Goal: Task Accomplishment & Management: Use online tool/utility

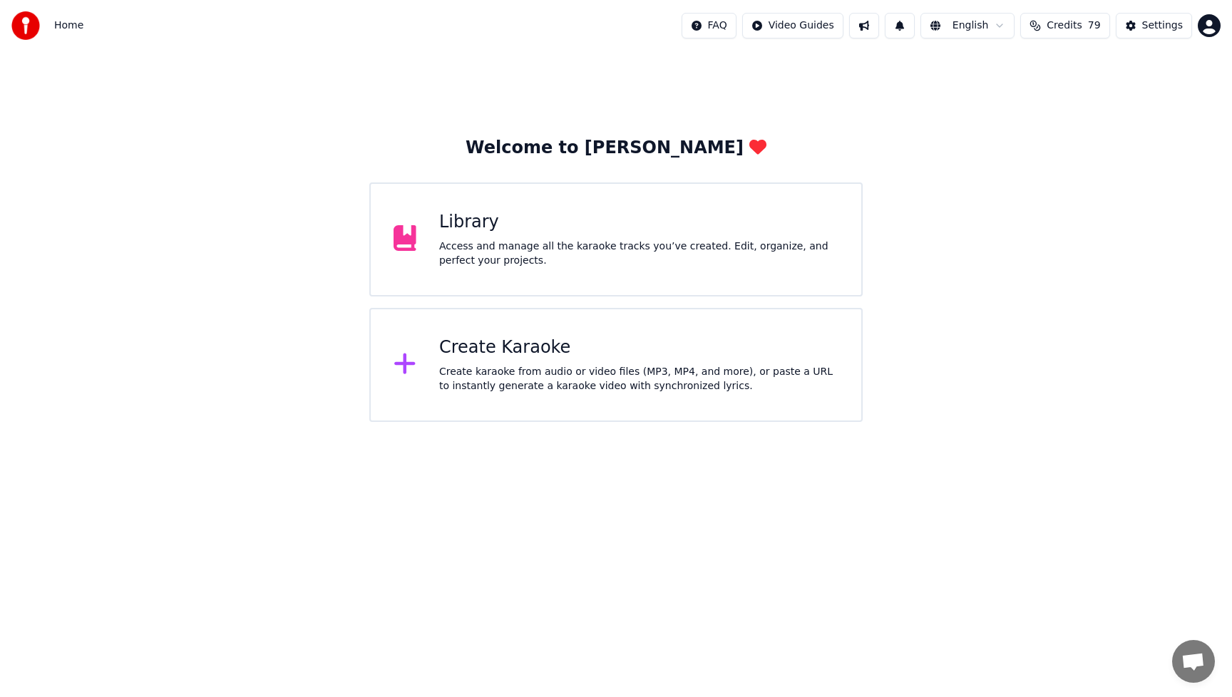
click at [633, 377] on div "Create karaoke from audio or video files (MP3, MP4, and more), or paste a URL t…" at bounding box center [638, 379] width 399 height 29
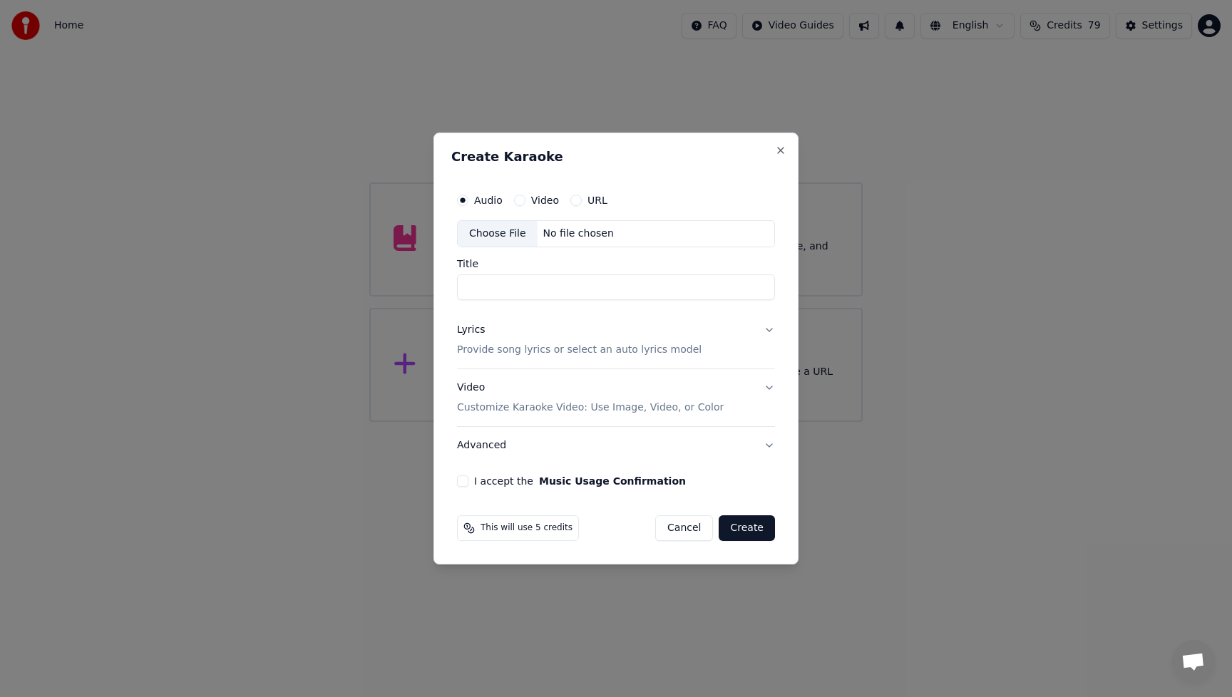
click at [505, 238] on div "Choose File" at bounding box center [498, 234] width 80 height 26
type input "**********"
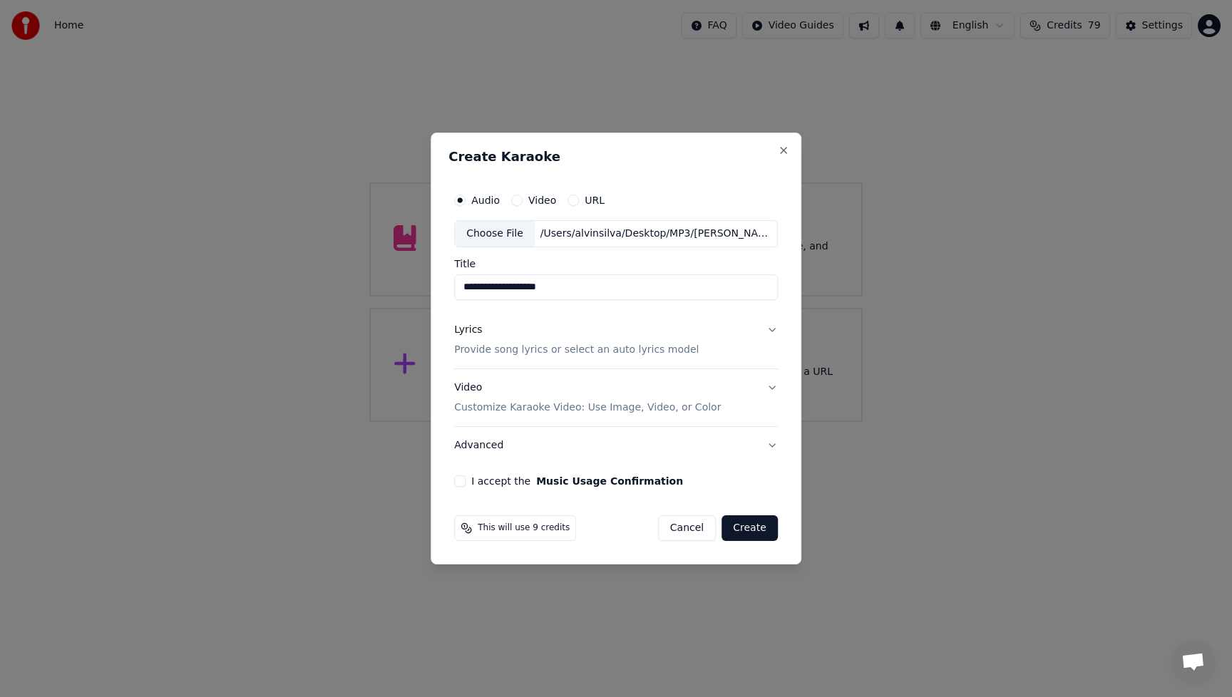
click at [769, 332] on button "Lyrics Provide song lyrics or select an auto lyrics model" at bounding box center [616, 340] width 324 height 57
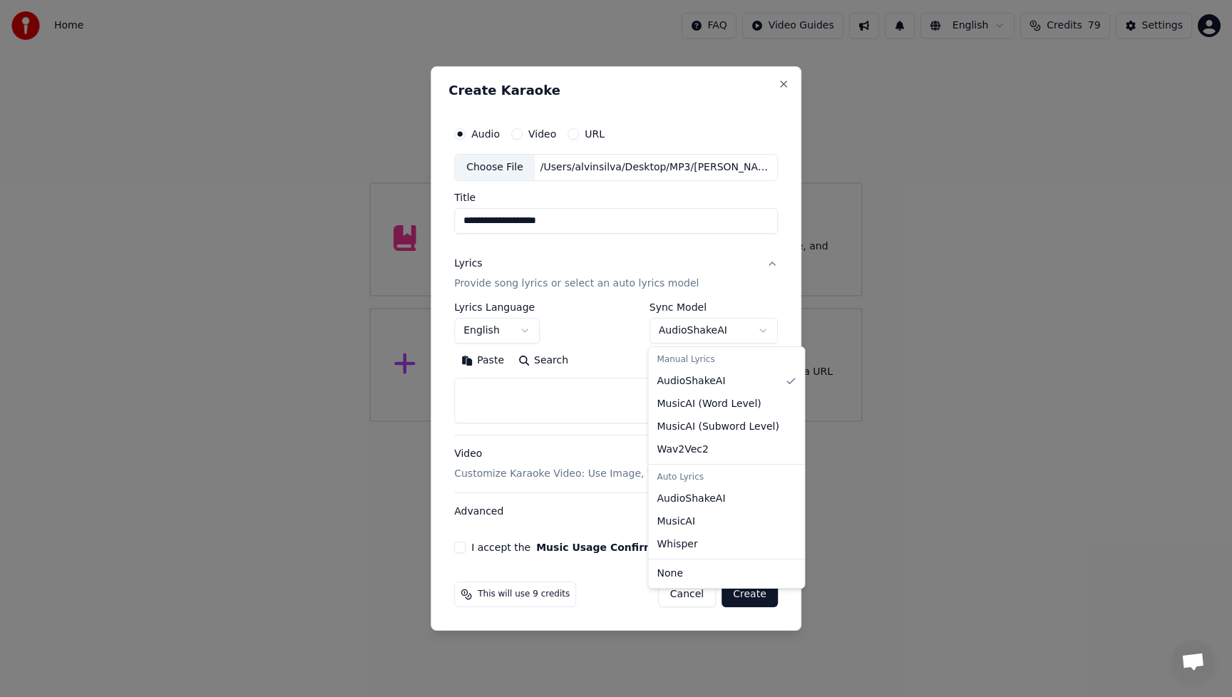
click at [765, 331] on body "**********" at bounding box center [616, 211] width 1232 height 422
select select "**********"
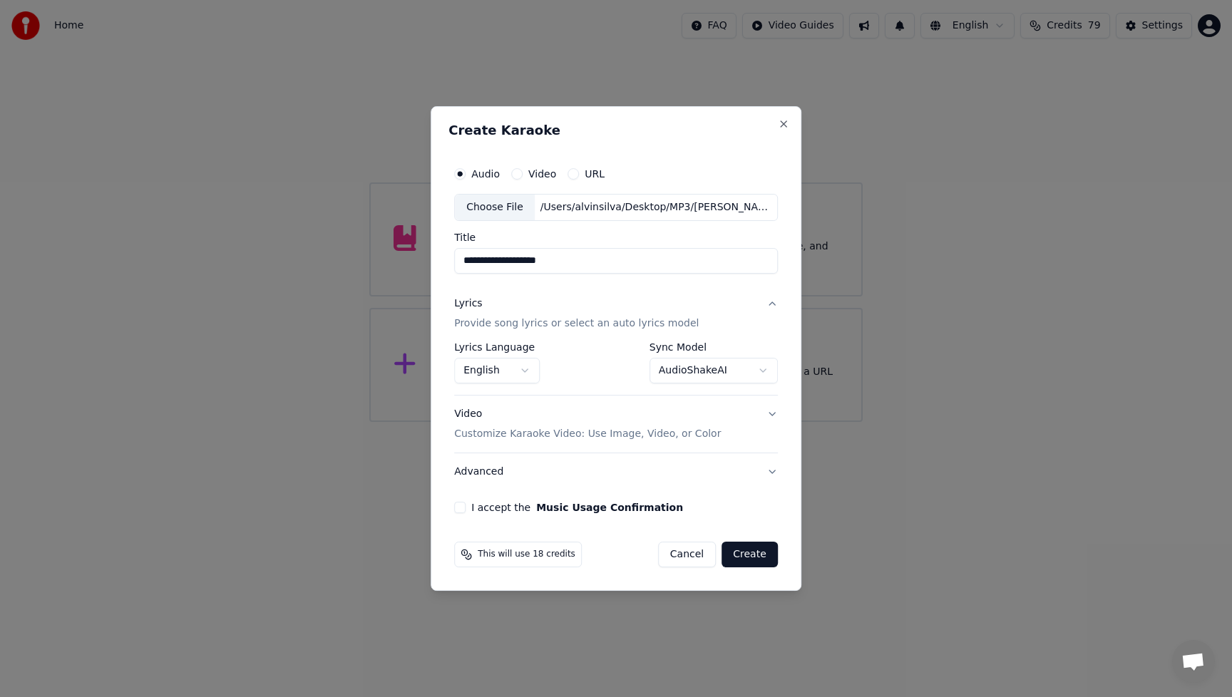
click at [462, 510] on button "I accept the Music Usage Confirmation" at bounding box center [459, 507] width 11 height 11
click at [476, 416] on div "Video Customize Karaoke Video: Use Image, Video, or Color" at bounding box center [587, 424] width 267 height 34
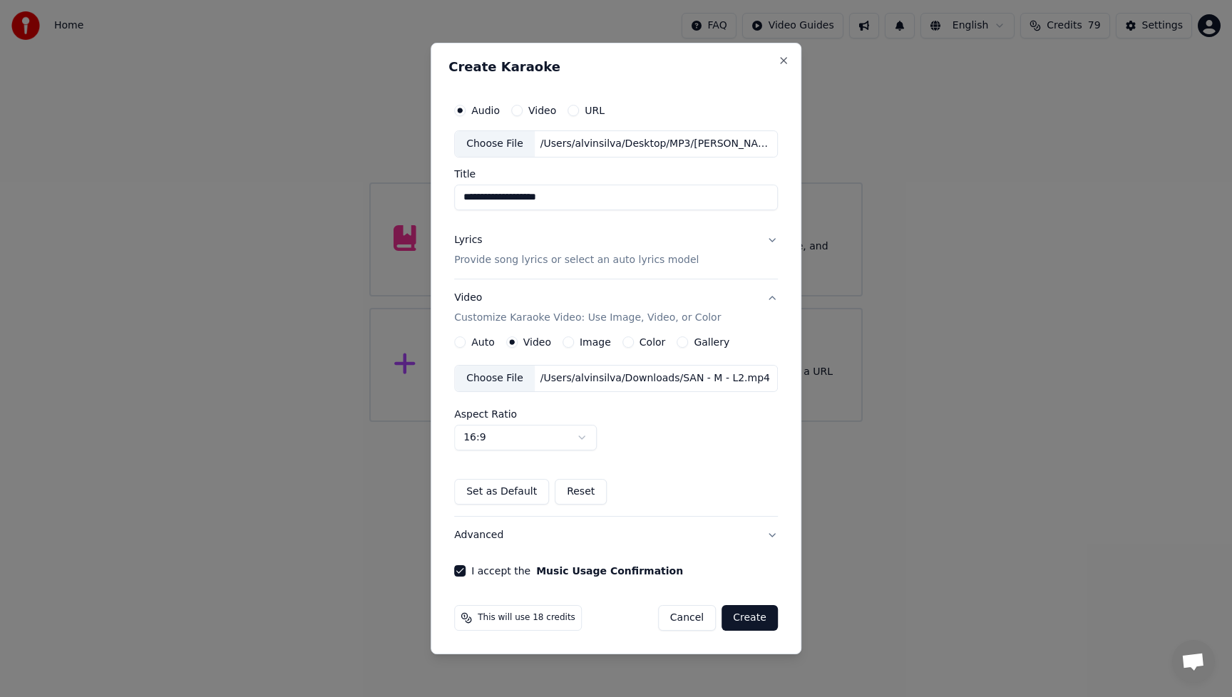
click at [499, 380] on div "Choose File" at bounding box center [495, 379] width 80 height 26
click at [506, 379] on div "Choose File" at bounding box center [495, 379] width 80 height 26
click at [753, 620] on button "Create" at bounding box center [750, 618] width 56 height 26
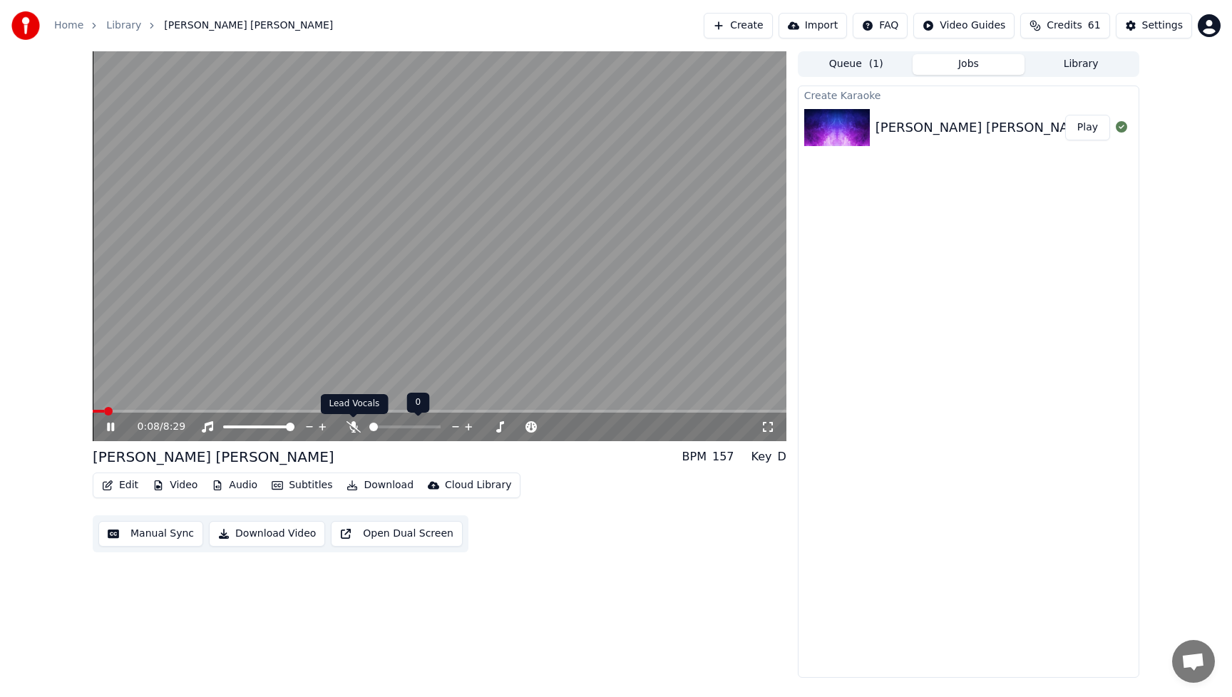
click at [350, 426] on icon at bounding box center [354, 426] width 14 height 11
click at [113, 431] on icon at bounding box center [121, 426] width 34 height 11
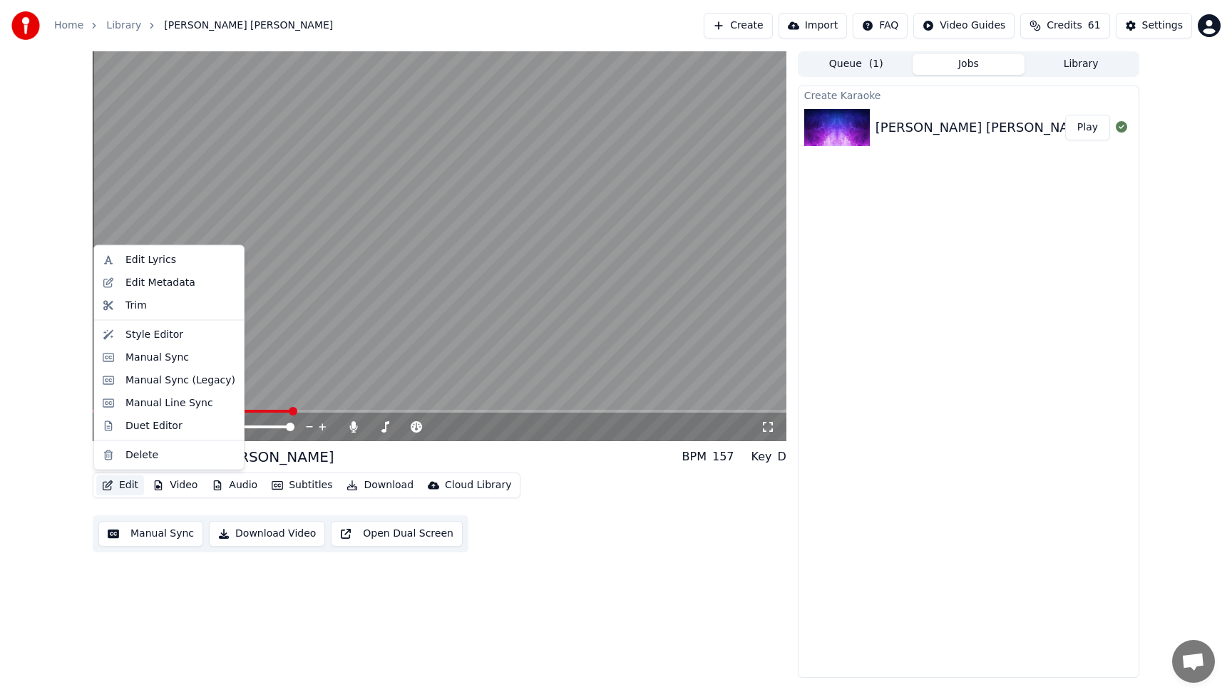
click at [135, 479] on button "Edit" at bounding box center [120, 486] width 48 height 20
click at [155, 354] on div "Manual Sync" at bounding box center [157, 357] width 63 height 14
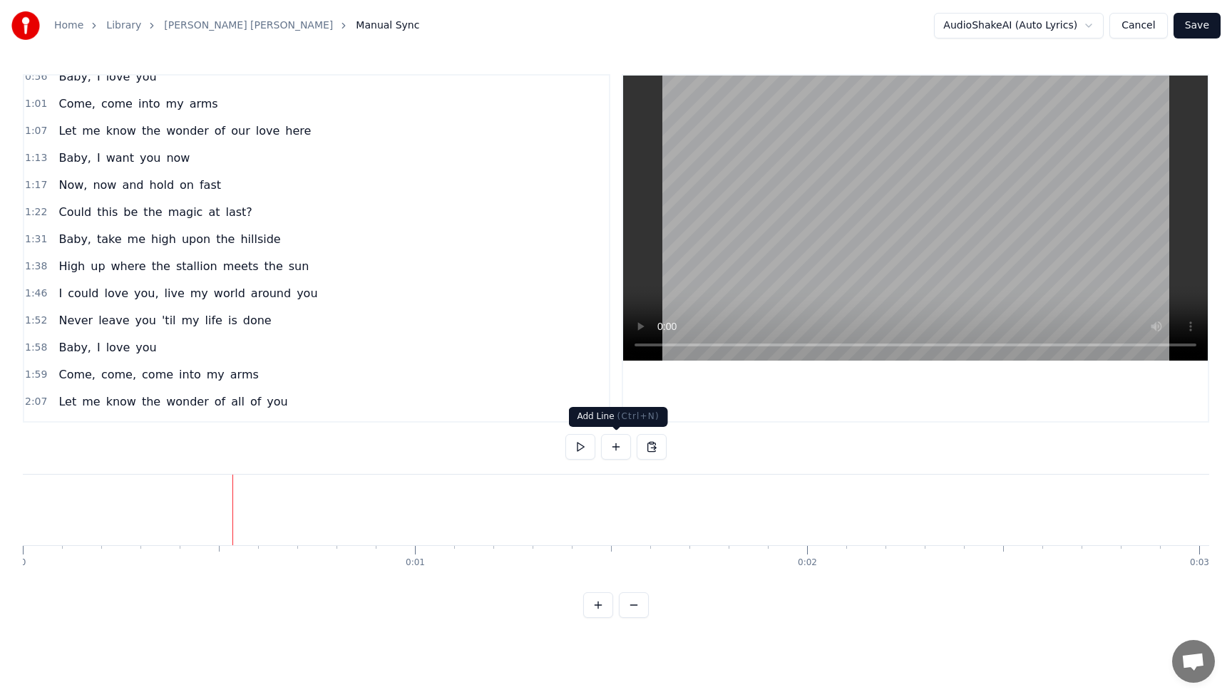
click at [614, 446] on button at bounding box center [616, 447] width 30 height 26
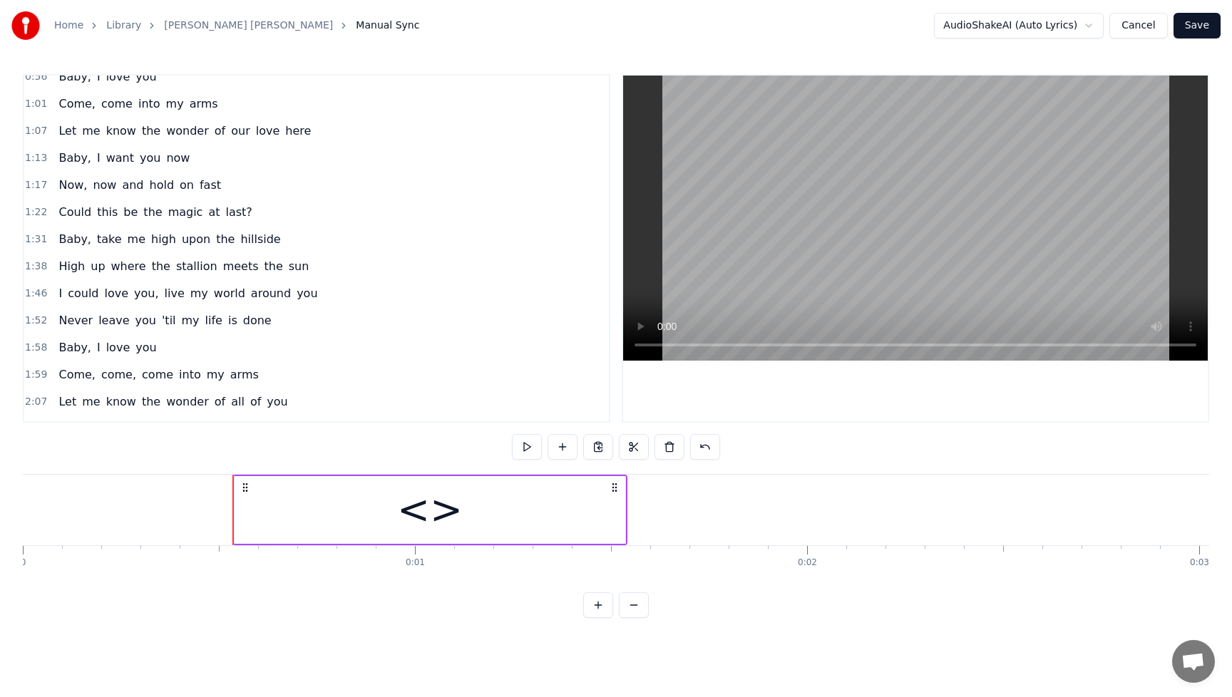
click at [434, 517] on div "<>" at bounding box center [430, 510] width 66 height 59
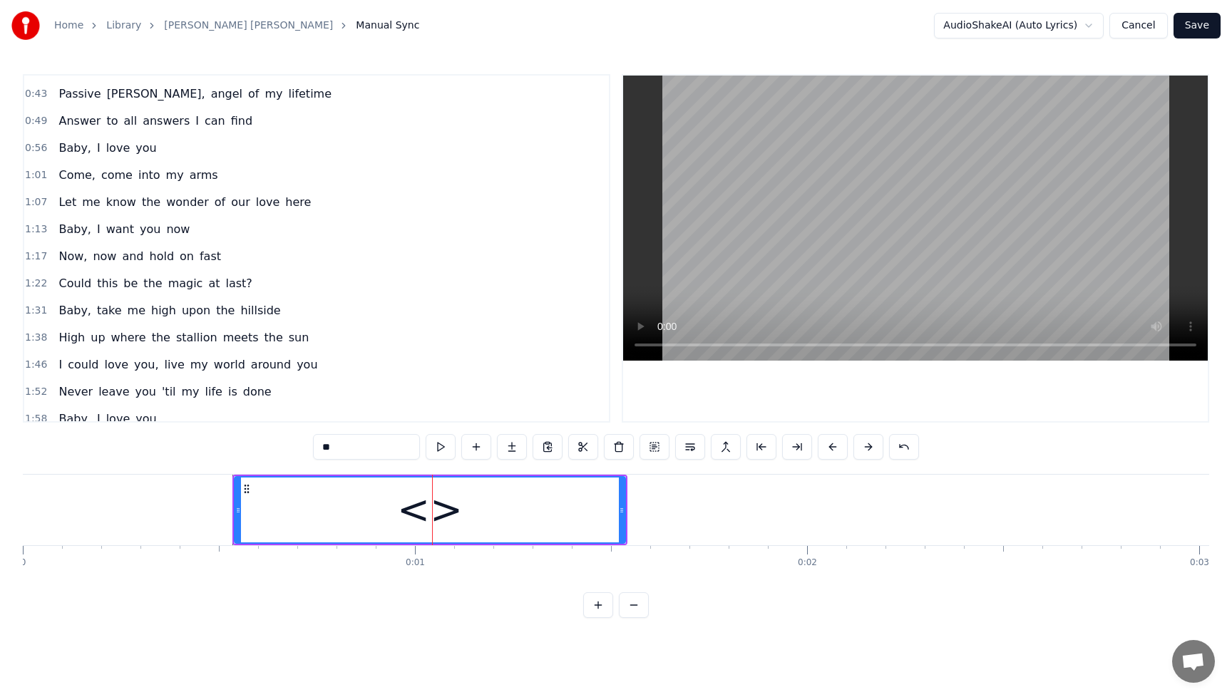
scroll to position [0, 0]
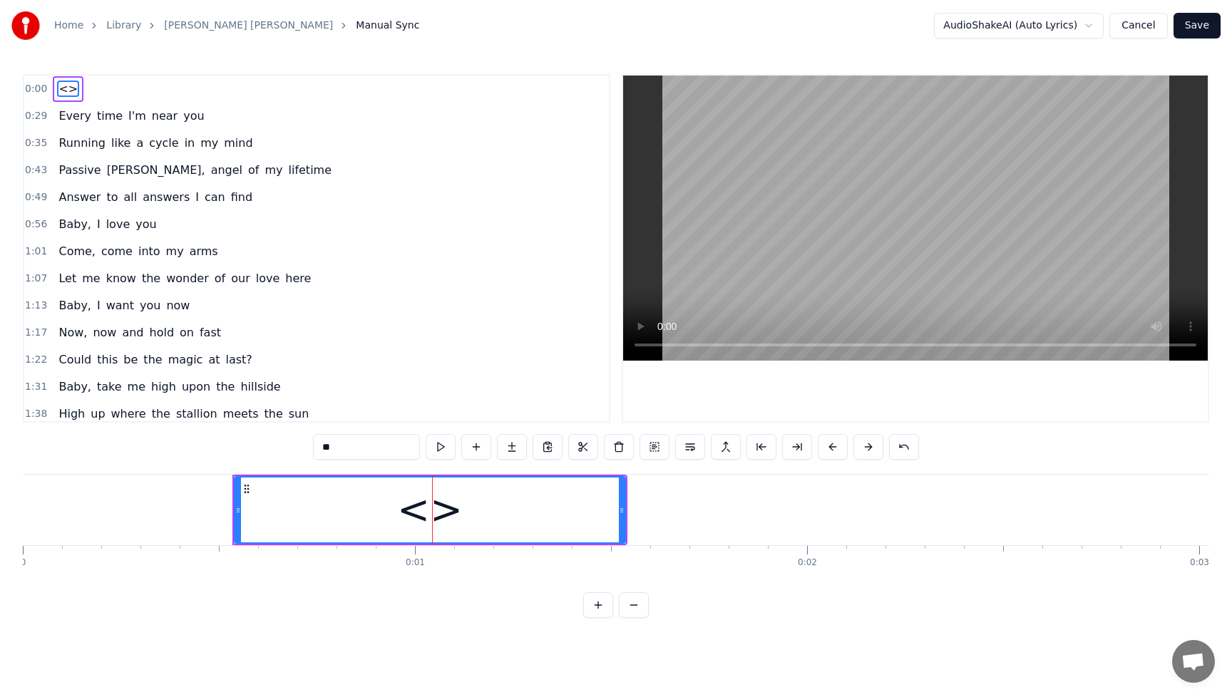
drag, startPoint x: 367, startPoint y: 453, endPoint x: 272, endPoint y: 452, distance: 95.6
click at [272, 452] on div "0:00 <> 0:29 Every time I'm near you 0:35 Running like a cycle in my mind 0:43 …" at bounding box center [616, 346] width 1187 height 544
type input "******"
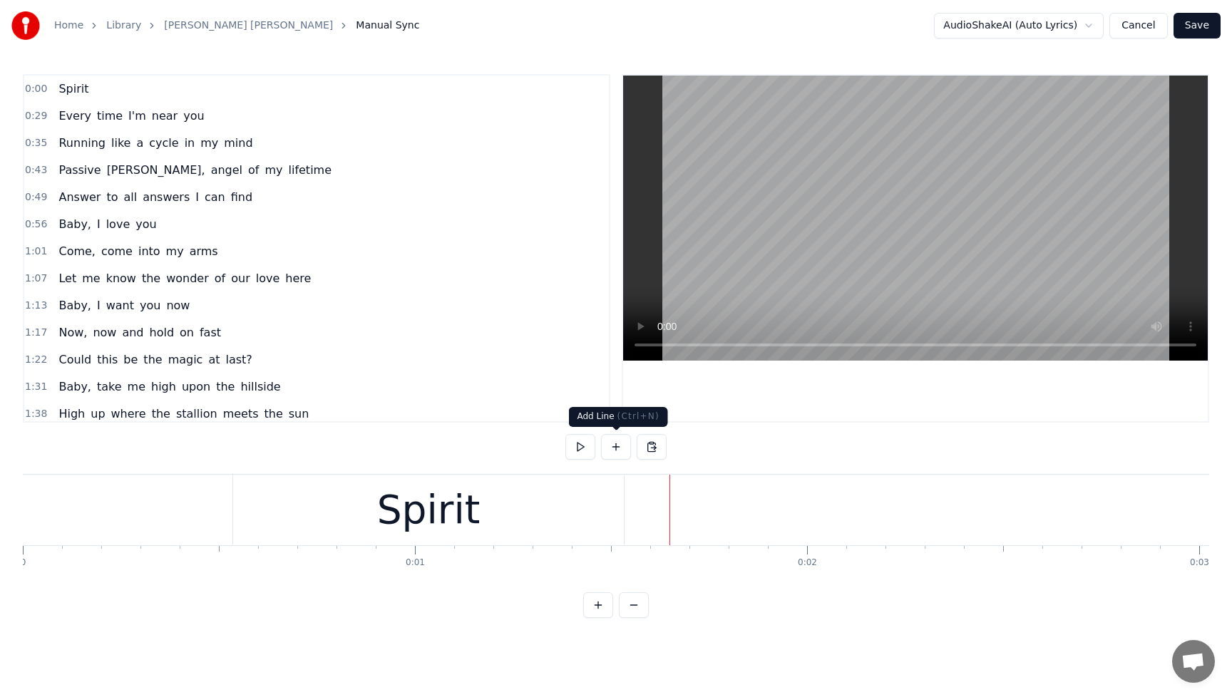
click at [612, 452] on button at bounding box center [616, 447] width 30 height 26
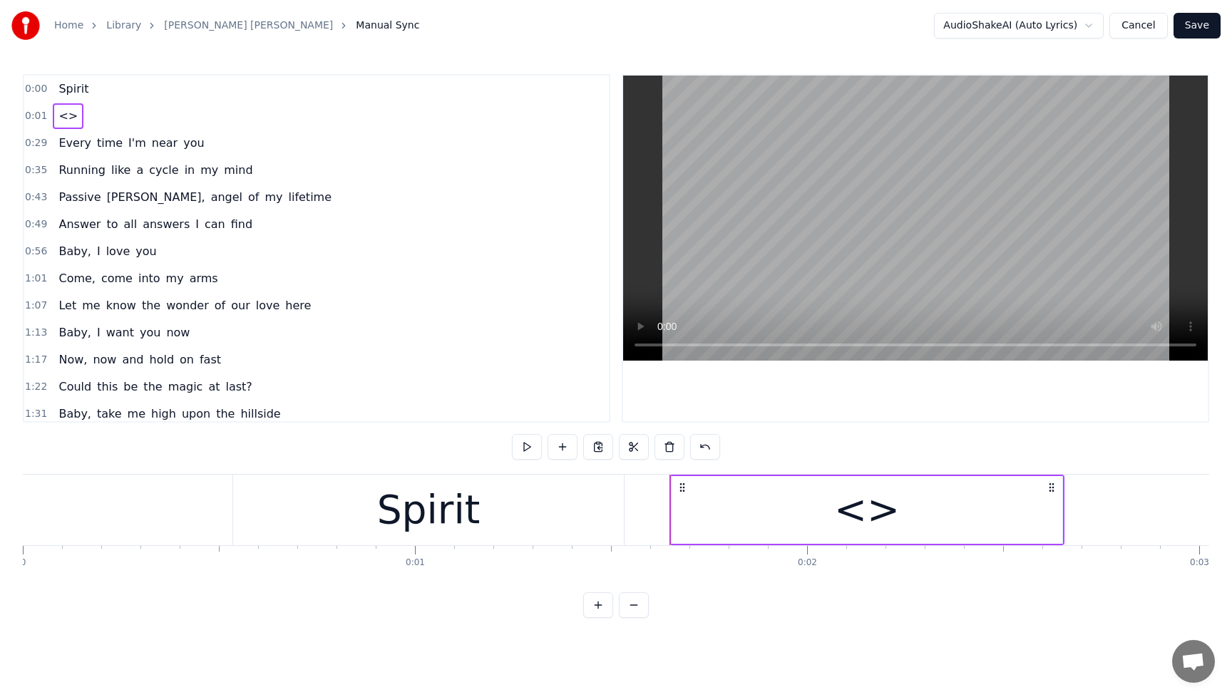
click at [833, 508] on div "<>" at bounding box center [867, 510] width 391 height 68
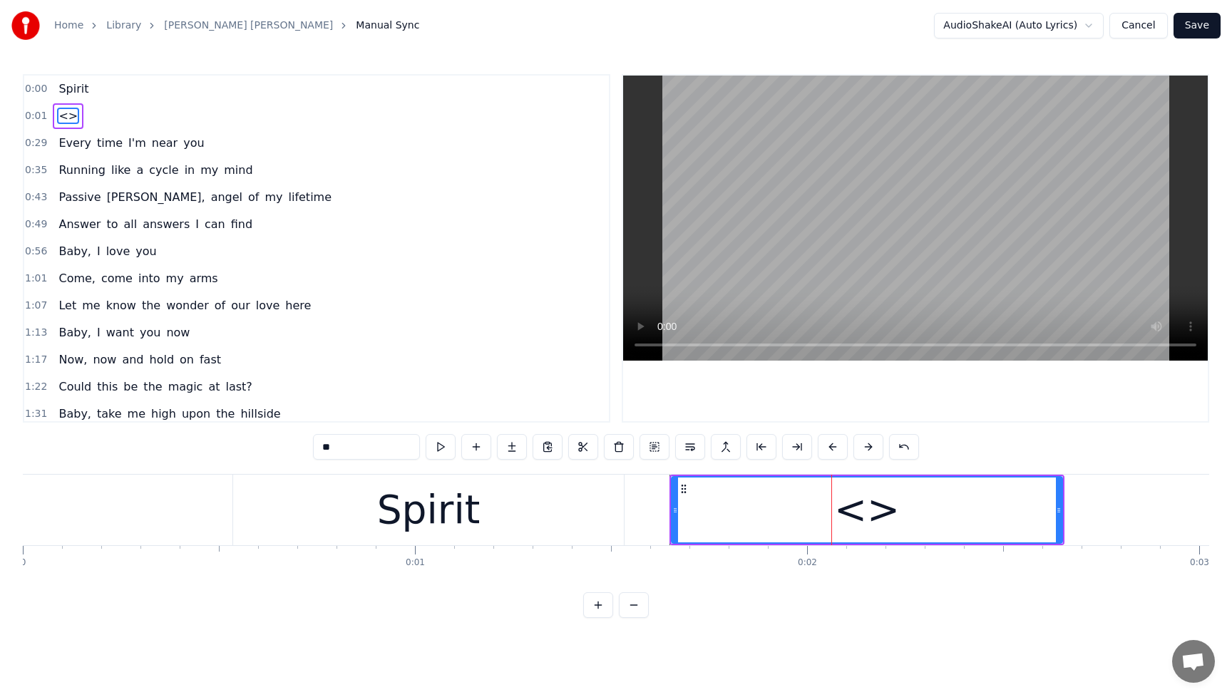
drag, startPoint x: 376, startPoint y: 446, endPoint x: 275, endPoint y: 453, distance: 101.5
click at [275, 453] on div "0:00 Spirit 0:01 <> 0:29 Every time I'm near you 0:35 Running like a cycle in m…" at bounding box center [616, 346] width 1187 height 544
type input "****"
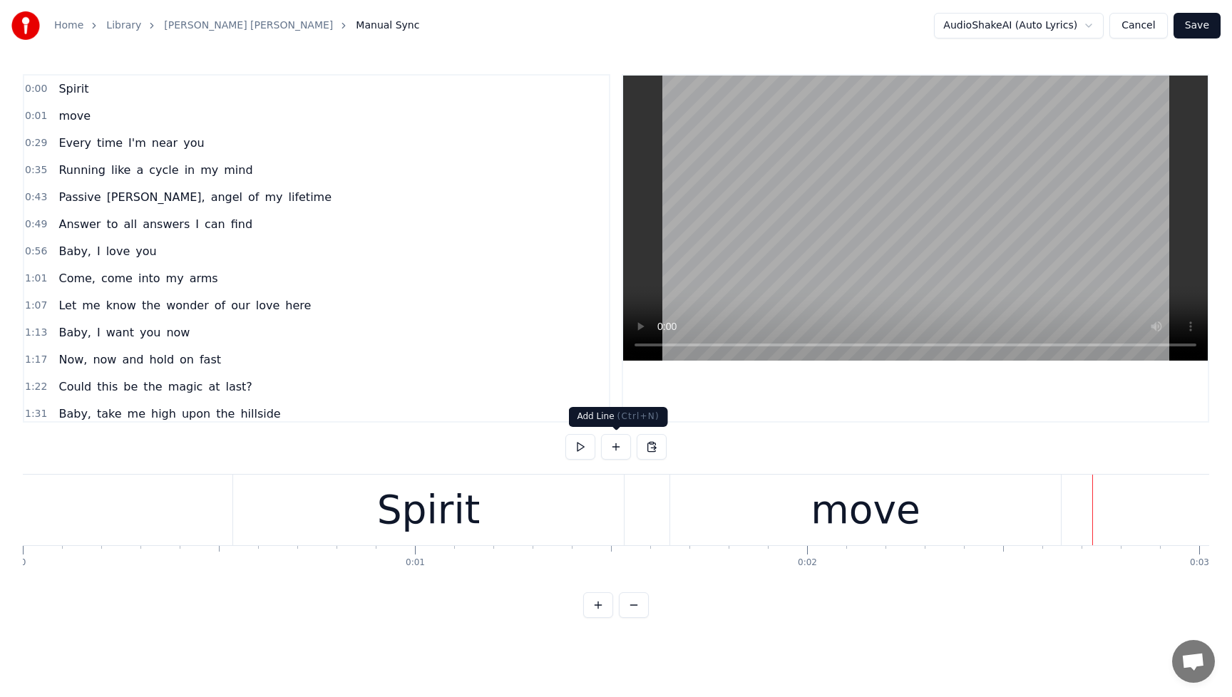
click at [623, 446] on button at bounding box center [616, 447] width 30 height 26
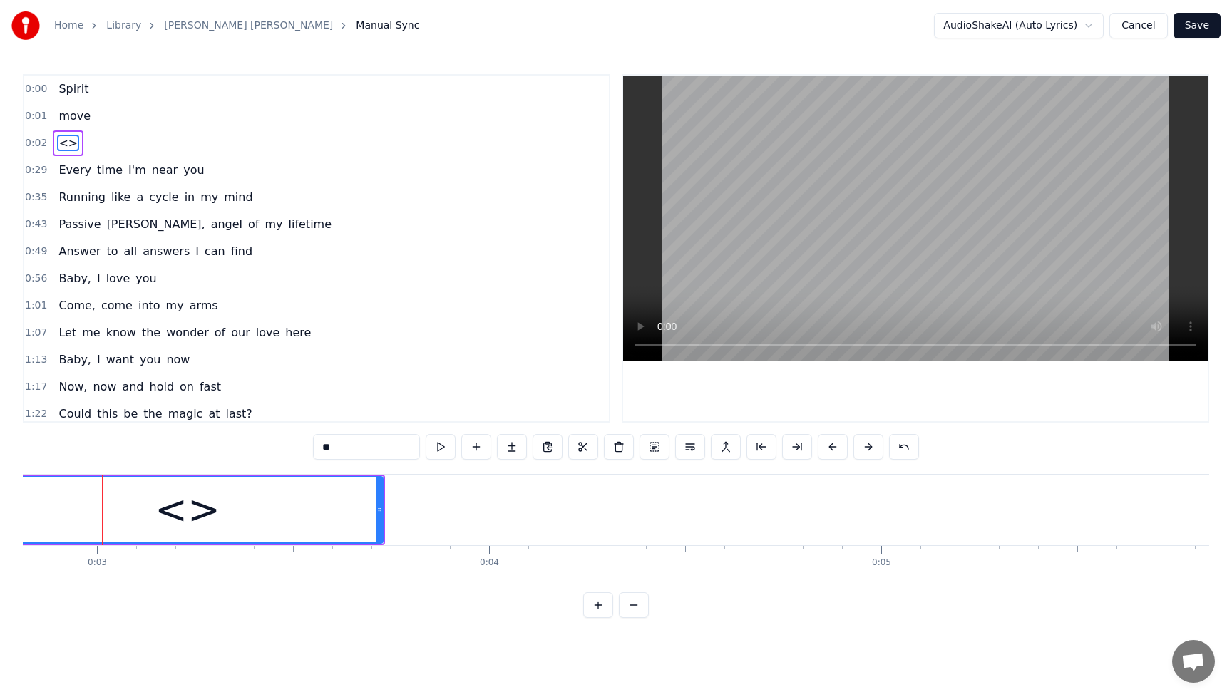
scroll to position [0, 1110]
drag, startPoint x: 348, startPoint y: 449, endPoint x: 311, endPoint y: 449, distance: 37.1
click at [311, 449] on div "0:00 Spirit 0:01 move 0:02 <> 0:29 Every time I'm near you 0:35 Running like a …" at bounding box center [616, 346] width 1187 height 544
type input "**"
click at [534, 337] on div "1:07 Let me know the wonder of our love here" at bounding box center [316, 332] width 585 height 27
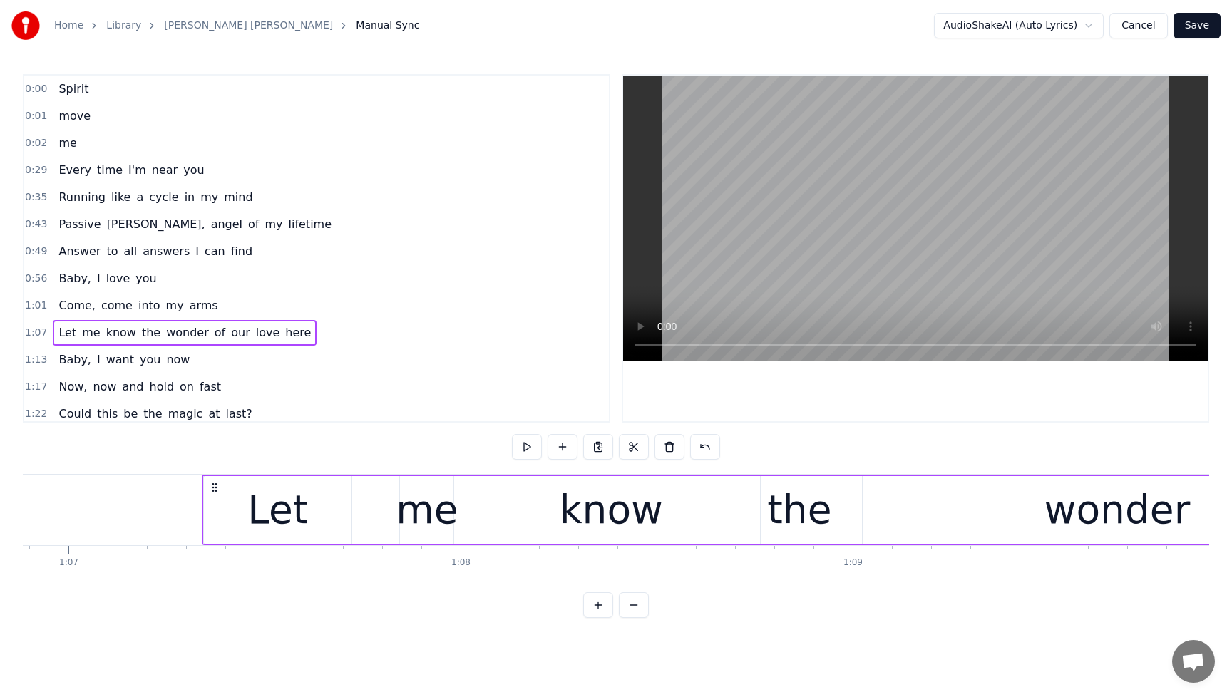
scroll to position [0, 26342]
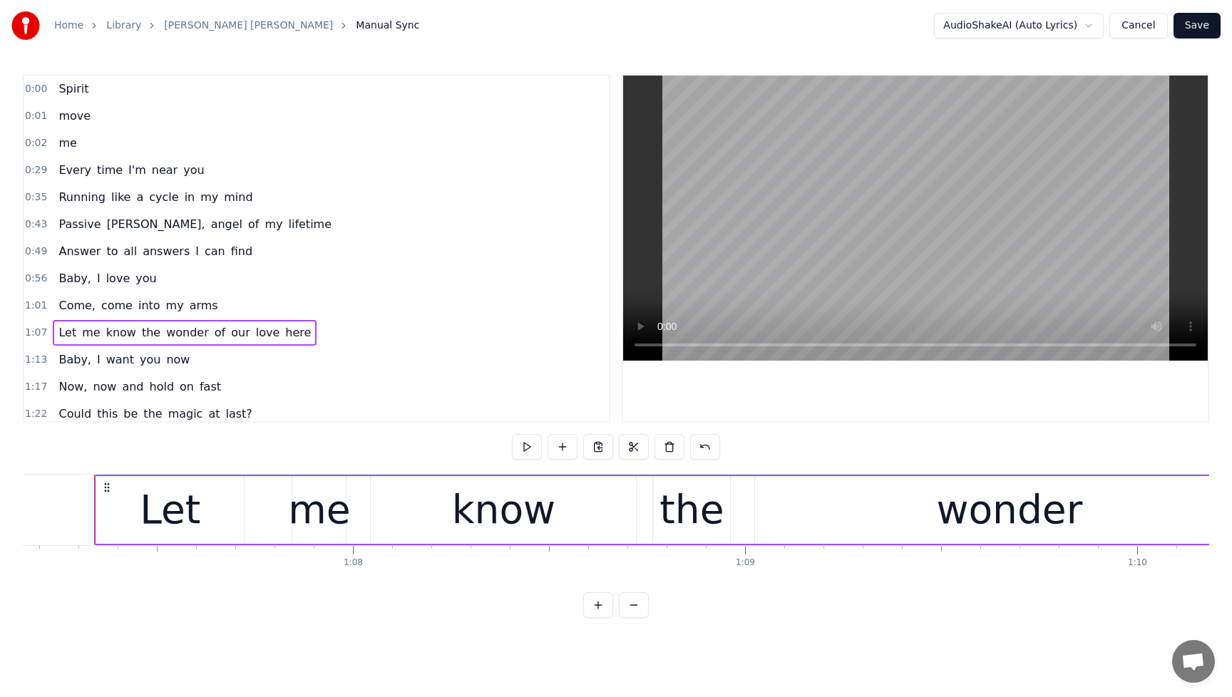
click at [73, 91] on span "Spirit" at bounding box center [73, 89] width 33 height 16
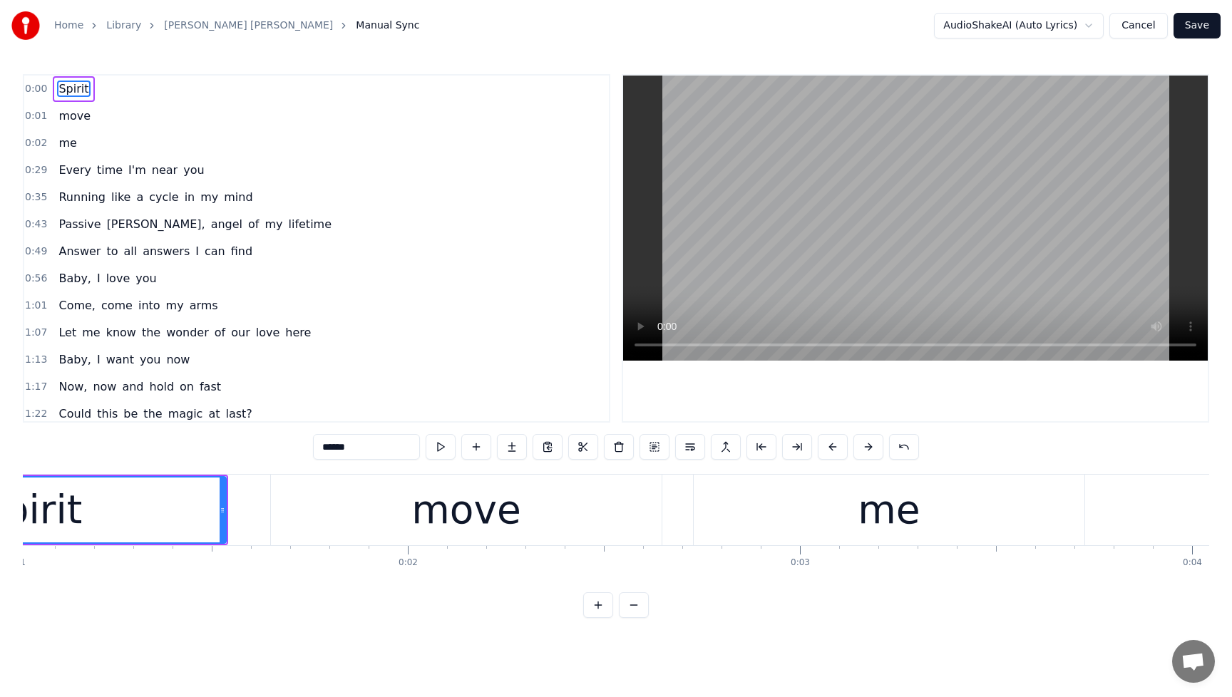
scroll to position [0, 138]
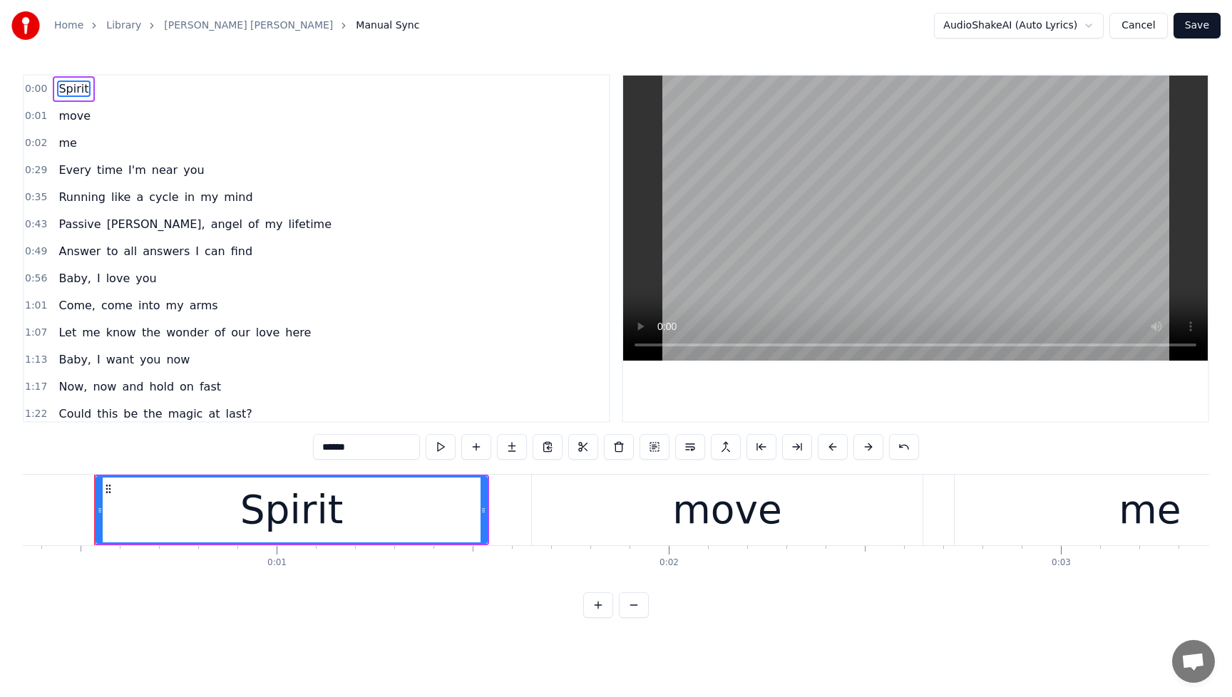
click at [589, 513] on div "move" at bounding box center [727, 510] width 391 height 71
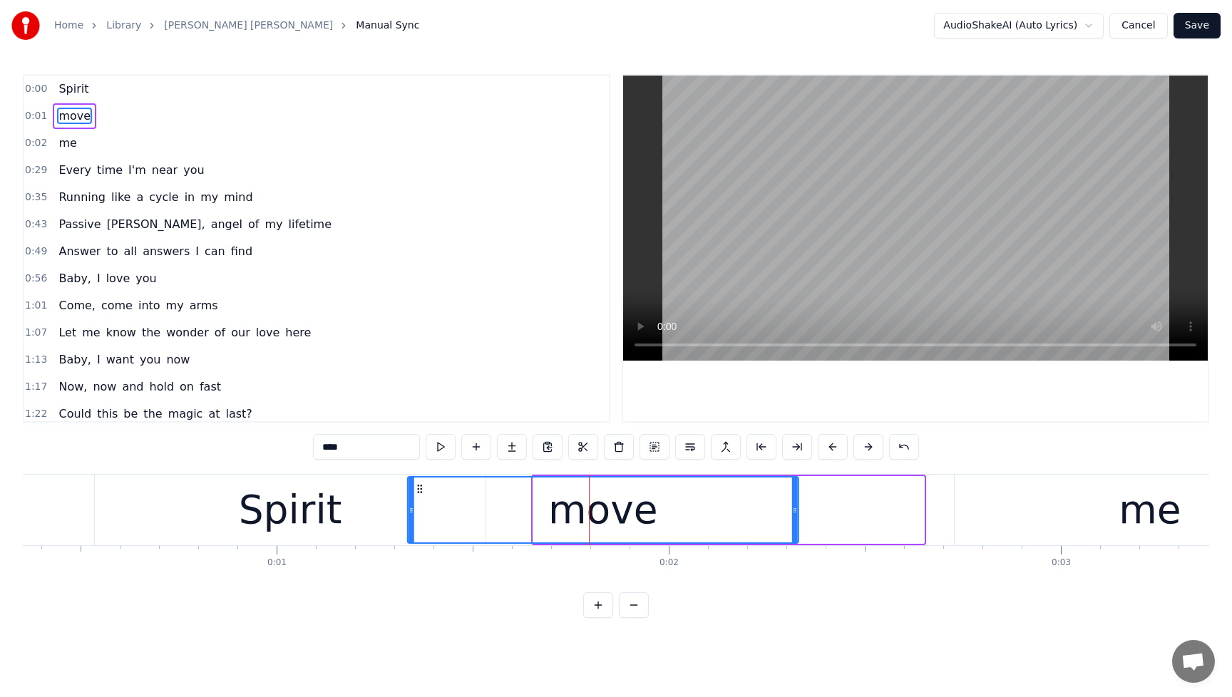
drag, startPoint x: 532, startPoint y: 494, endPoint x: 421, endPoint y: 506, distance: 112.0
click at [420, 506] on div "move" at bounding box center [603, 510] width 389 height 65
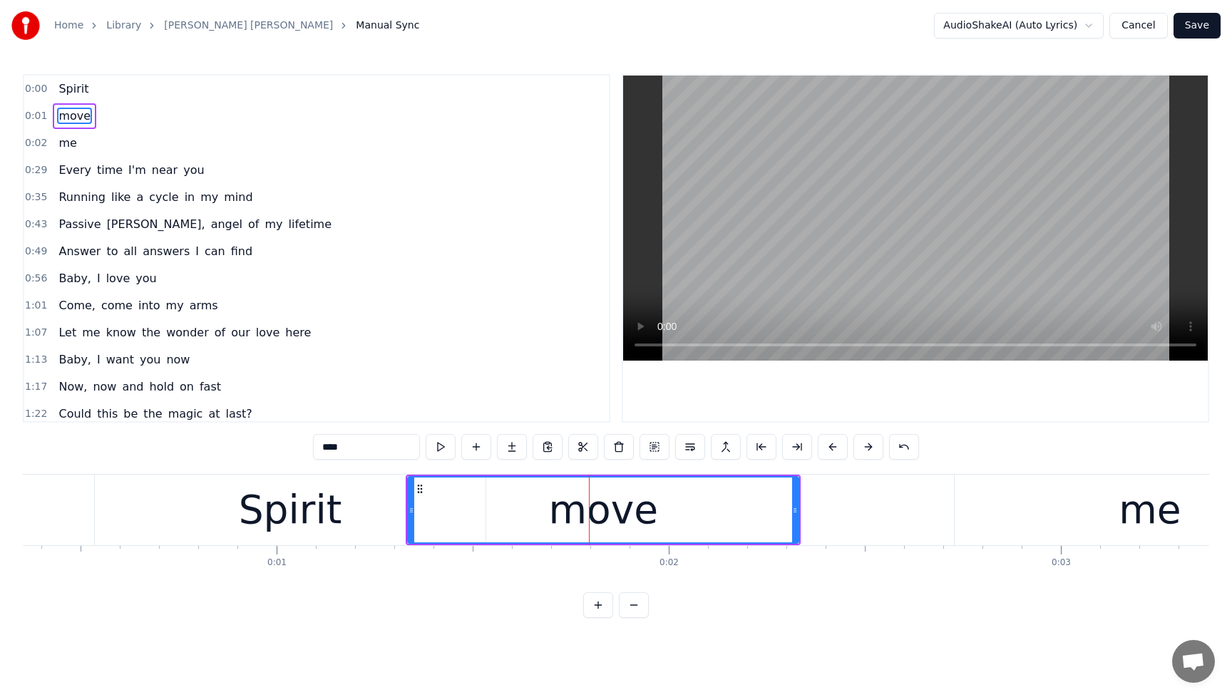
drag, startPoint x: 1048, startPoint y: 528, endPoint x: 1015, endPoint y: 523, distance: 33.9
click at [1048, 528] on div "me" at bounding box center [1150, 510] width 391 height 71
type input "**"
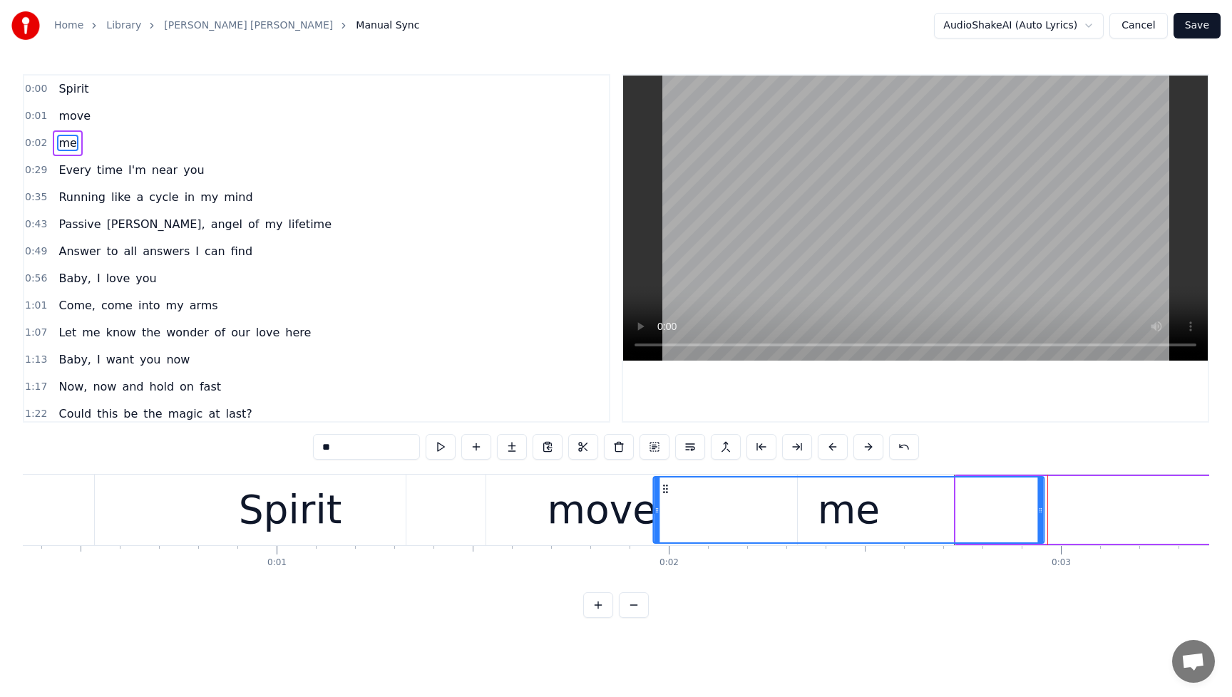
drag, startPoint x: 968, startPoint y: 492, endPoint x: 665, endPoint y: 511, distance: 303.7
click at [665, 511] on div "me" at bounding box center [848, 510] width 389 height 65
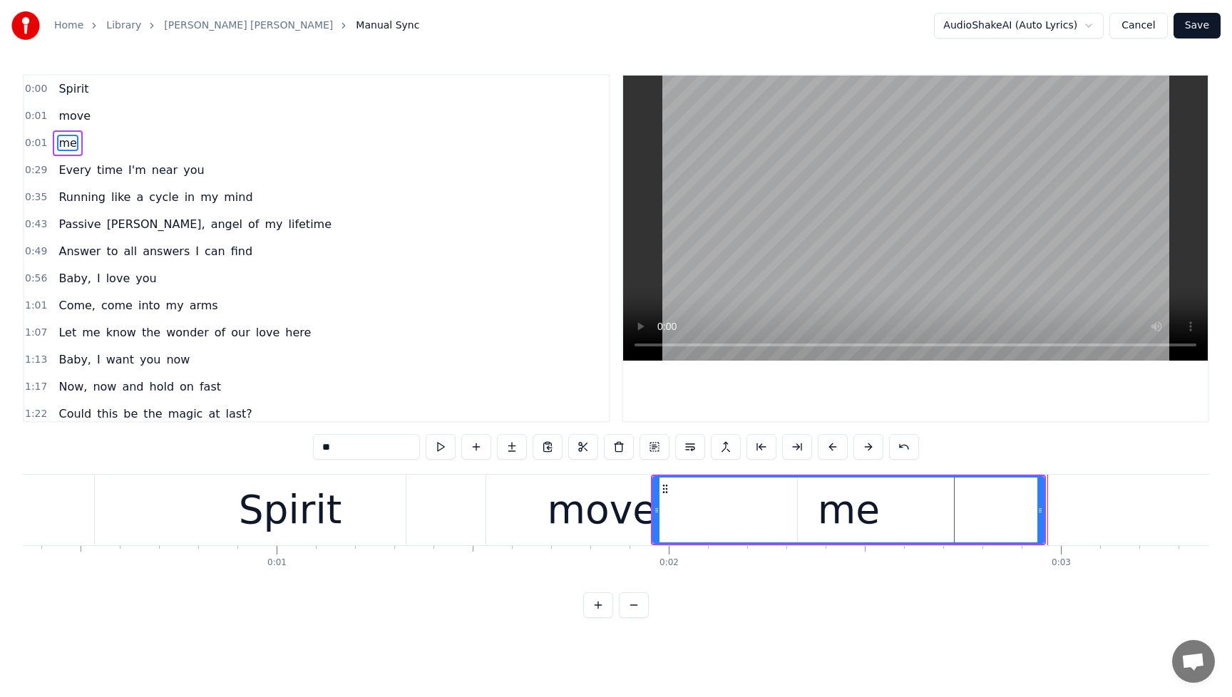
click at [104, 88] on div "0:00 Spirit" at bounding box center [316, 89] width 585 height 27
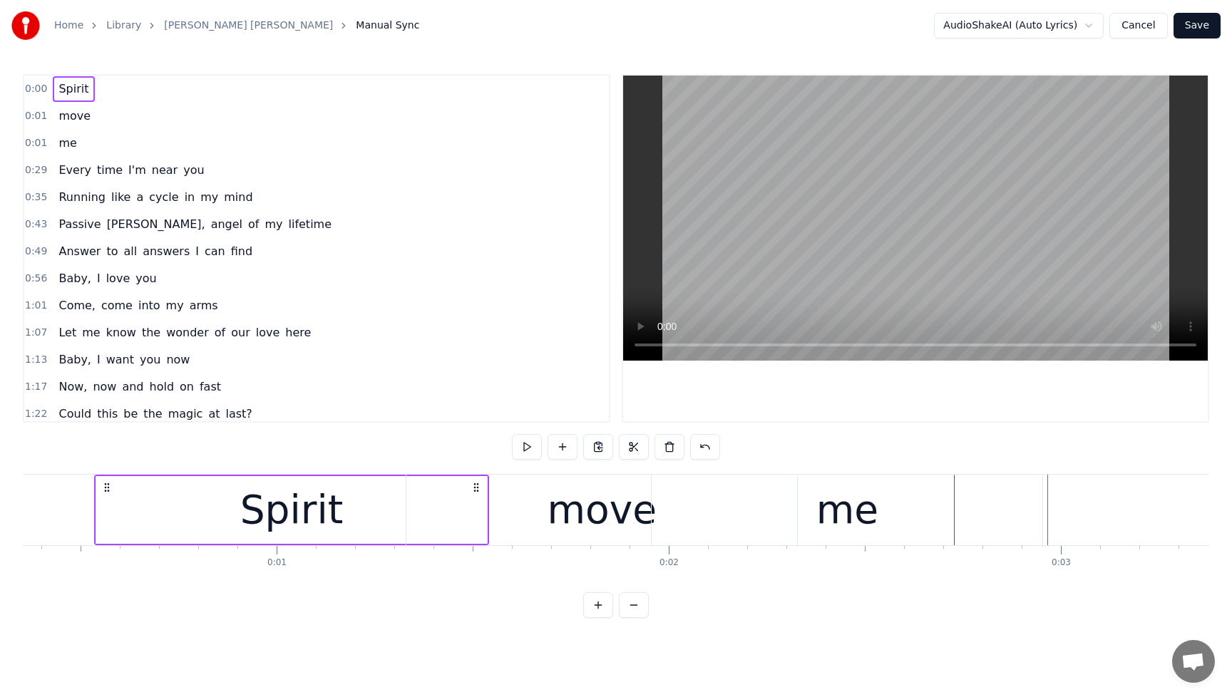
click at [101, 88] on div "0:00 Spirit" at bounding box center [316, 89] width 585 height 27
click at [522, 508] on div "move" at bounding box center [602, 510] width 391 height 71
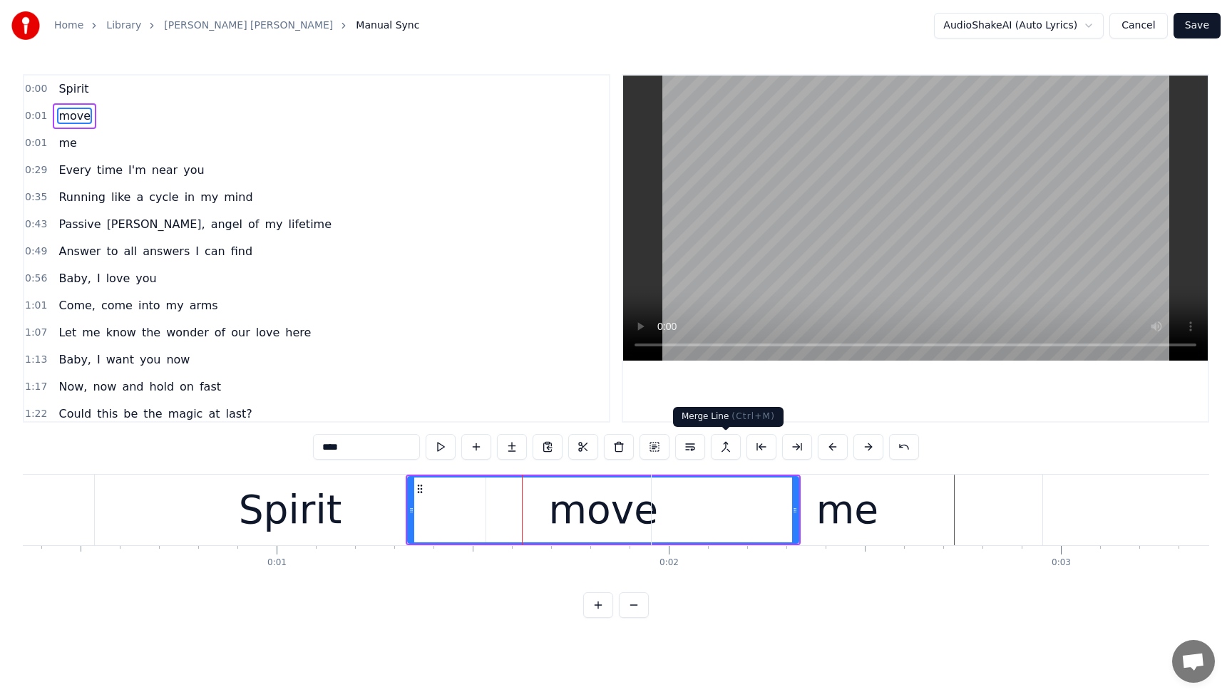
click at [726, 449] on button at bounding box center [726, 447] width 30 height 26
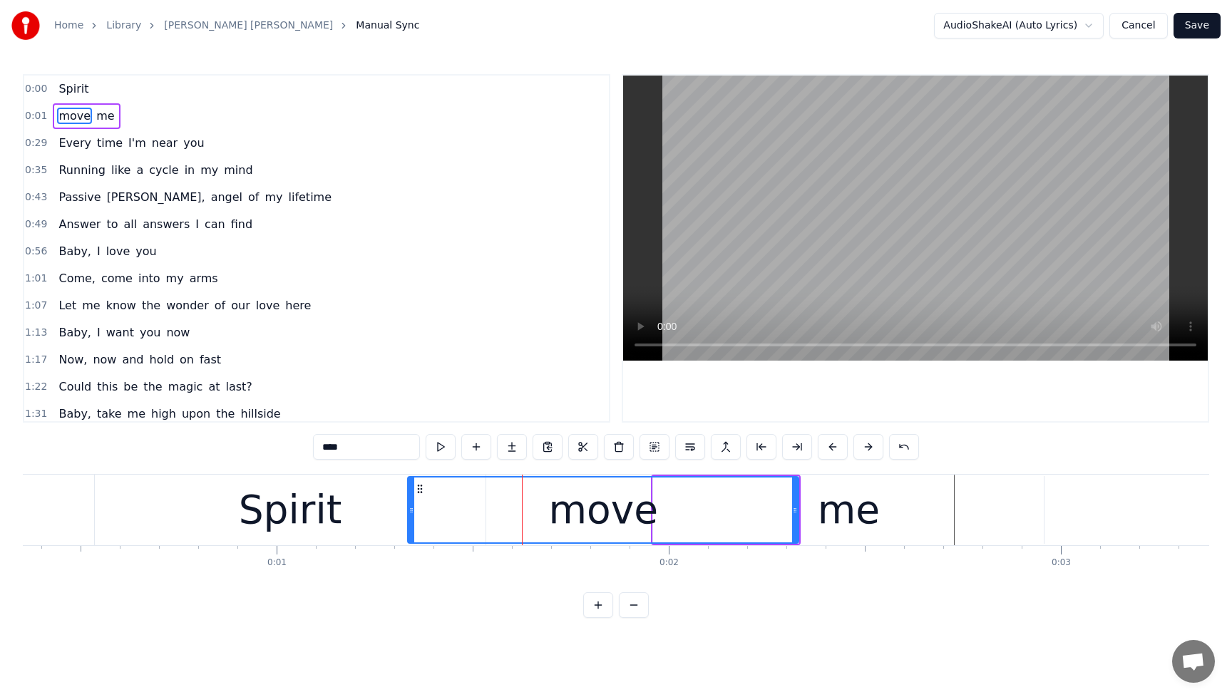
click at [317, 504] on div "Spirit" at bounding box center [290, 510] width 103 height 59
type input "******"
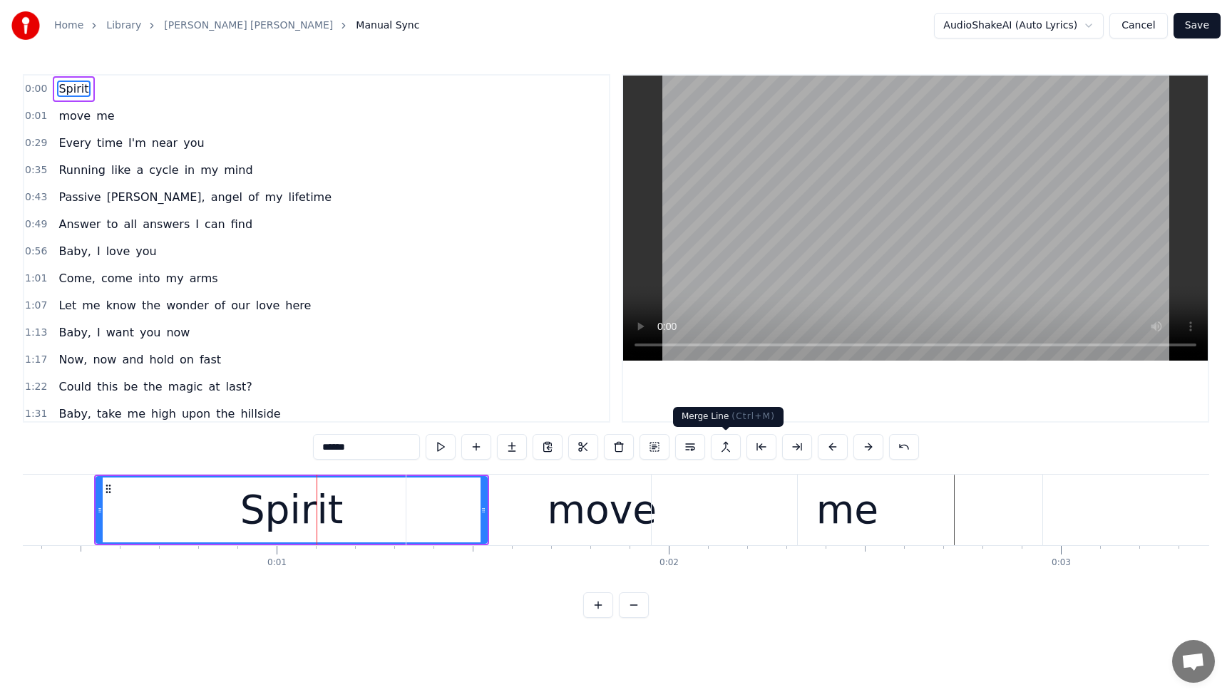
click at [724, 449] on button at bounding box center [726, 447] width 30 height 26
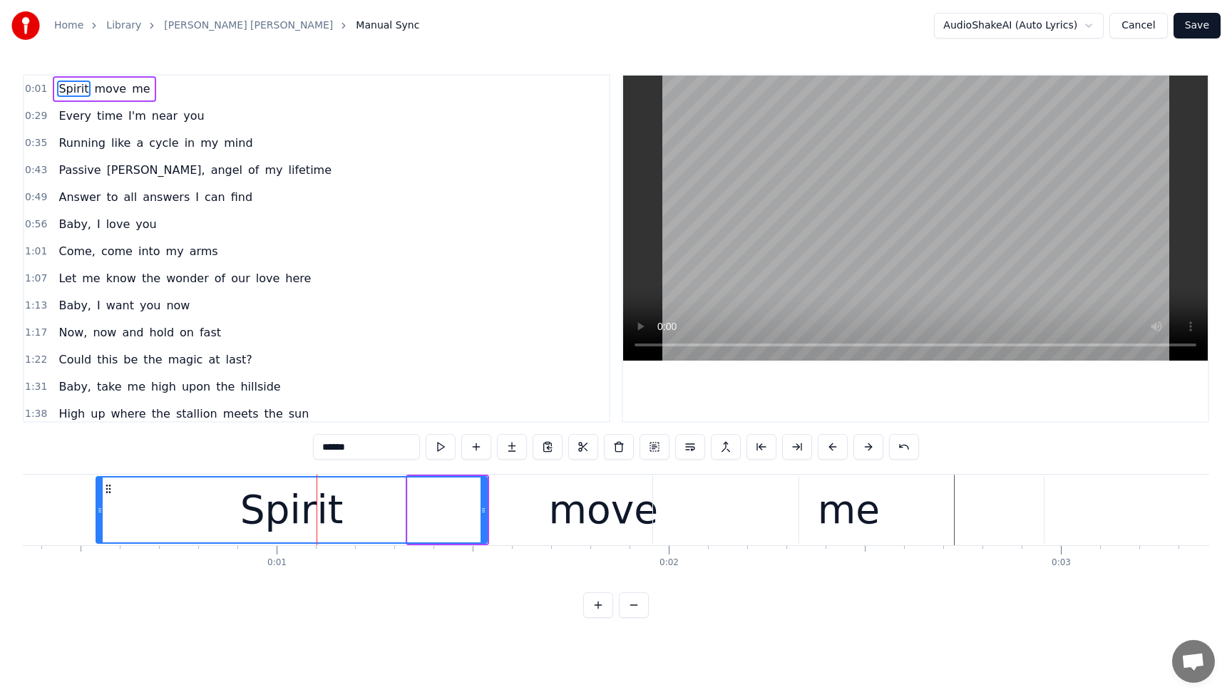
click at [58, 78] on div "Spirit move me" at bounding box center [104, 89] width 103 height 26
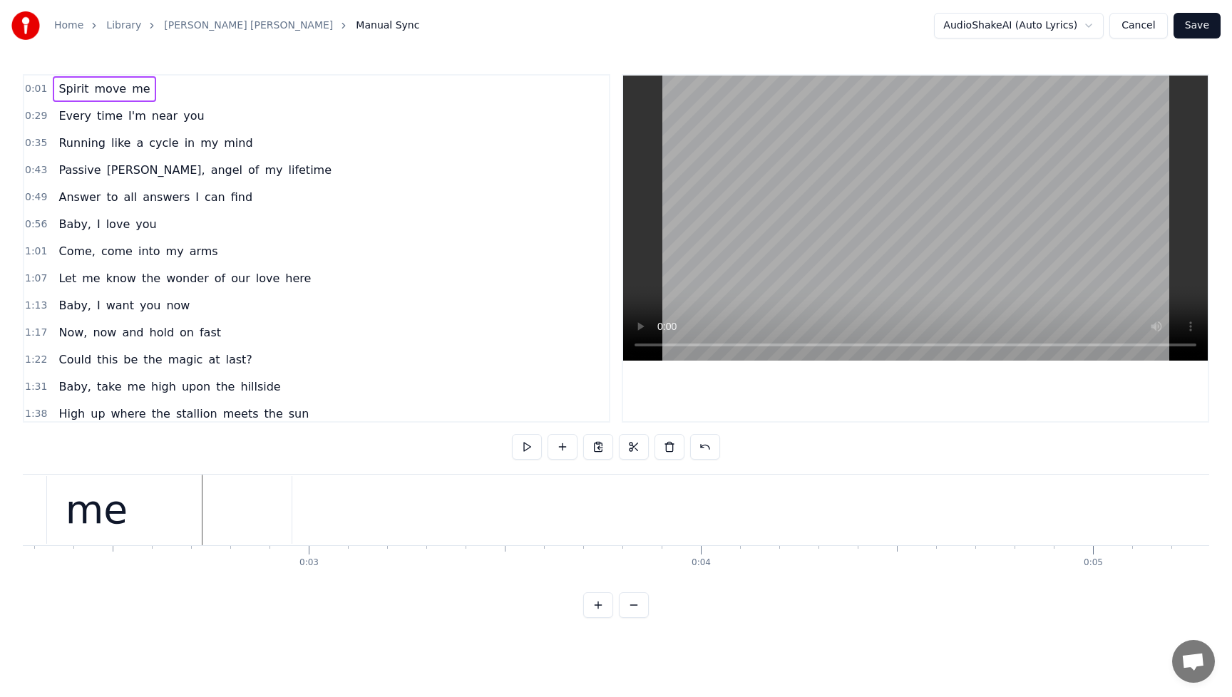
scroll to position [0, 0]
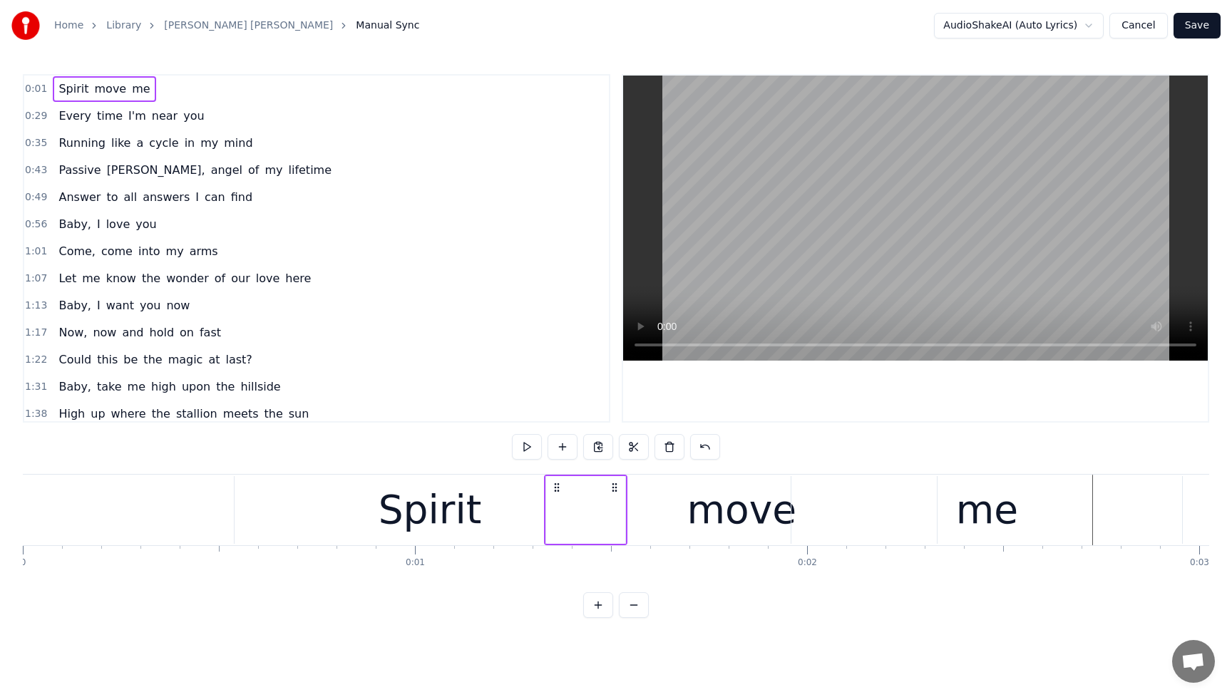
drag, startPoint x: 218, startPoint y: 502, endPoint x: 785, endPoint y: 549, distance: 569.6
click at [797, 555] on div "Spirit move me Every time I'm near you Running like a cycle in my mind Passive …" at bounding box center [616, 527] width 1187 height 107
click at [945, 519] on div "me" at bounding box center [987, 510] width 391 height 68
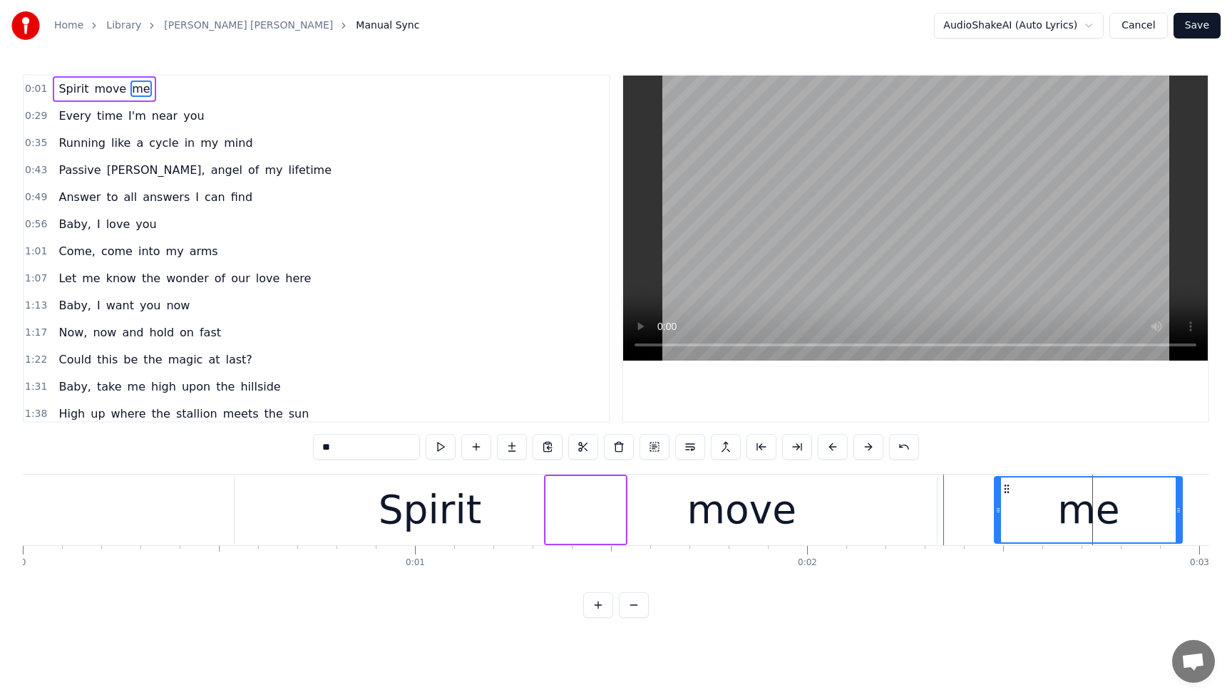
drag, startPoint x: 796, startPoint y: 512, endPoint x: 999, endPoint y: 510, distance: 203.3
click at [999, 510] on icon at bounding box center [999, 510] width 6 height 11
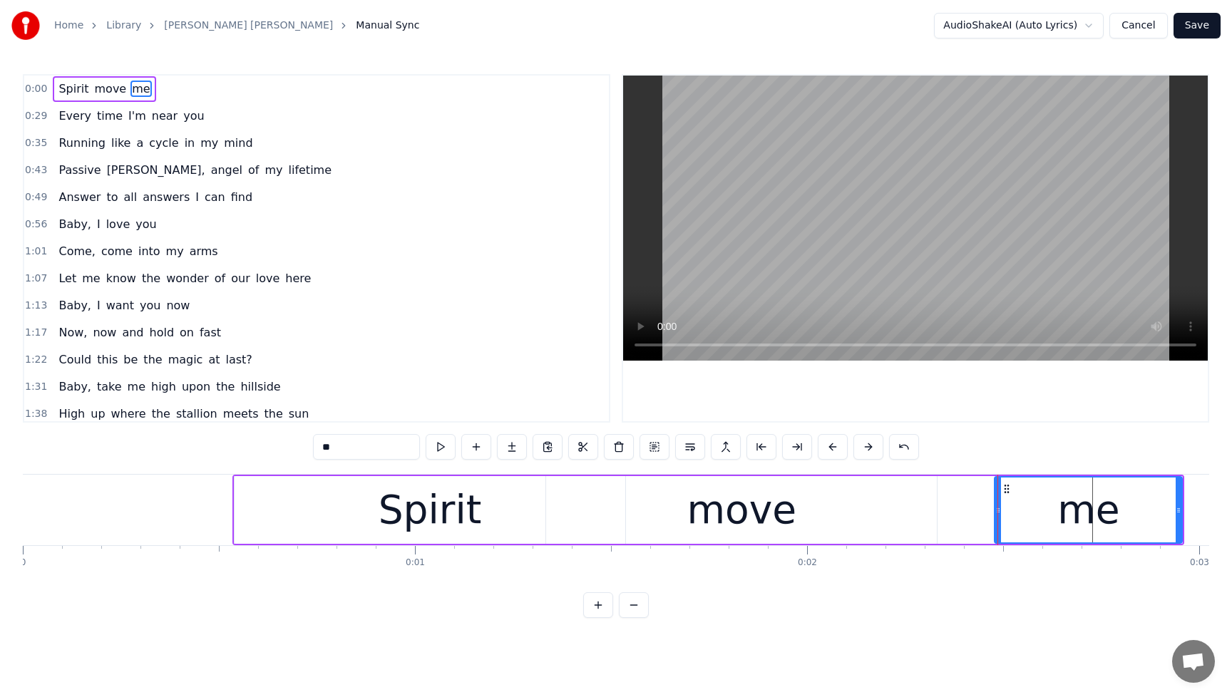
click at [705, 541] on div "move" at bounding box center [741, 510] width 391 height 68
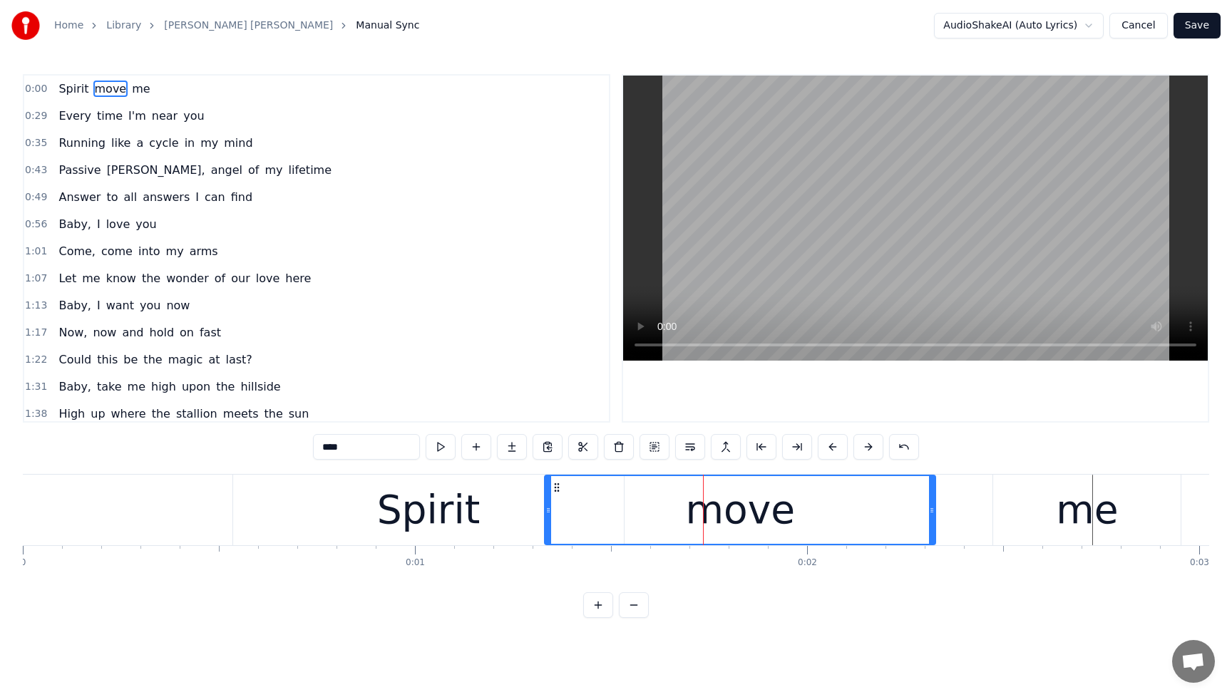
drag, startPoint x: 709, startPoint y: 511, endPoint x: 727, endPoint y: 512, distance: 17.8
click at [727, 512] on div "move" at bounding box center [740, 510] width 389 height 68
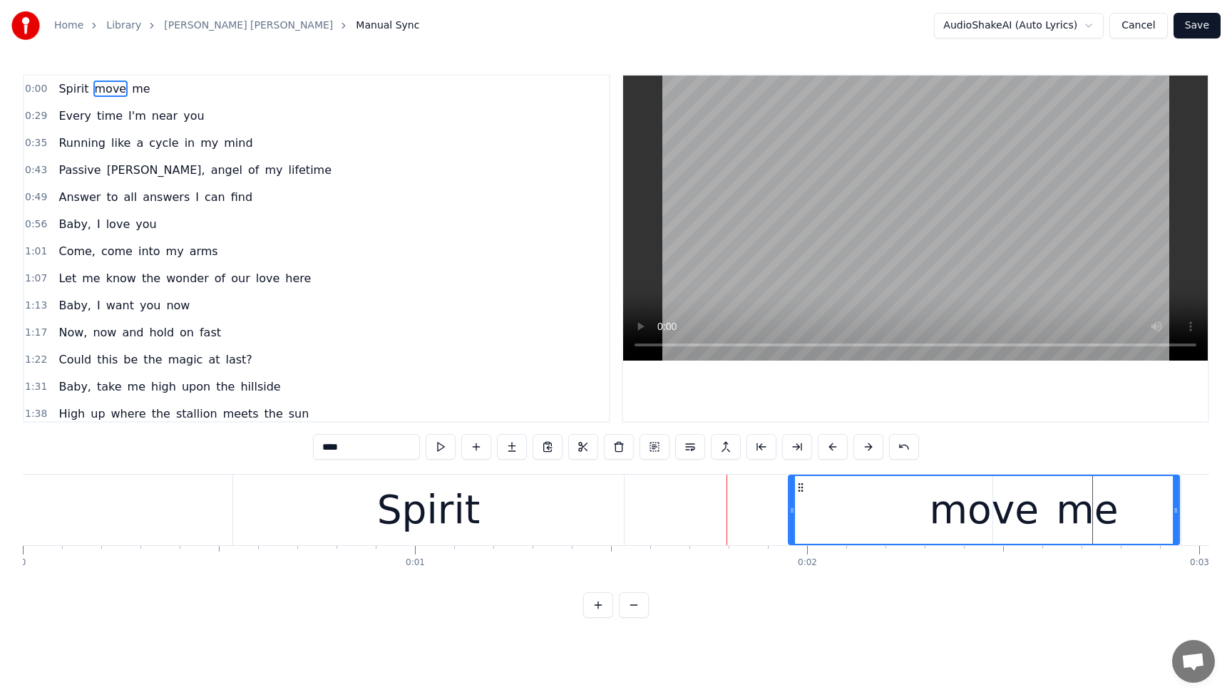
drag, startPoint x: 561, startPoint y: 489, endPoint x: 747, endPoint y: 491, distance: 186.9
click at [804, 494] on div "move" at bounding box center [983, 510] width 389 height 68
click at [394, 494] on div "Spirit" at bounding box center [428, 510] width 103 height 59
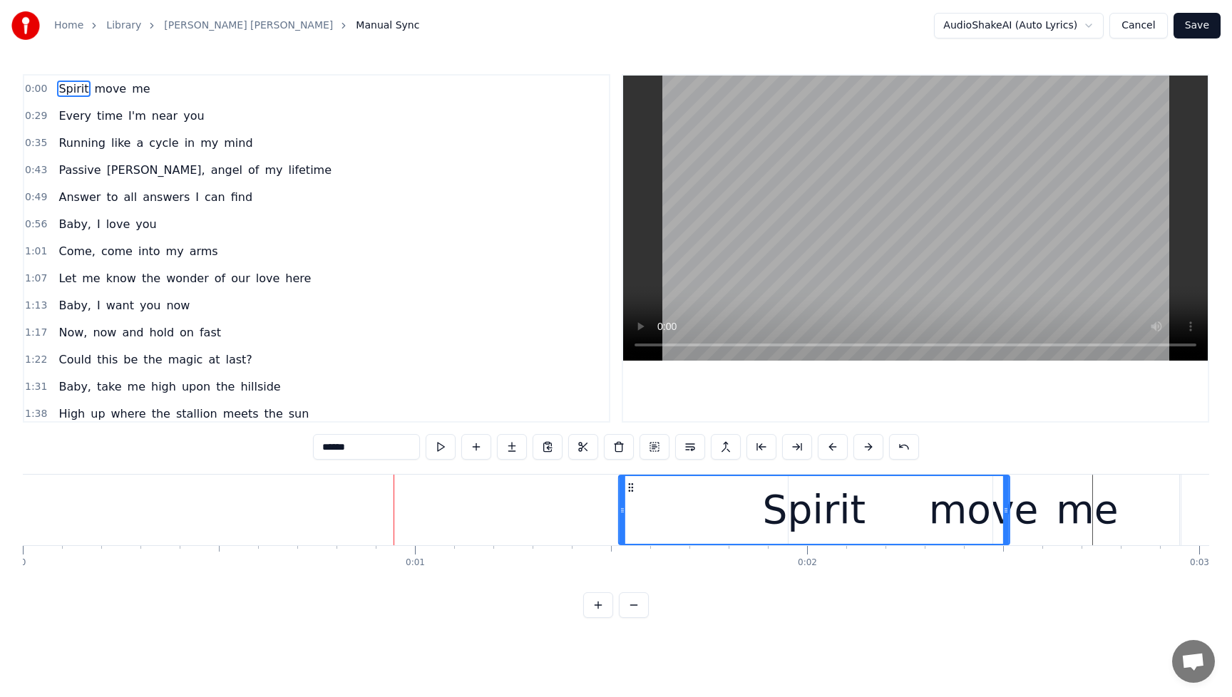
drag, startPoint x: 243, startPoint y: 490, endPoint x: 632, endPoint y: 503, distance: 388.9
click at [628, 503] on div "Spirit" at bounding box center [814, 510] width 389 height 68
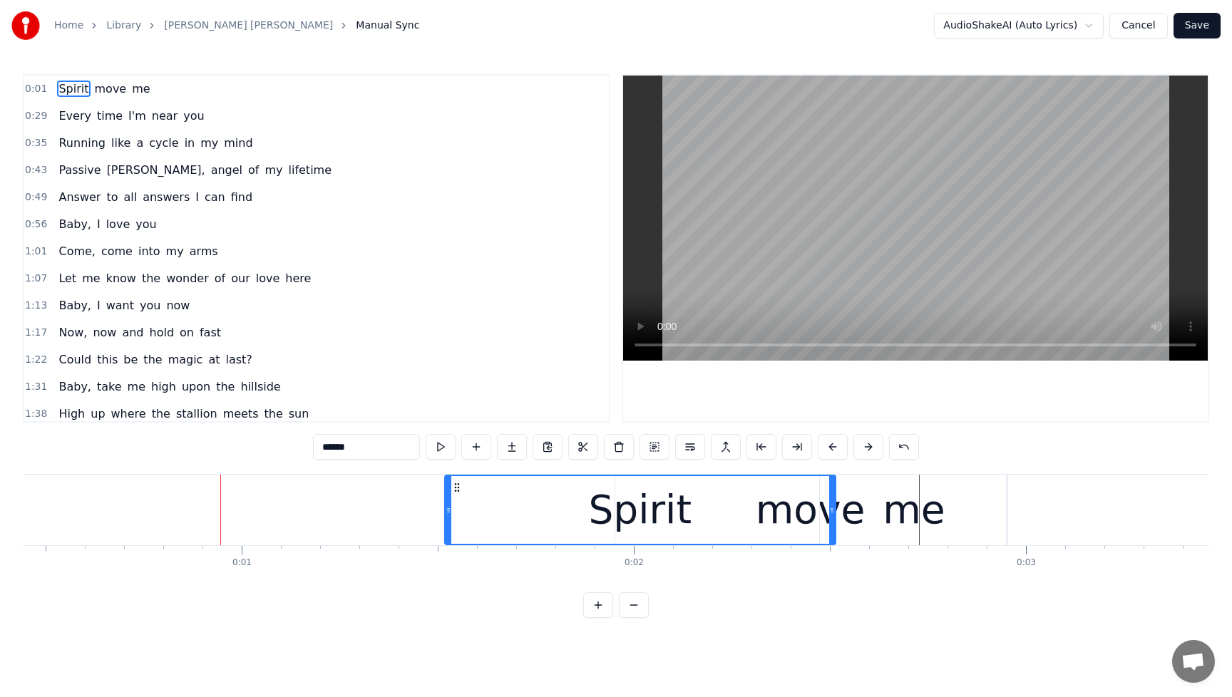
click at [898, 502] on div "me" at bounding box center [914, 510] width 62 height 59
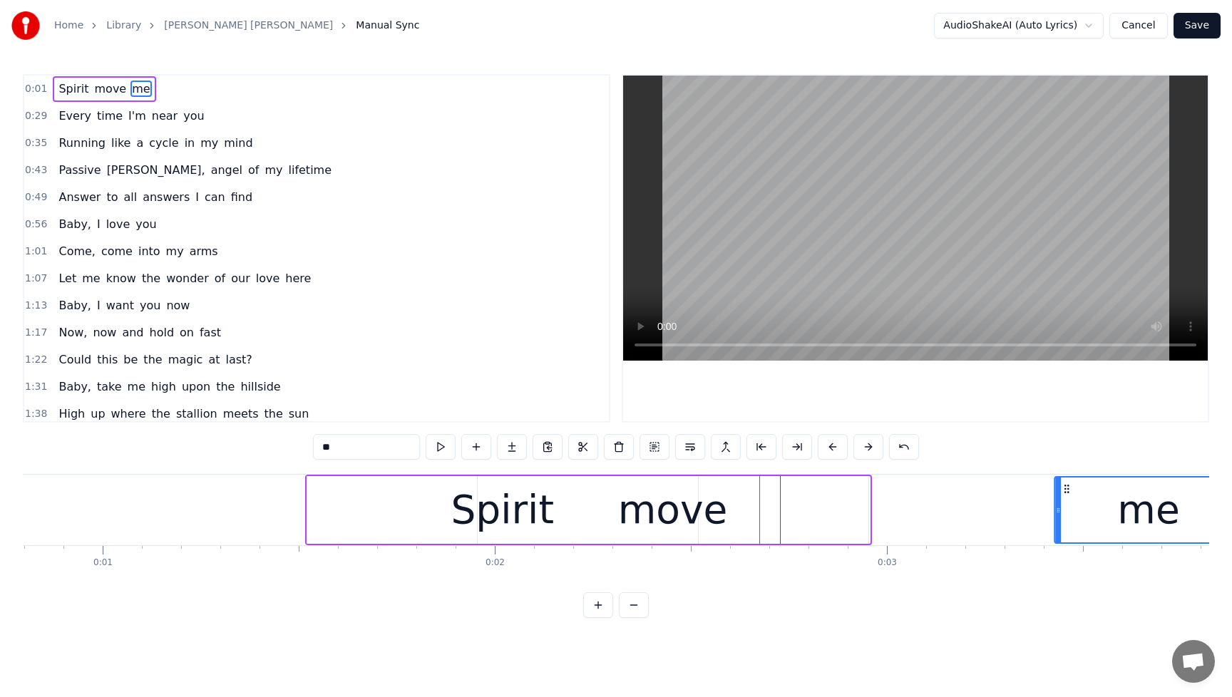
drag, startPoint x: 840, startPoint y: 489, endPoint x: 803, endPoint y: 502, distance: 39.2
click at [1073, 494] on icon at bounding box center [1067, 489] width 11 height 11
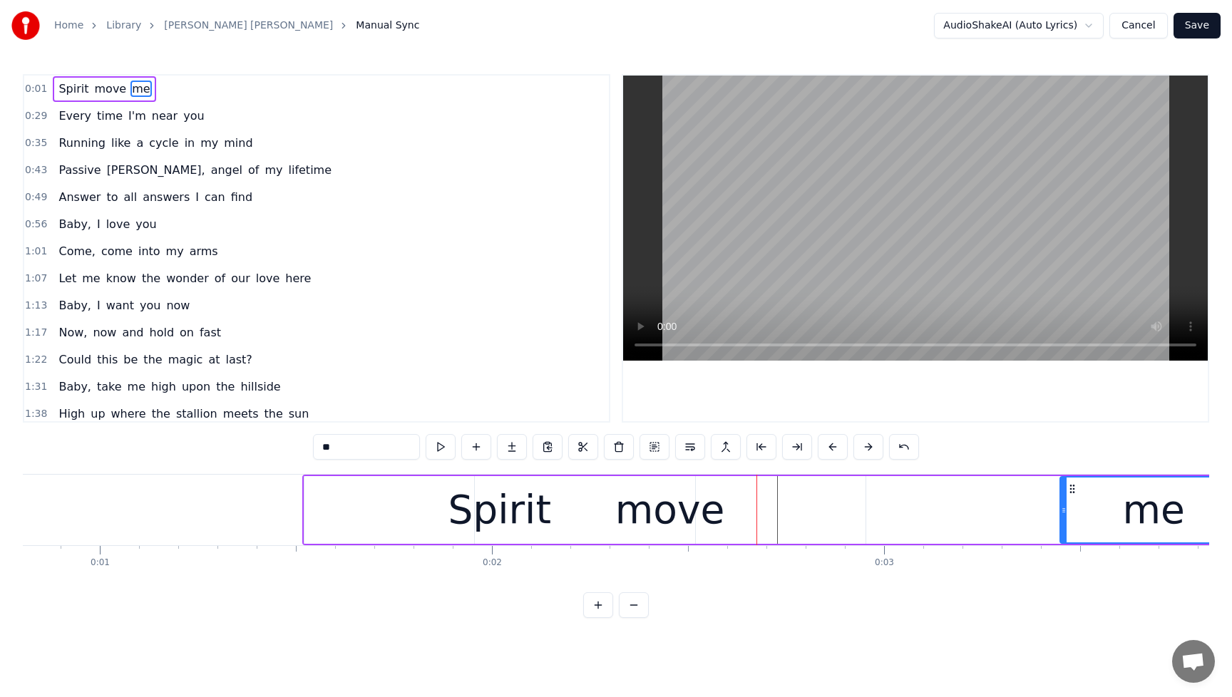
click at [707, 499] on div "move" at bounding box center [670, 510] width 110 height 59
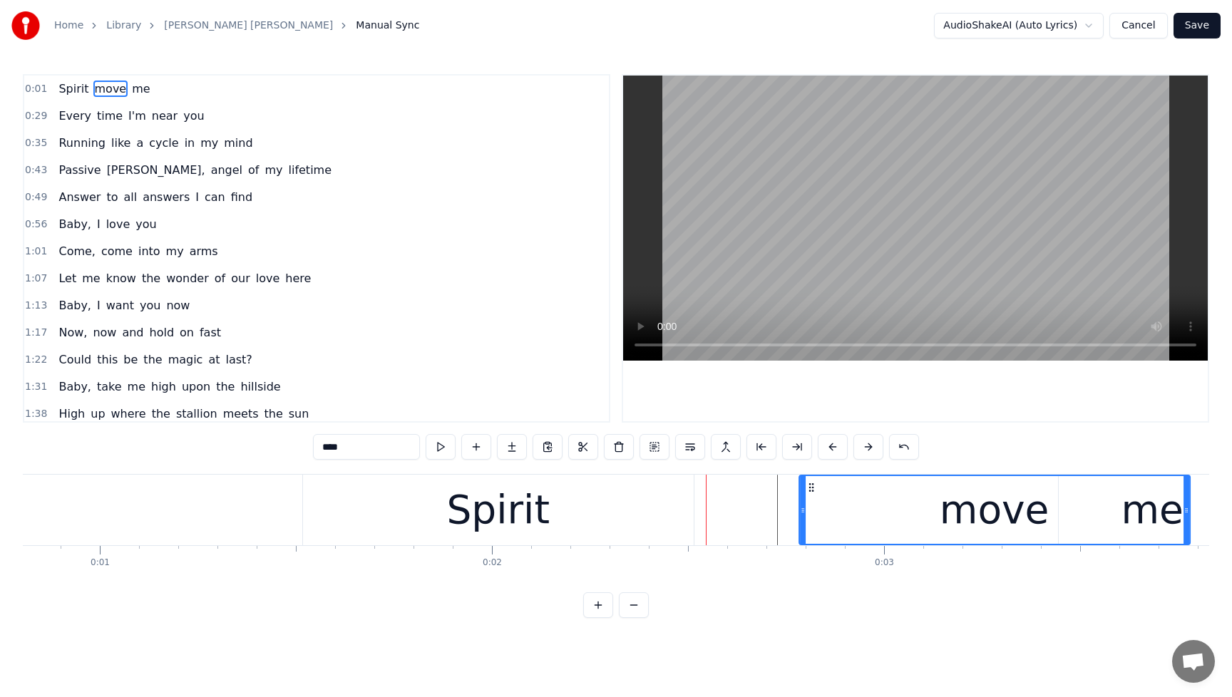
drag, startPoint x: 484, startPoint y: 488, endPoint x: 809, endPoint y: 498, distance: 326.1
click at [809, 498] on div "move" at bounding box center [994, 510] width 389 height 68
click at [481, 499] on div "Spirit" at bounding box center [497, 510] width 103 height 59
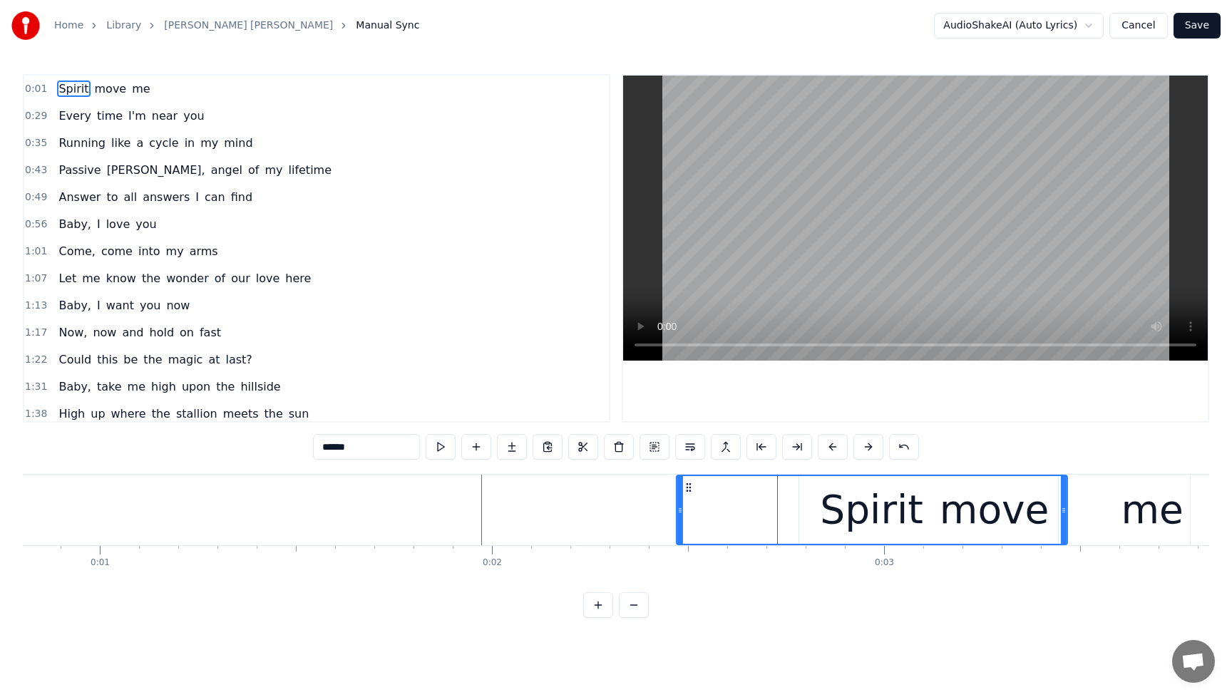
drag, startPoint x: 312, startPoint y: 489, endPoint x: 682, endPoint y: 496, distance: 370.9
click at [682, 496] on div "Spirit" at bounding box center [872, 510] width 389 height 68
click at [71, 85] on span "Spirit" at bounding box center [73, 89] width 33 height 16
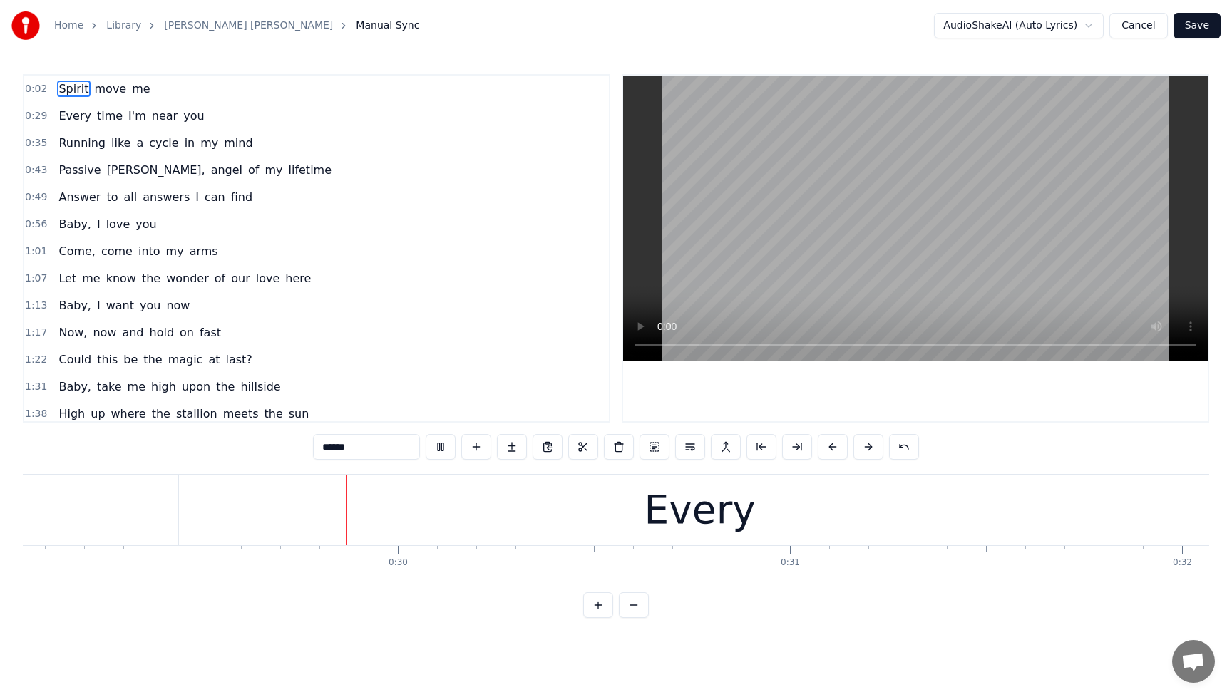
scroll to position [0, 11397]
click at [444, 449] on button at bounding box center [441, 447] width 30 height 26
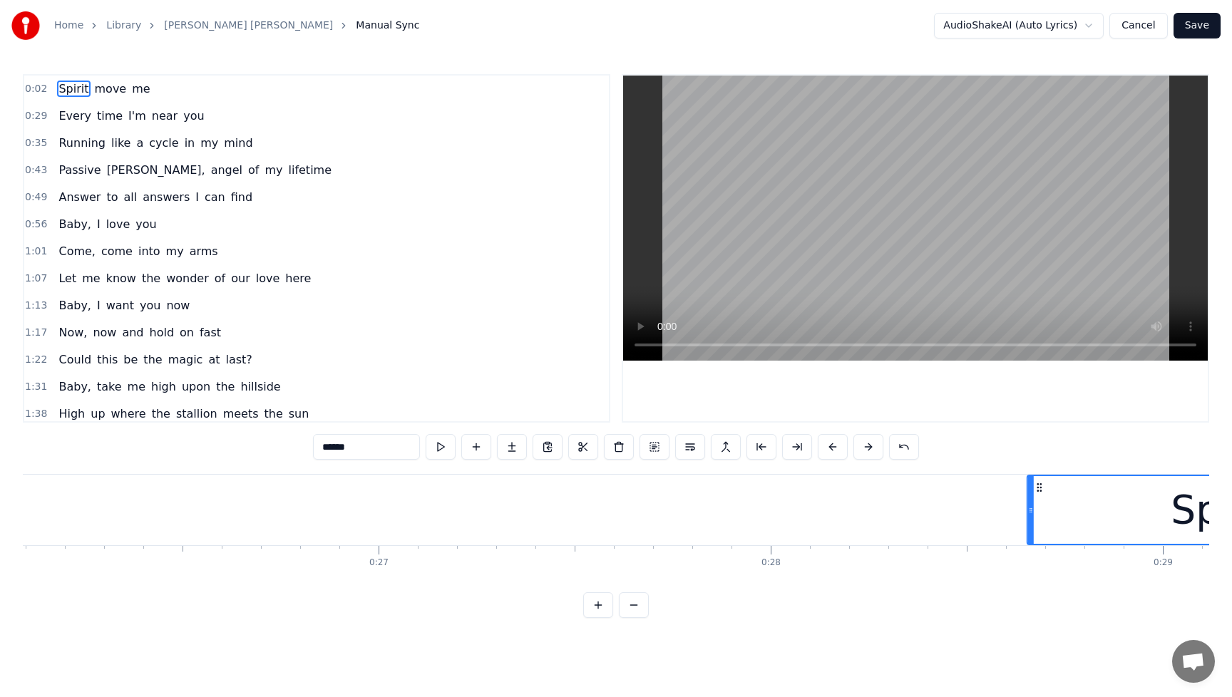
scroll to position [0, 10245]
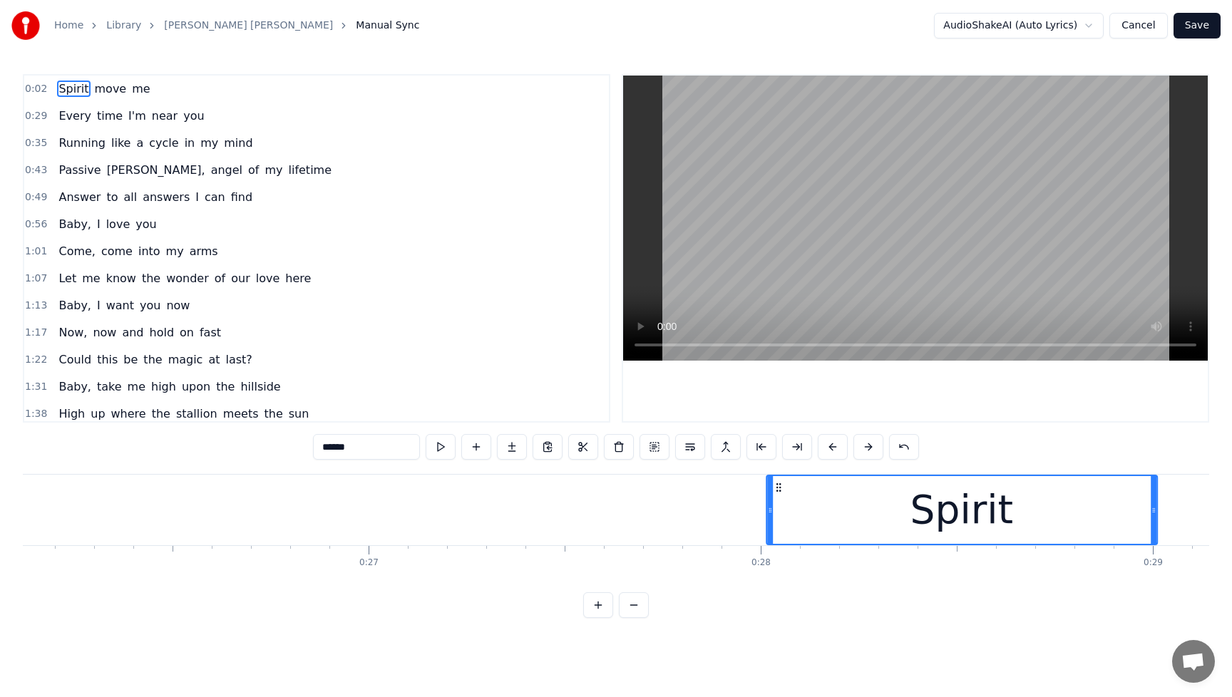
drag, startPoint x: 375, startPoint y: 490, endPoint x: 777, endPoint y: 515, distance: 402.3
click at [361, 441] on input "******" at bounding box center [366, 447] width 107 height 26
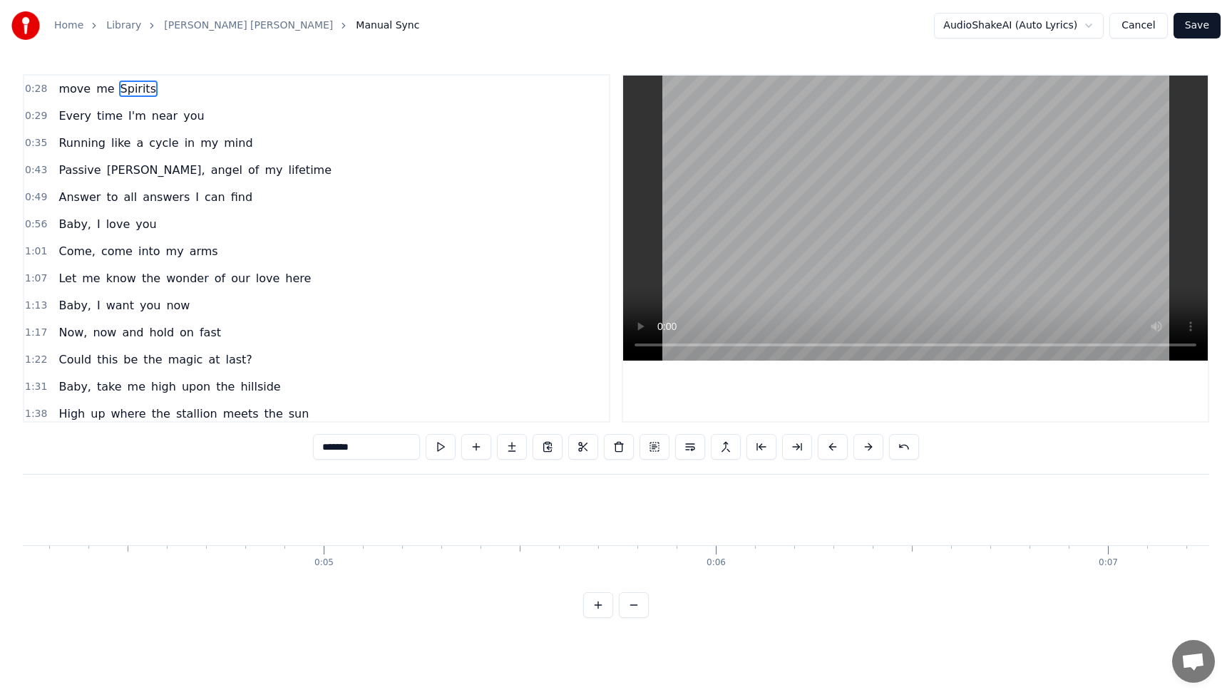
scroll to position [0, 698]
type input "*******"
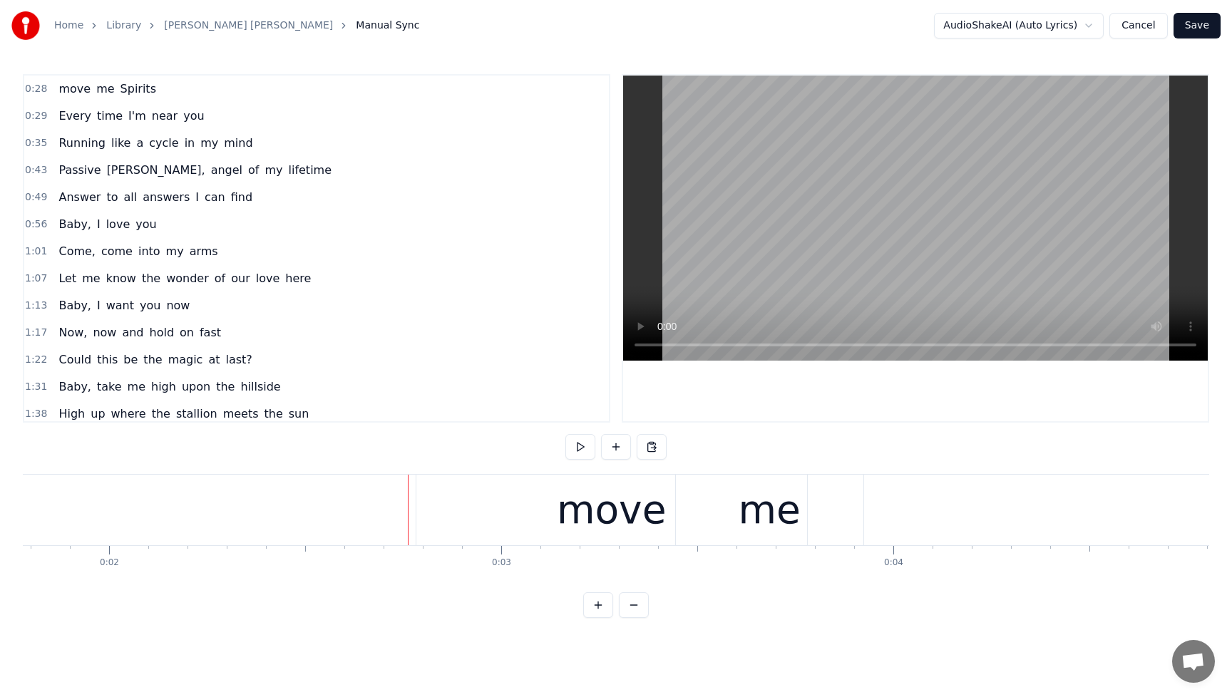
click at [428, 486] on div "move" at bounding box center [611, 510] width 391 height 71
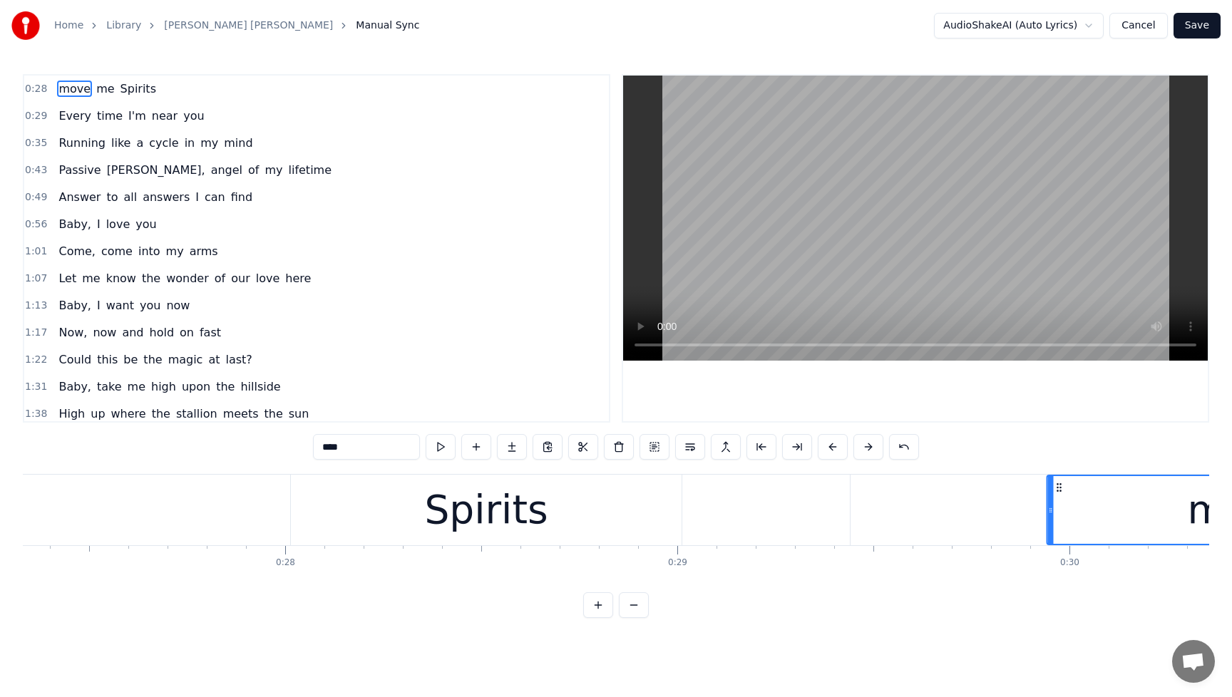
scroll to position [0, 10737]
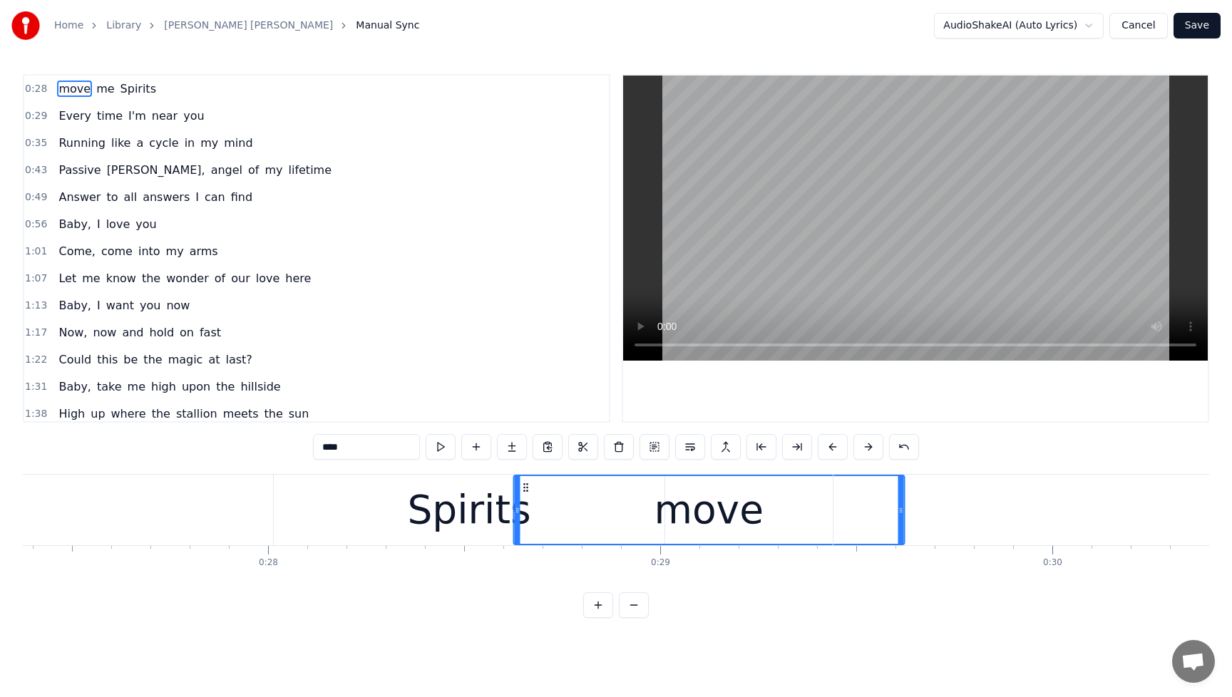
drag, startPoint x: 424, startPoint y: 490, endPoint x: 522, endPoint y: 484, distance: 97.9
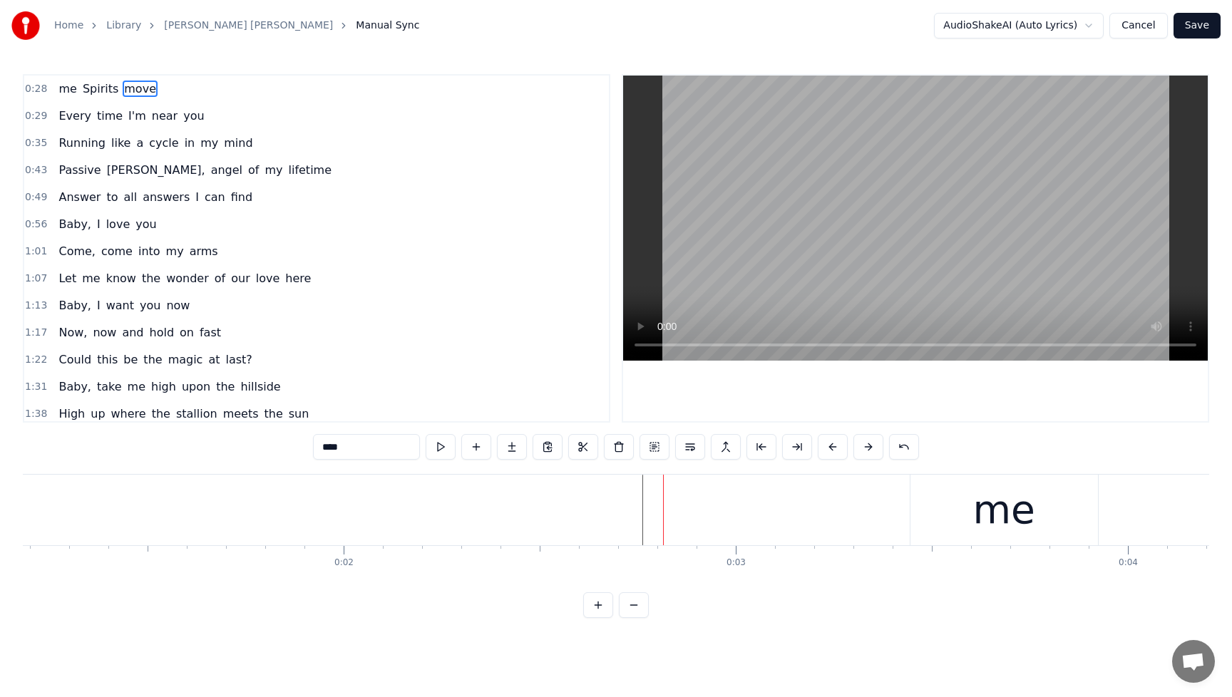
scroll to position [0, 764]
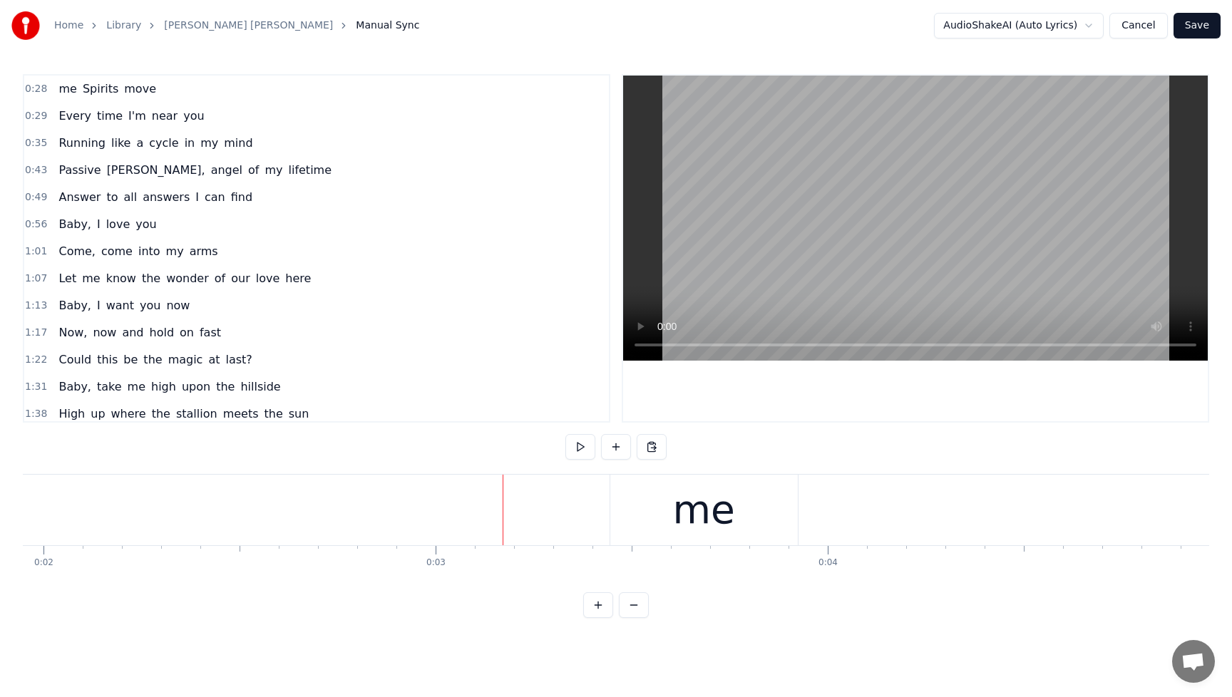
click at [618, 516] on div "me" at bounding box center [704, 510] width 188 height 71
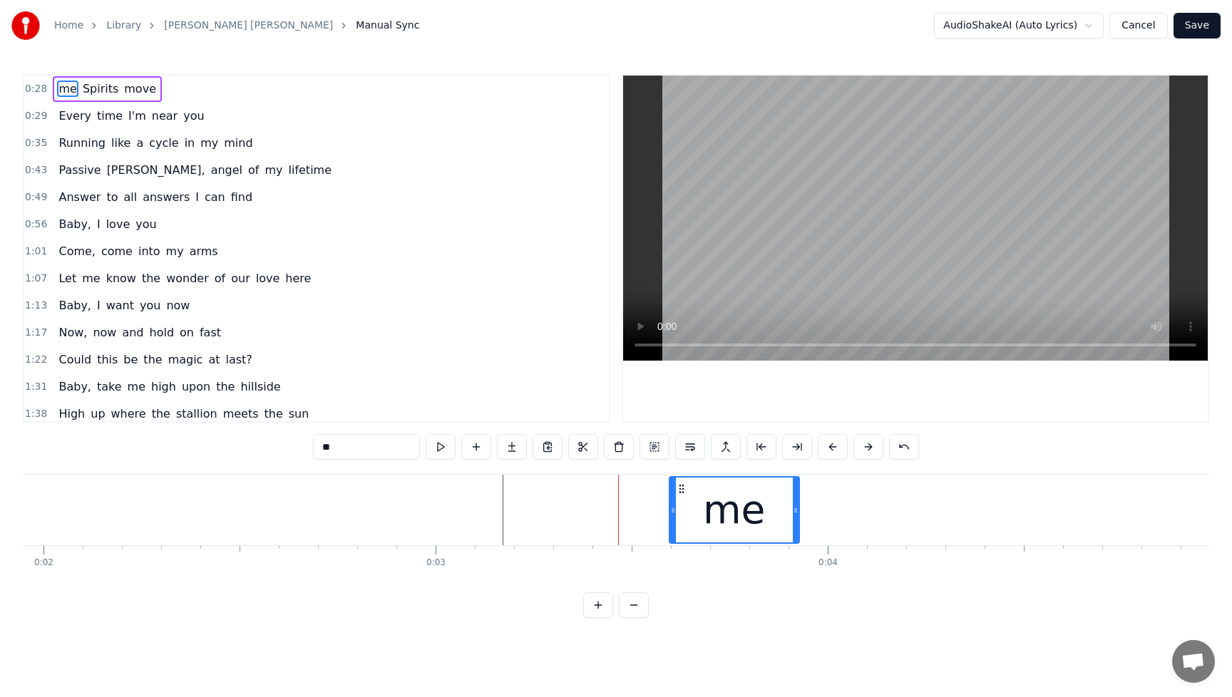
drag, startPoint x: 613, startPoint y: 514, endPoint x: 670, endPoint y: 514, distance: 57.8
click at [670, 514] on icon at bounding box center [673, 510] width 6 height 11
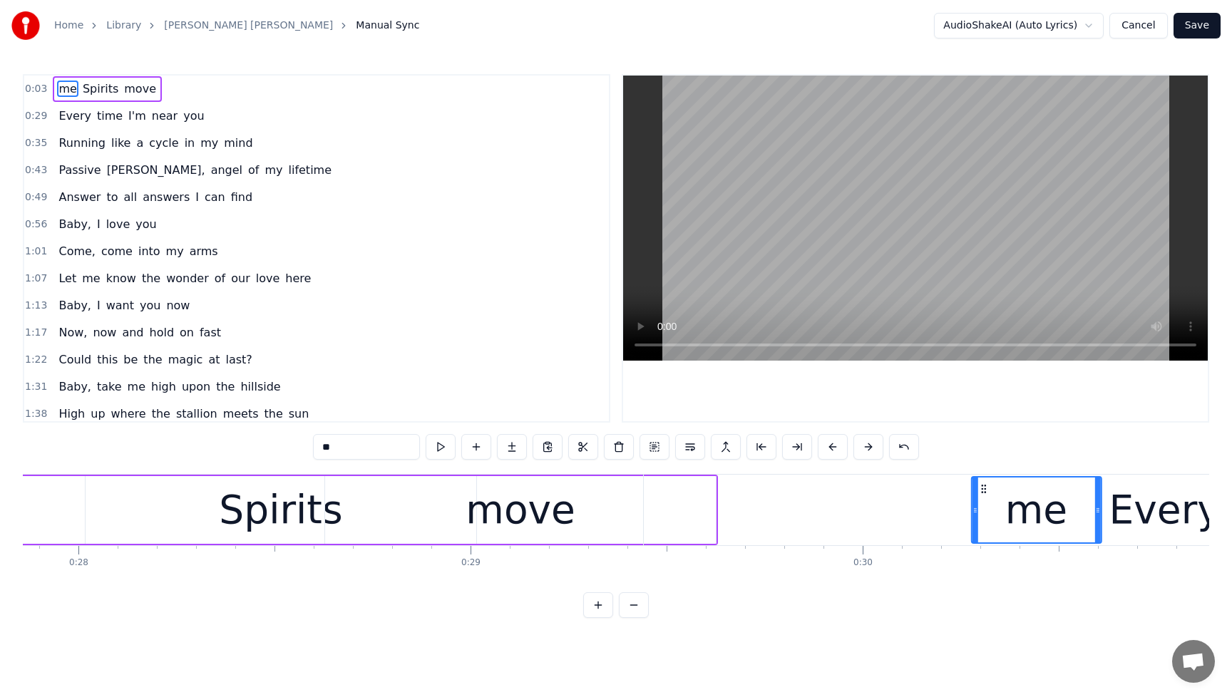
scroll to position [0, 10930]
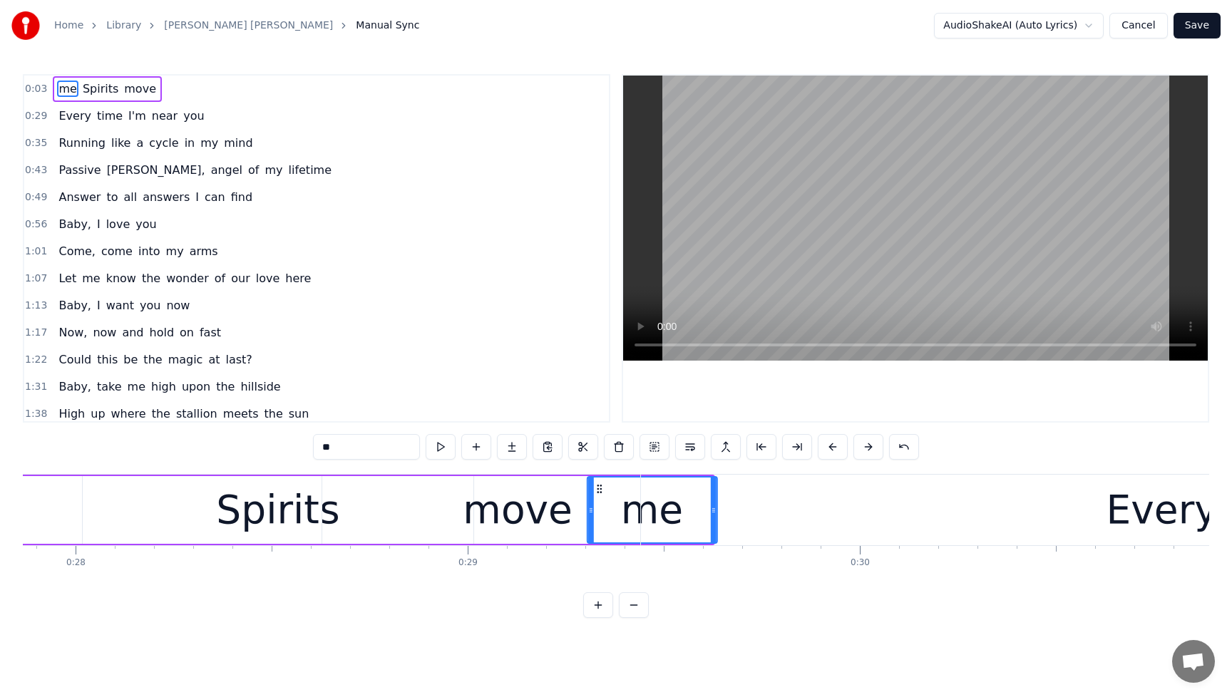
drag, startPoint x: 685, startPoint y: 490, endPoint x: 599, endPoint y: 518, distance: 90.9
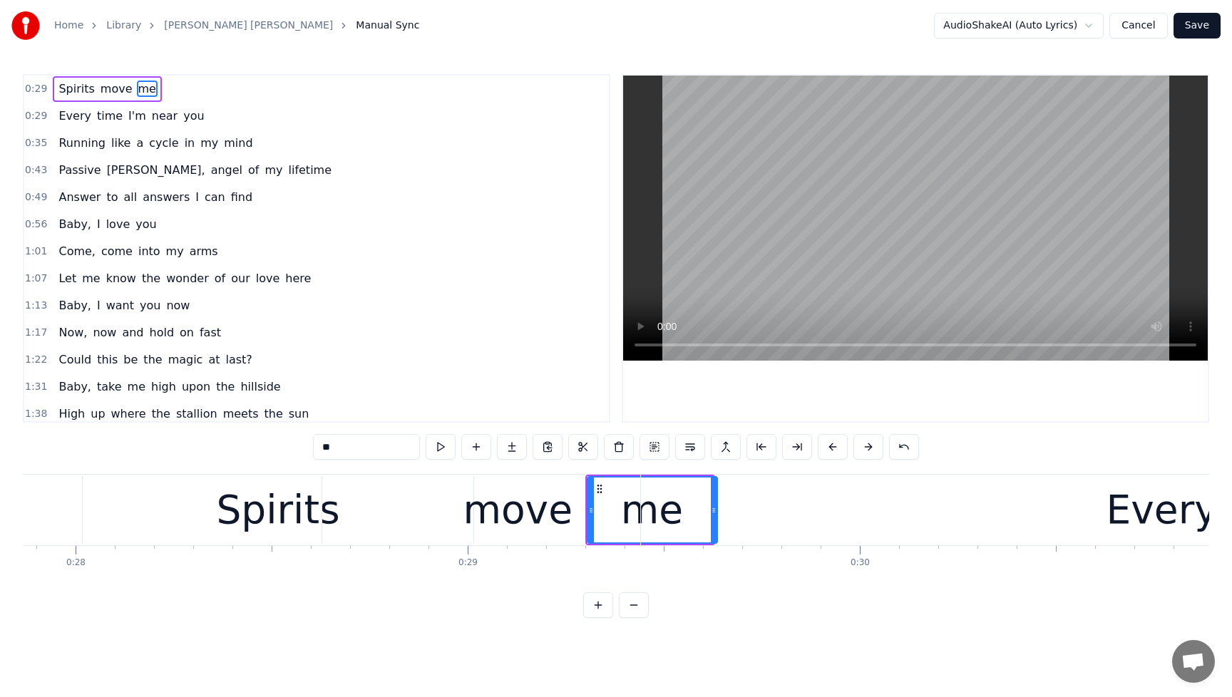
click at [527, 526] on div "move" at bounding box center [518, 510] width 110 height 59
type input "****"
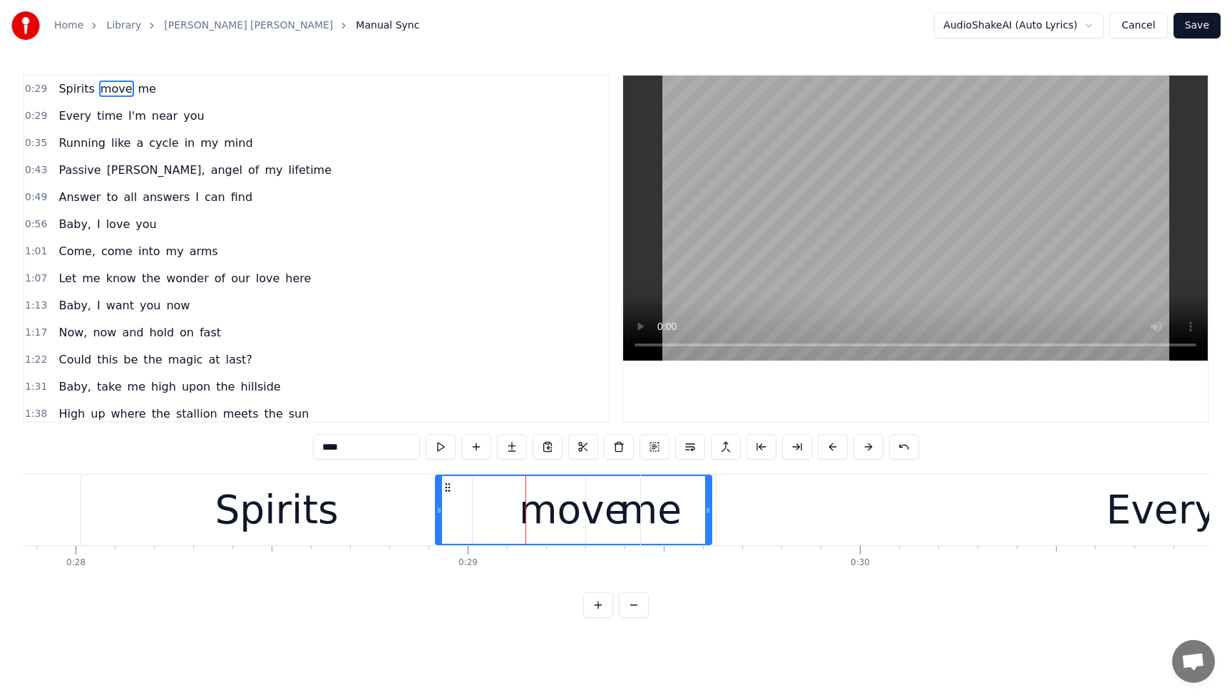
drag, startPoint x: 322, startPoint y: 513, endPoint x: 436, endPoint y: 518, distance: 114.9
click at [436, 518] on div at bounding box center [439, 510] width 6 height 68
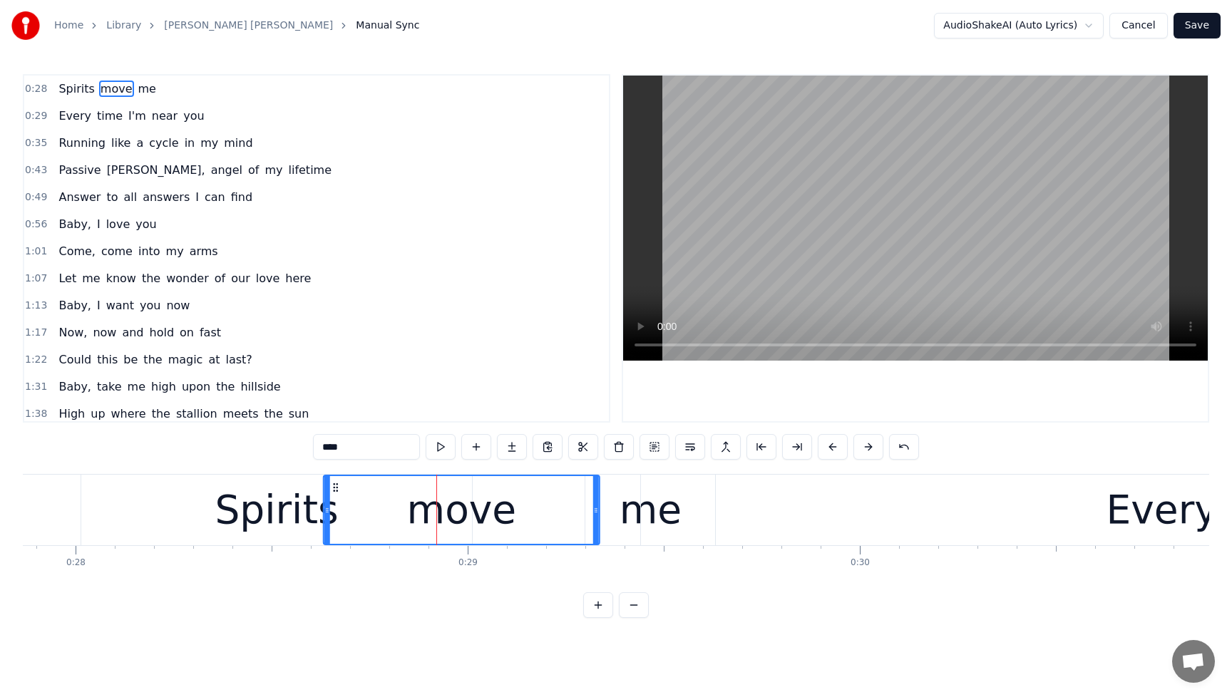
drag, startPoint x: 444, startPoint y: 489, endPoint x: 335, endPoint y: 498, distance: 109.5
click at [335, 498] on div "move" at bounding box center [461, 510] width 275 height 68
click at [61, 78] on div "Spirits move me" at bounding box center [107, 89] width 109 height 26
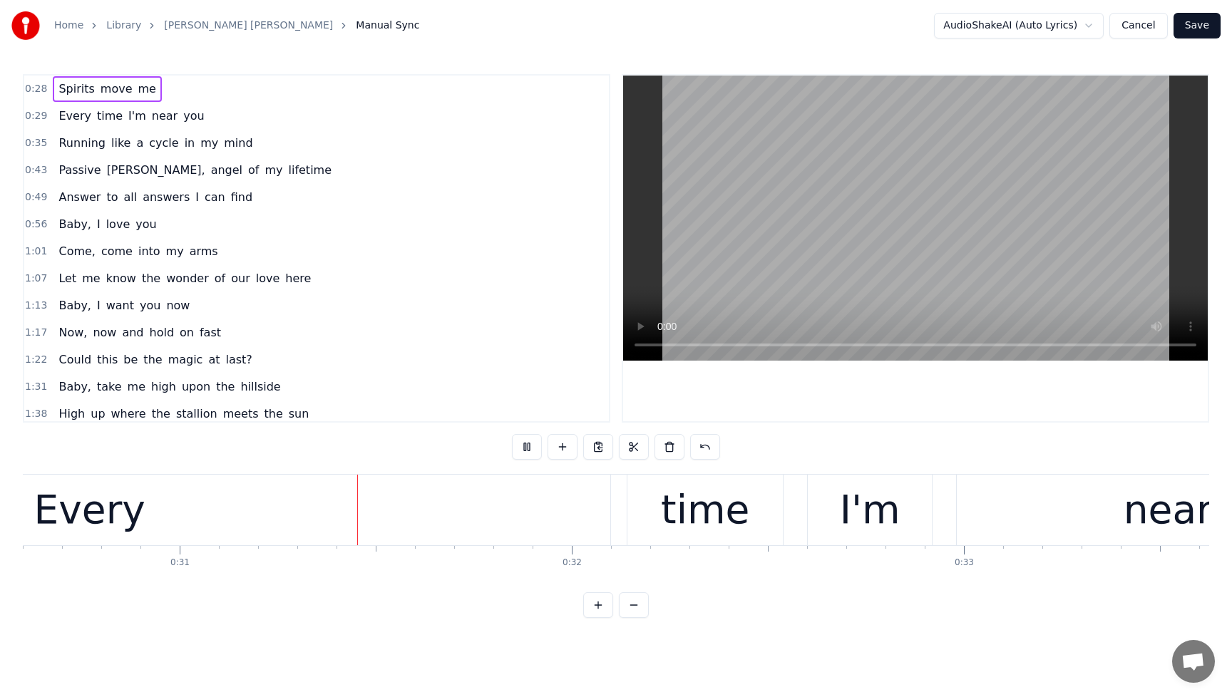
scroll to position [0, 12017]
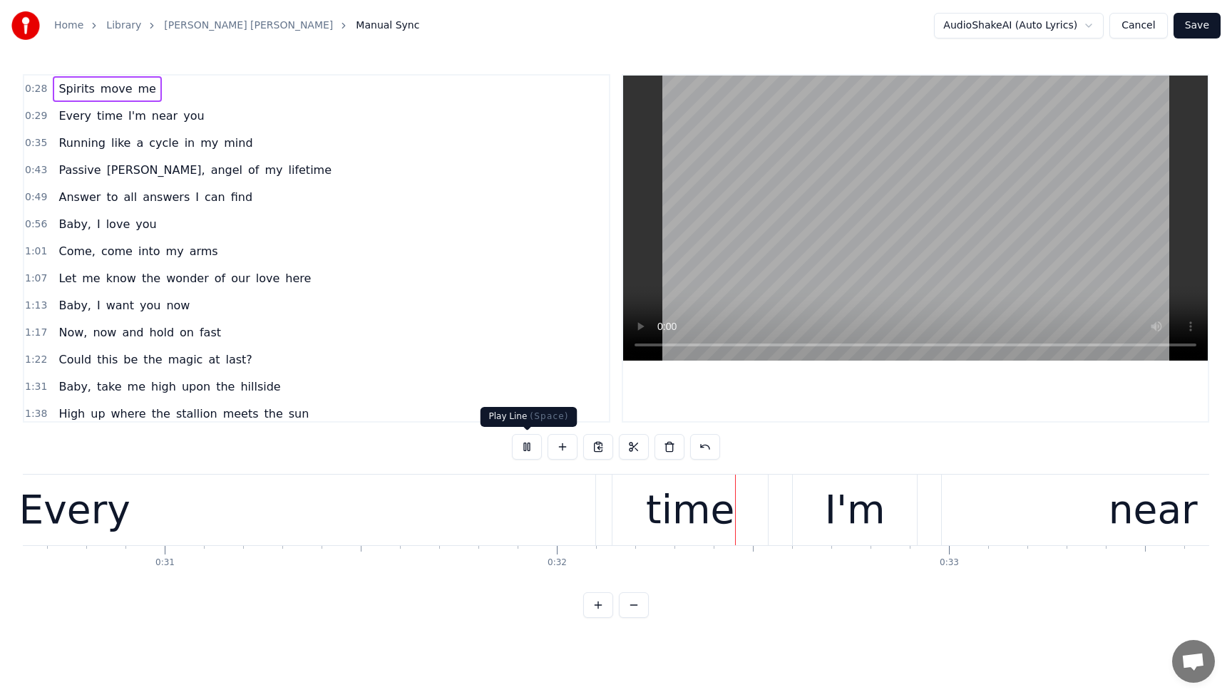
click at [523, 452] on button at bounding box center [527, 447] width 30 height 26
click at [146, 510] on div "Every" at bounding box center [75, 510] width 1042 height 71
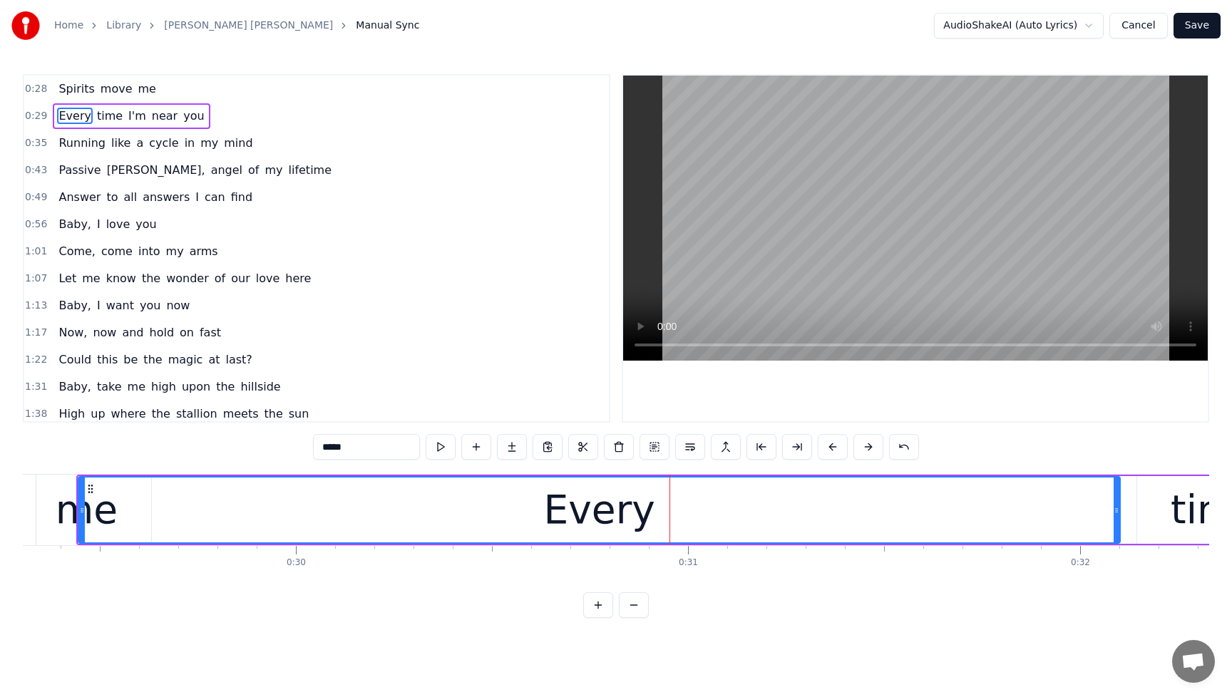
scroll to position [0, 11734]
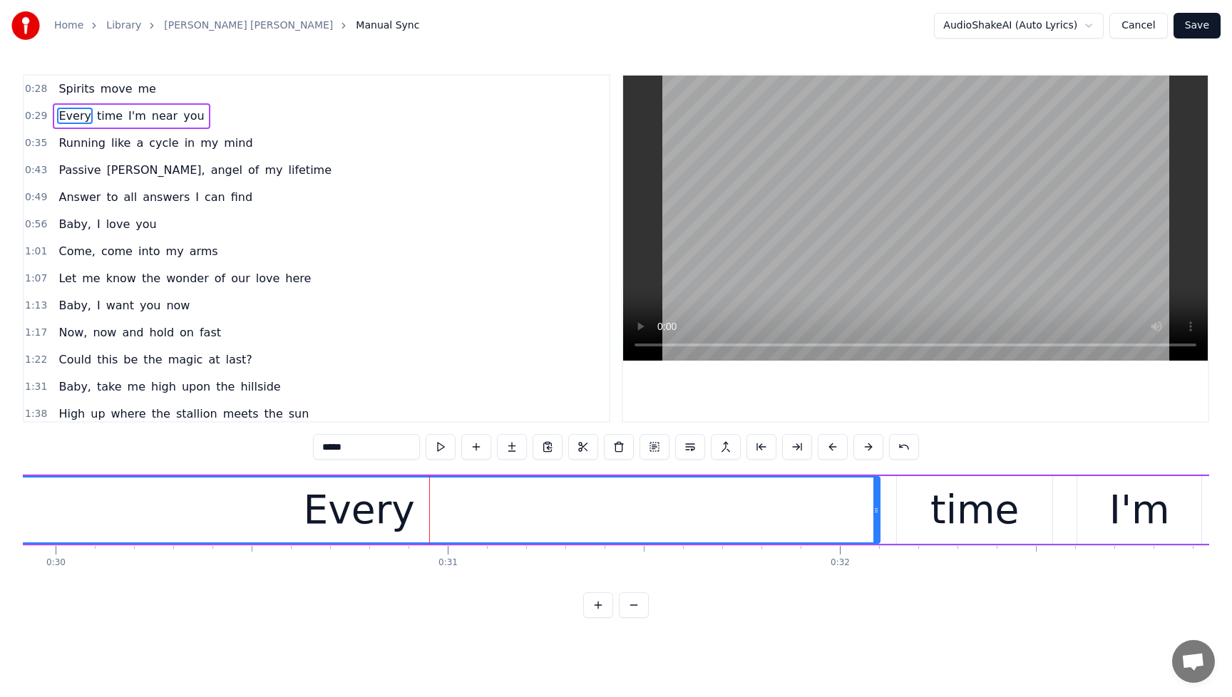
click at [177, 524] on div "Every" at bounding box center [359, 510] width 1040 height 65
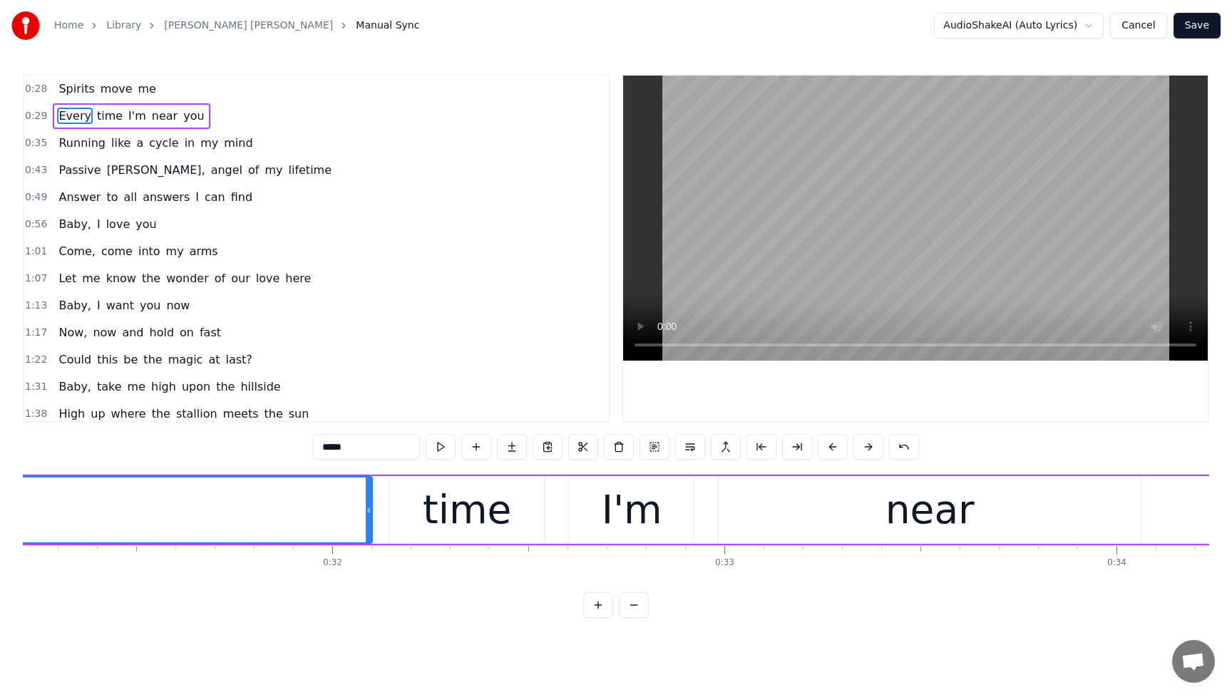
scroll to position [0, 11941]
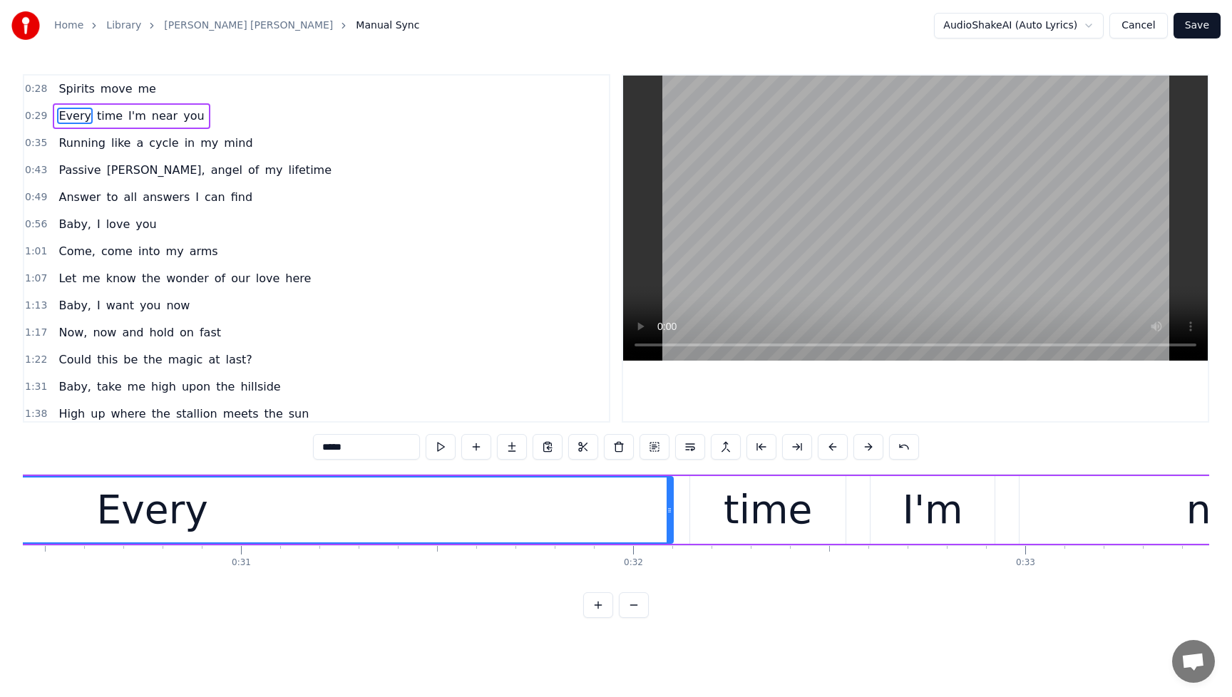
click at [165, 518] on div "Every" at bounding box center [152, 510] width 111 height 59
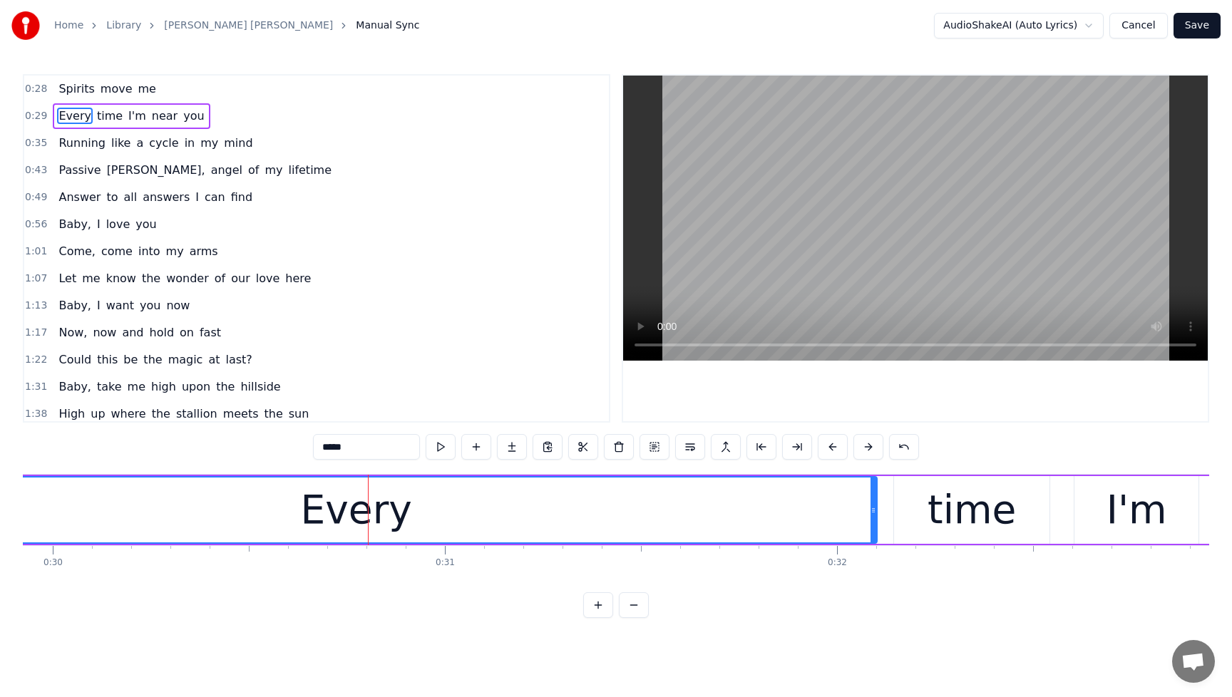
scroll to position [0, 11437]
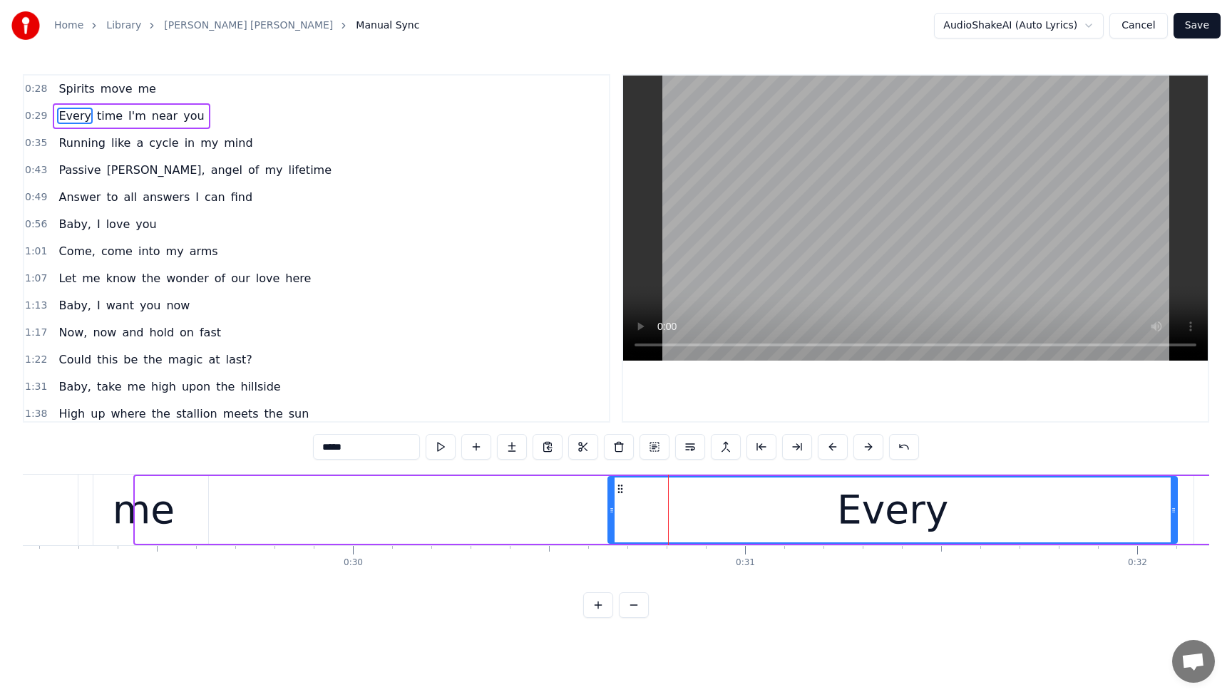
drag, startPoint x: 137, startPoint y: 513, endPoint x: 610, endPoint y: 518, distance: 472.9
click at [610, 518] on div at bounding box center [612, 510] width 6 height 65
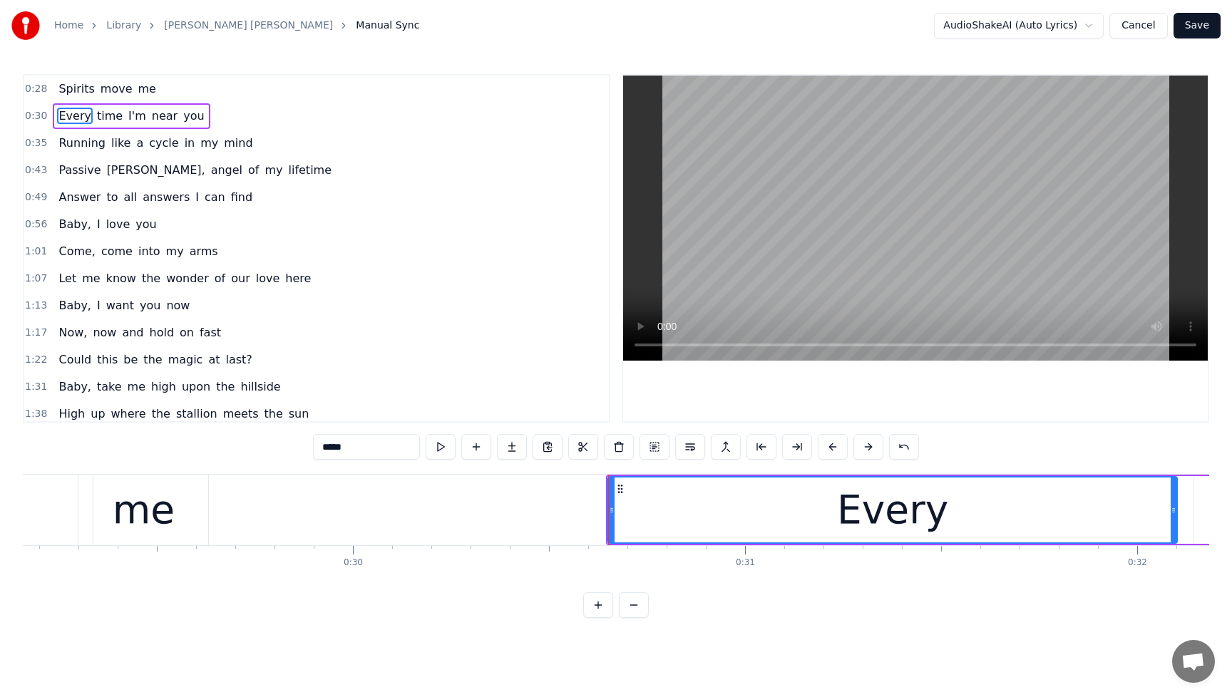
click at [60, 83] on span "Spirits" at bounding box center [76, 89] width 39 height 16
type input "*******"
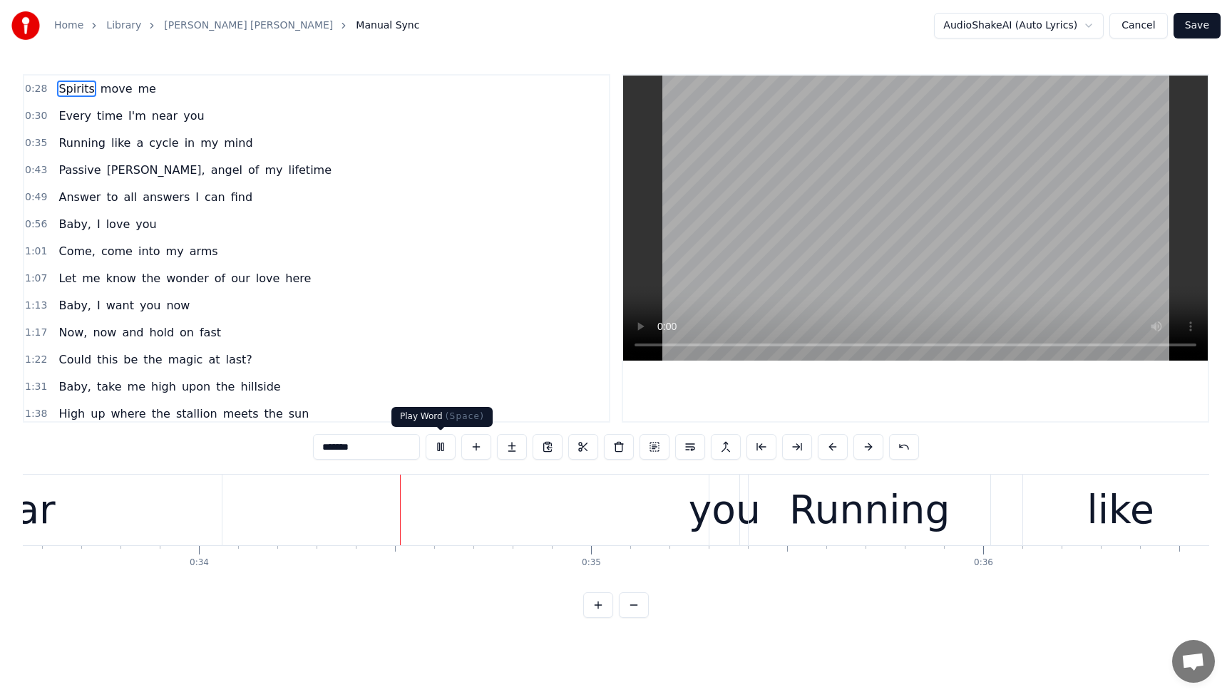
scroll to position [0, 13163]
click at [434, 447] on button at bounding box center [441, 447] width 30 height 26
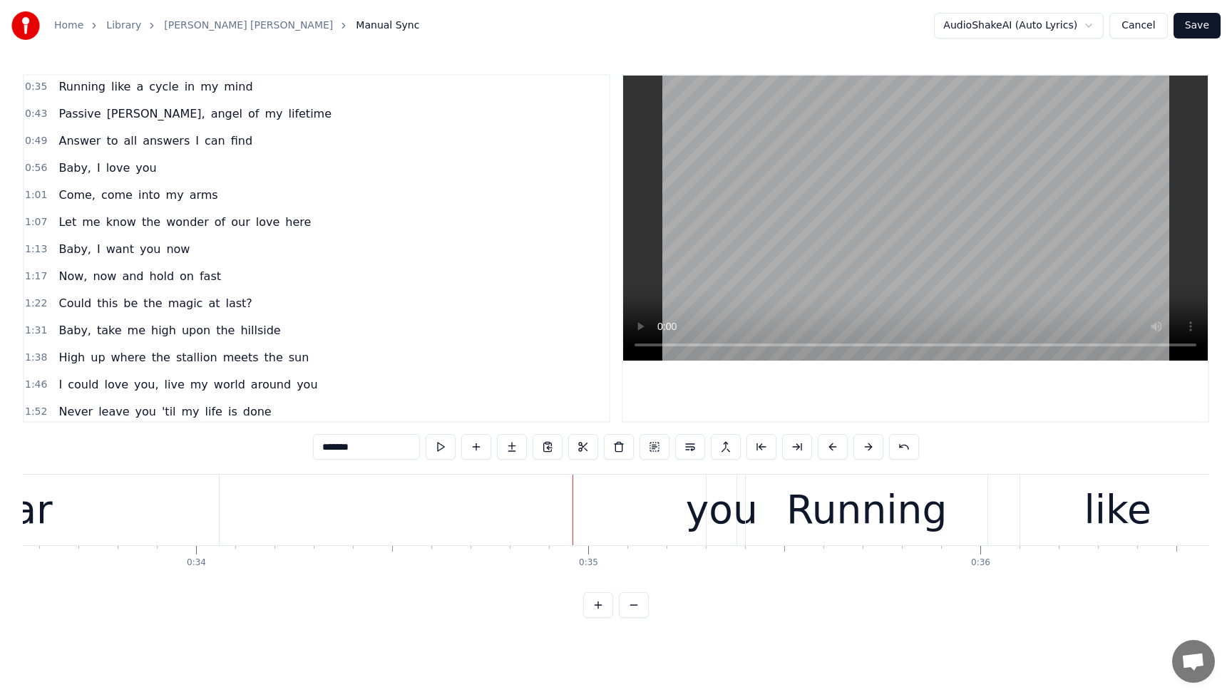
scroll to position [0, 0]
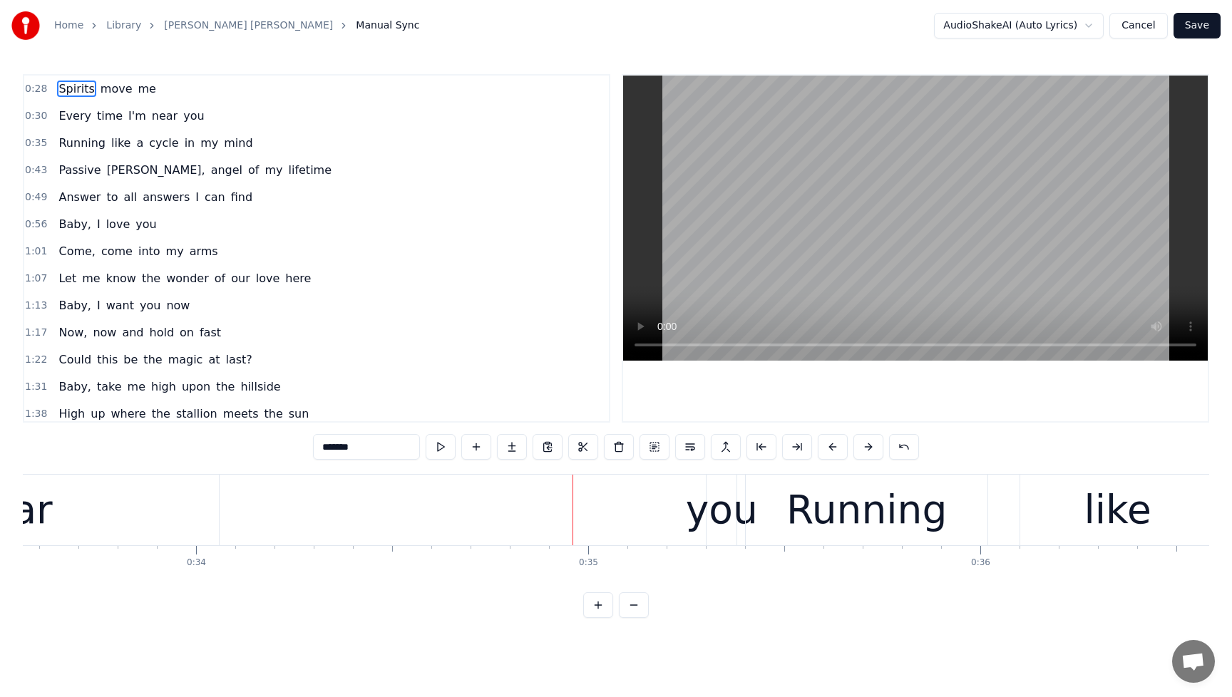
click at [58, 79] on div "Spirits move me" at bounding box center [107, 89] width 109 height 26
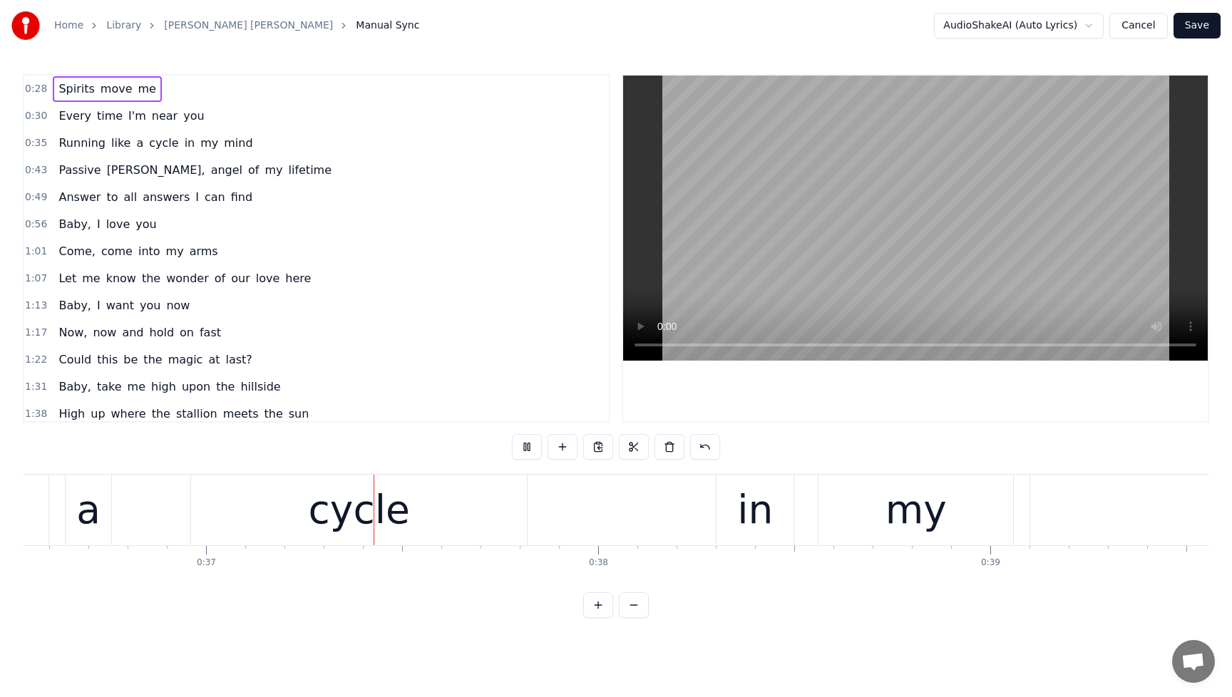
scroll to position [0, 14332]
click at [531, 446] on button at bounding box center [527, 447] width 30 height 26
click at [70, 140] on span "Running" at bounding box center [82, 143] width 50 height 16
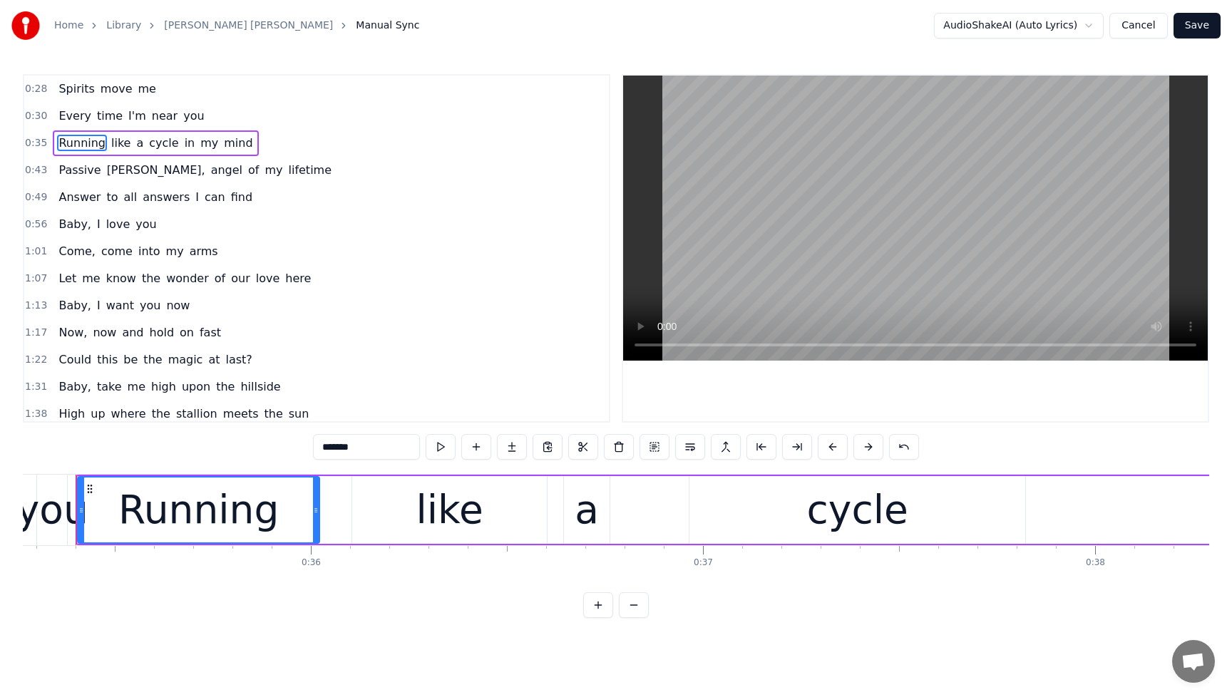
scroll to position [0, 13814]
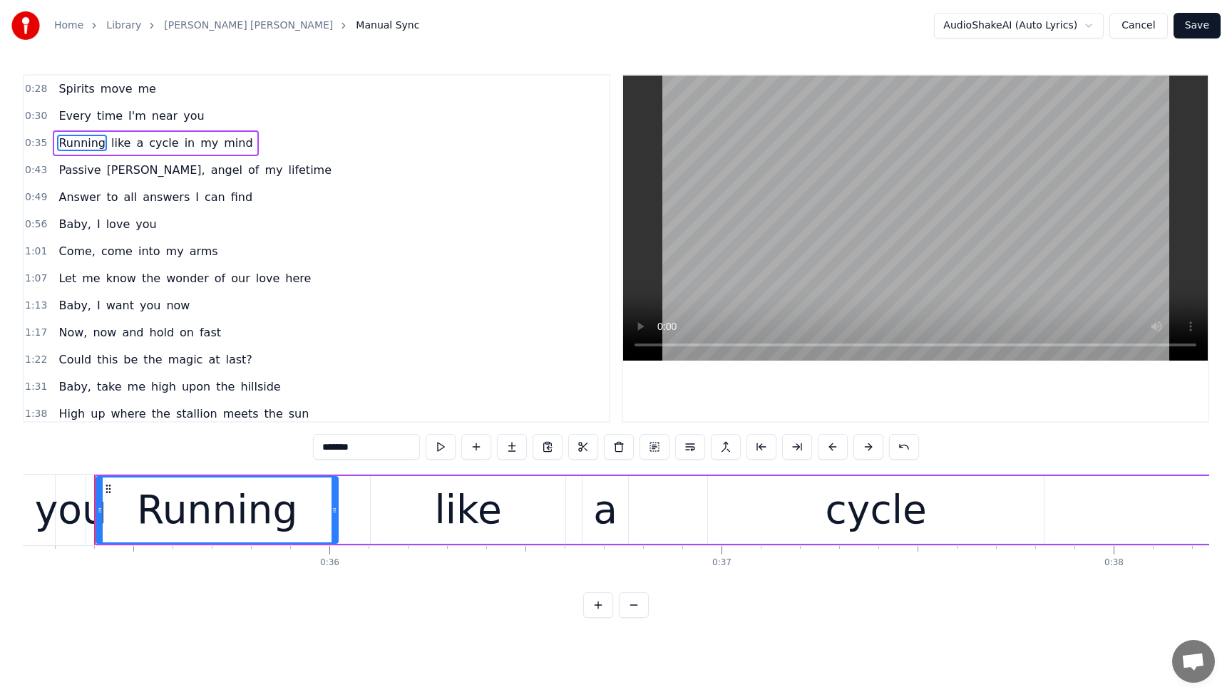
click at [73, 143] on span "Running" at bounding box center [82, 143] width 50 height 16
drag, startPoint x: 380, startPoint y: 451, endPoint x: 288, endPoint y: 450, distance: 92.0
click at [288, 450] on div "0:28 Spirits move me 0:30 Every time I'm near you 0:35 Running like a cycle in …" at bounding box center [616, 346] width 1187 height 544
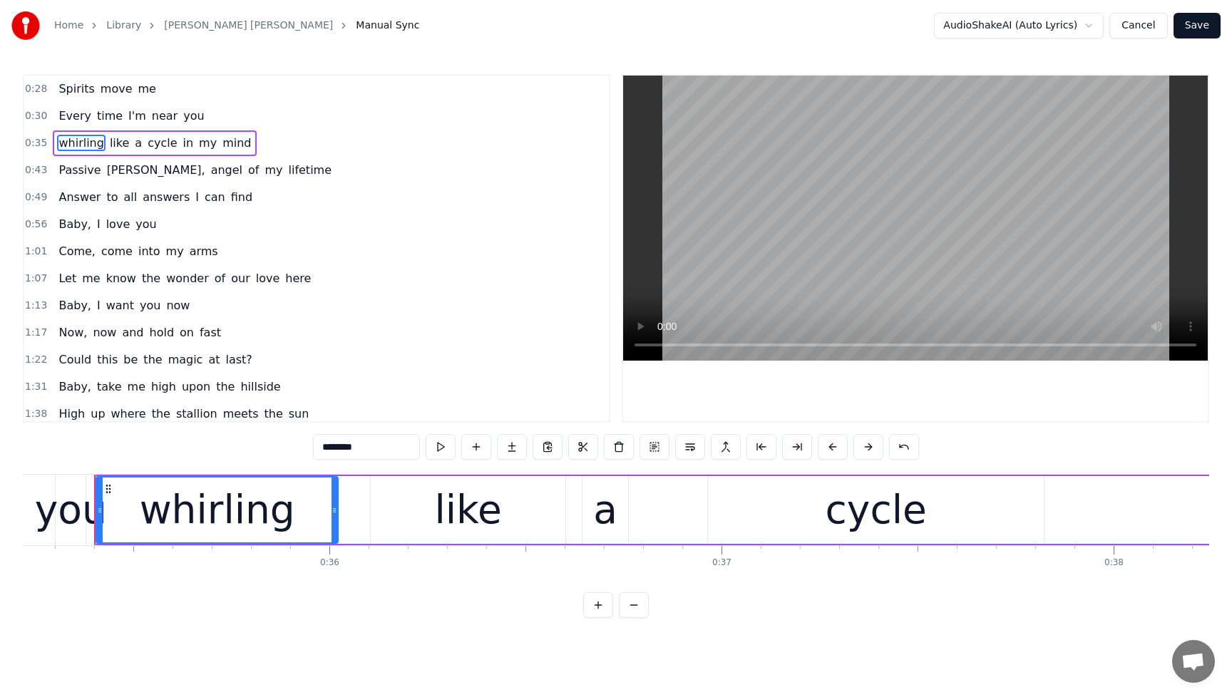
type input "********"
click at [108, 491] on icon at bounding box center [108, 489] width 11 height 11
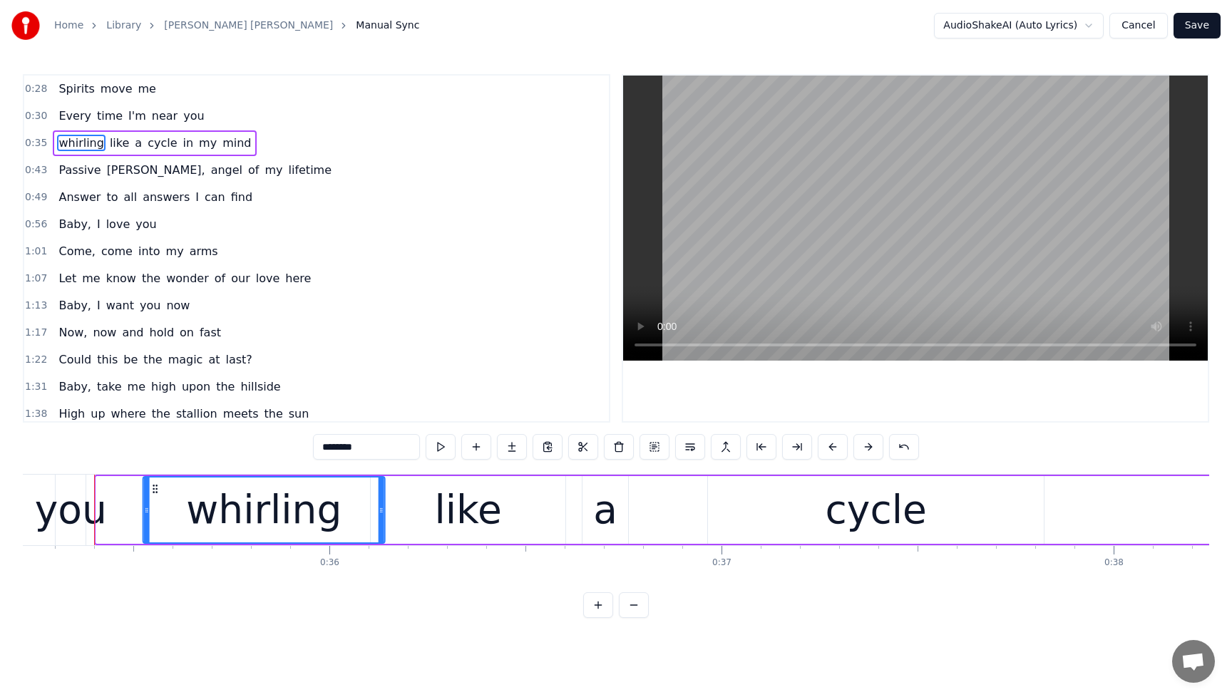
drag, startPoint x: 108, startPoint y: 489, endPoint x: 155, endPoint y: 494, distance: 47.3
click at [155, 494] on icon at bounding box center [155, 489] width 11 height 11
click at [66, 106] on div "Every time I'm near you" at bounding box center [131, 116] width 157 height 26
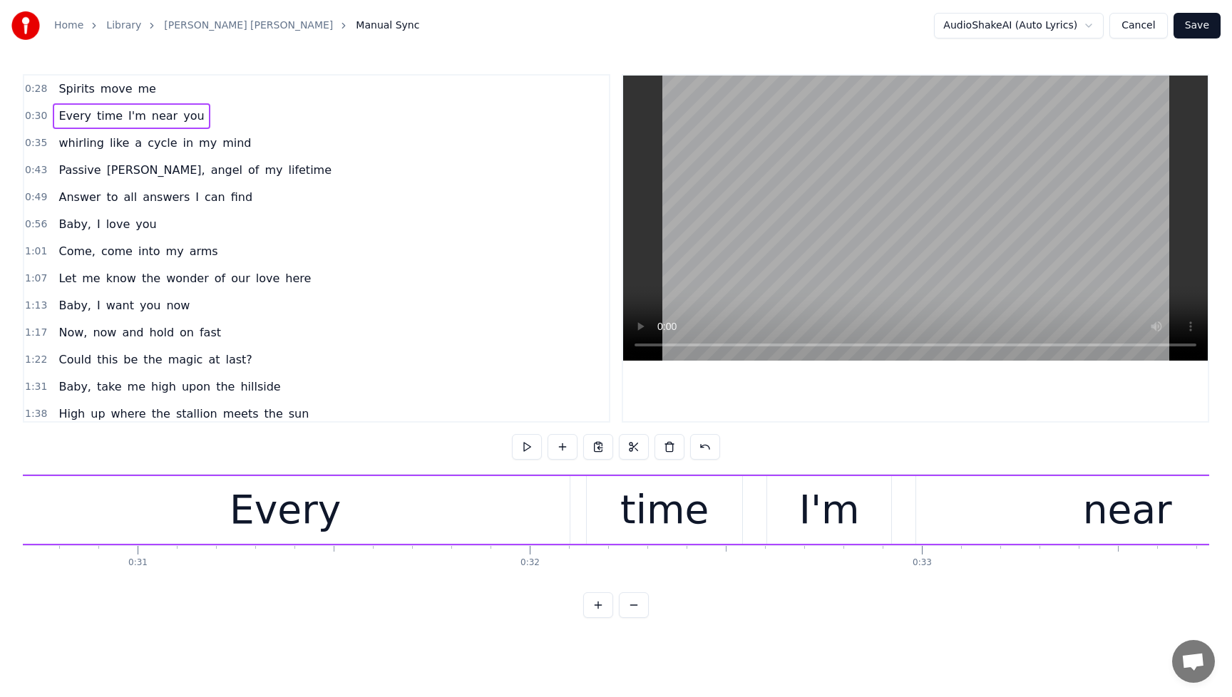
scroll to position [0, 11949]
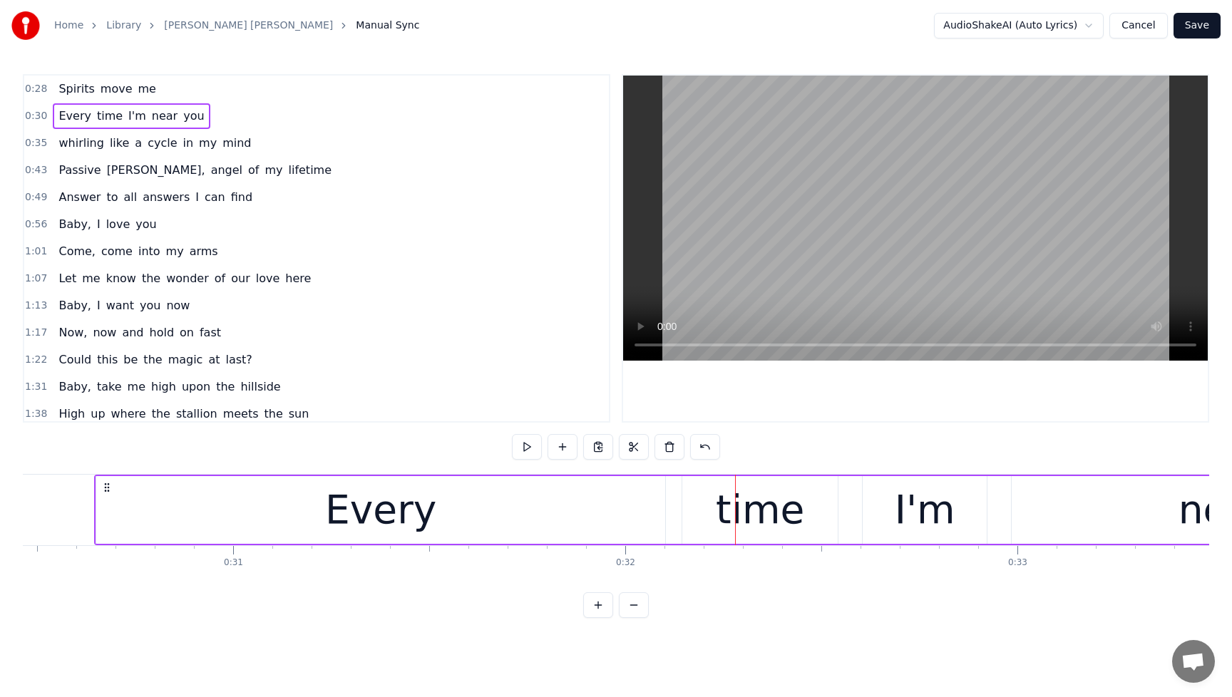
click at [103, 515] on div "Every" at bounding box center [380, 510] width 569 height 68
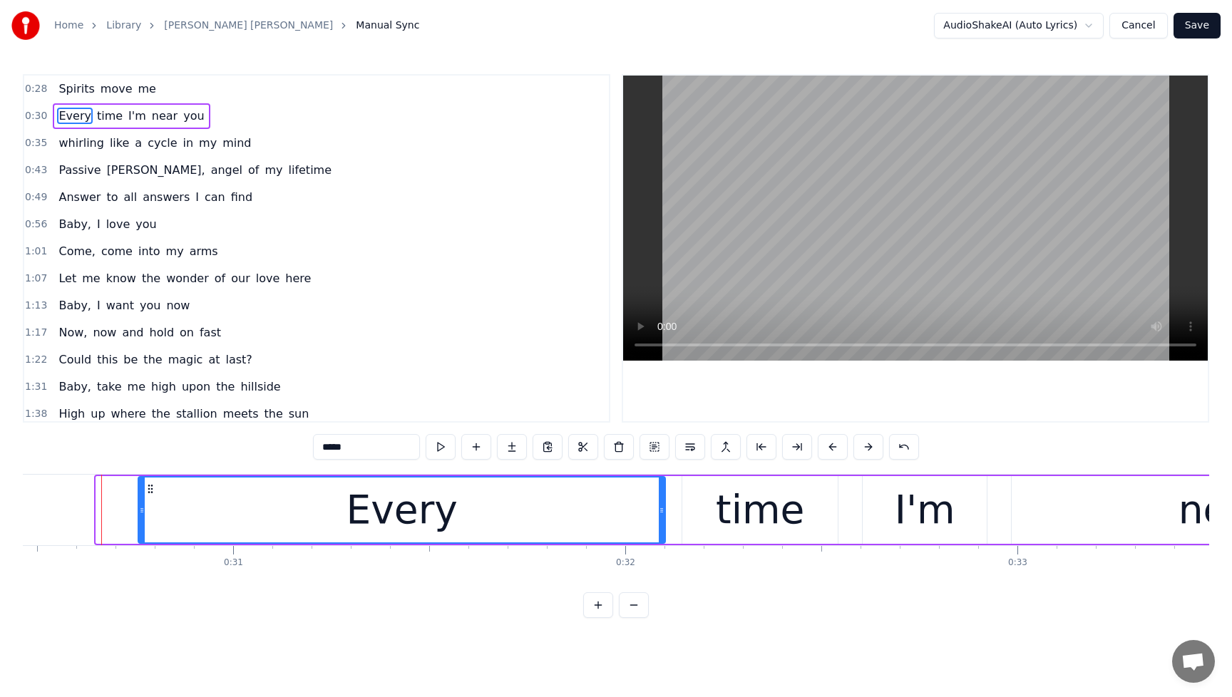
drag, startPoint x: 99, startPoint y: 513, endPoint x: 141, endPoint y: 516, distance: 42.1
click at [141, 516] on icon at bounding box center [142, 510] width 6 height 11
click at [68, 83] on span "Spirits" at bounding box center [76, 89] width 39 height 16
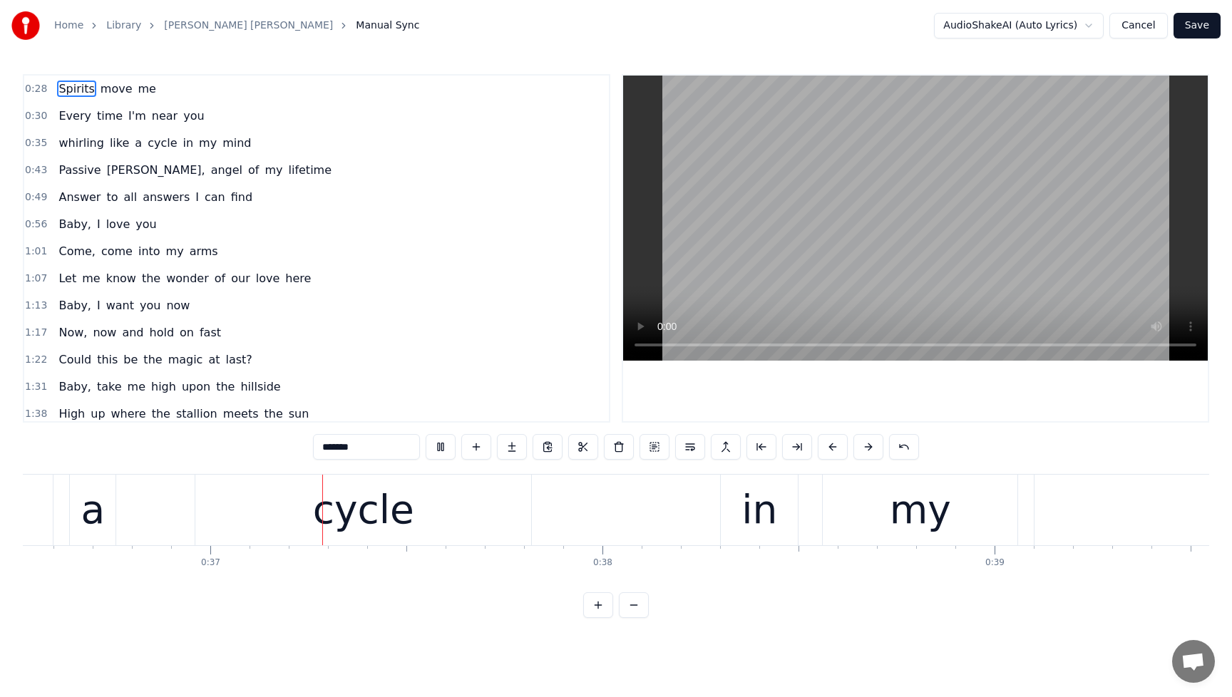
scroll to position [0, 14330]
click at [444, 446] on button at bounding box center [441, 447] width 30 height 26
click at [182, 120] on span "you" at bounding box center [194, 116] width 24 height 16
type input "***"
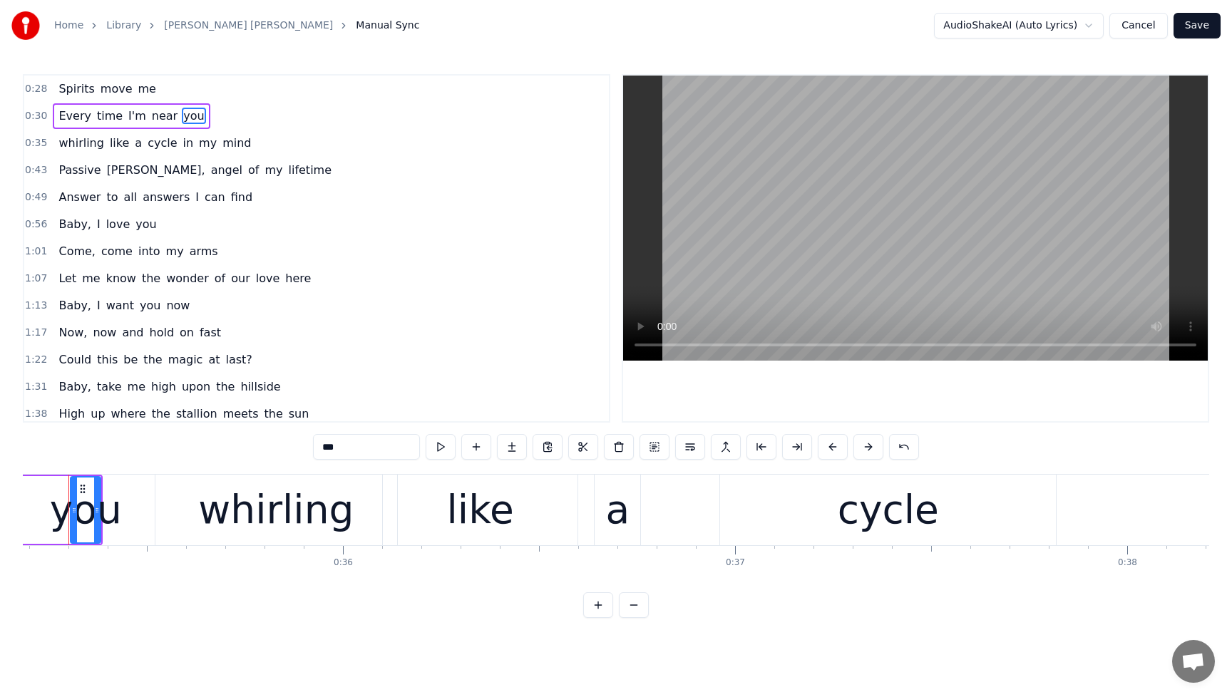
scroll to position [0, 13775]
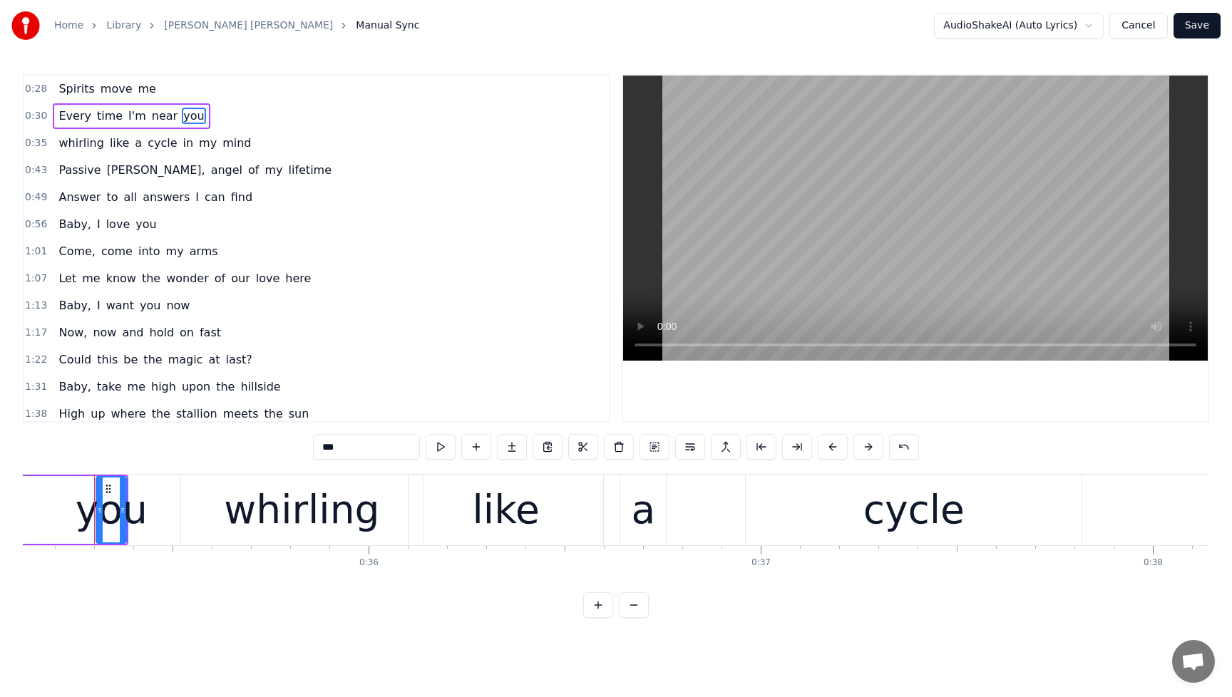
click at [58, 107] on div "Every time I'm near you" at bounding box center [131, 116] width 157 height 26
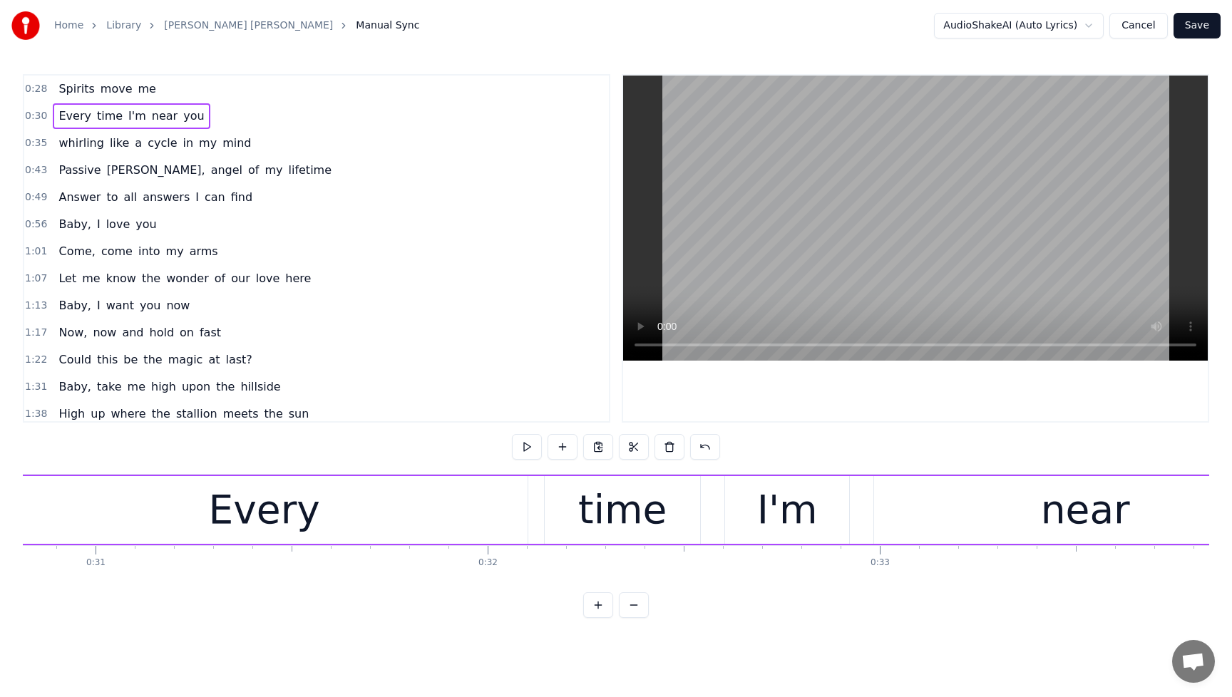
scroll to position [0, 11991]
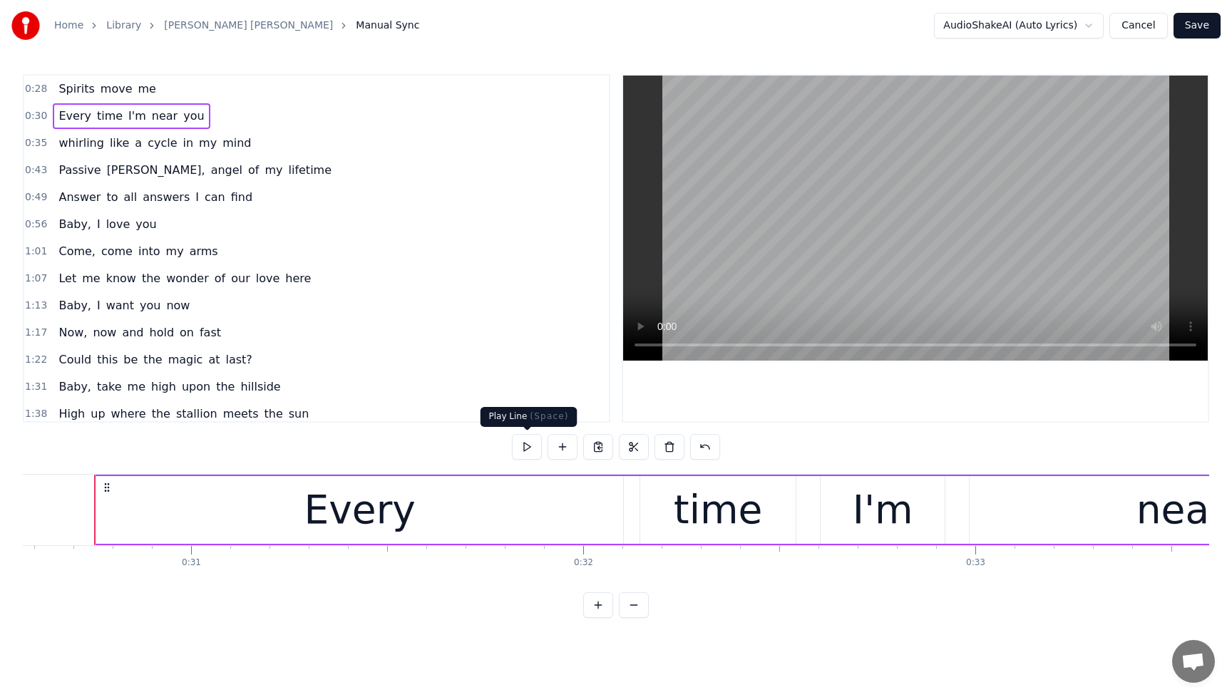
click at [527, 446] on button at bounding box center [527, 447] width 30 height 26
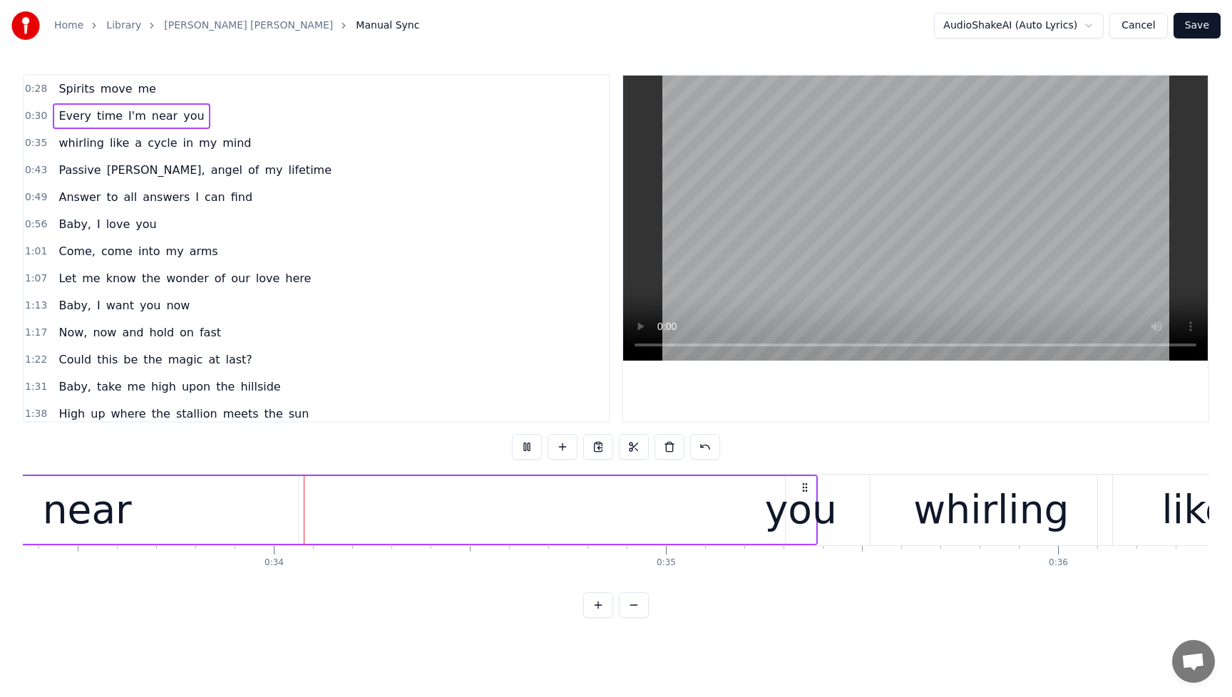
scroll to position [0, 13090]
click at [528, 447] on button at bounding box center [527, 447] width 30 height 26
click at [794, 510] on div "you" at bounding box center [796, 510] width 72 height 59
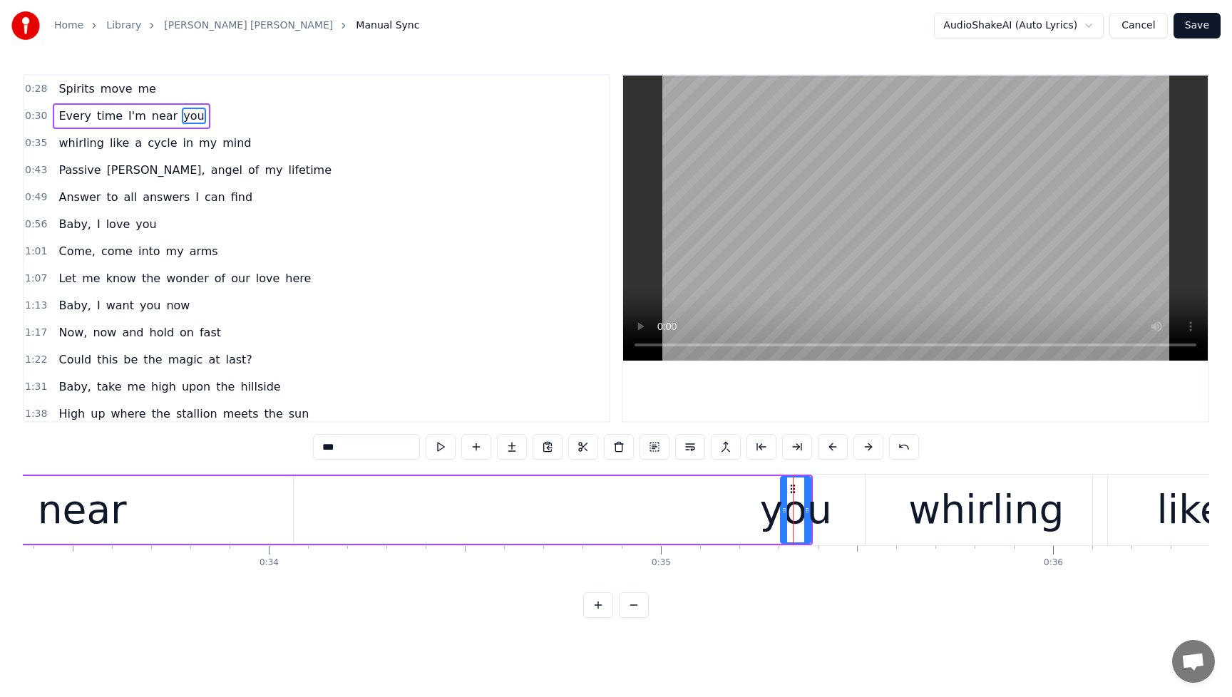
click at [868, 494] on div "whirling" at bounding box center [987, 510] width 242 height 71
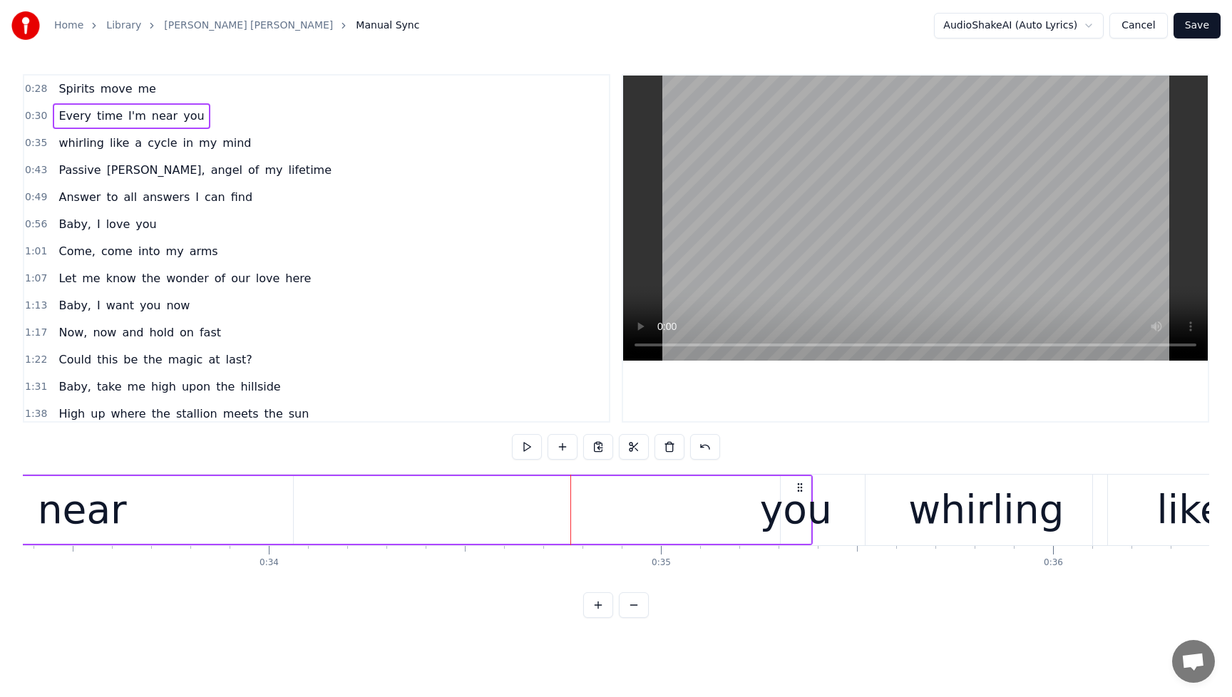
click at [807, 498] on div "you" at bounding box center [796, 510] width 72 height 59
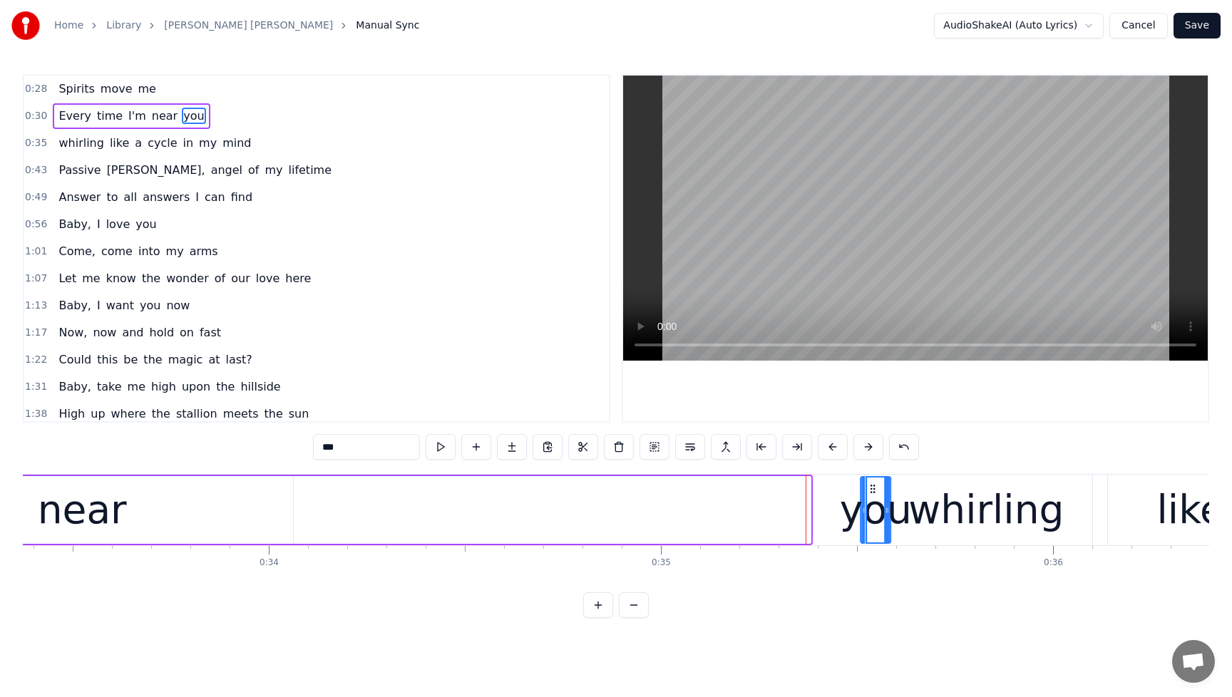
drag, startPoint x: 791, startPoint y: 488, endPoint x: 871, endPoint y: 490, distance: 79.9
drag, startPoint x: 876, startPoint y: 490, endPoint x: 696, endPoint y: 508, distance: 181.3
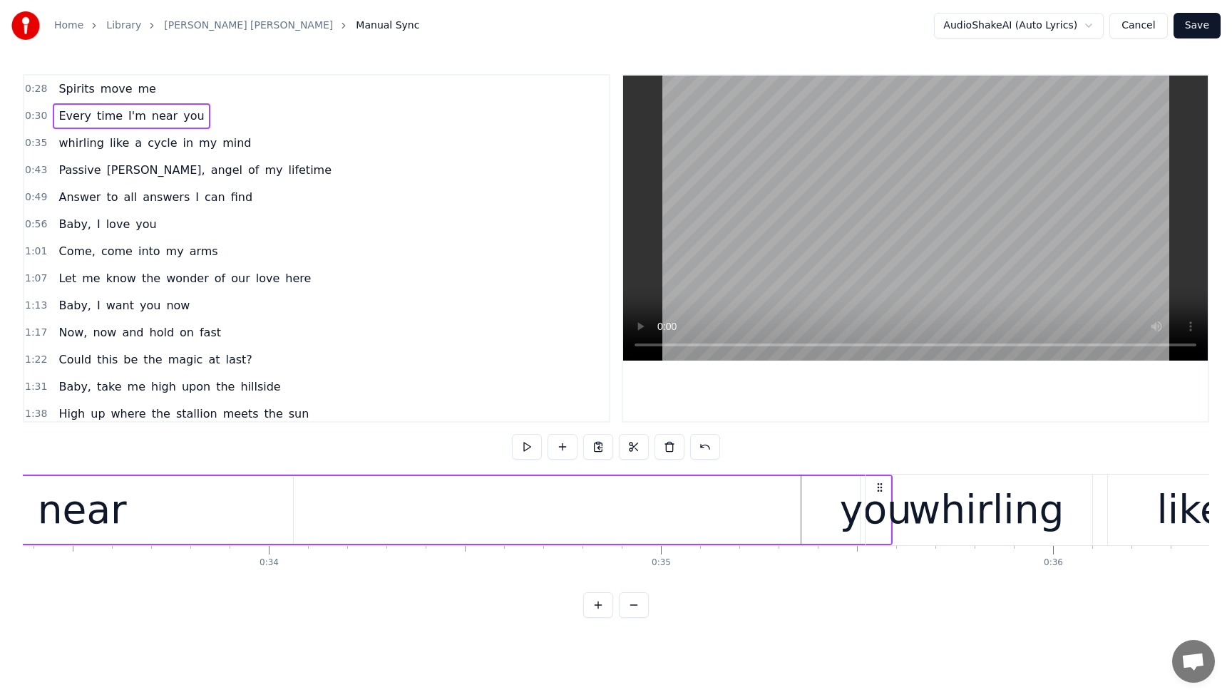
click at [859, 509] on div "you" at bounding box center [876, 510] width 72 height 59
drag, startPoint x: 873, startPoint y: 488, endPoint x: 905, endPoint y: 484, distance: 32.3
click at [957, 488] on div "whirling" at bounding box center [987, 510] width 242 height 71
type input "********"
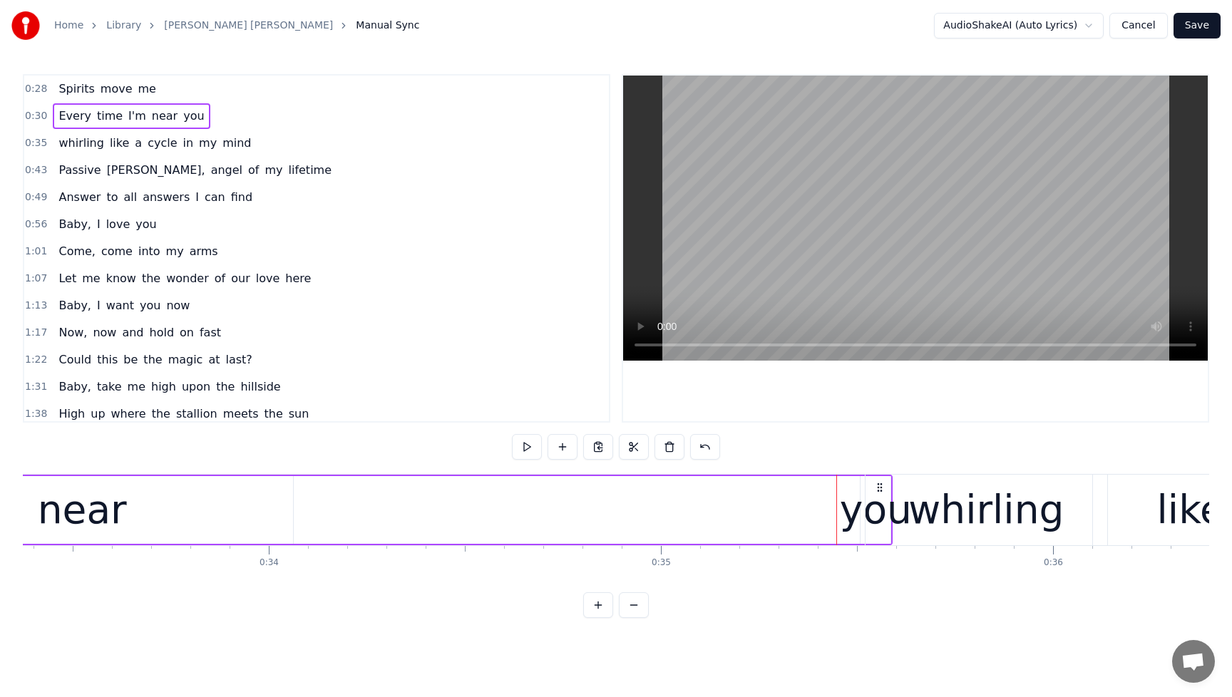
click at [859, 506] on div "you" at bounding box center [876, 510] width 72 height 59
click at [887, 509] on div "whirling" at bounding box center [987, 510] width 242 height 71
type input "********"
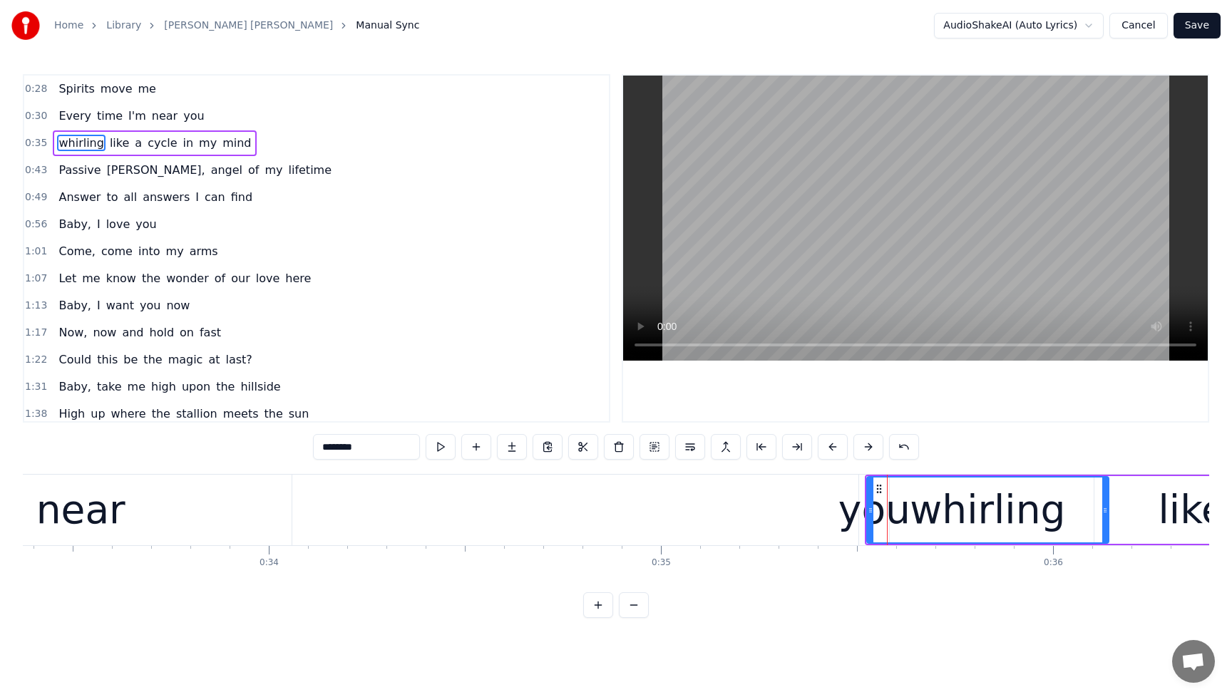
drag, startPoint x: 887, startPoint y: 509, endPoint x: 843, endPoint y: 513, distance: 44.4
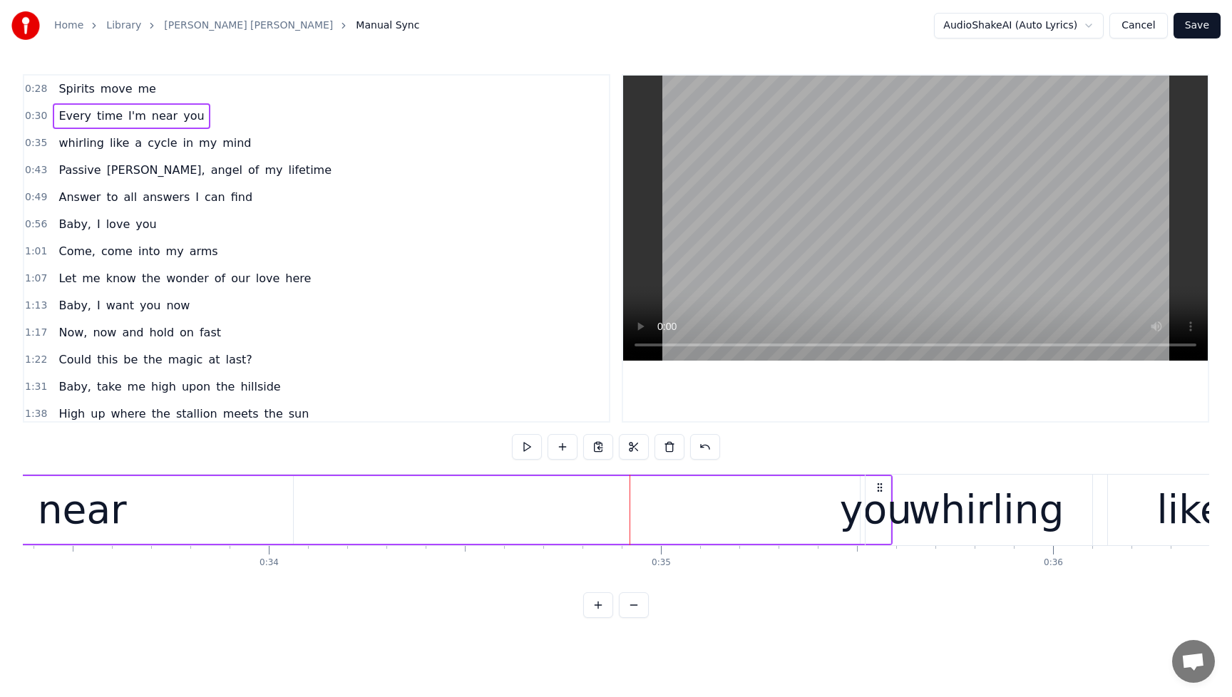
click at [893, 489] on div "whirling" at bounding box center [987, 510] width 242 height 71
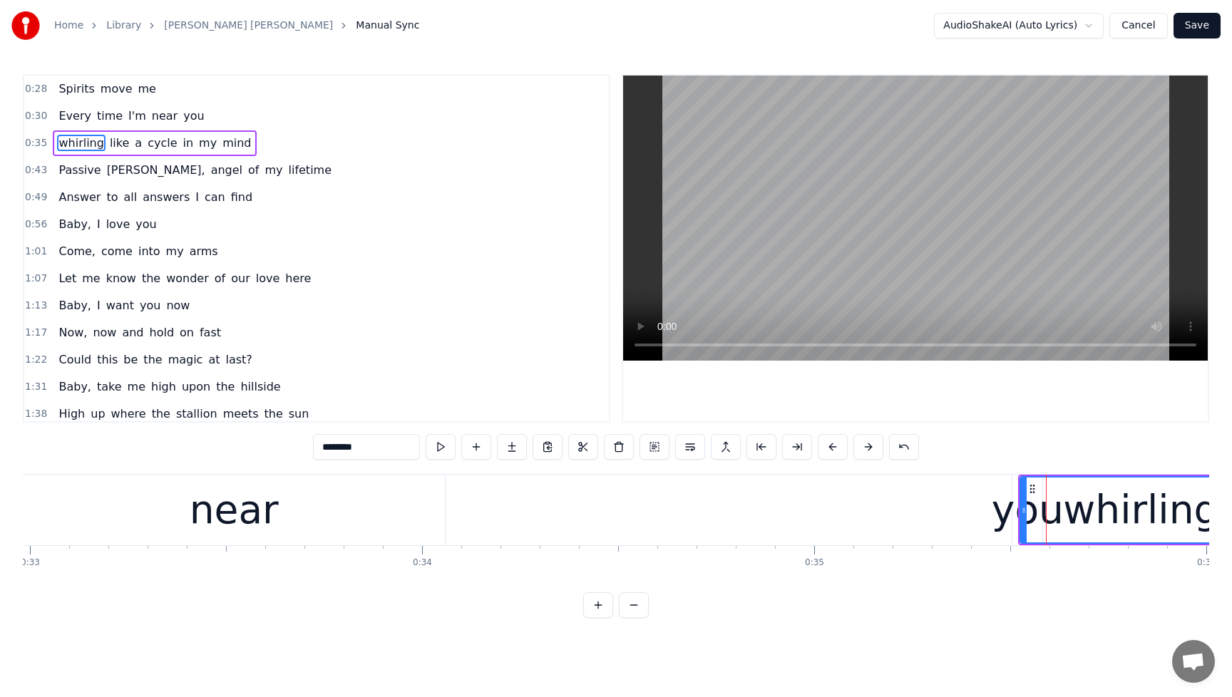
scroll to position [0, 12756]
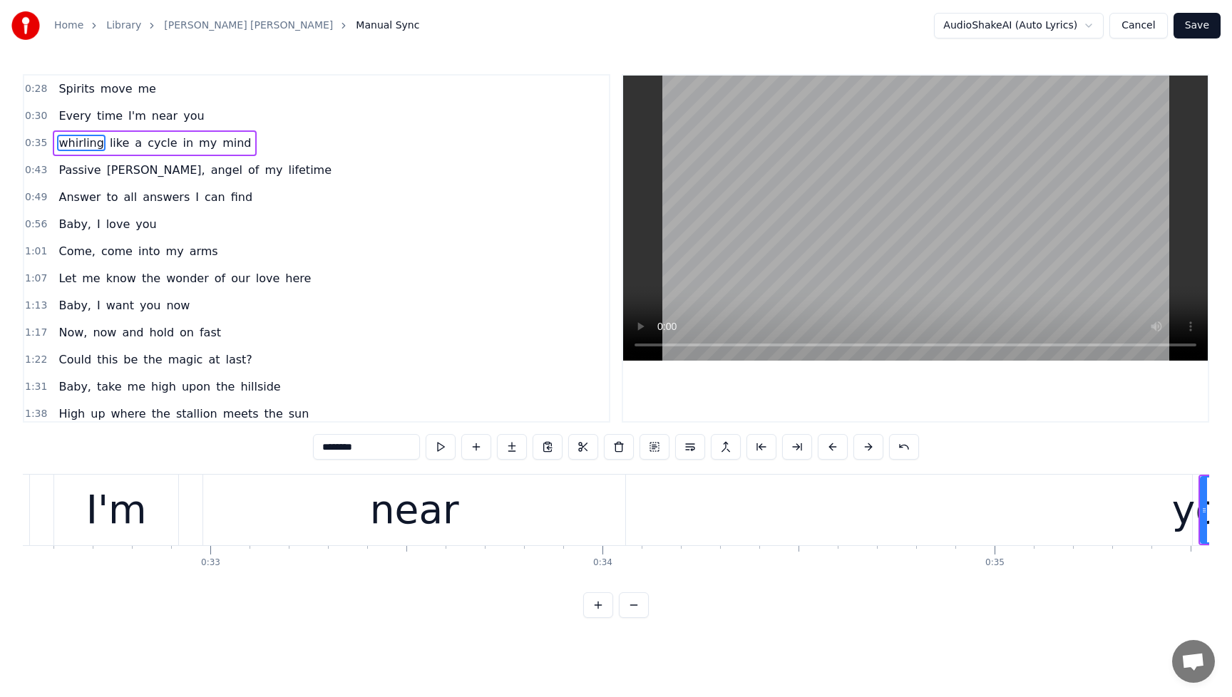
click at [281, 529] on div "near" at bounding box center [414, 510] width 422 height 71
type input "****"
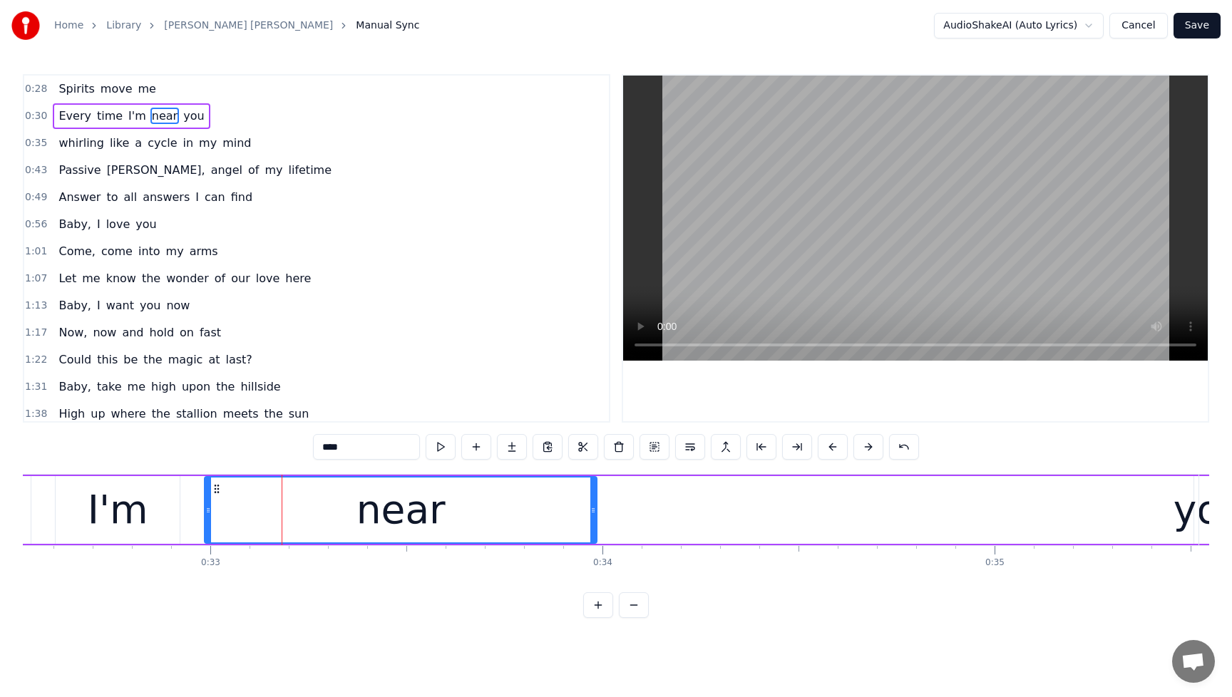
drag, startPoint x: 622, startPoint y: 511, endPoint x: 704, endPoint y: 511, distance: 82.0
click at [593, 518] on div at bounding box center [593, 510] width 6 height 65
click at [767, 505] on div "Every time I'm near you" at bounding box center [278, 510] width 1898 height 71
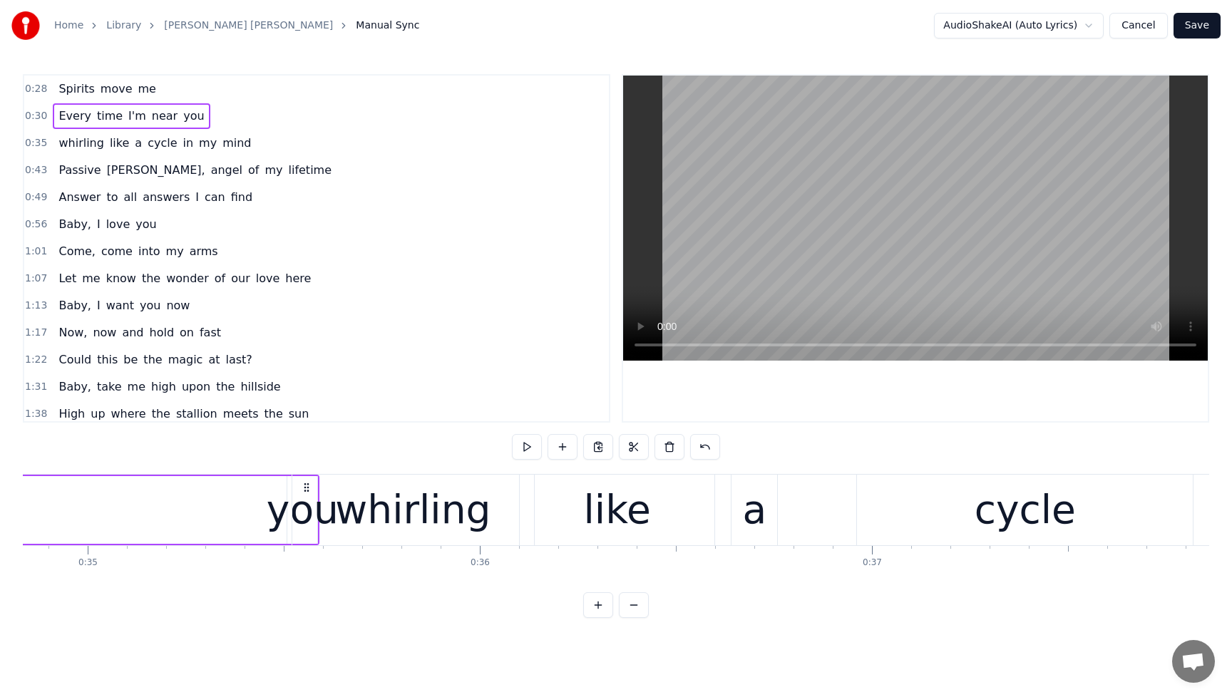
scroll to position [0, 13122]
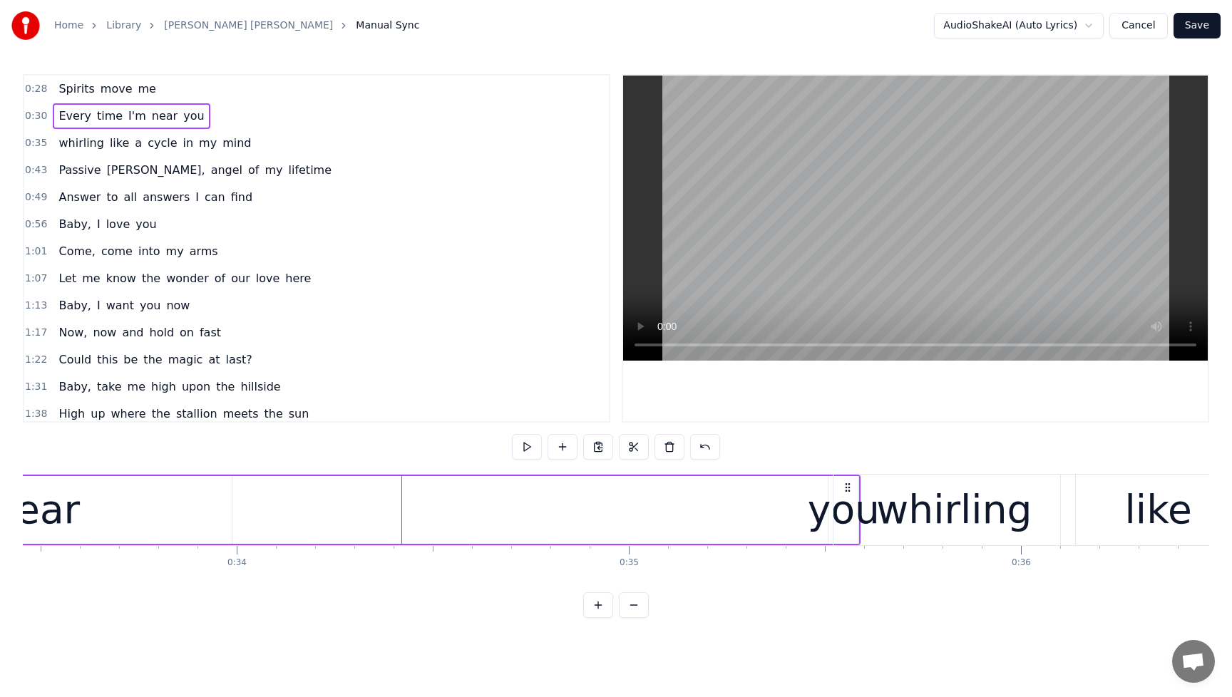
click at [814, 501] on div "you" at bounding box center [844, 510] width 72 height 59
drag, startPoint x: 841, startPoint y: 492, endPoint x: 718, endPoint y: 507, distance: 123.6
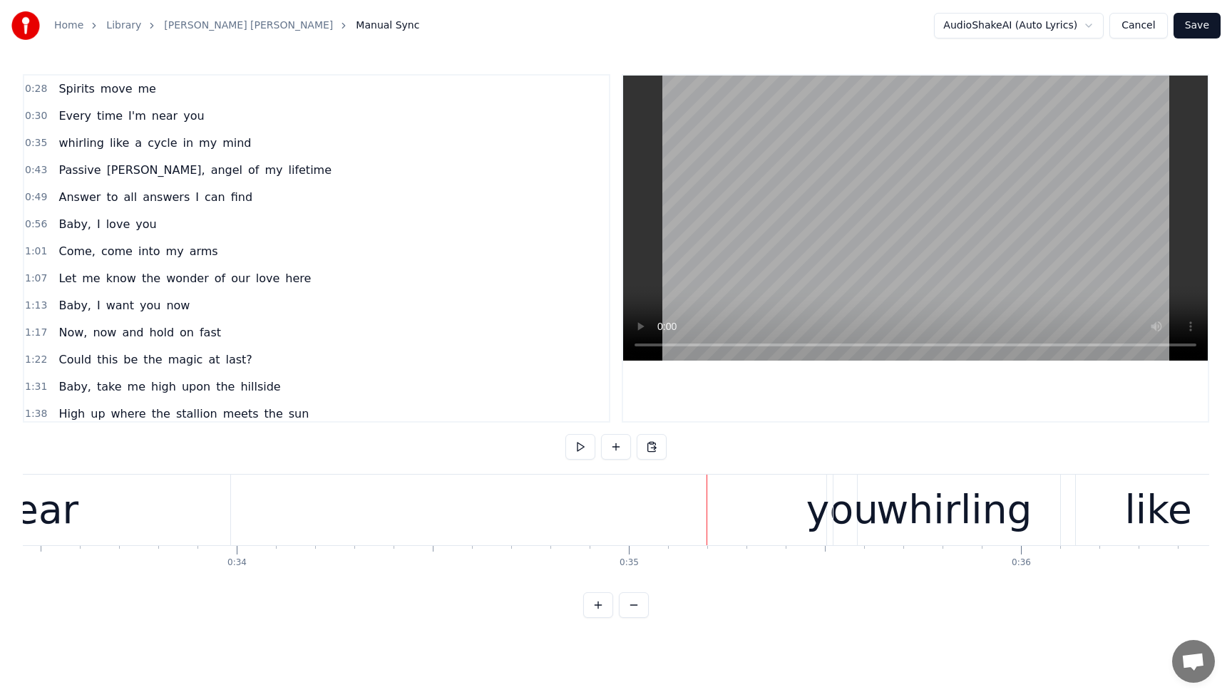
click at [822, 492] on div "you" at bounding box center [843, 510] width 72 height 59
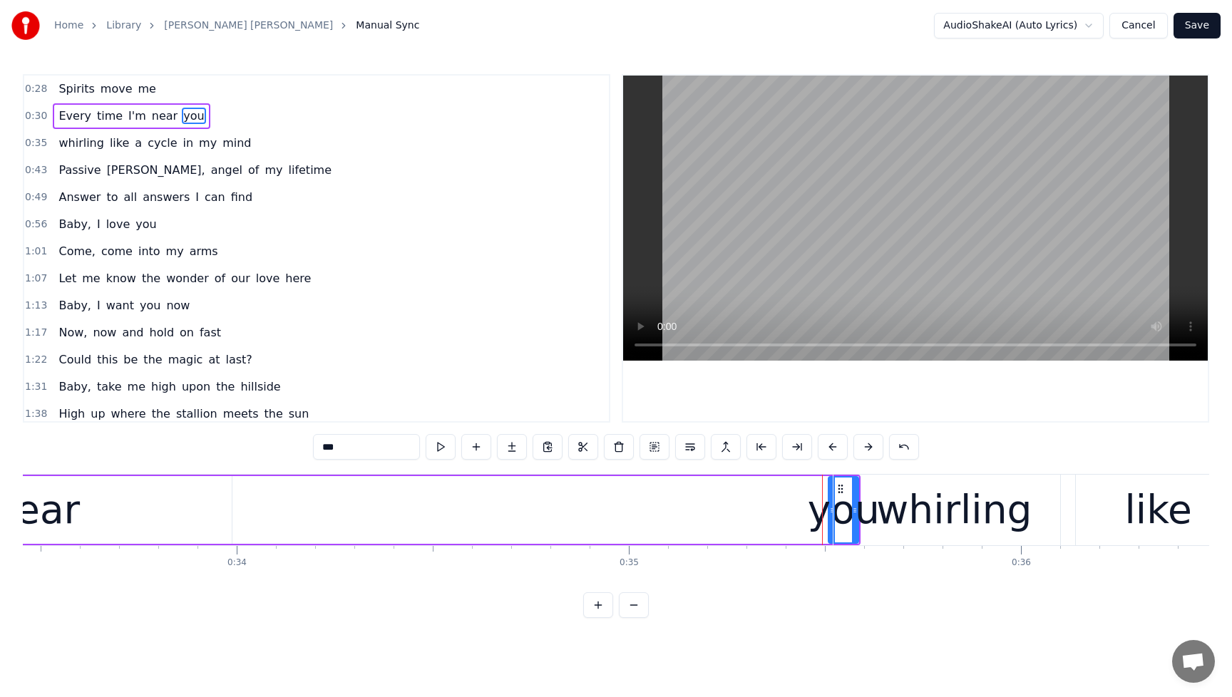
drag, startPoint x: 822, startPoint y: 488, endPoint x: 774, endPoint y: 501, distance: 49.5
click at [904, 490] on div "whirling" at bounding box center [953, 510] width 155 height 59
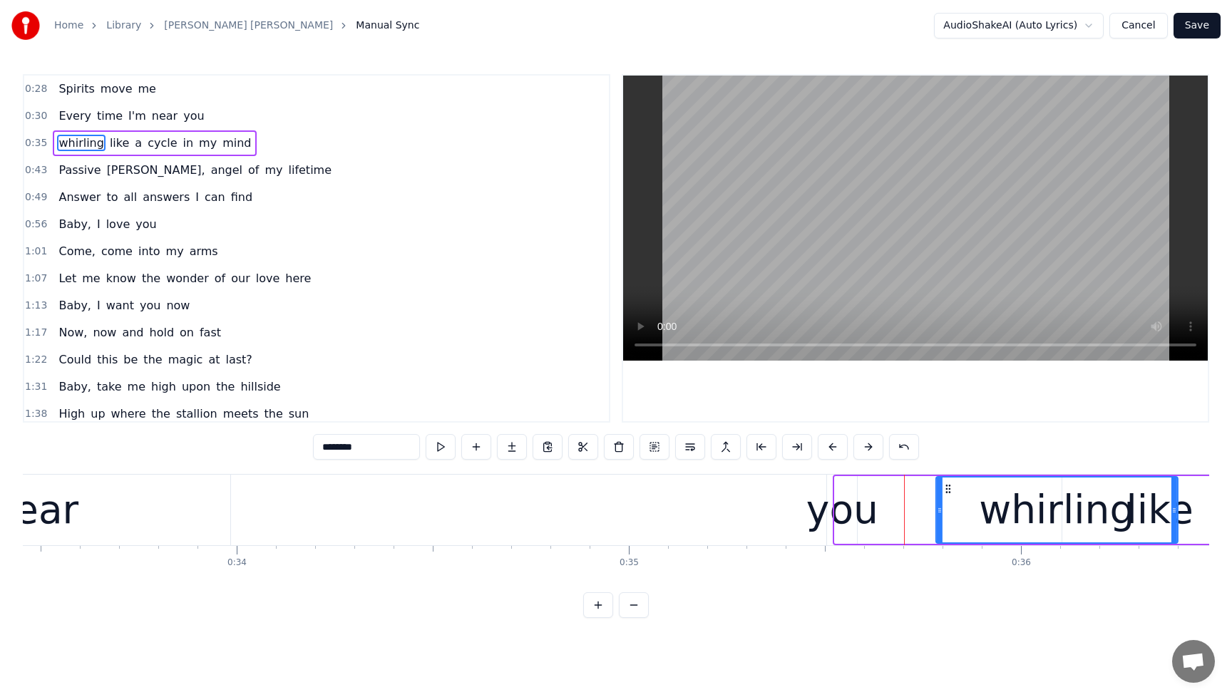
drag, startPoint x: 849, startPoint y: 487, endPoint x: 916, endPoint y: 492, distance: 67.9
click at [952, 489] on icon at bounding box center [948, 489] width 11 height 11
click at [861, 494] on div "you" at bounding box center [843, 510] width 72 height 59
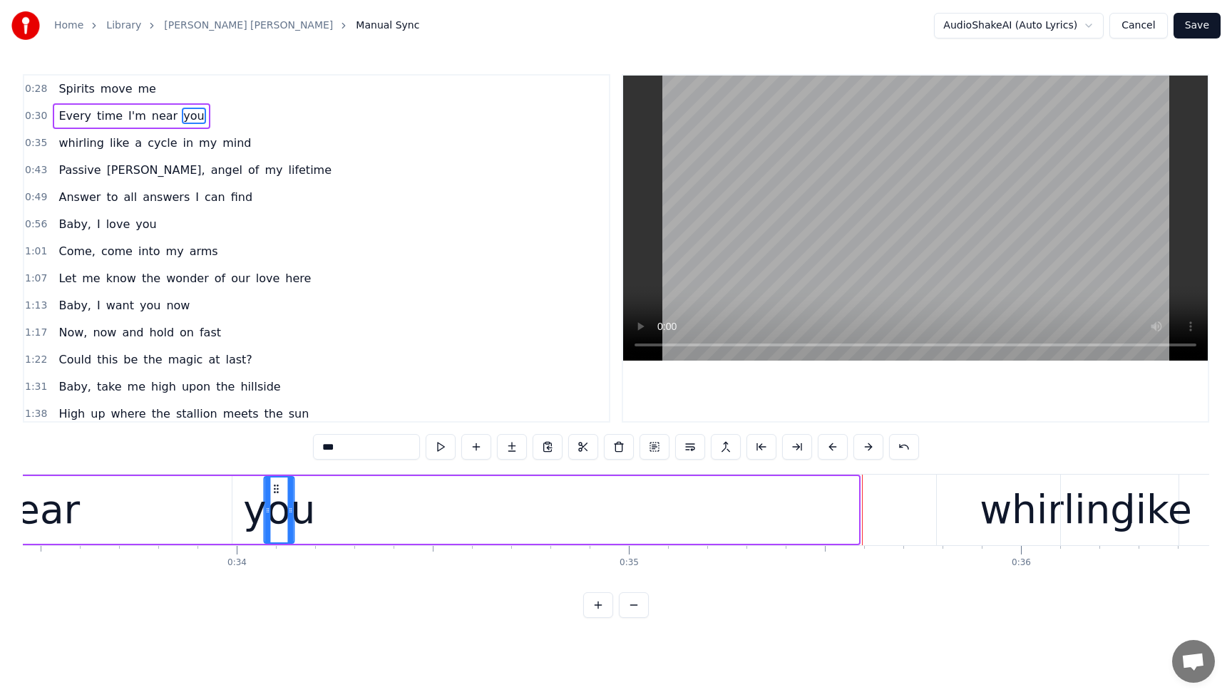
drag, startPoint x: 839, startPoint y: 491, endPoint x: 275, endPoint y: 519, distance: 564.8
click at [275, 519] on div "you" at bounding box center [279, 510] width 29 height 65
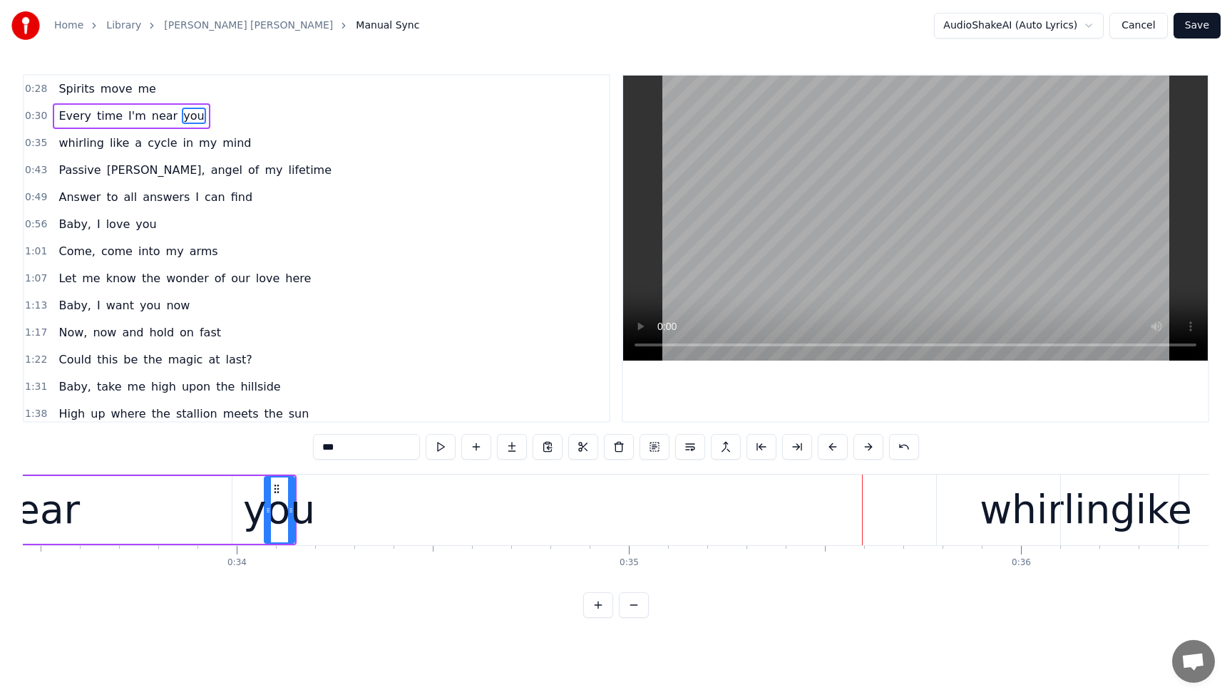
click at [1003, 519] on div "whirling" at bounding box center [1057, 510] width 155 height 59
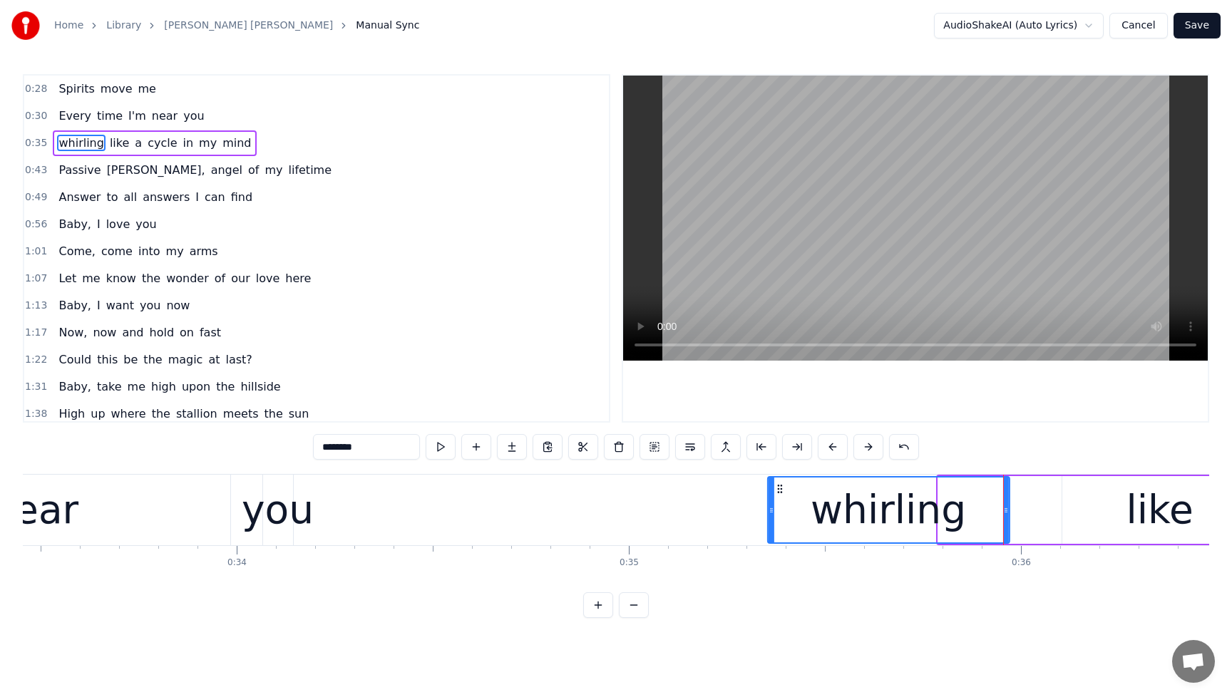
drag, startPoint x: 946, startPoint y: 494, endPoint x: 781, endPoint y: 506, distance: 165.2
click at [781, 506] on div "whirling" at bounding box center [889, 510] width 240 height 65
click at [250, 519] on div "you" at bounding box center [278, 510] width 72 height 59
type input "***"
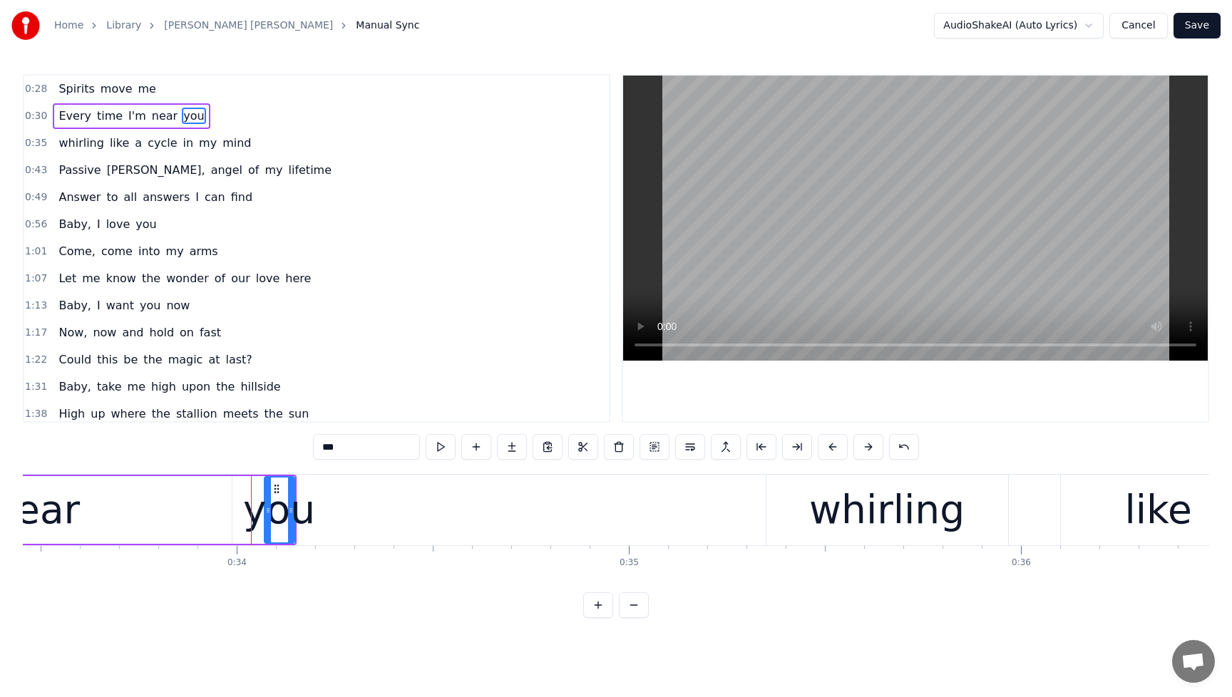
click at [56, 108] on div "Every time I'm near you" at bounding box center [131, 116] width 157 height 26
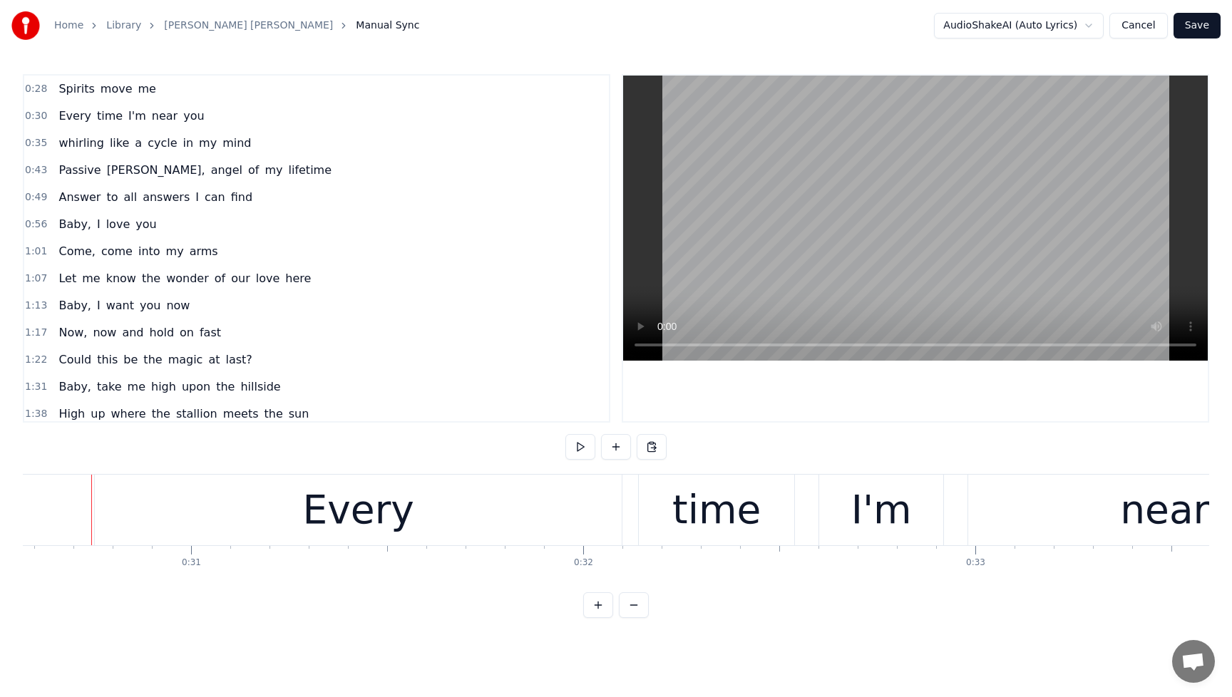
scroll to position [0, 11988]
click at [140, 509] on div "Every" at bounding box center [361, 510] width 527 height 71
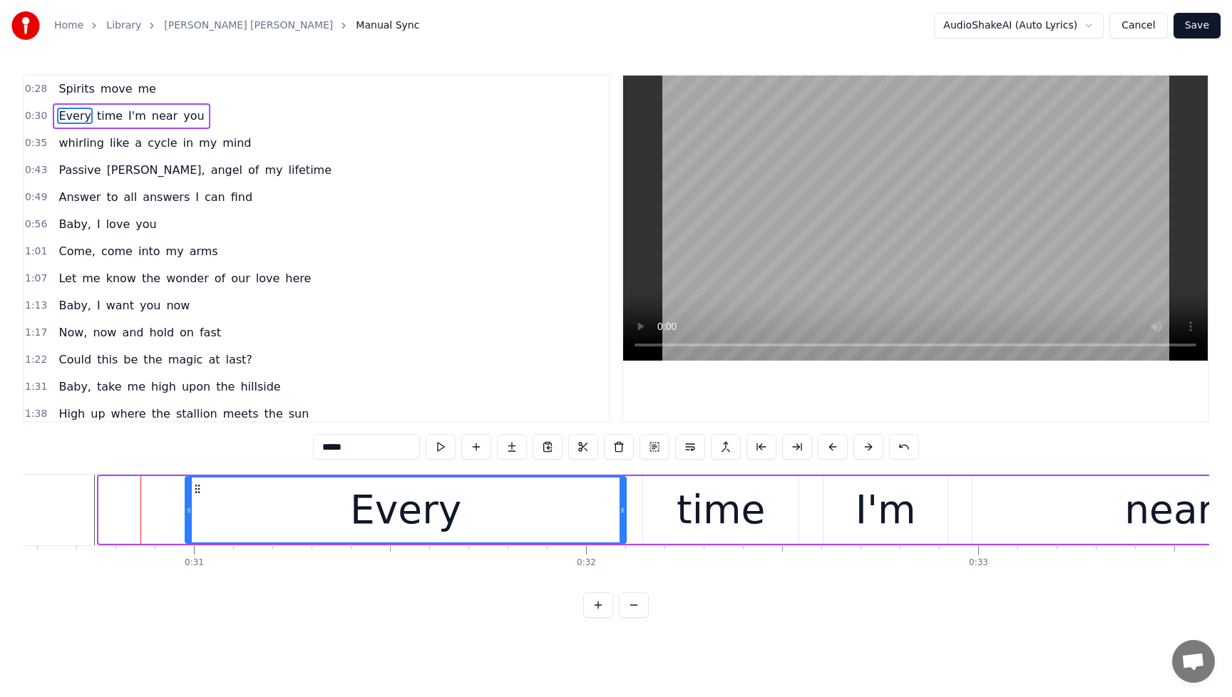
drag, startPoint x: 104, startPoint y: 514, endPoint x: 185, endPoint y: 510, distance: 81.4
click at [188, 516] on div at bounding box center [189, 510] width 6 height 65
click at [61, 81] on span "Spirits" at bounding box center [76, 89] width 39 height 16
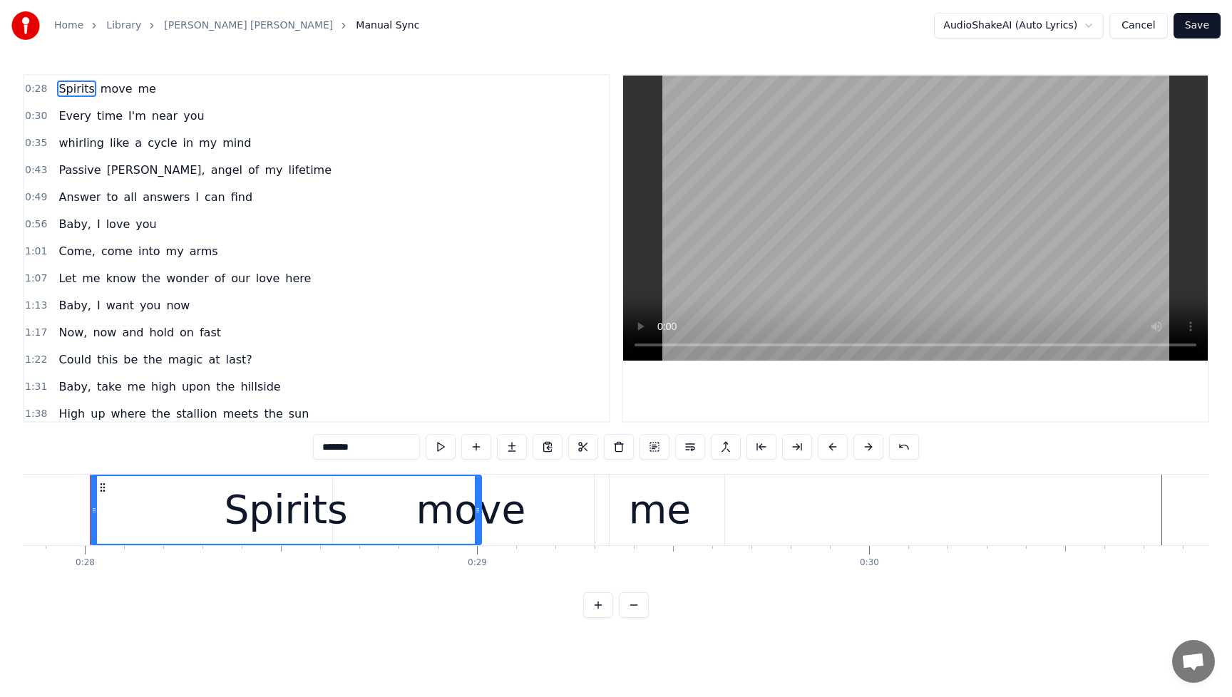
scroll to position [0, 10916]
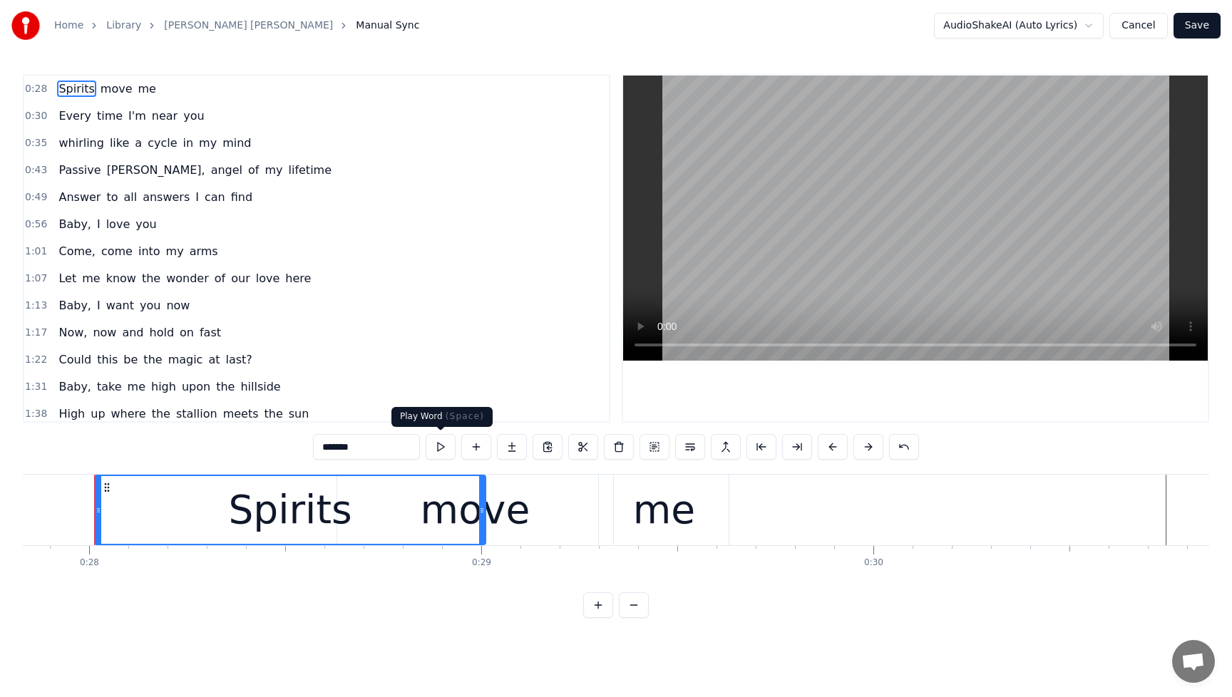
click at [443, 443] on button at bounding box center [441, 447] width 30 height 26
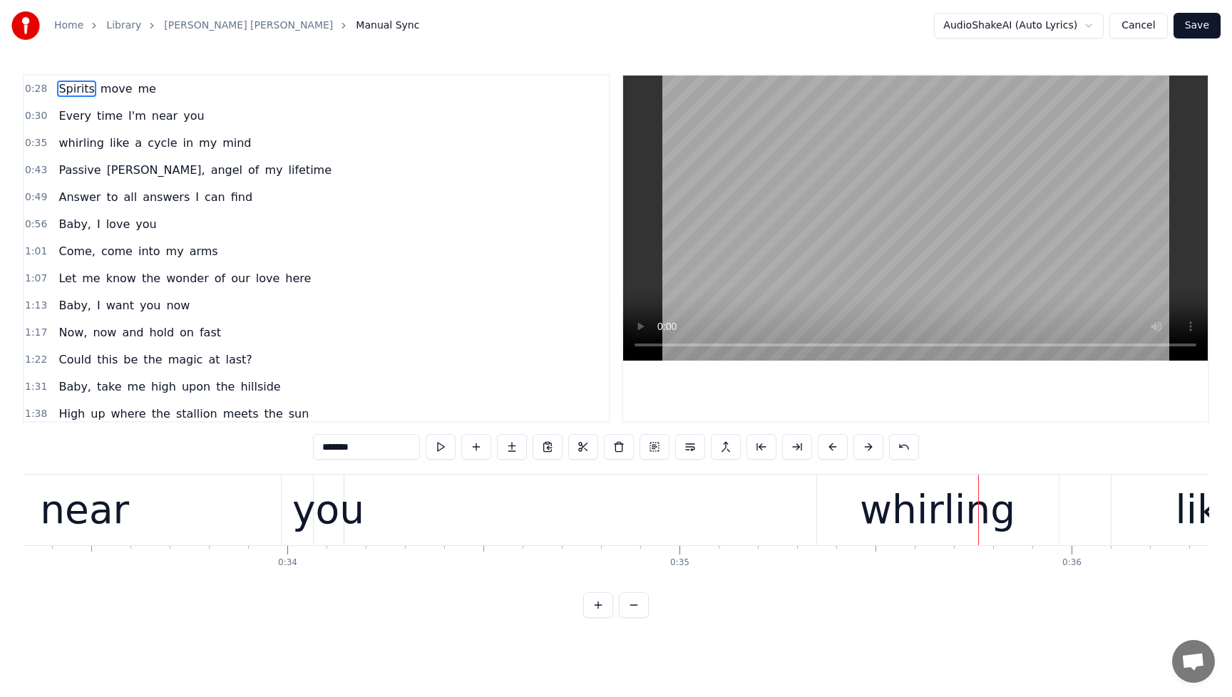
scroll to position [0, 12711]
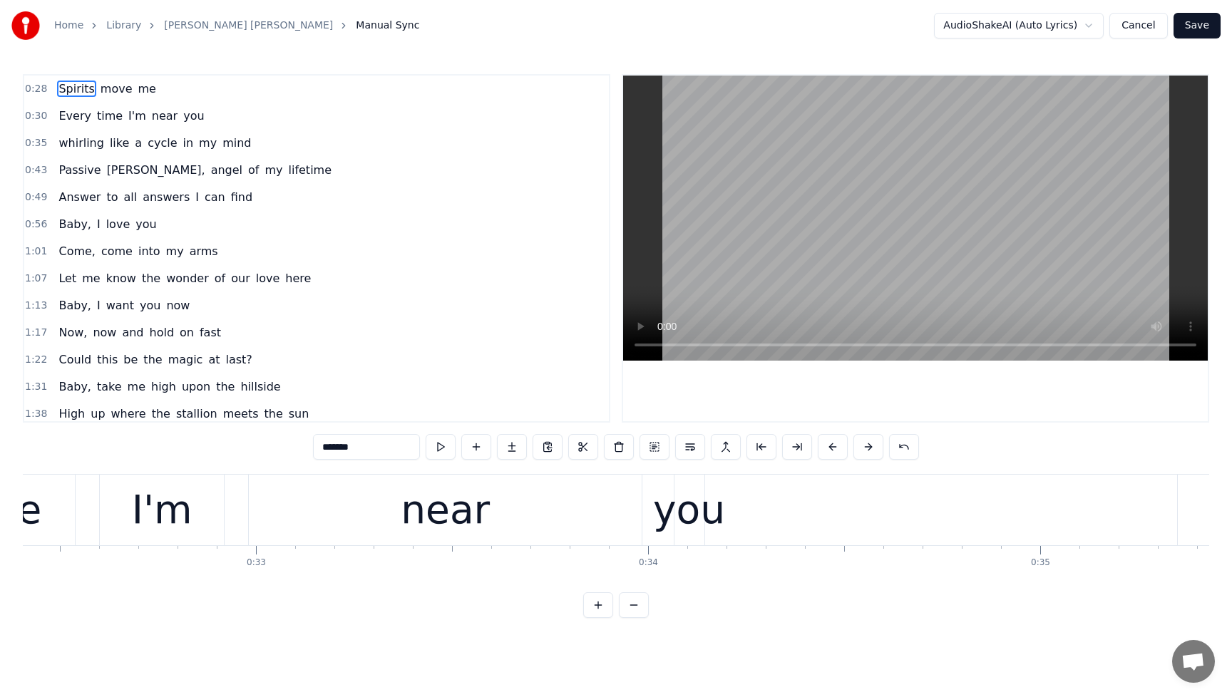
click at [346, 525] on div "near" at bounding box center [445, 510] width 393 height 71
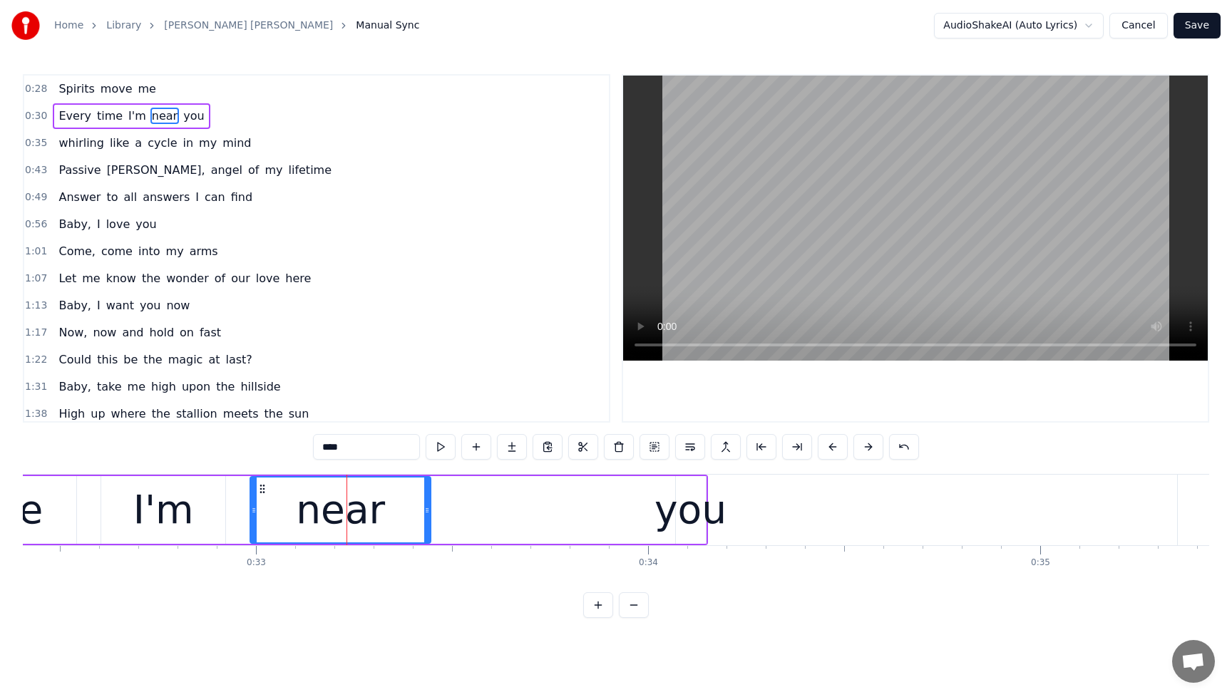
drag, startPoint x: 640, startPoint y: 511, endPoint x: 428, endPoint y: 528, distance: 213.2
click at [428, 528] on div at bounding box center [427, 510] width 6 height 65
click at [676, 504] on div "you" at bounding box center [691, 510] width 72 height 59
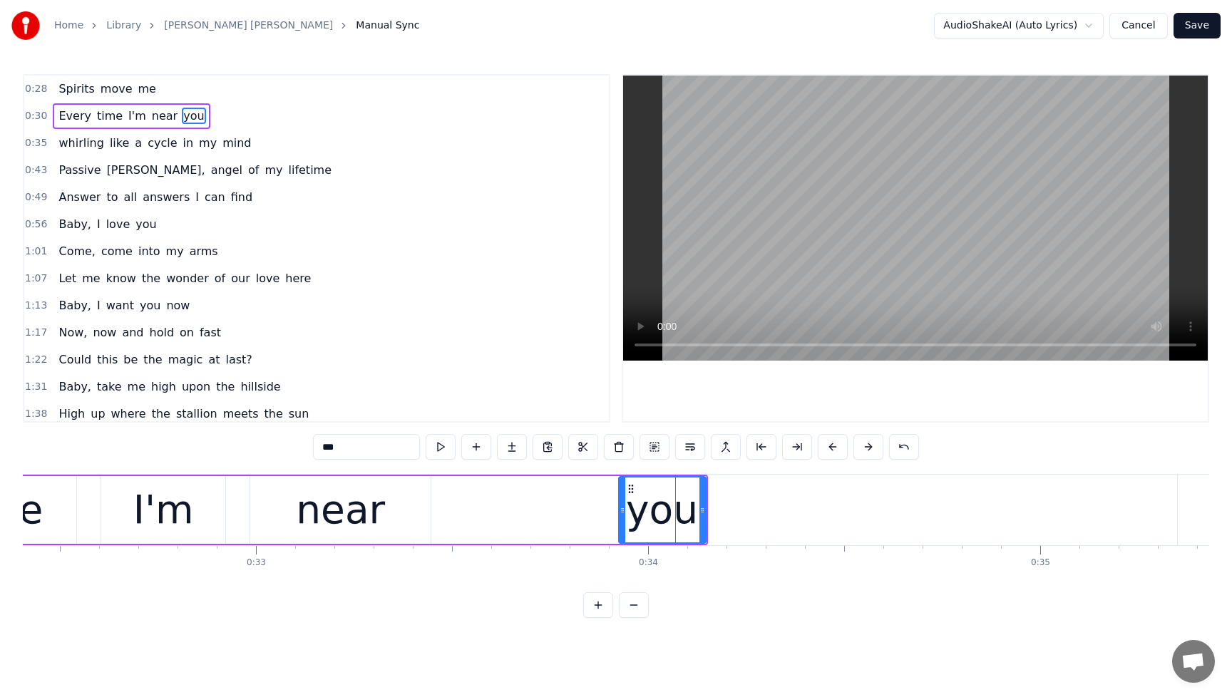
drag, startPoint x: 678, startPoint y: 503, endPoint x: 621, endPoint y: 509, distance: 57.4
click at [621, 509] on div at bounding box center [623, 510] width 6 height 65
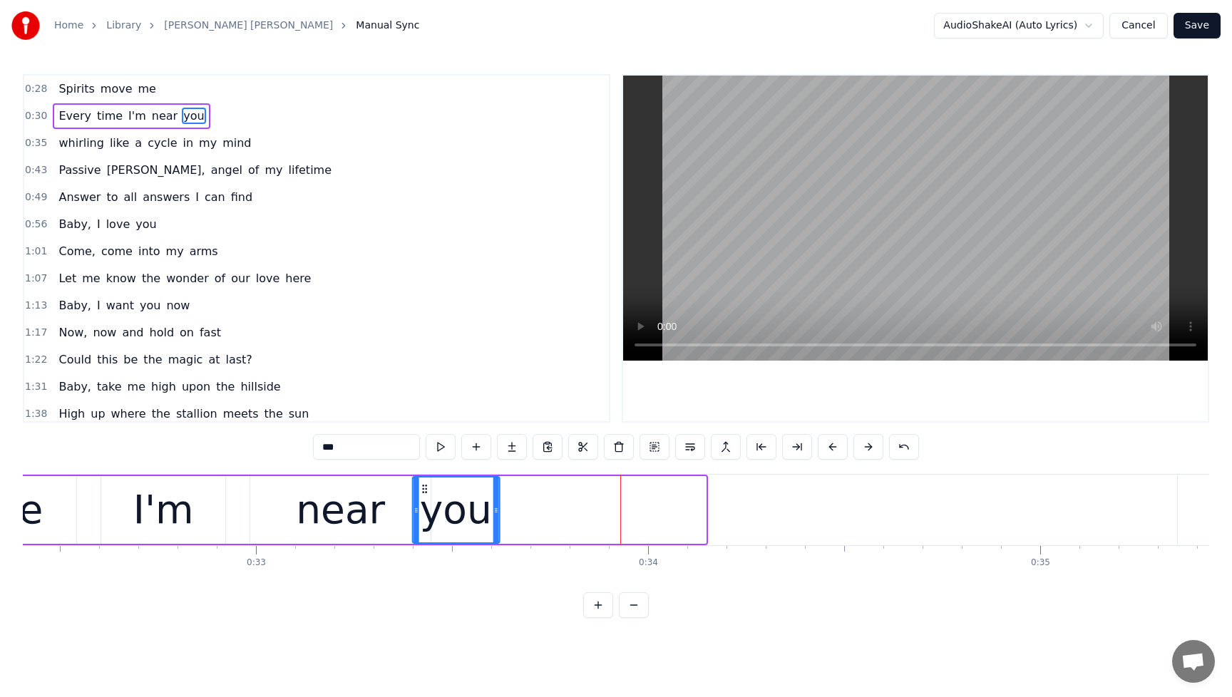
drag, startPoint x: 630, startPoint y: 493, endPoint x: 424, endPoint y: 503, distance: 206.3
click at [424, 503] on div "you" at bounding box center [456, 510] width 86 height 65
click at [60, 108] on span "Every" at bounding box center [74, 116] width 35 height 16
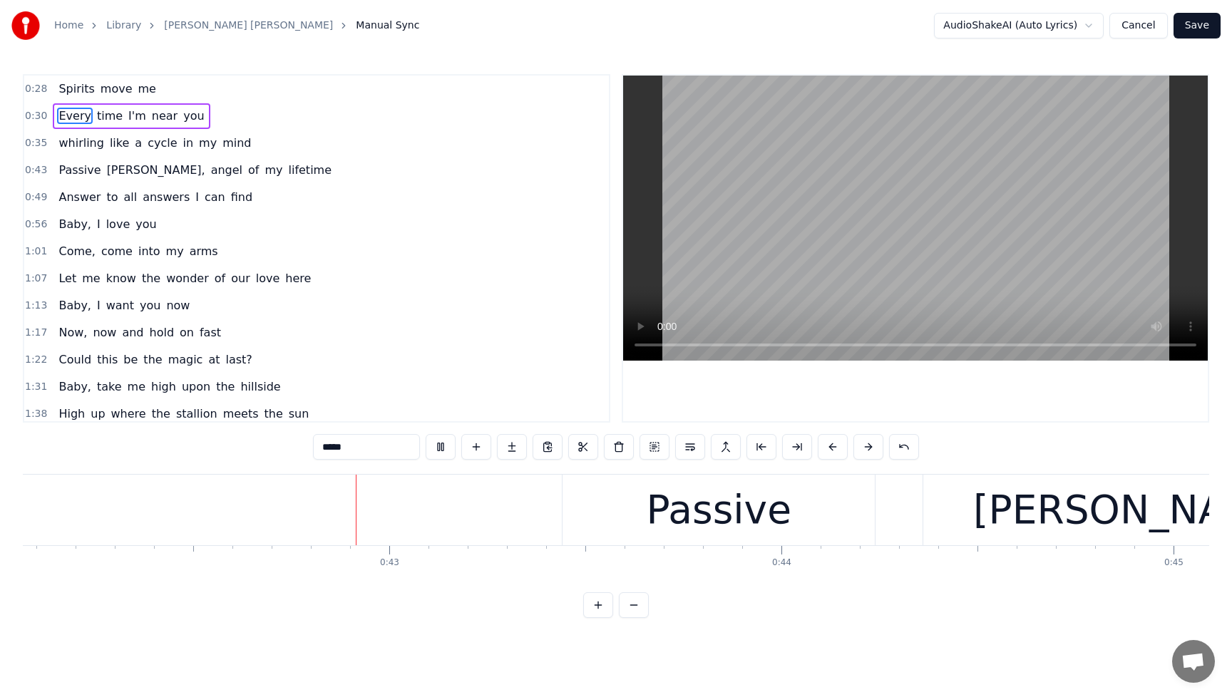
scroll to position [0, 16508]
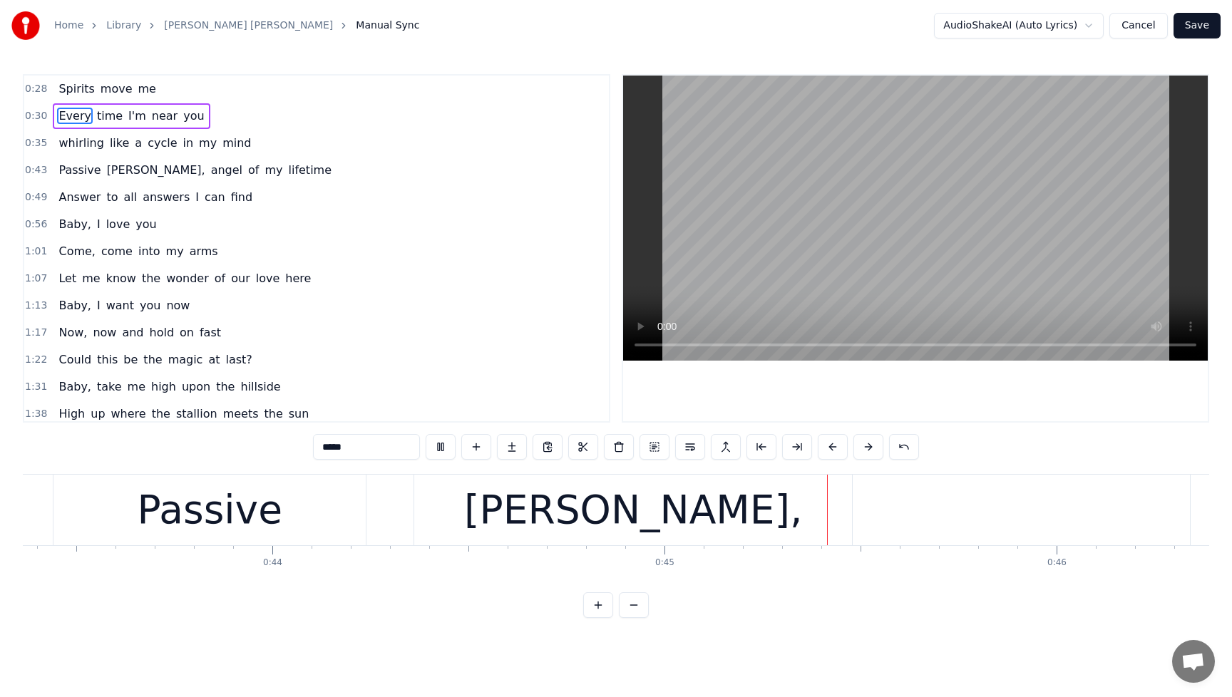
click at [150, 147] on span "cycle" at bounding box center [162, 143] width 32 height 16
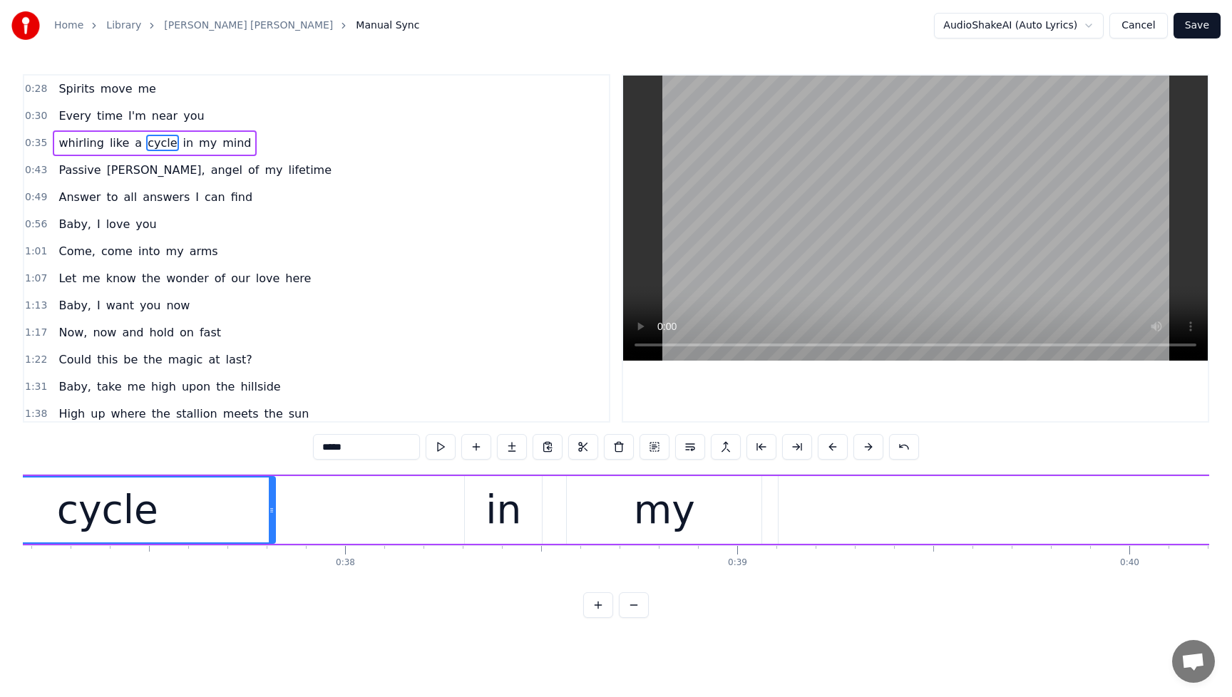
scroll to position [0, 14426]
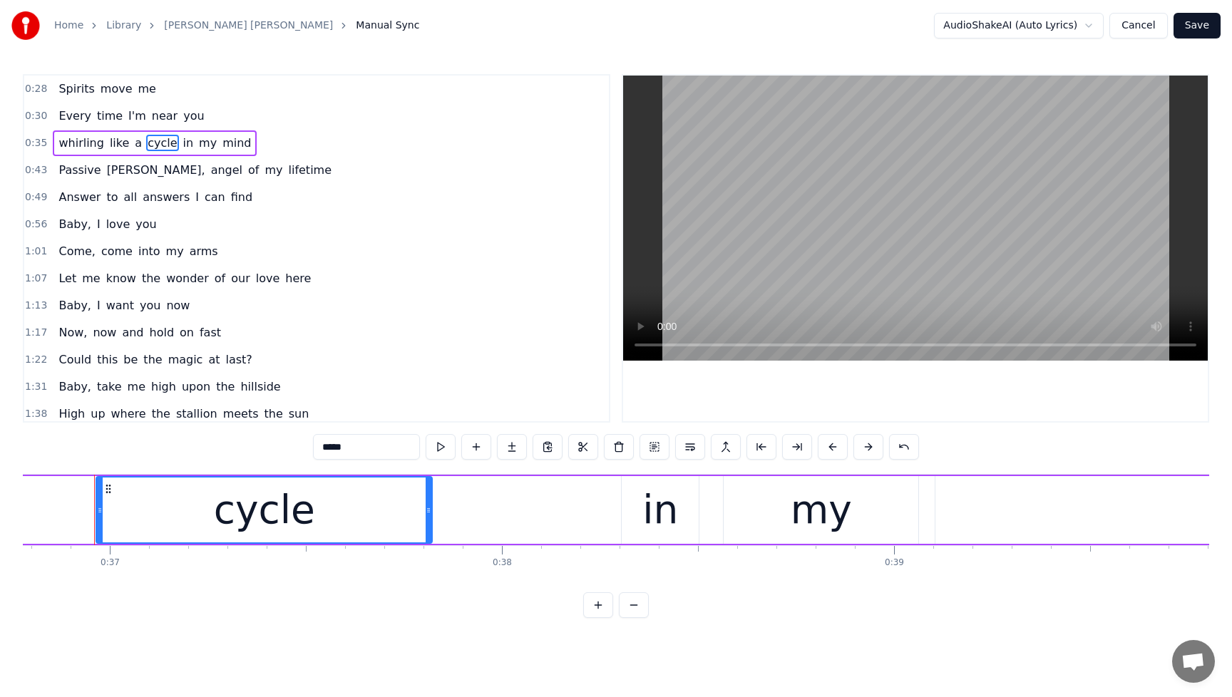
click at [308, 511] on div "cycle" at bounding box center [264, 510] width 334 height 65
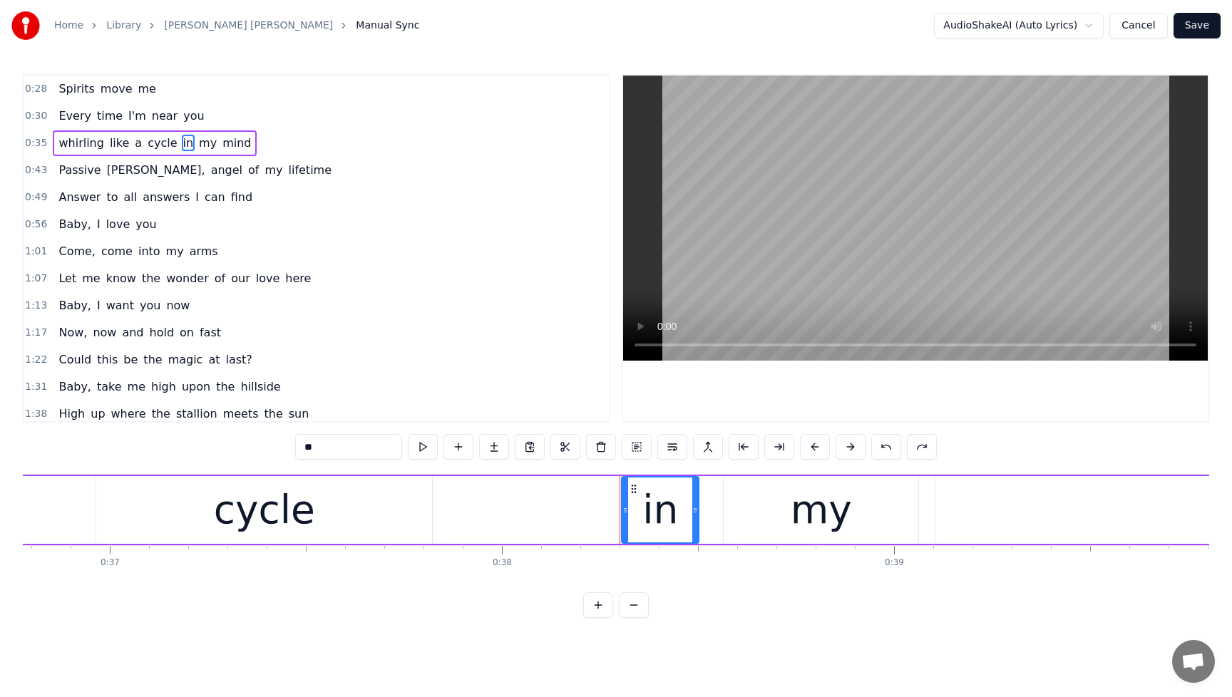
click at [152, 138] on span "cycle" at bounding box center [162, 143] width 32 height 16
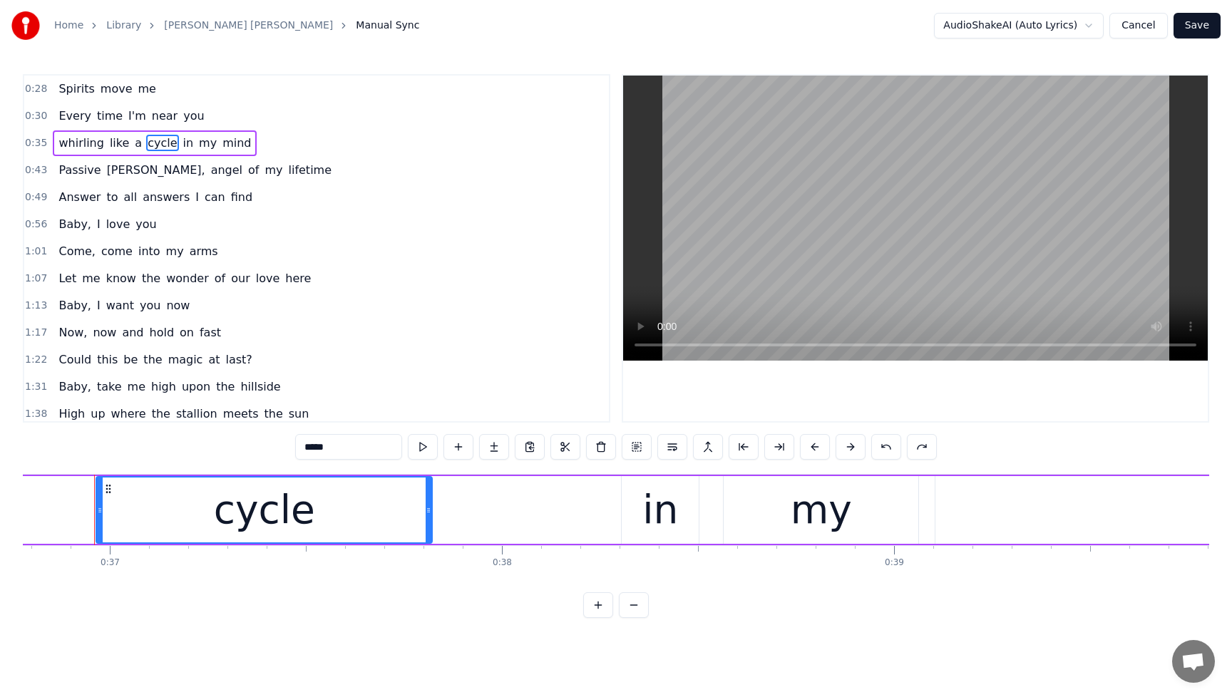
click at [338, 447] on input "*****" at bounding box center [348, 447] width 107 height 26
type input "*******"
click at [58, 133] on div "whirling like a cyclone in my mind" at bounding box center [162, 144] width 218 height 26
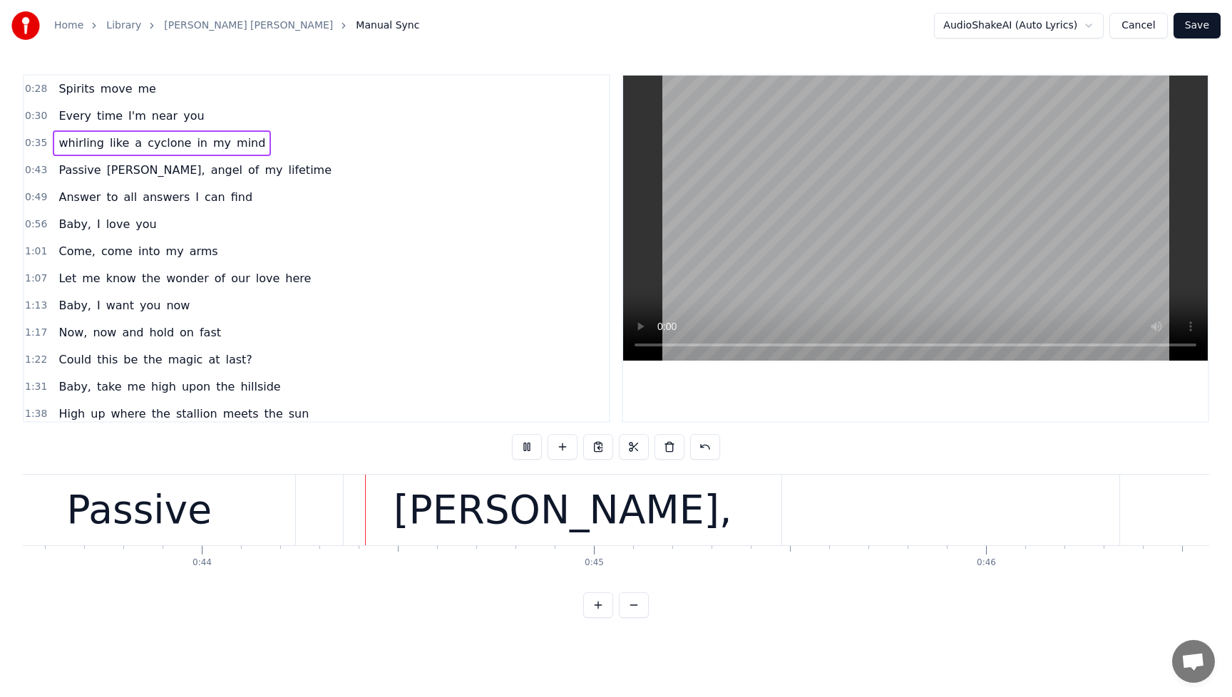
scroll to position [0, 17084]
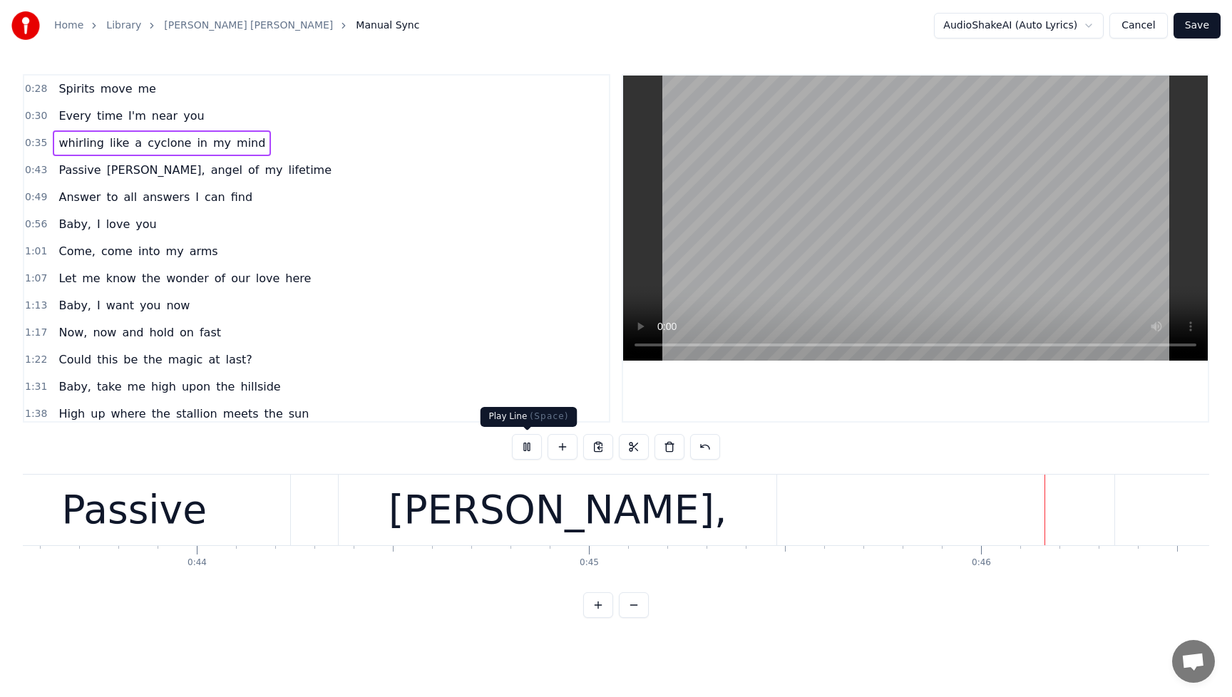
click at [529, 446] on button at bounding box center [527, 447] width 30 height 26
click at [56, 158] on div "Passive [PERSON_NAME], angel of my lifetime" at bounding box center [195, 171] width 285 height 26
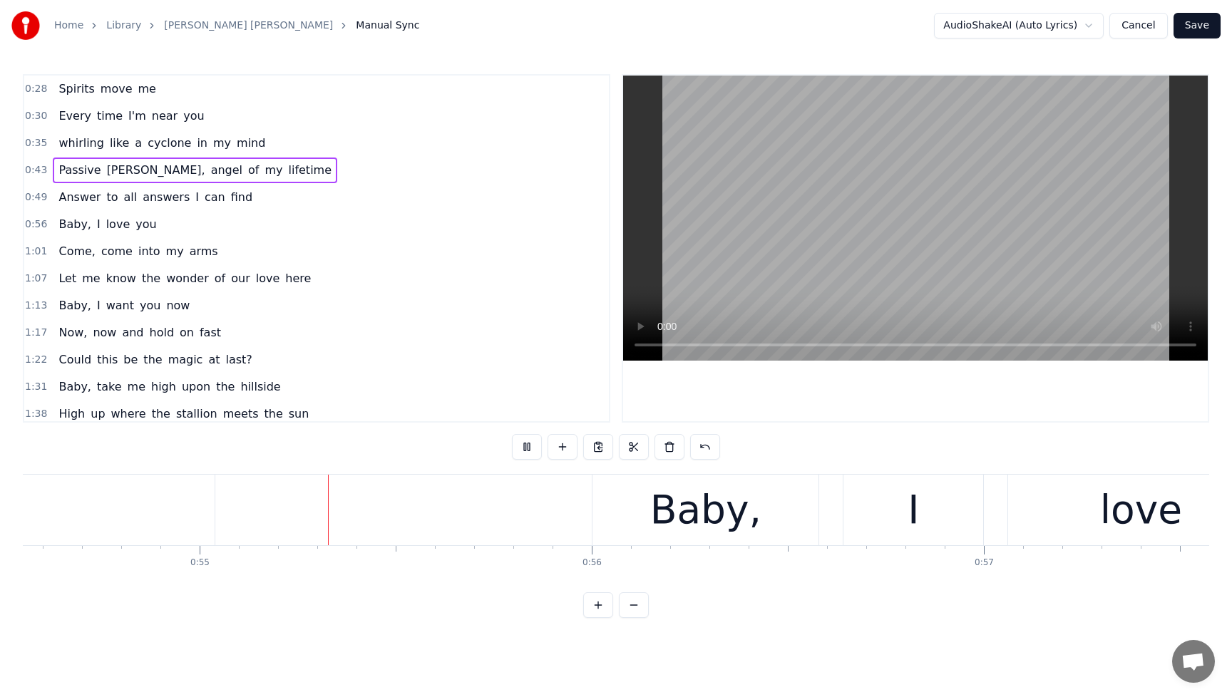
scroll to position [0, 21401]
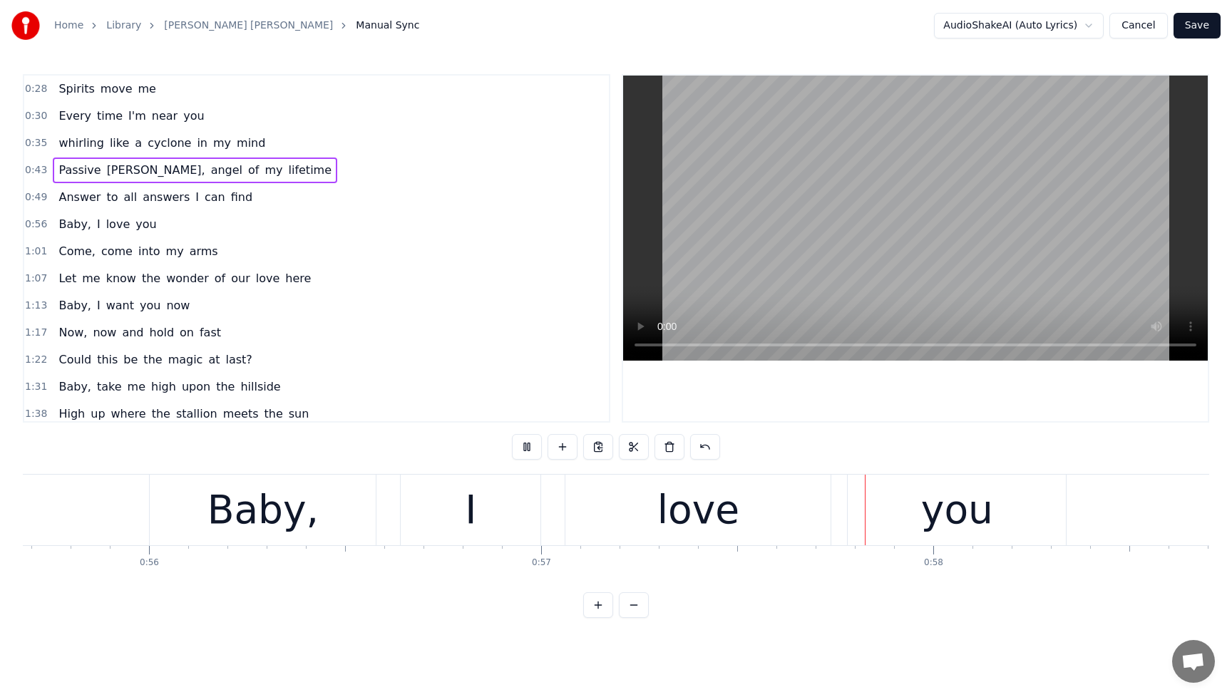
click at [96, 200] on span "Answer" at bounding box center [79, 197] width 45 height 16
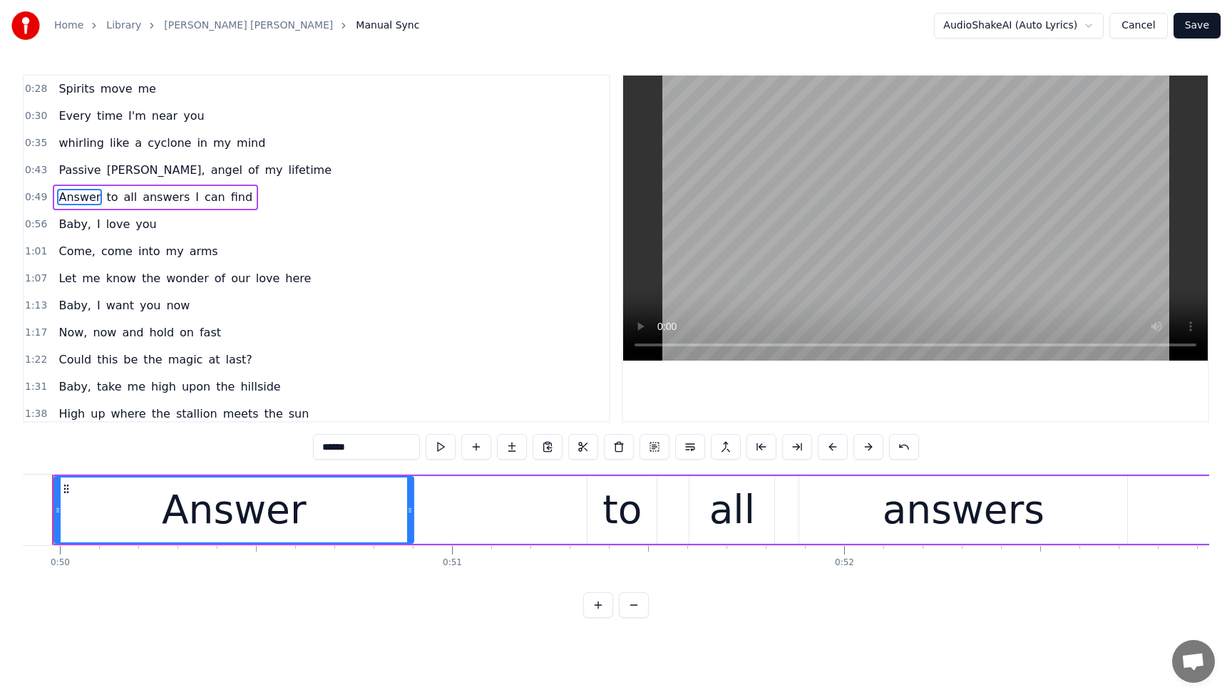
scroll to position [0, 19533]
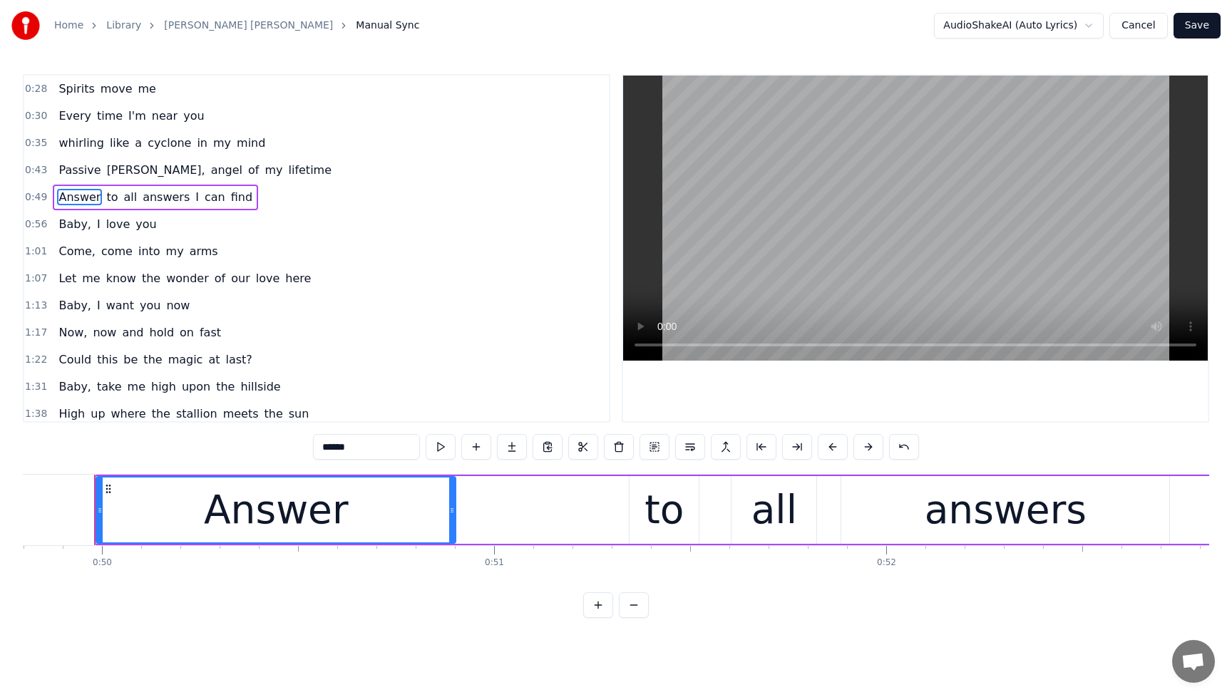
click at [168, 199] on span "answers" at bounding box center [166, 197] width 50 height 16
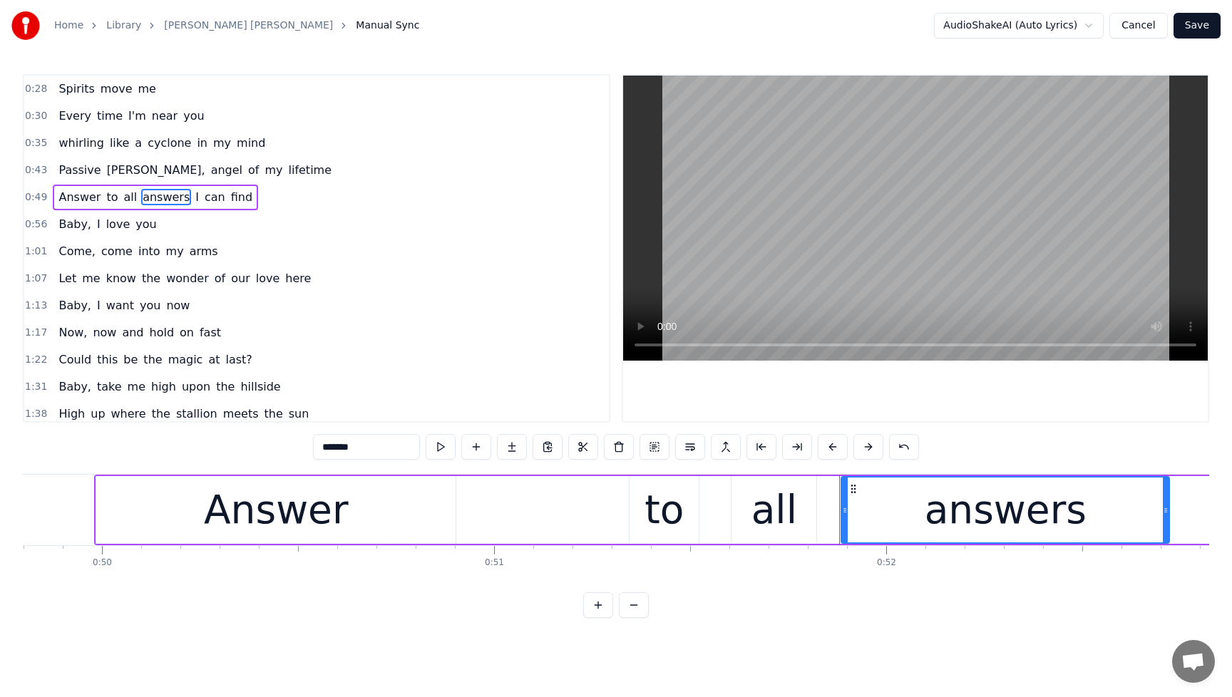
click at [944, 512] on div "answers" at bounding box center [1006, 510] width 162 height 59
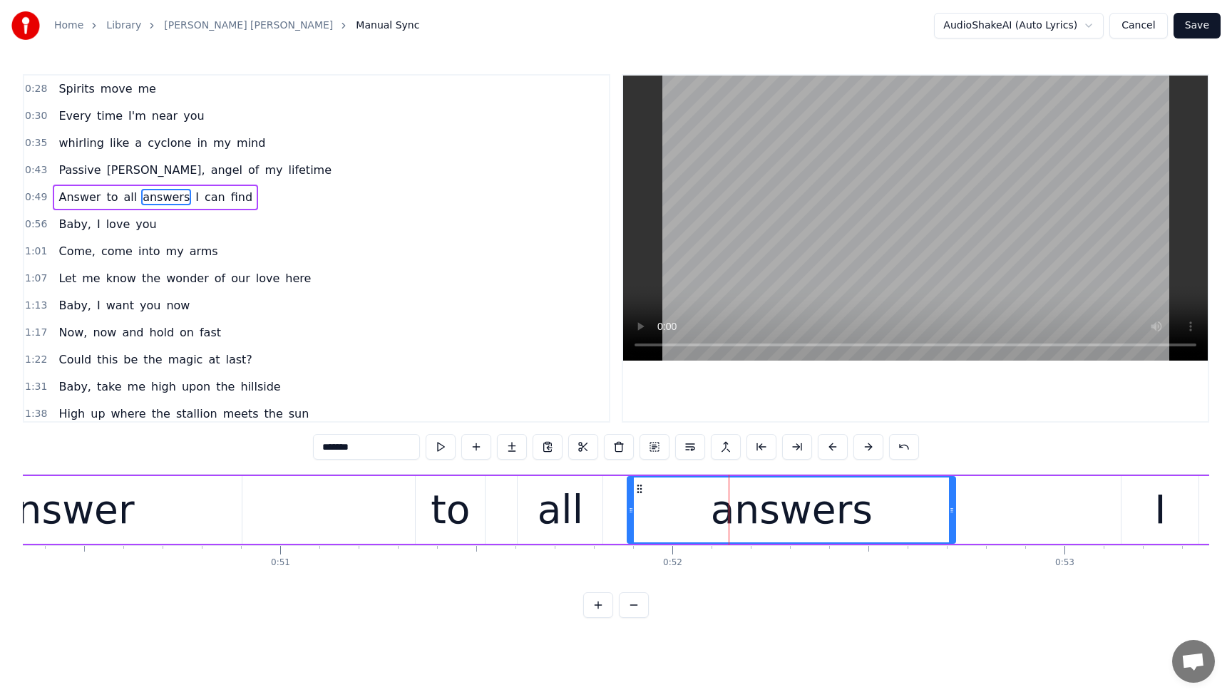
scroll to position [0, 20348]
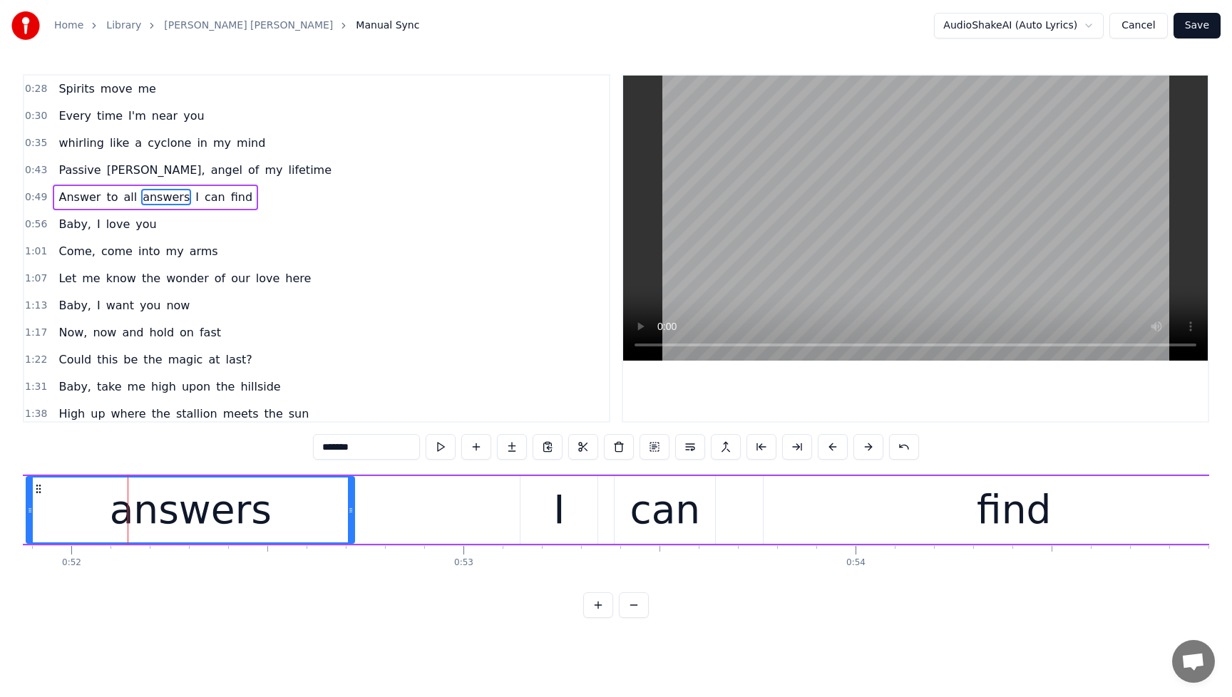
click at [538, 496] on div "I" at bounding box center [559, 510] width 77 height 68
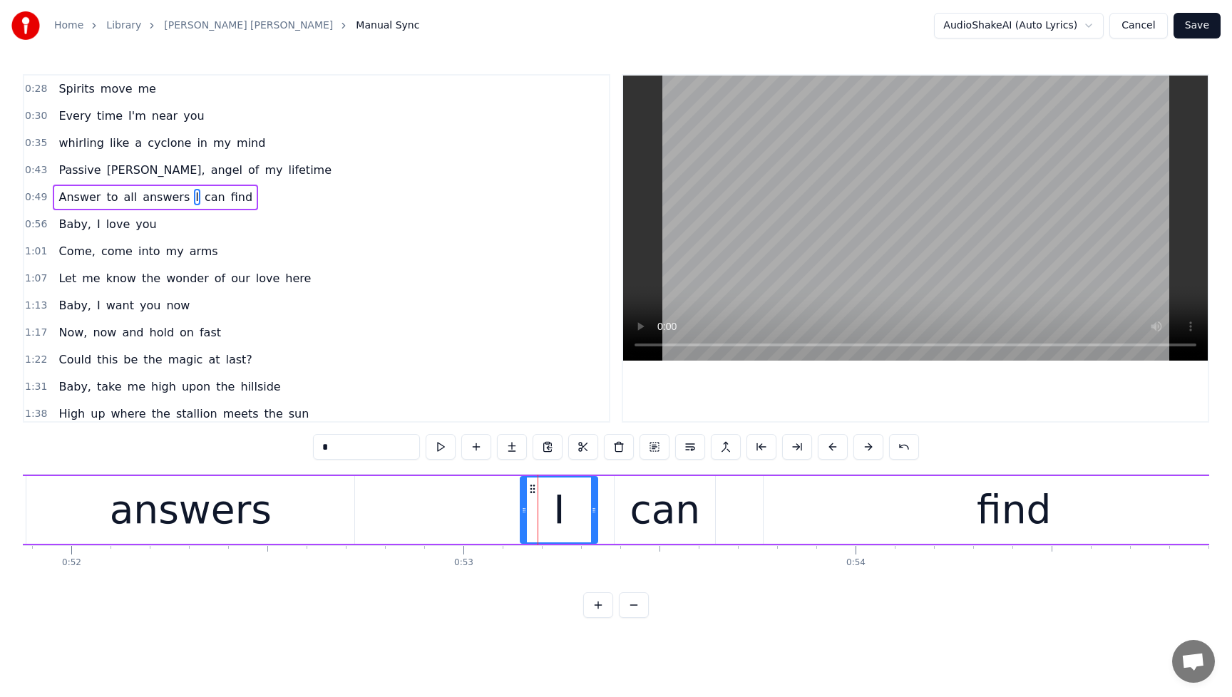
click at [263, 513] on div "answers" at bounding box center [190, 510] width 328 height 68
type input "*******"
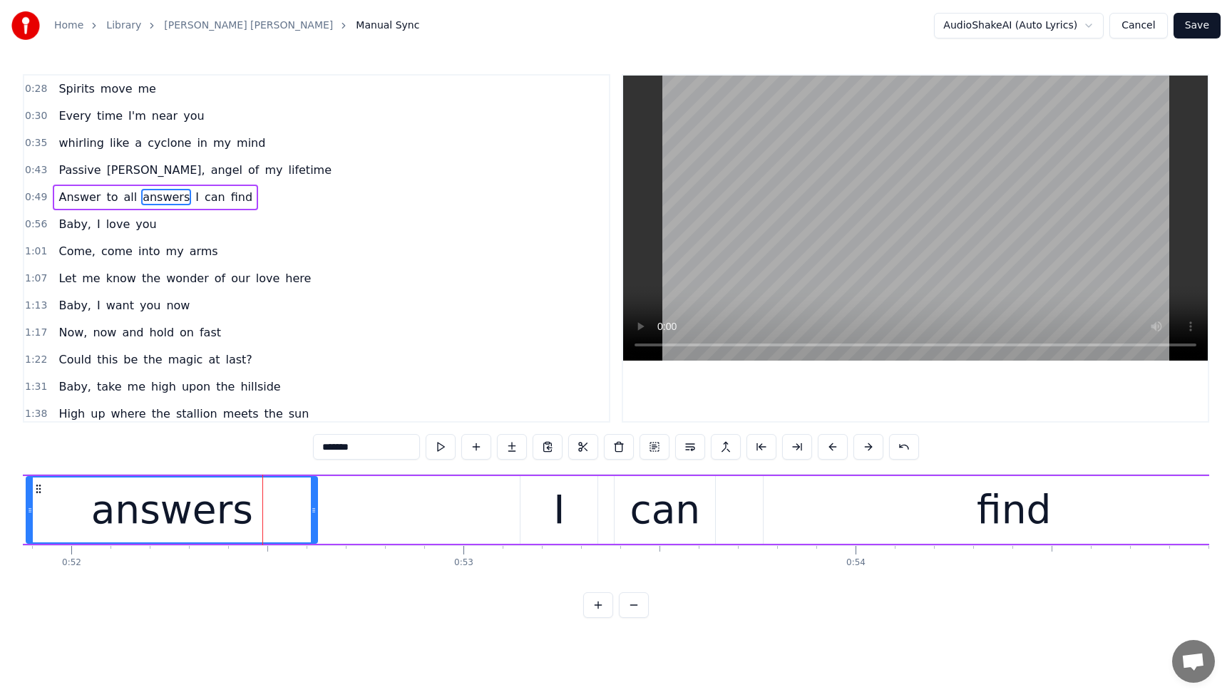
drag, startPoint x: 353, startPoint y: 516, endPoint x: 311, endPoint y: 517, distance: 42.1
click at [311, 517] on div at bounding box center [314, 510] width 6 height 65
click at [308, 517] on div "answers" at bounding box center [169, 510] width 287 height 68
drag, startPoint x: 310, startPoint y: 511, endPoint x: 267, endPoint y: 513, distance: 42.2
click at [267, 513] on icon at bounding box center [267, 510] width 6 height 11
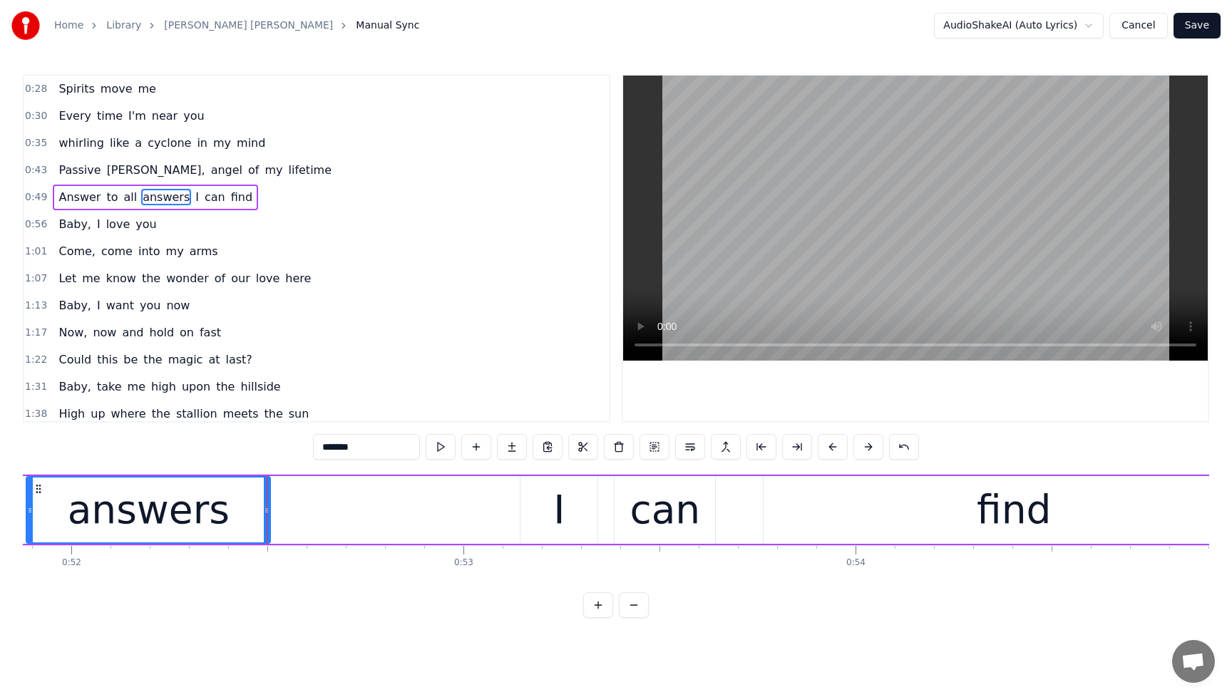
click at [269, 513] on icon at bounding box center [267, 510] width 6 height 11
click at [62, 187] on div "Answer to all answers I can find" at bounding box center [155, 198] width 205 height 26
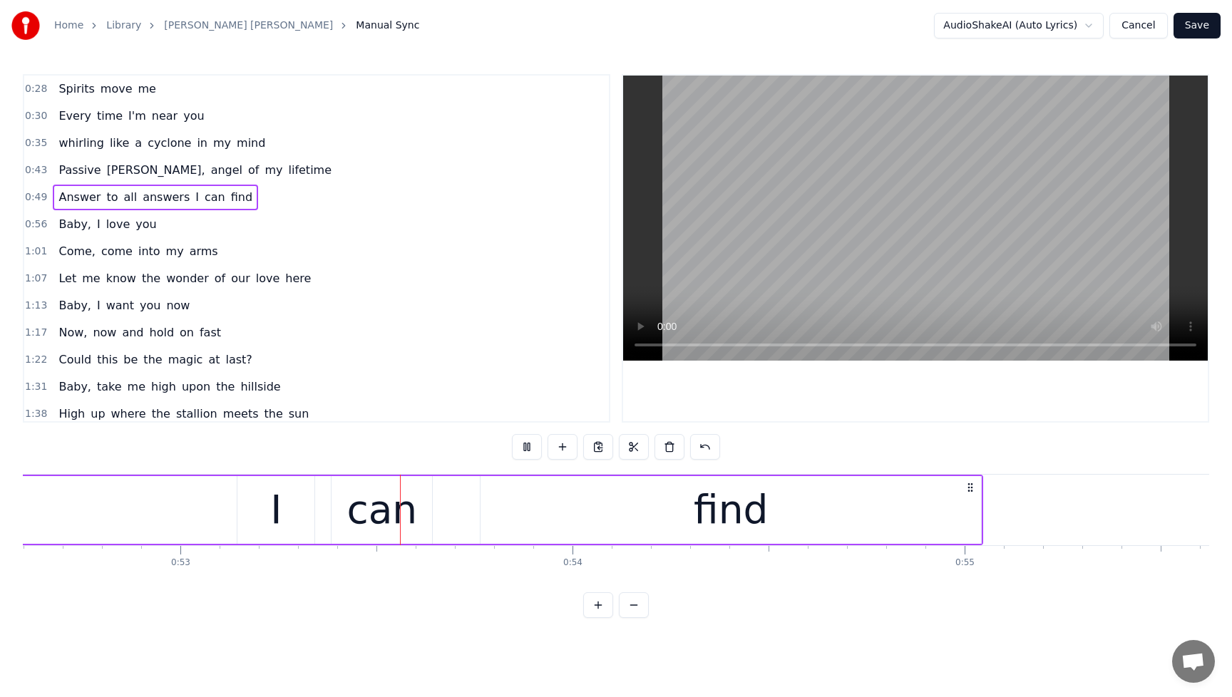
scroll to position [0, 20632]
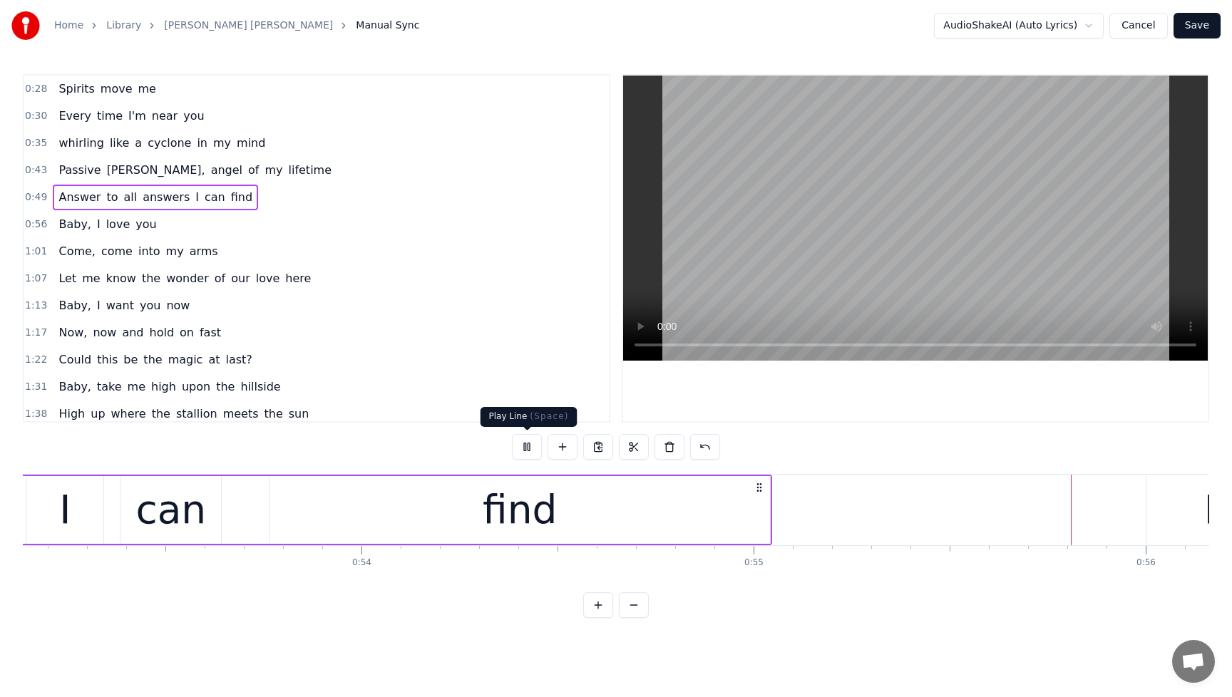
click at [525, 449] on button at bounding box center [527, 447] width 30 height 26
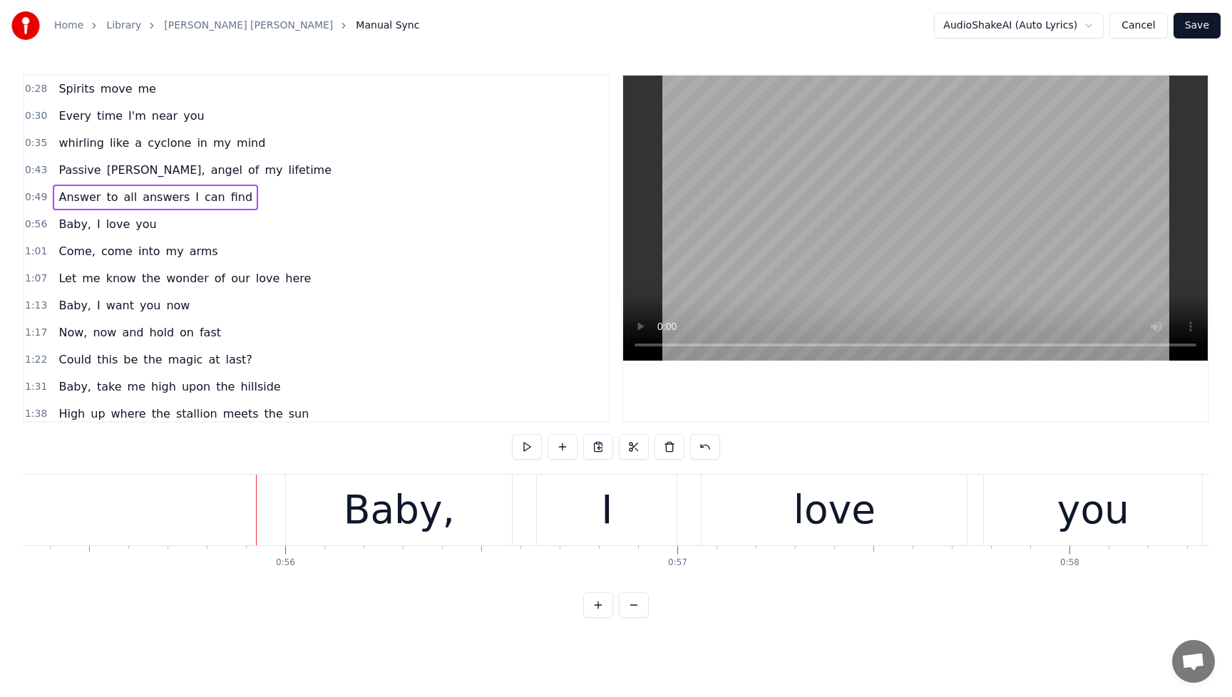
scroll to position [0, 21777]
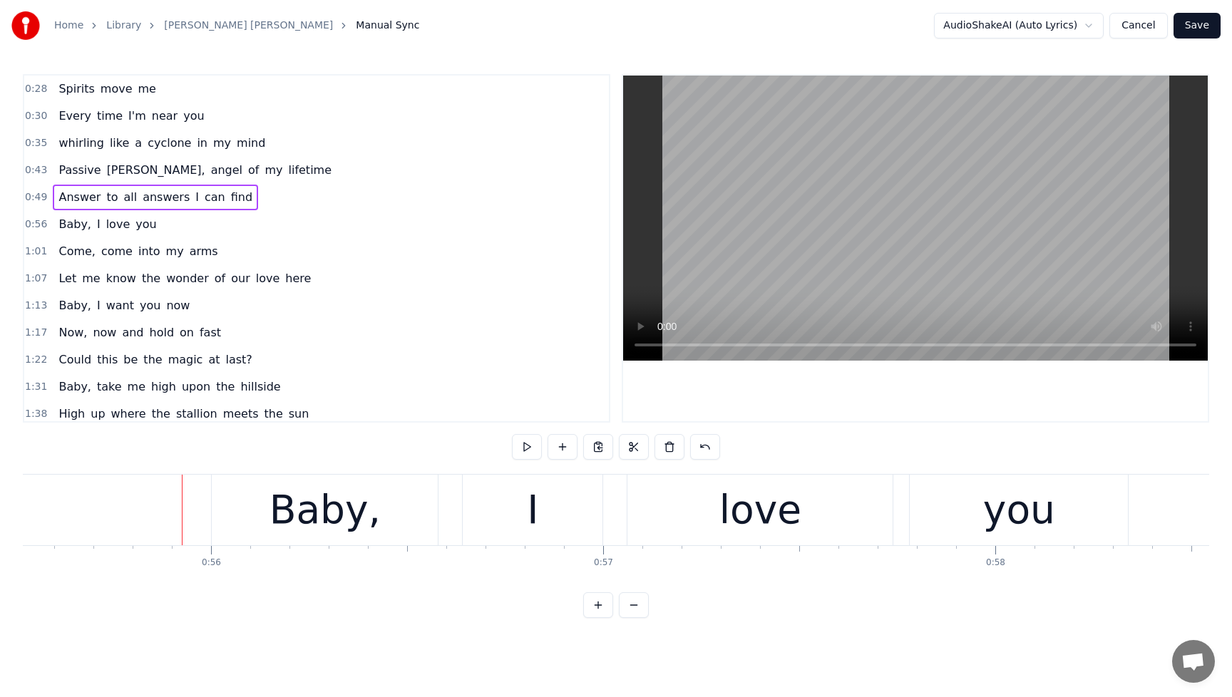
click at [71, 190] on span "Answer" at bounding box center [79, 197] width 45 height 16
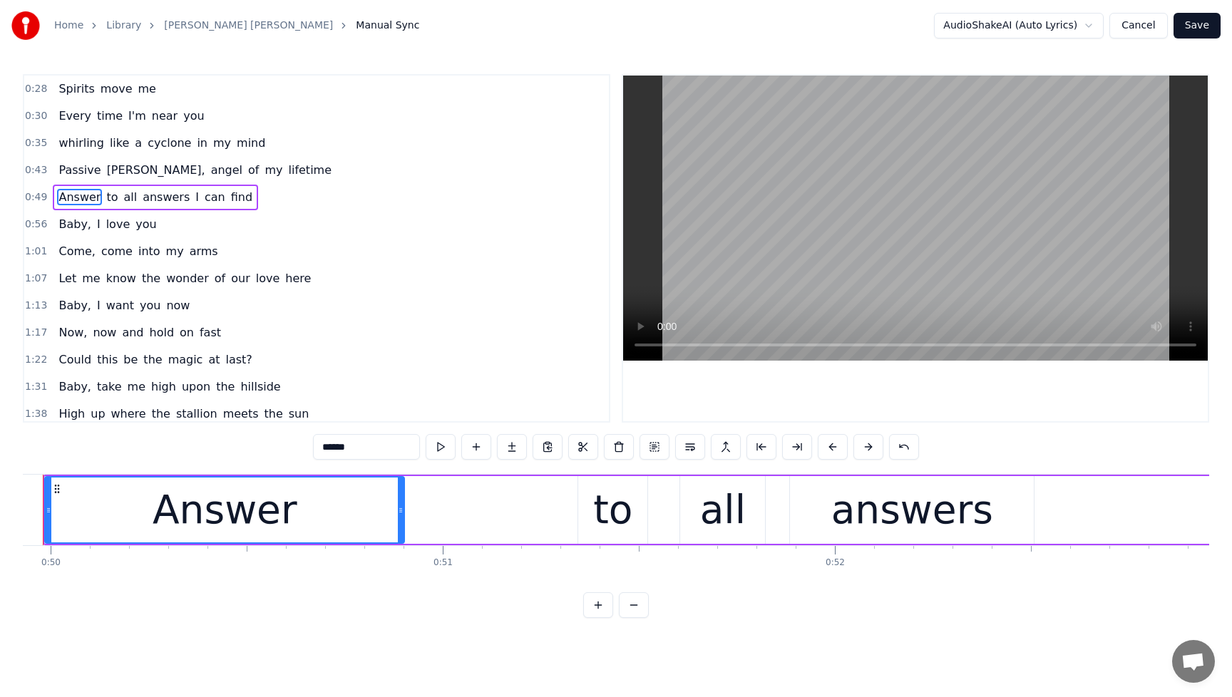
scroll to position [0, 19533]
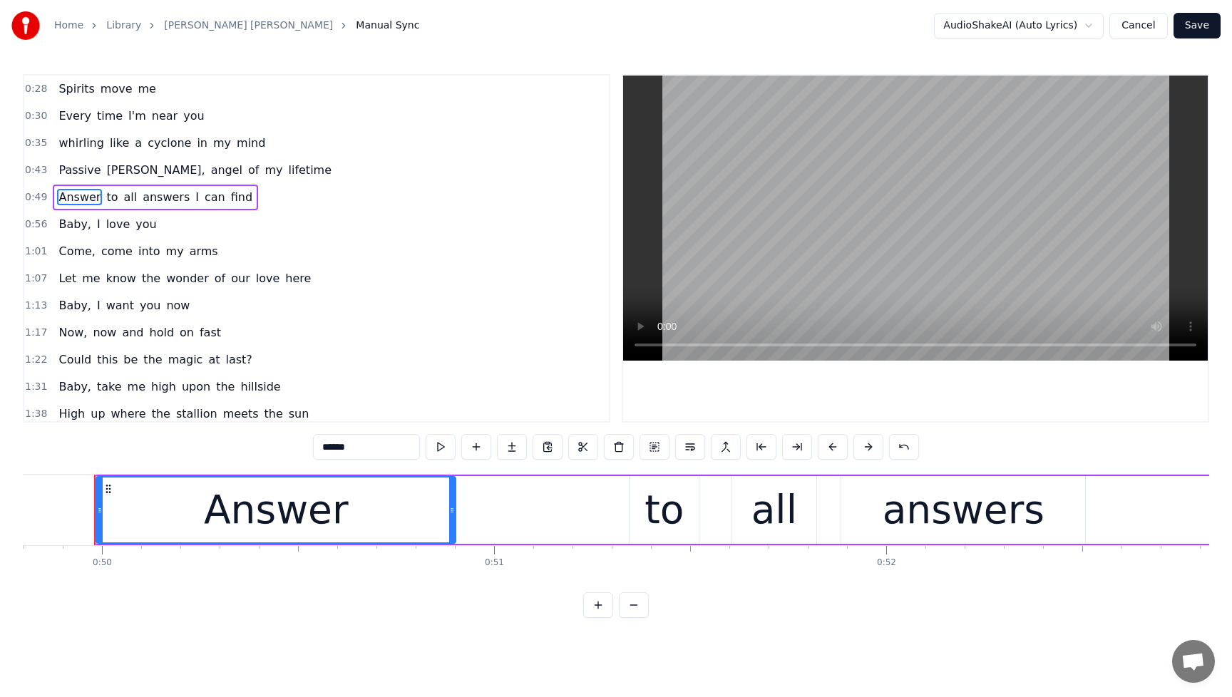
click at [953, 524] on div "answers" at bounding box center [964, 510] width 162 height 59
type input "*******"
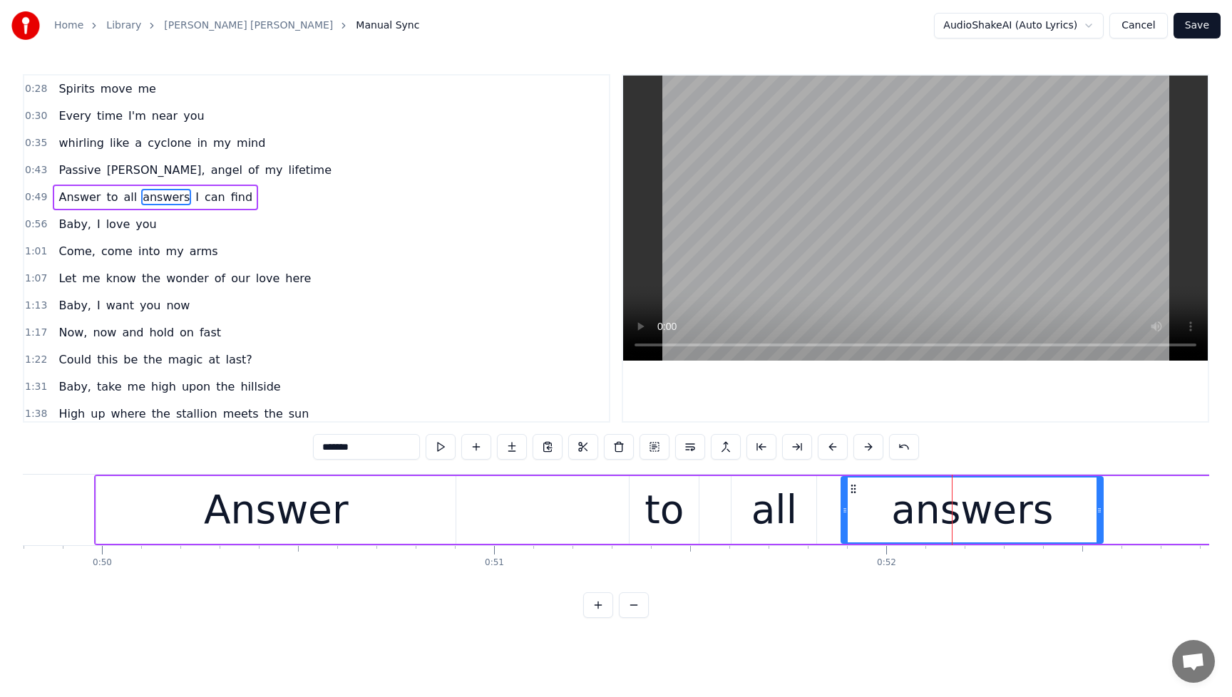
drag, startPoint x: 1084, startPoint y: 513, endPoint x: 1102, endPoint y: 511, distance: 18.0
click at [1102, 511] on icon at bounding box center [1100, 510] width 6 height 11
click at [1105, 511] on icon at bounding box center [1103, 510] width 6 height 11
drag, startPoint x: 1105, startPoint y: 511, endPoint x: 1115, endPoint y: 511, distance: 10.0
click at [1115, 511] on icon at bounding box center [1113, 510] width 6 height 11
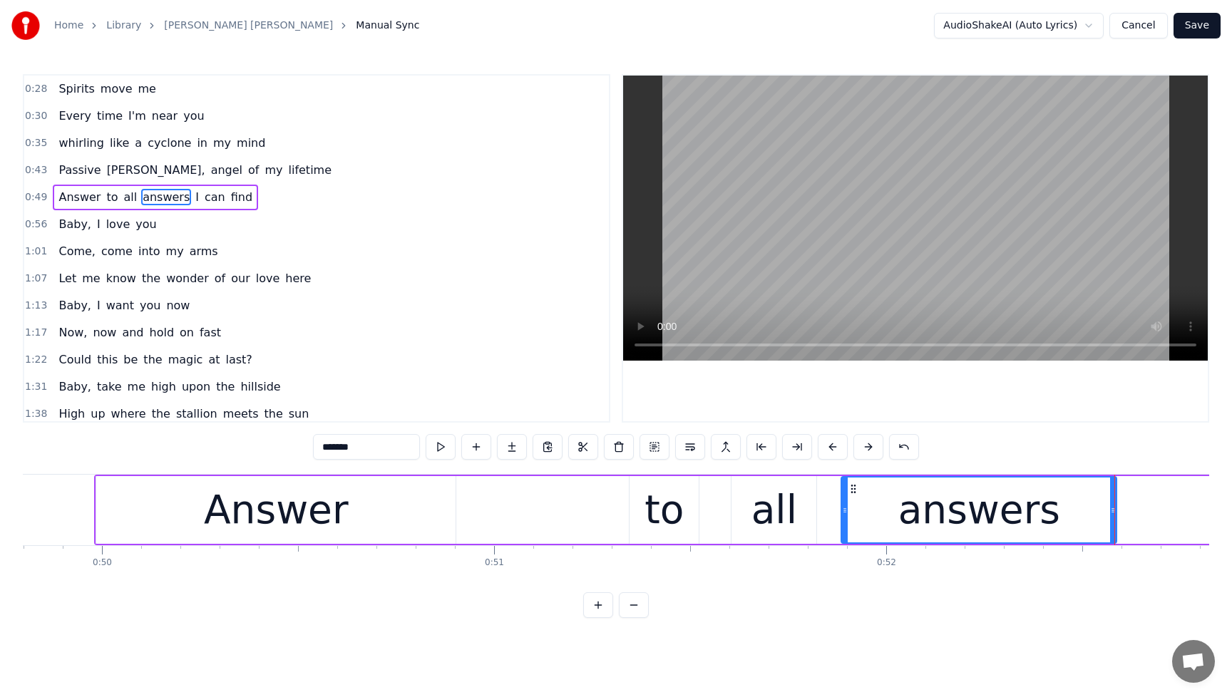
click at [62, 188] on div "Answer to all answers I can find" at bounding box center [155, 198] width 205 height 26
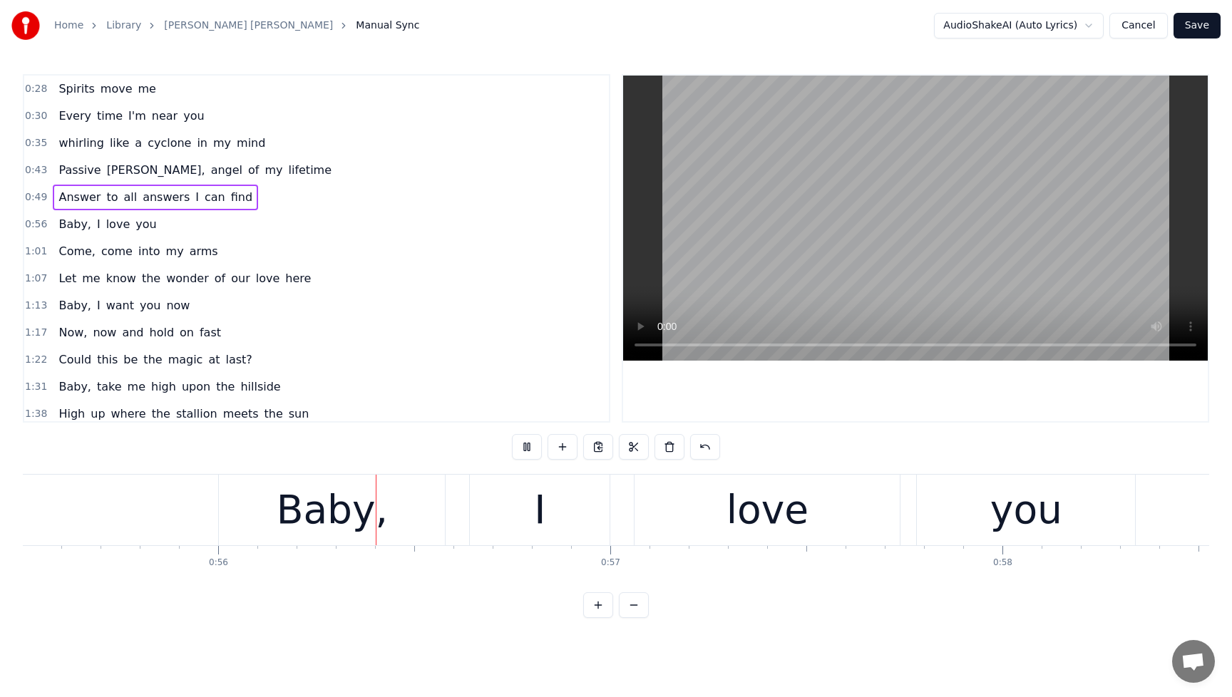
scroll to position [0, 21775]
click at [157, 198] on span "answers" at bounding box center [166, 197] width 50 height 16
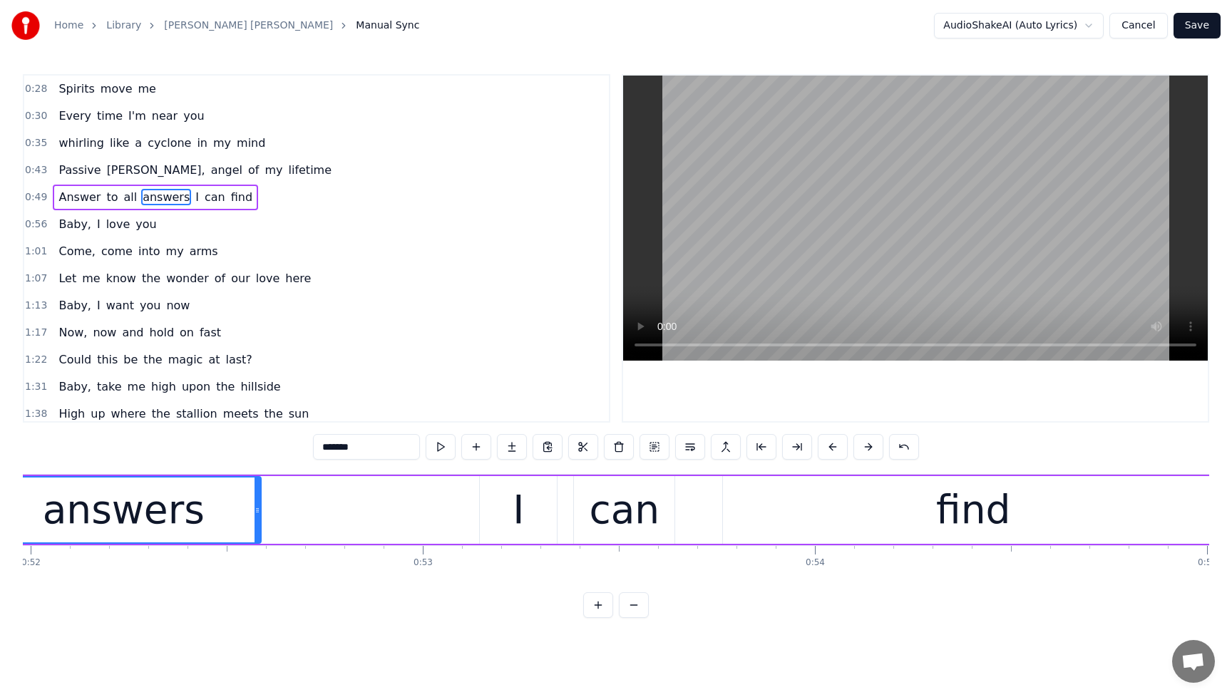
scroll to position [0, 20278]
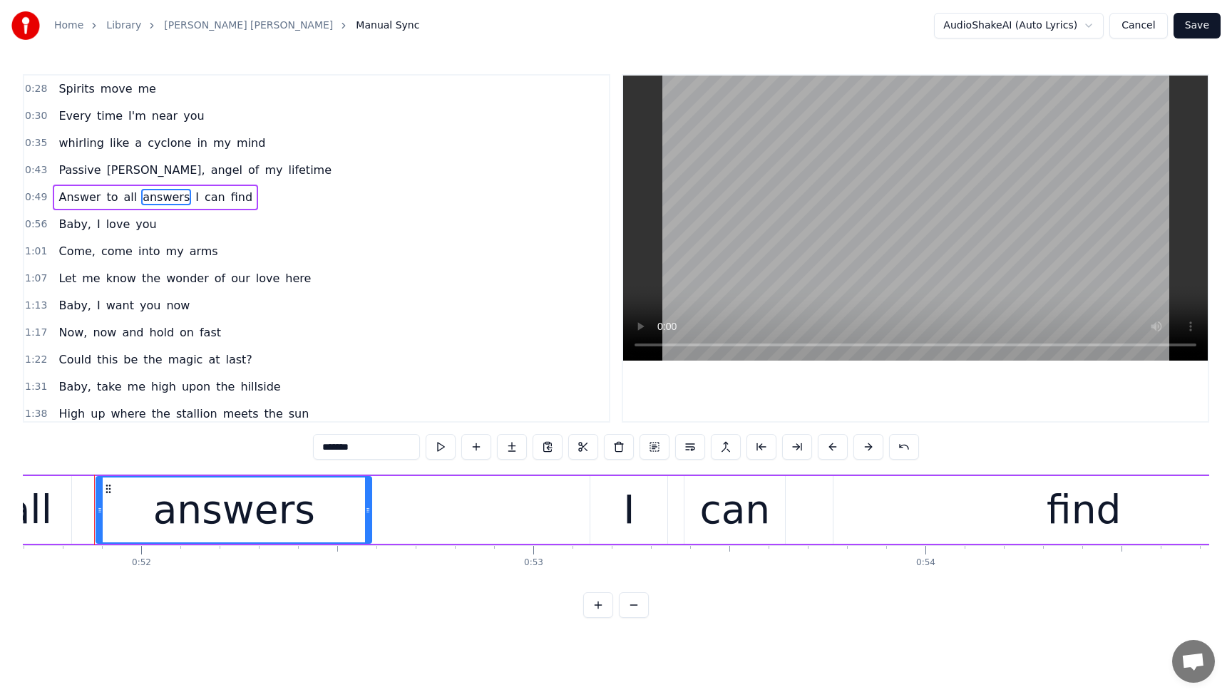
click at [287, 516] on div "answers" at bounding box center [234, 510] width 162 height 59
drag, startPoint x: 100, startPoint y: 509, endPoint x: 121, endPoint y: 513, distance: 21.1
click at [121, 513] on icon at bounding box center [121, 510] width 6 height 11
click at [60, 192] on span "Answer" at bounding box center [79, 197] width 45 height 16
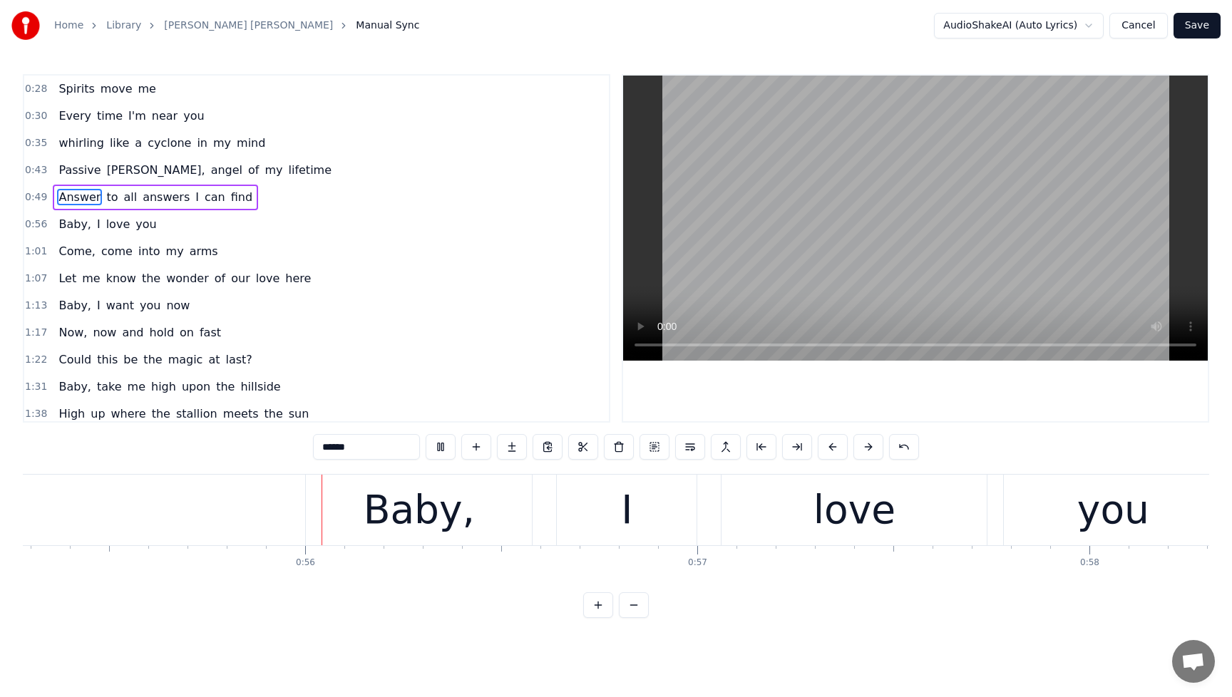
scroll to position [0, 21694]
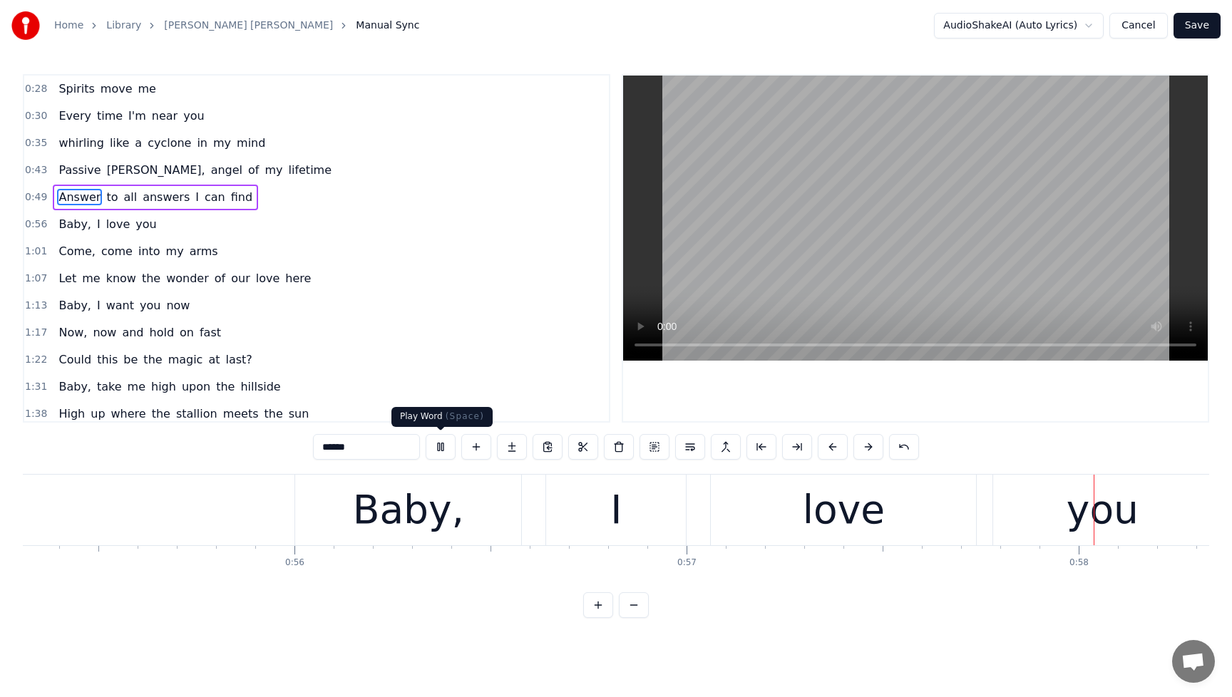
drag, startPoint x: 449, startPoint y: 444, endPoint x: 443, endPoint y: 451, distance: 8.6
click at [448, 444] on button at bounding box center [441, 447] width 30 height 26
click at [367, 493] on div "Baby," at bounding box center [408, 510] width 111 height 59
type input "*****"
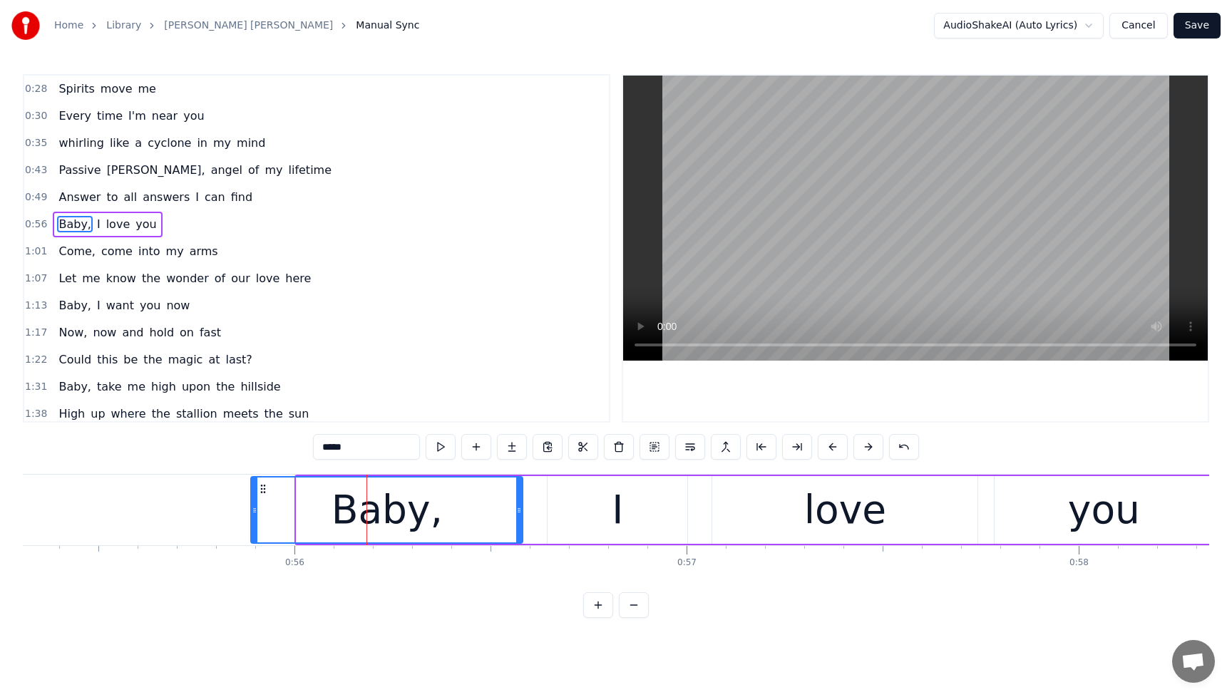
drag, startPoint x: 299, startPoint y: 512, endPoint x: 253, endPoint y: 511, distance: 45.6
click at [253, 511] on icon at bounding box center [255, 510] width 6 height 11
click at [55, 214] on div "Baby, I love you" at bounding box center [107, 225] width 109 height 26
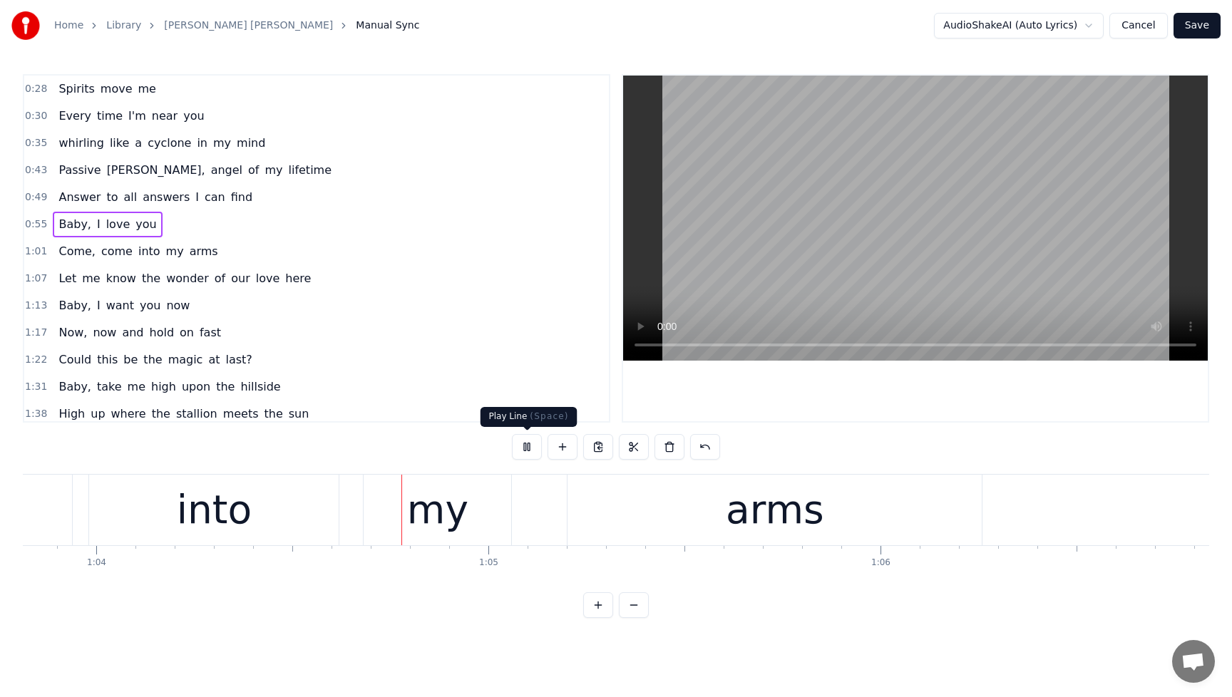
scroll to position [0, 25062]
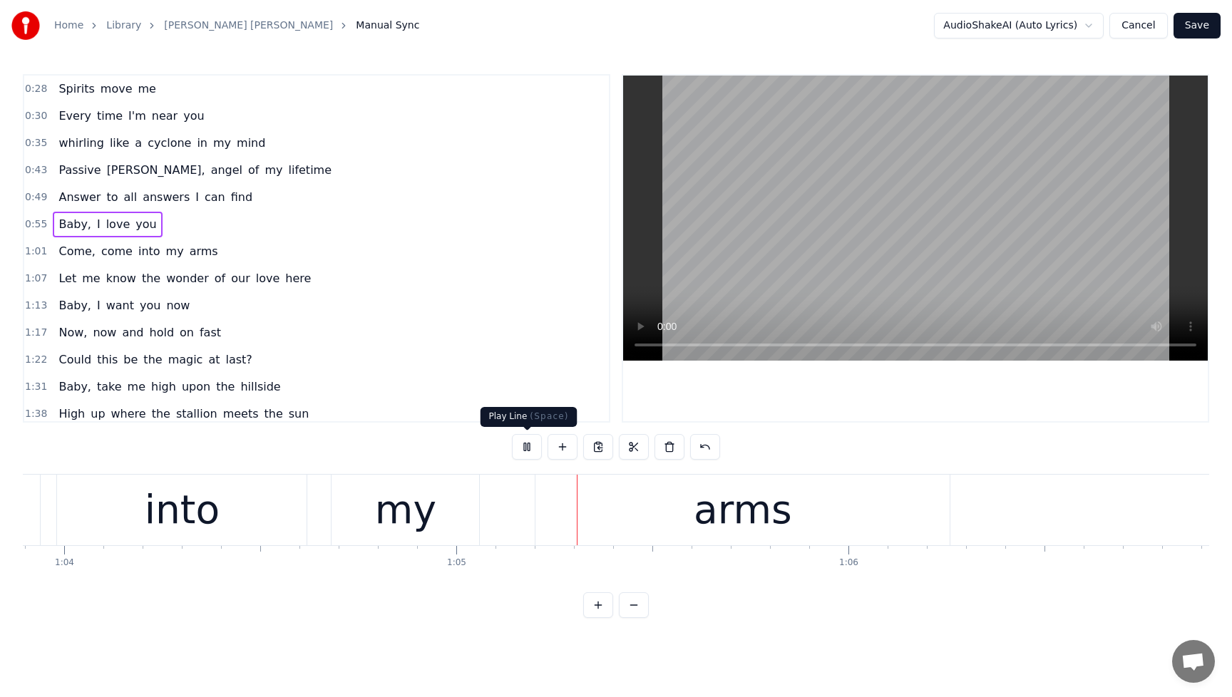
drag, startPoint x: 523, startPoint y: 446, endPoint x: 512, endPoint y: 454, distance: 13.3
click at [523, 446] on button at bounding box center [527, 447] width 30 height 26
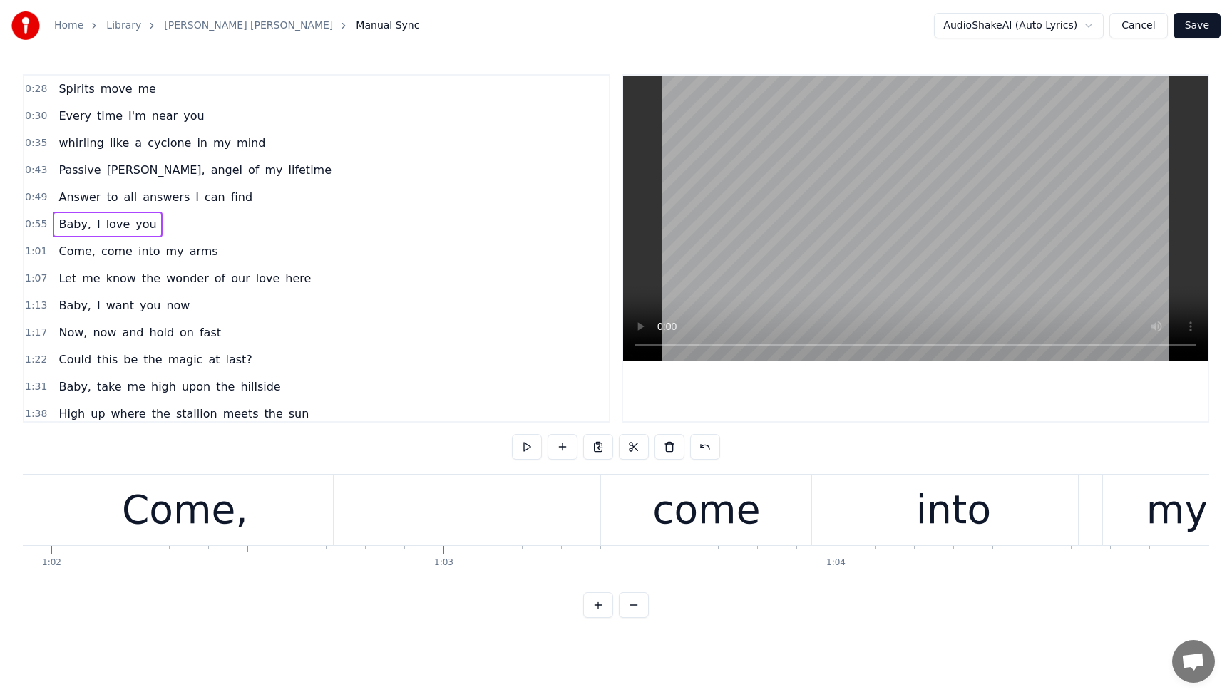
scroll to position [0, 23328]
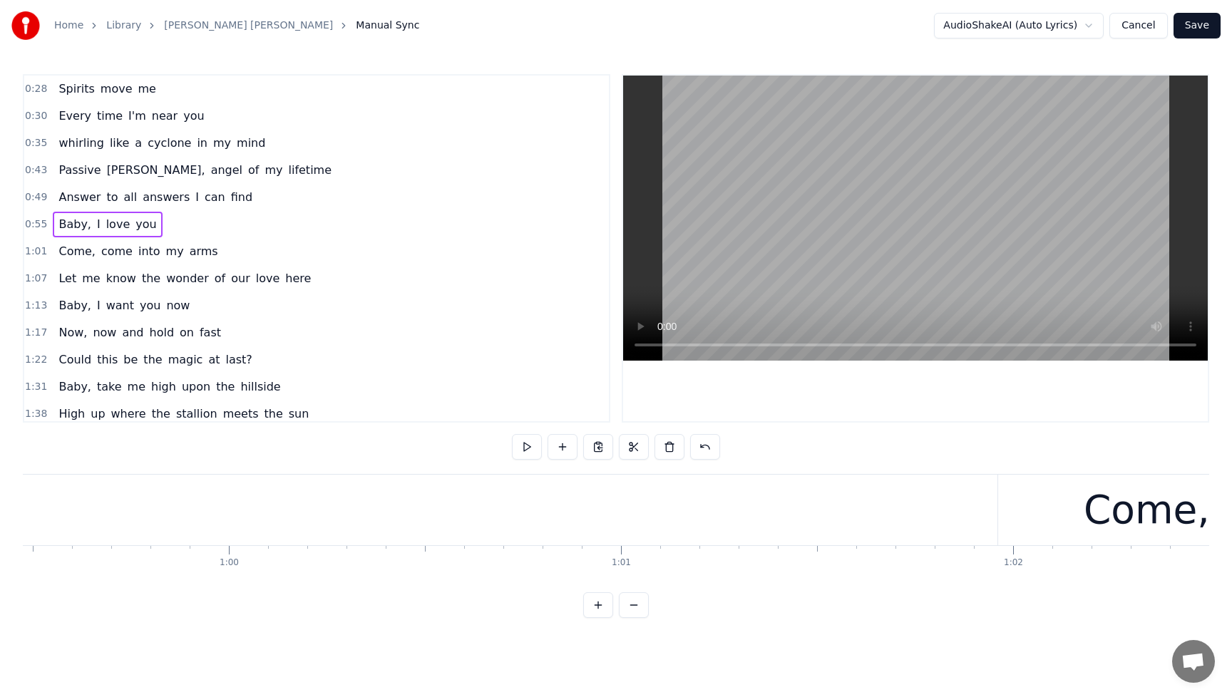
click at [60, 216] on span "Baby," at bounding box center [75, 224] width 36 height 16
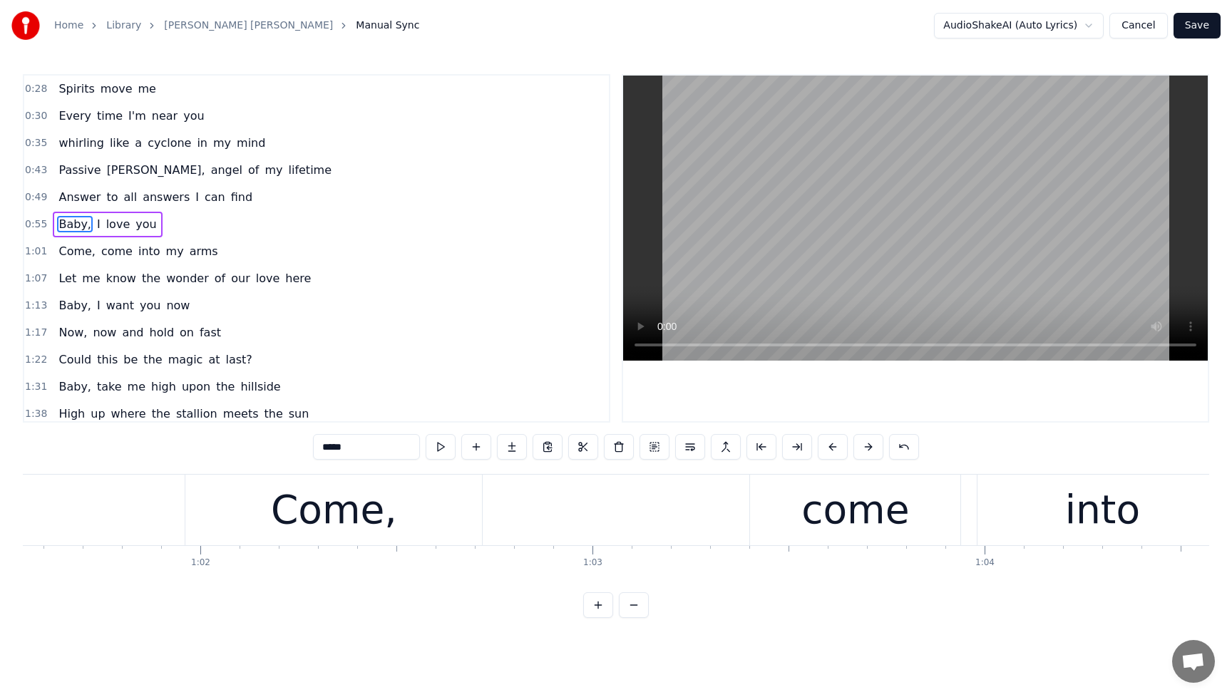
scroll to position [0, 23720]
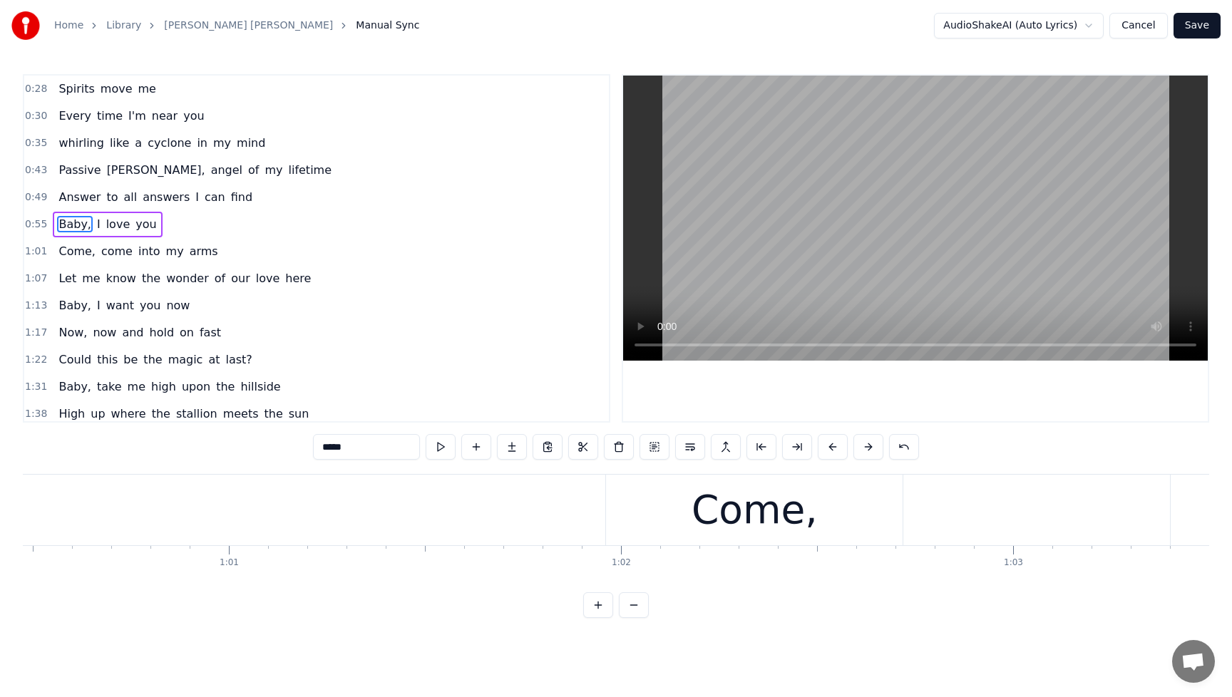
click at [663, 523] on div "Come," at bounding box center [754, 510] width 297 height 71
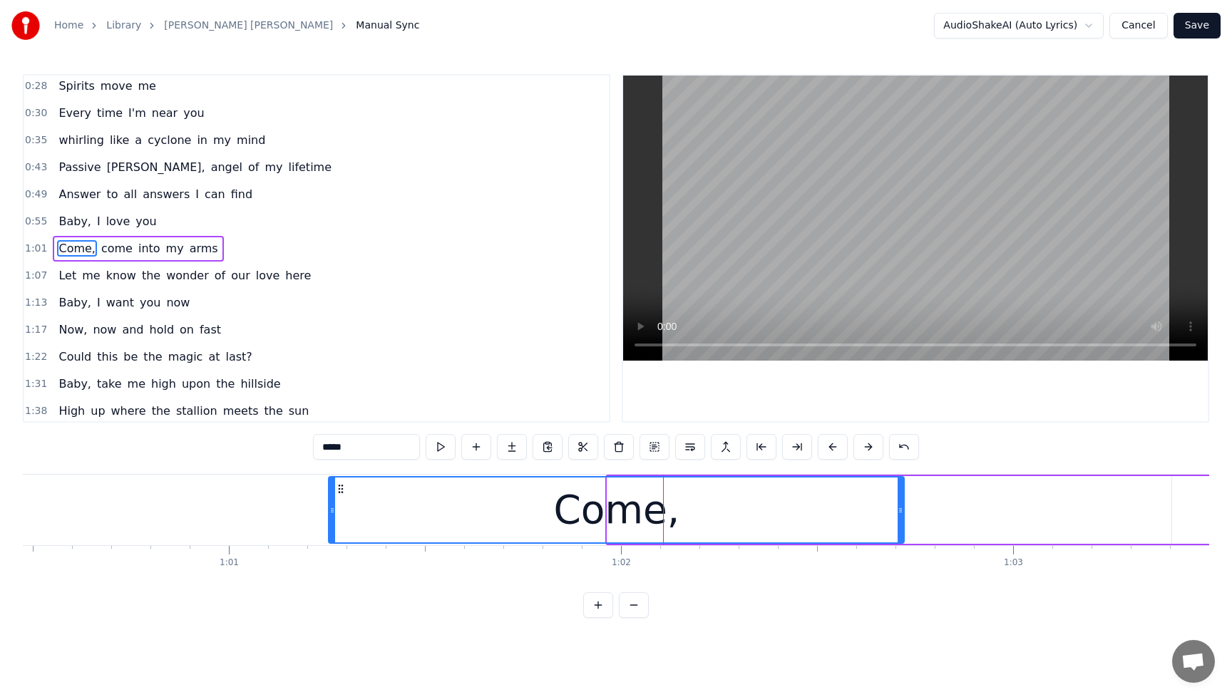
drag, startPoint x: 612, startPoint y: 514, endPoint x: 336, endPoint y: 505, distance: 276.1
click at [332, 509] on icon at bounding box center [332, 510] width 6 height 11
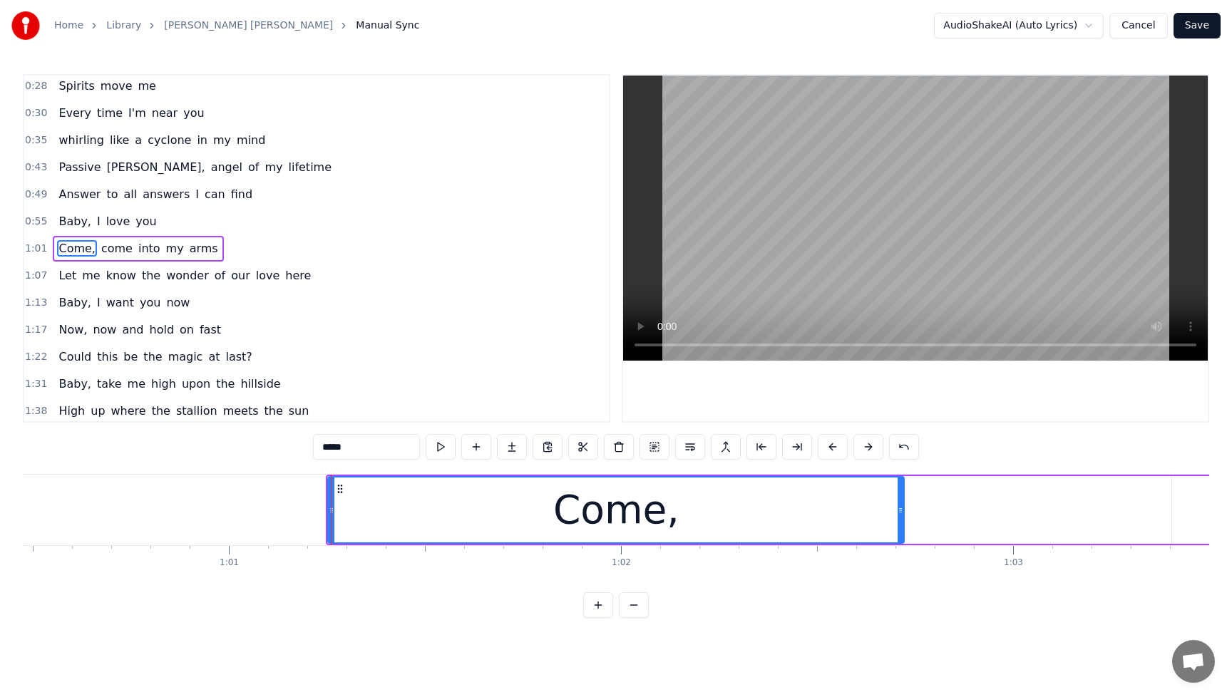
click at [377, 446] on input "*****" at bounding box center [366, 447] width 107 height 26
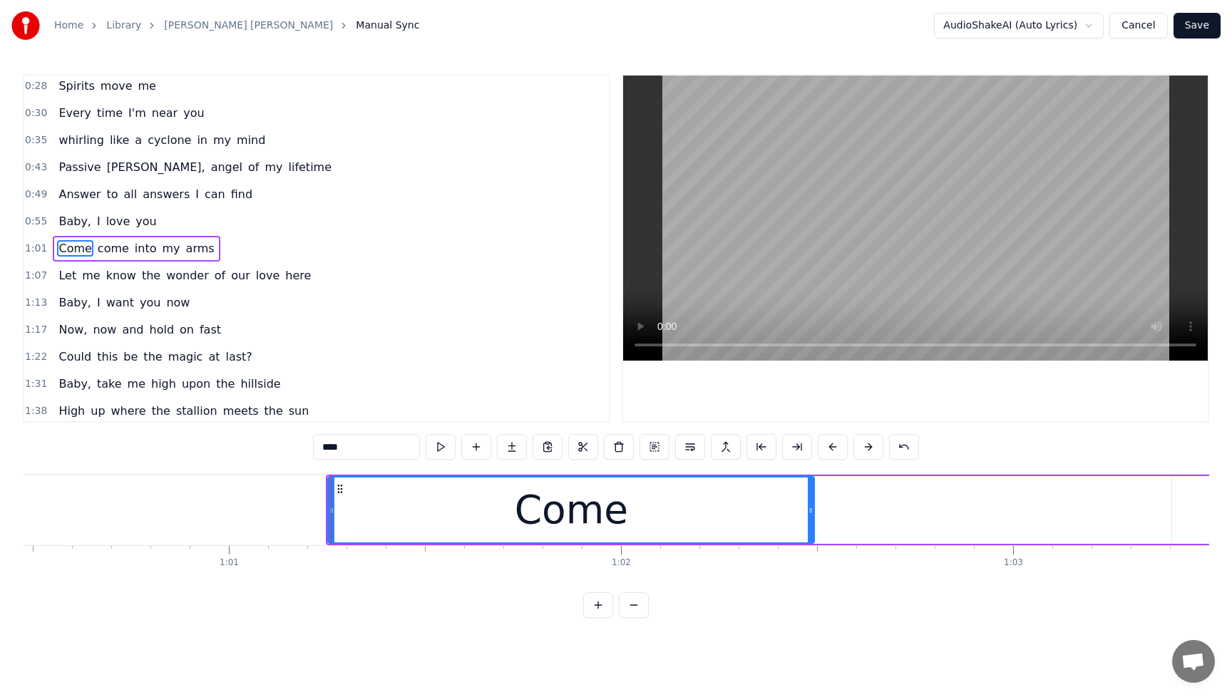
drag, startPoint x: 903, startPoint y: 511, endPoint x: 813, endPoint y: 515, distance: 89.9
click at [813, 515] on icon at bounding box center [811, 510] width 6 height 11
click at [63, 213] on span "Baby," at bounding box center [75, 221] width 36 height 16
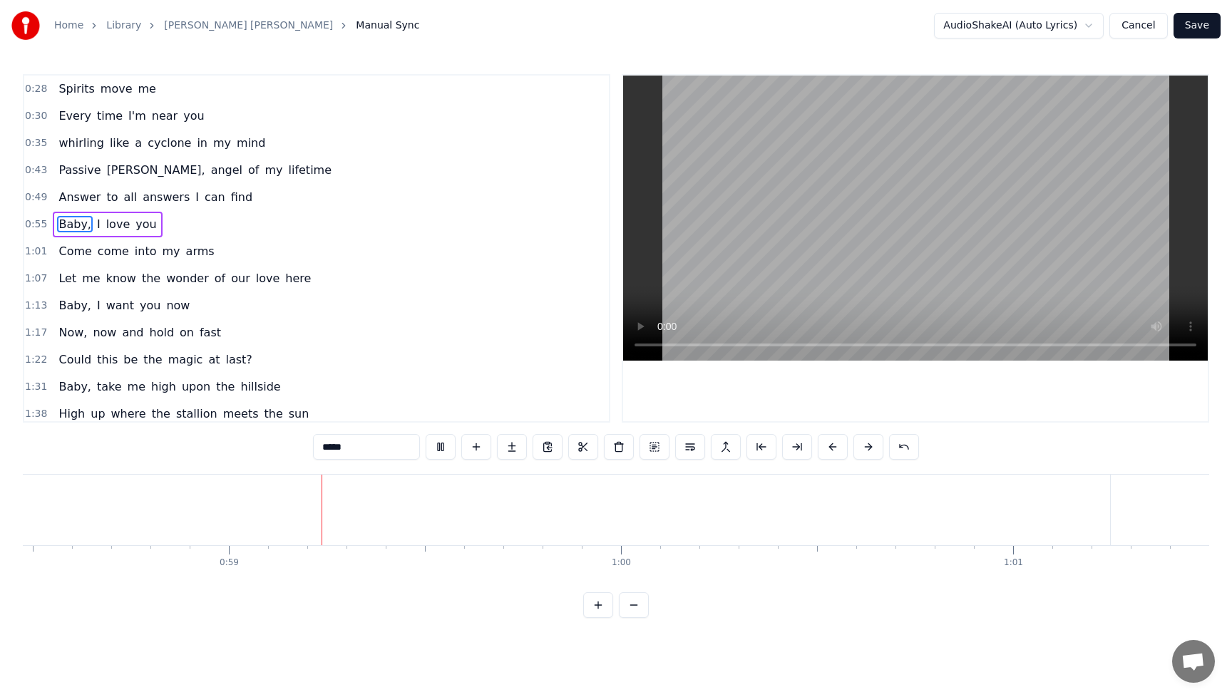
scroll to position [0, 22947]
click at [434, 436] on button at bounding box center [441, 447] width 30 height 26
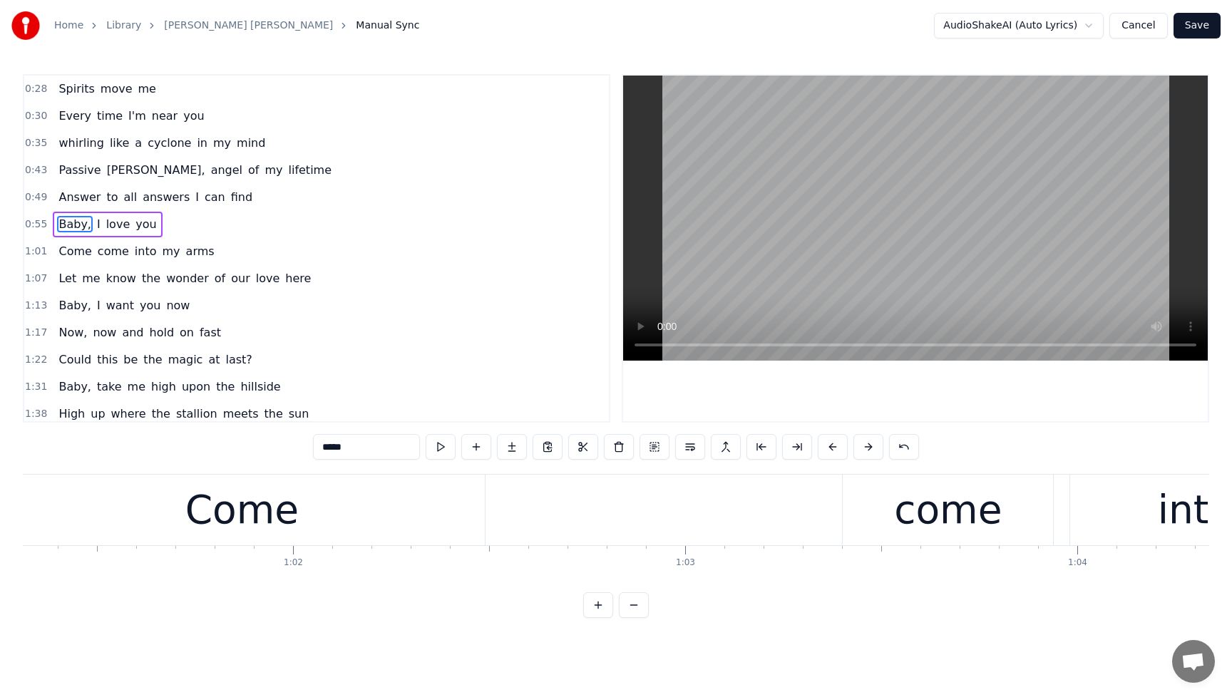
scroll to position [0, 23688]
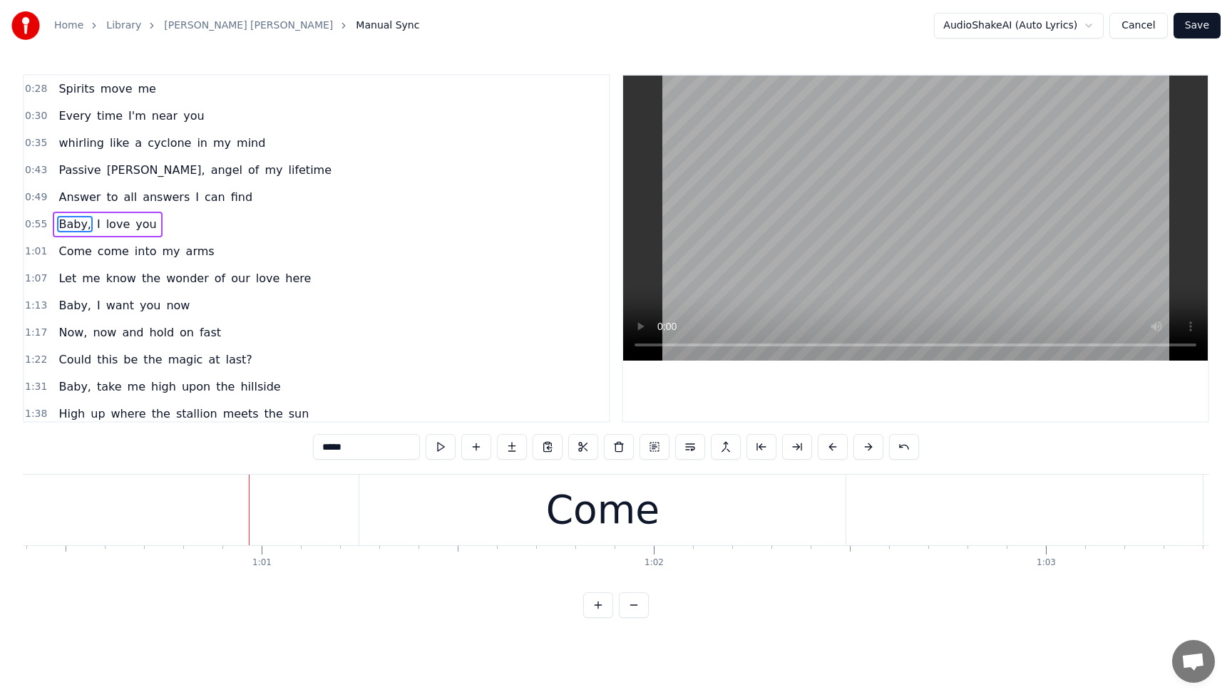
click at [522, 520] on div "Come" at bounding box center [602, 510] width 486 height 71
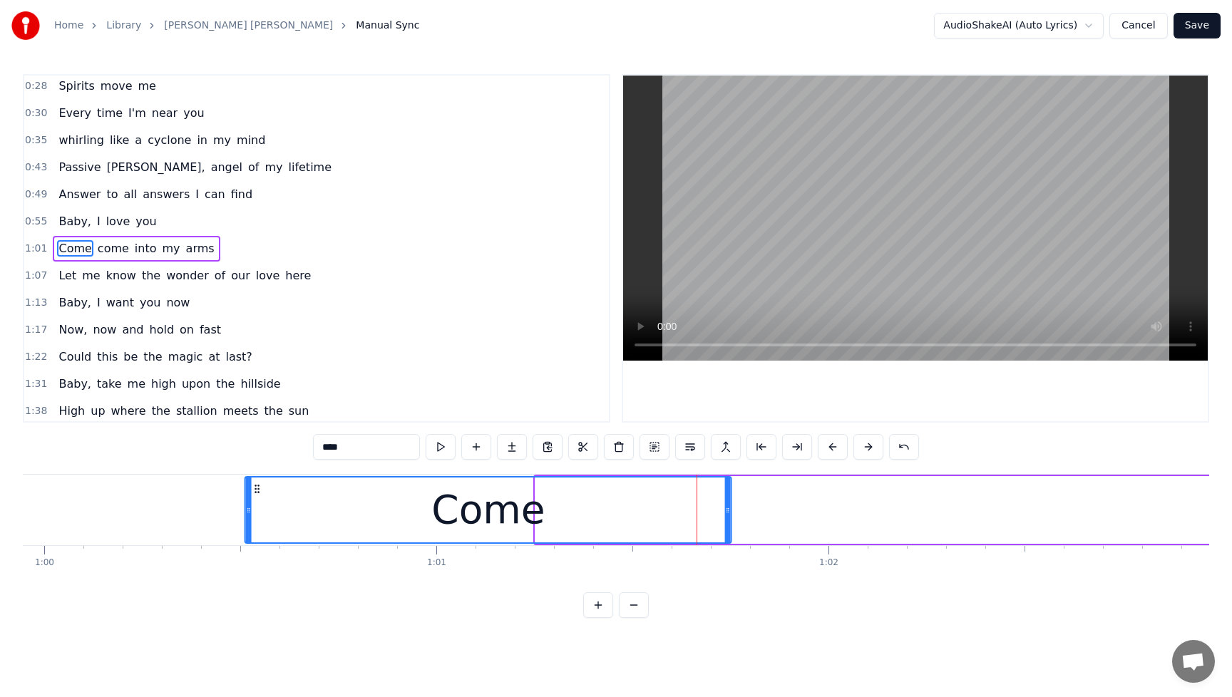
drag, startPoint x: 373, startPoint y: 489, endPoint x: 207, endPoint y: 491, distance: 166.2
click at [252, 491] on icon at bounding box center [257, 489] width 11 height 11
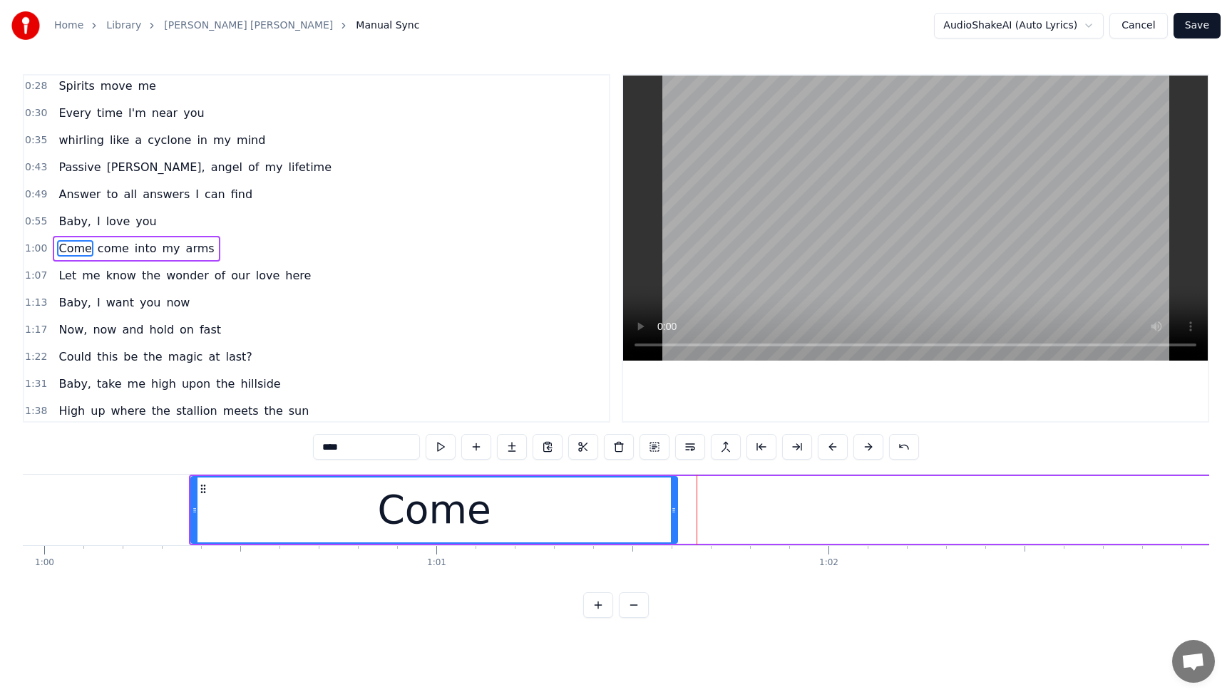
scroll to position [0, 23507]
click at [61, 213] on span "Baby," at bounding box center [75, 221] width 36 height 16
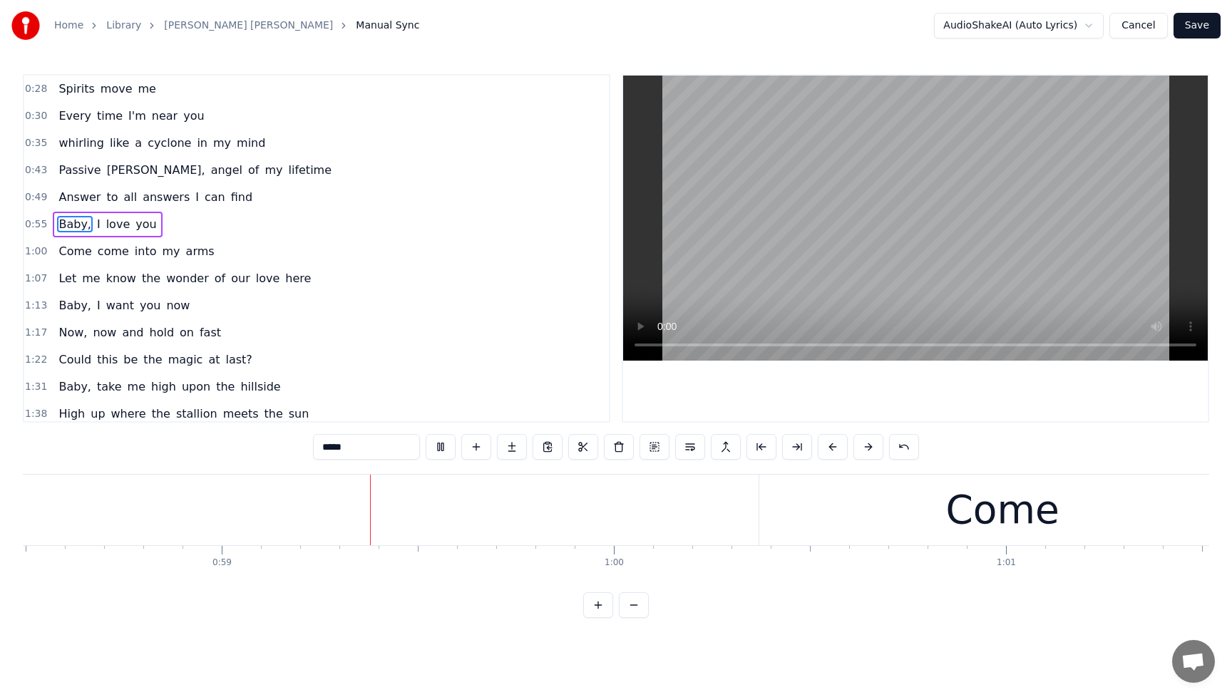
scroll to position [0, 22948]
click at [440, 446] on button at bounding box center [441, 447] width 30 height 26
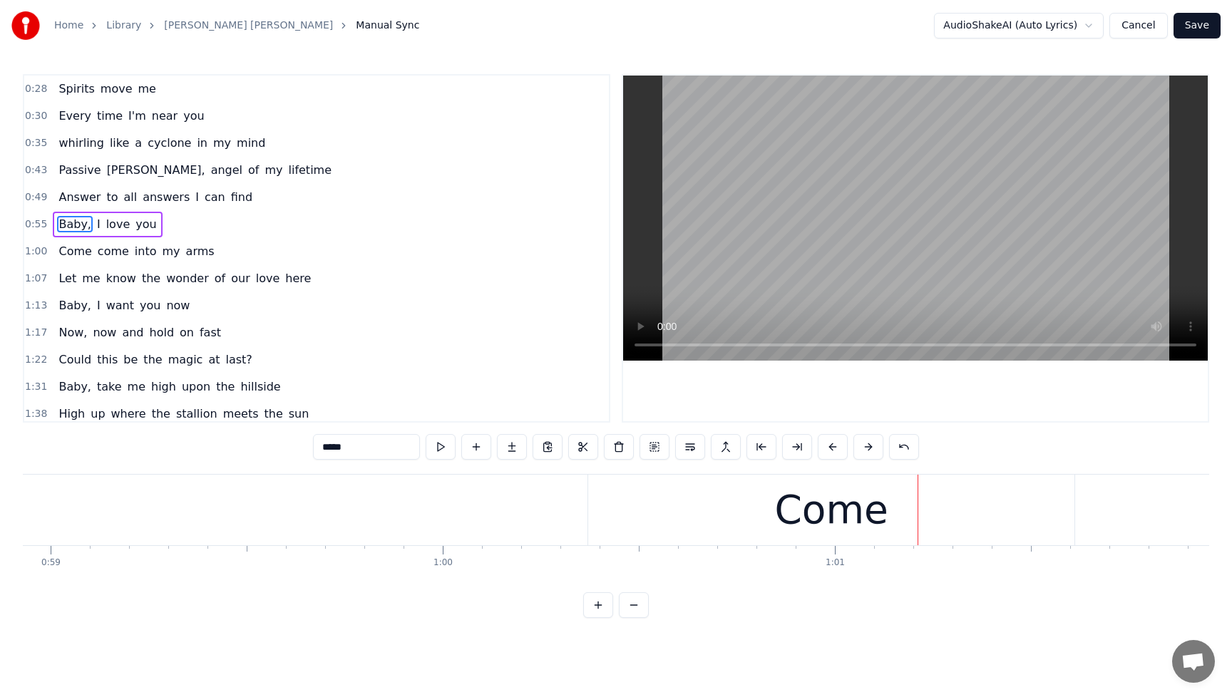
click at [697, 513] on div "Come" at bounding box center [831, 510] width 486 height 71
type input "****"
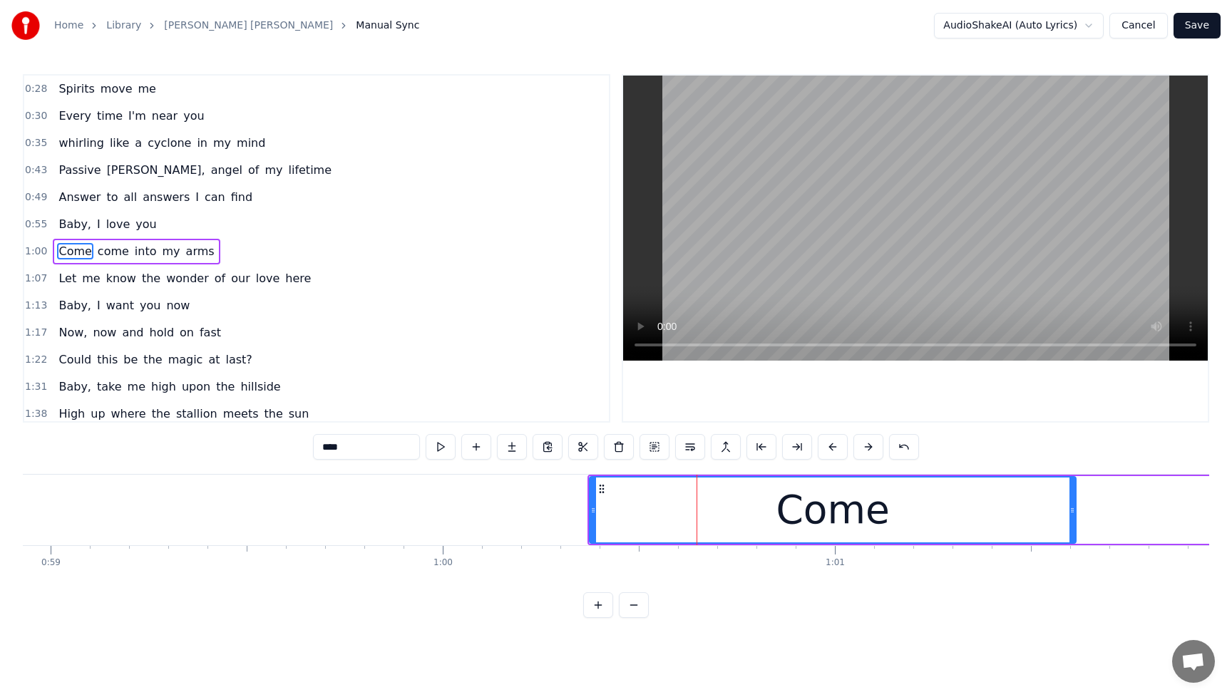
scroll to position [3, 0]
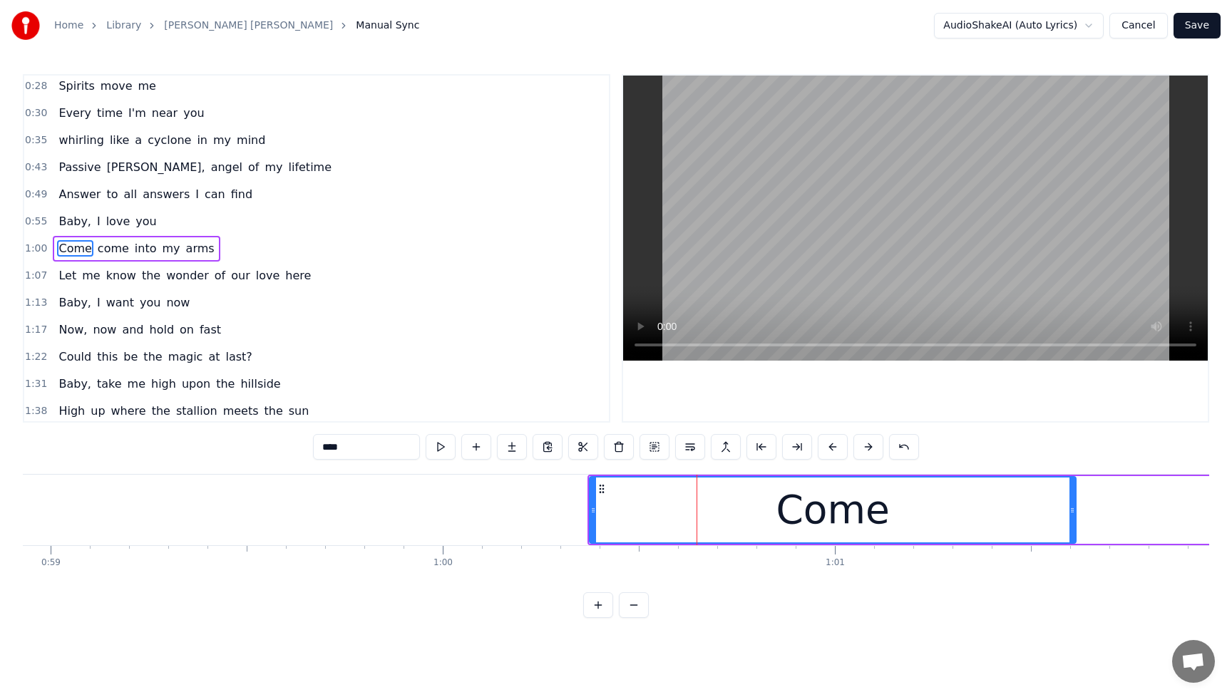
drag, startPoint x: 815, startPoint y: 505, endPoint x: 658, endPoint y: 509, distance: 157.0
click at [742, 511] on div "Come" at bounding box center [832, 510] width 485 height 65
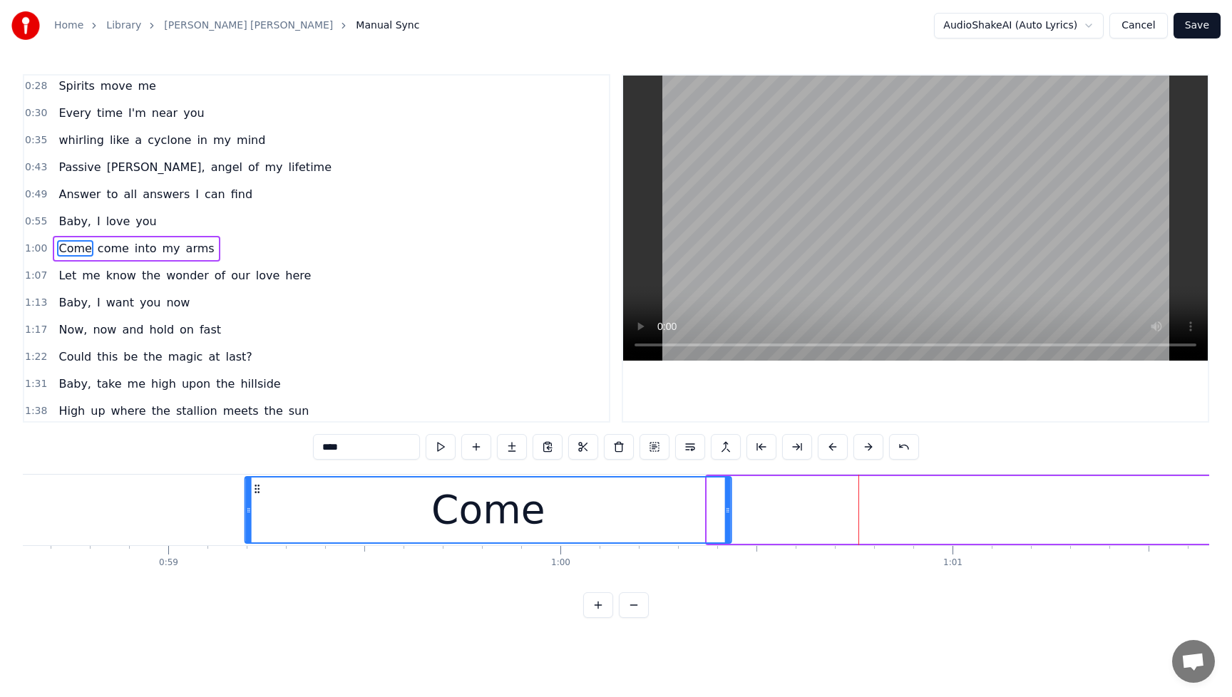
drag, startPoint x: 600, startPoint y: 486, endPoint x: 191, endPoint y: 508, distance: 409.3
click at [246, 508] on div "Come" at bounding box center [488, 510] width 485 height 65
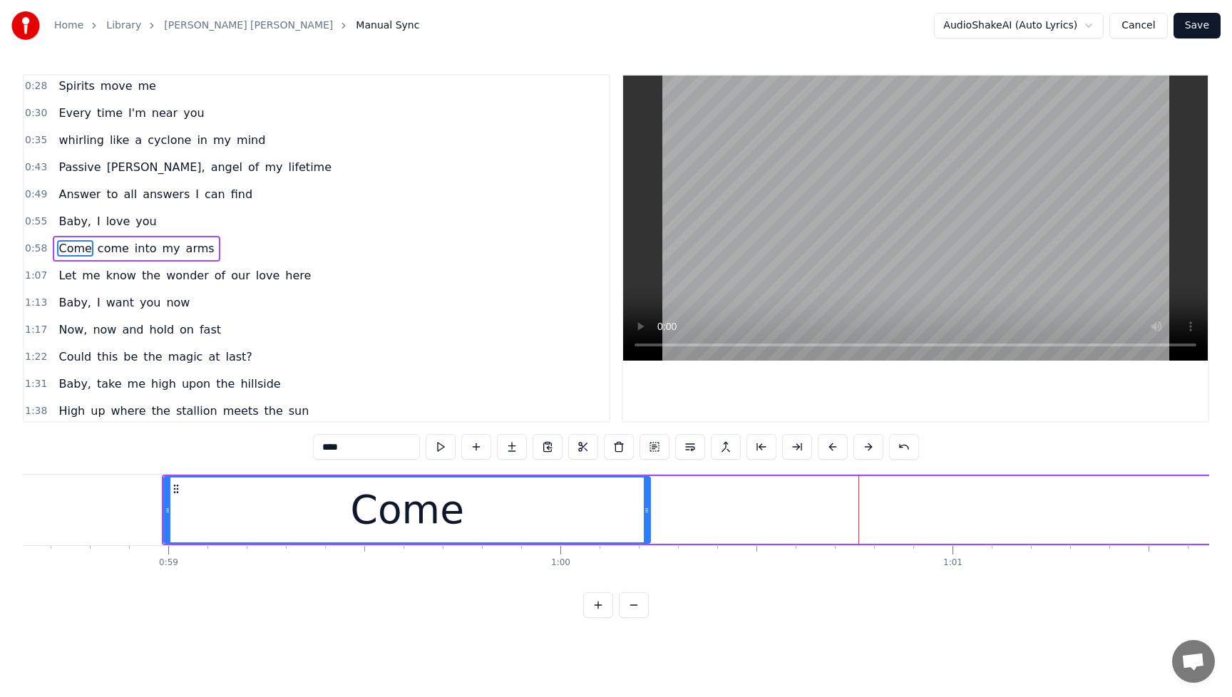
scroll to position [0, 22979]
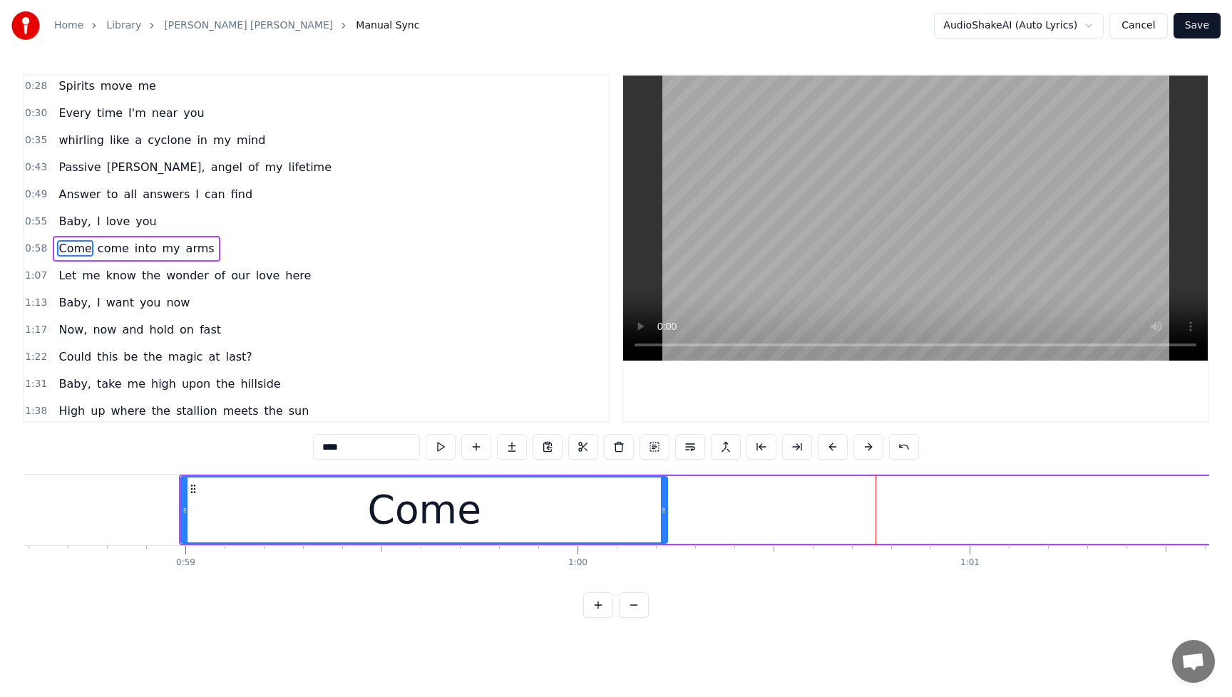
click at [54, 210] on div "Baby, I love you" at bounding box center [107, 222] width 109 height 26
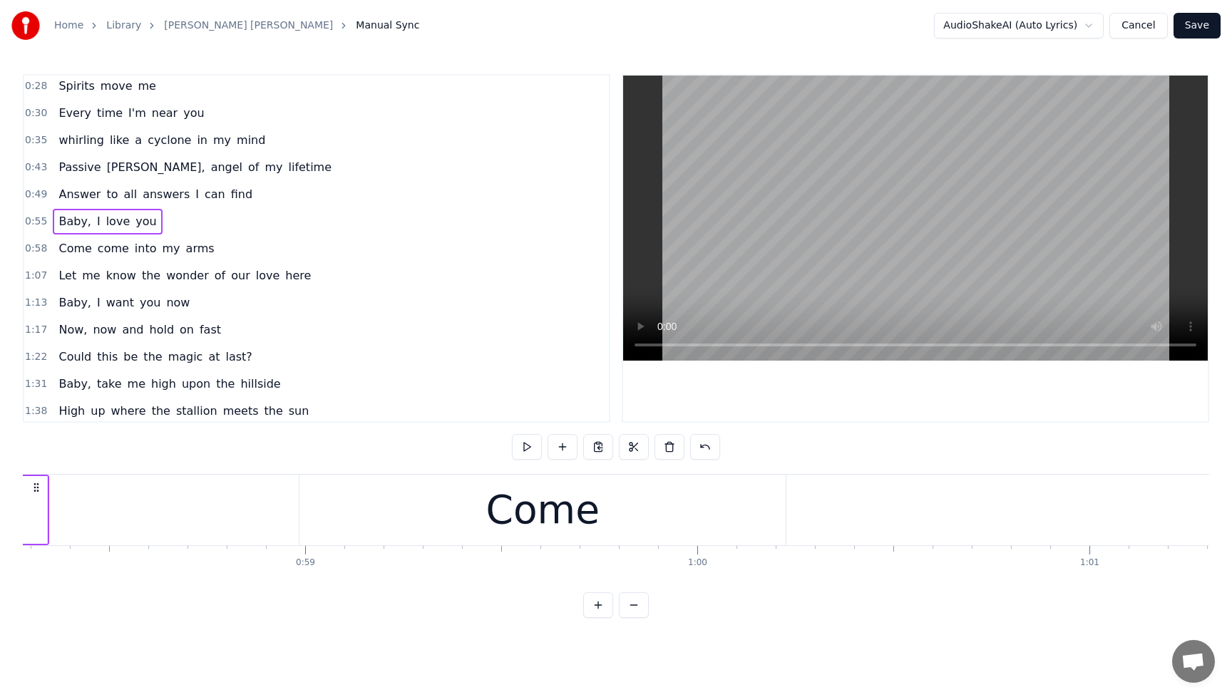
scroll to position [0, 22559]
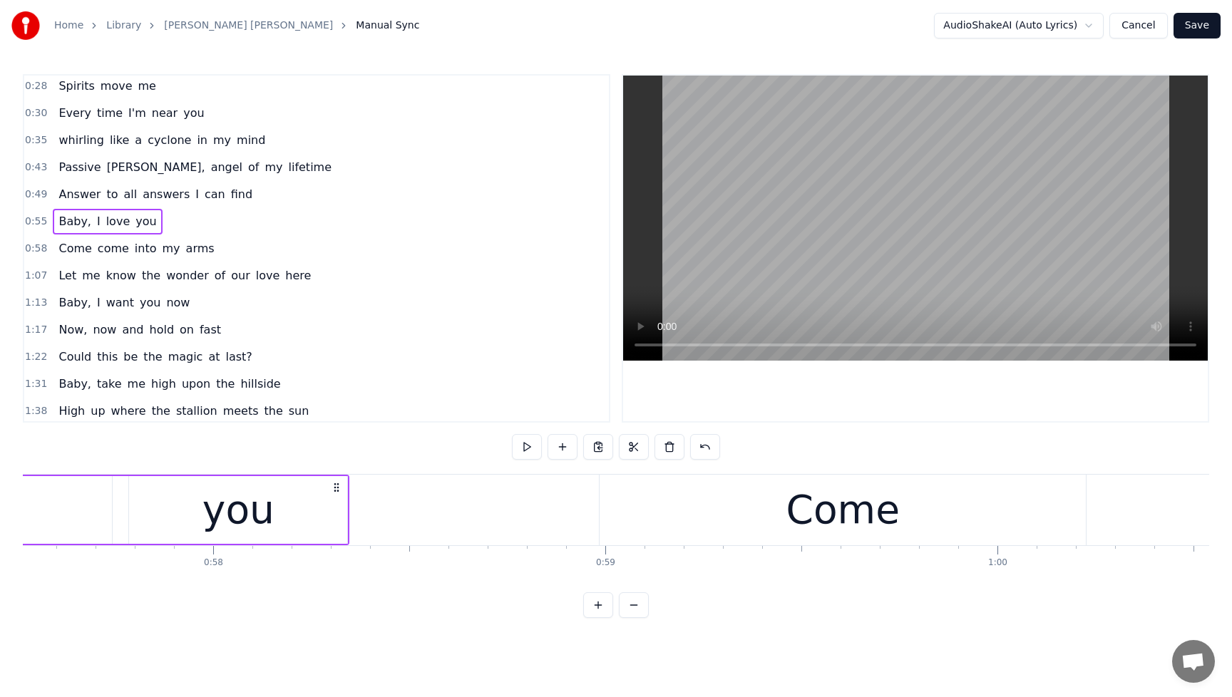
click at [747, 526] on div "Come" at bounding box center [843, 510] width 486 height 71
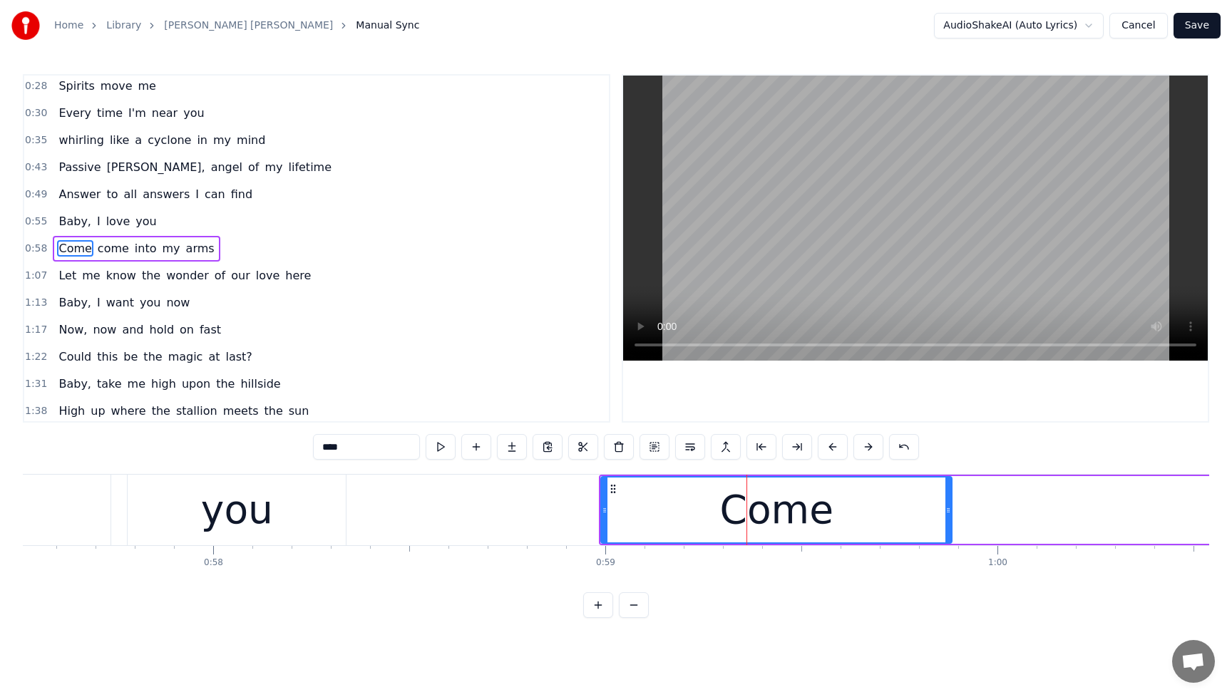
drag, startPoint x: 1085, startPoint y: 516, endPoint x: 949, endPoint y: 524, distance: 136.5
click at [949, 524] on div at bounding box center [949, 510] width 6 height 65
drag, startPoint x: 606, startPoint y: 516, endPoint x: 545, endPoint y: 523, distance: 61.7
click at [545, 523] on div at bounding box center [544, 510] width 6 height 65
click at [57, 216] on span "Baby," at bounding box center [75, 221] width 36 height 16
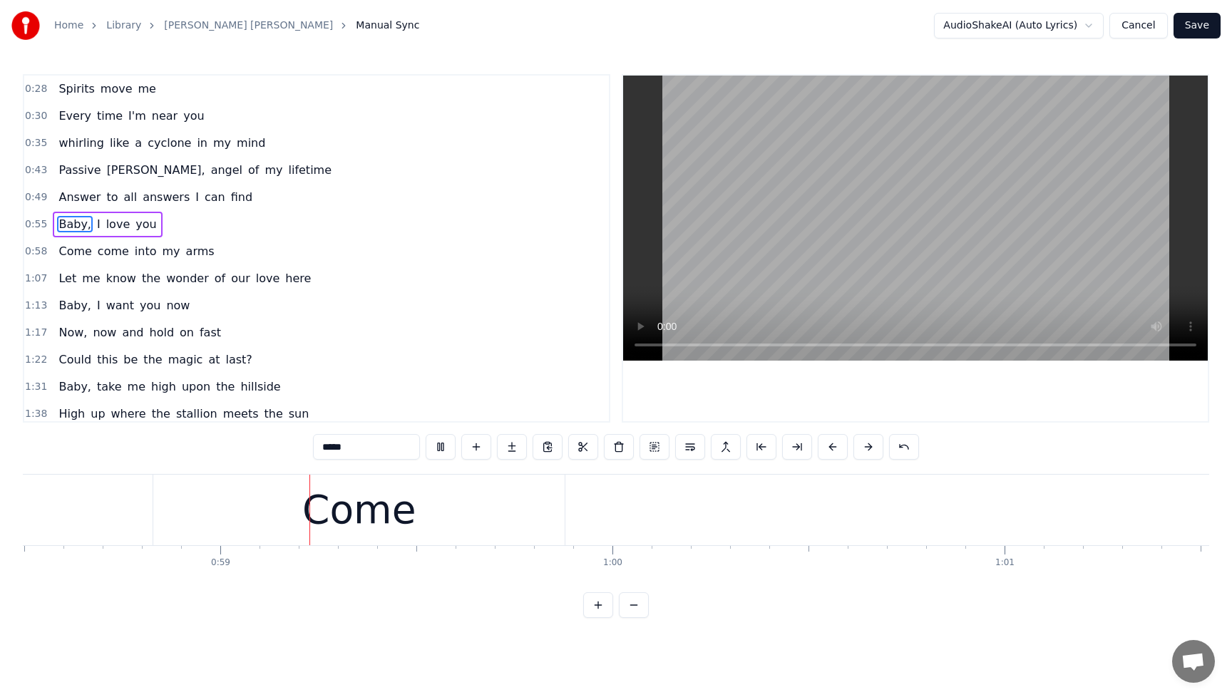
scroll to position [0, 22949]
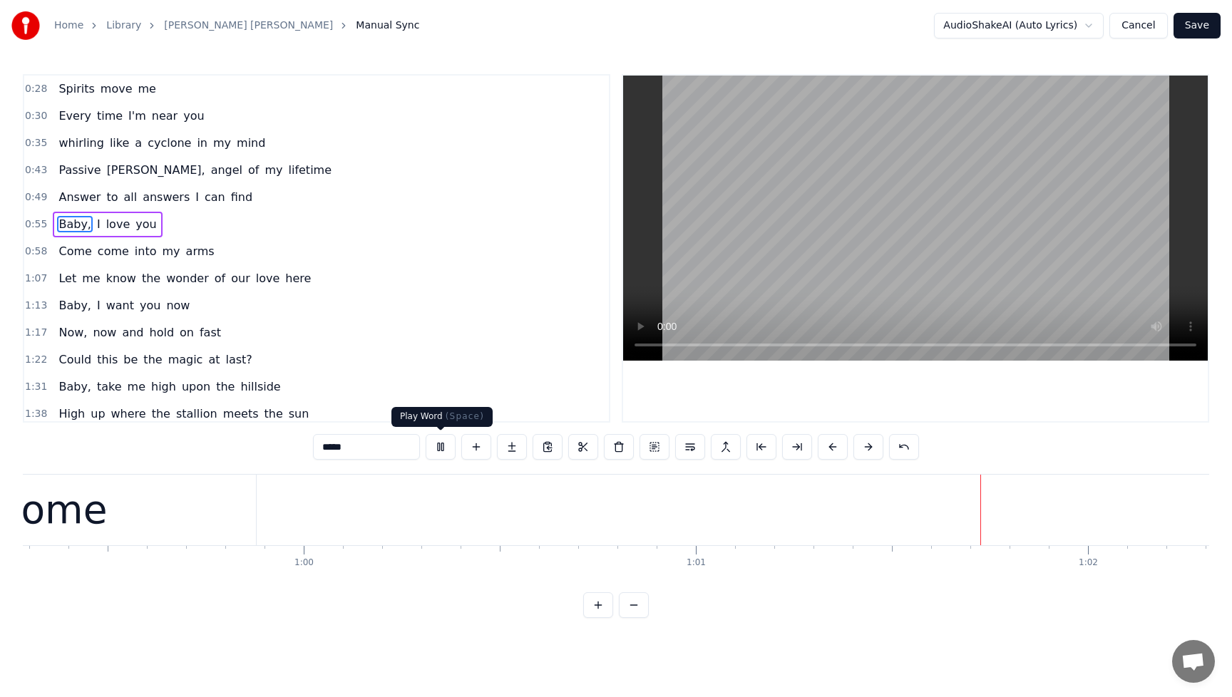
click at [441, 449] on button at bounding box center [441, 447] width 30 height 26
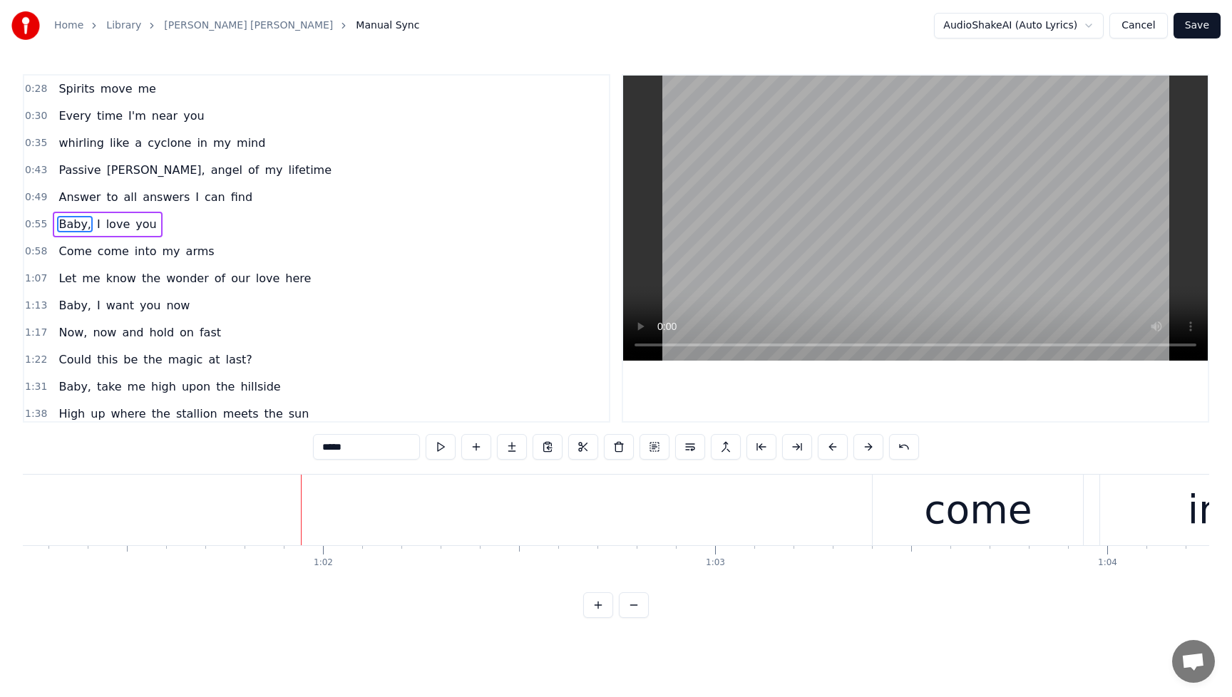
scroll to position [0, 24092]
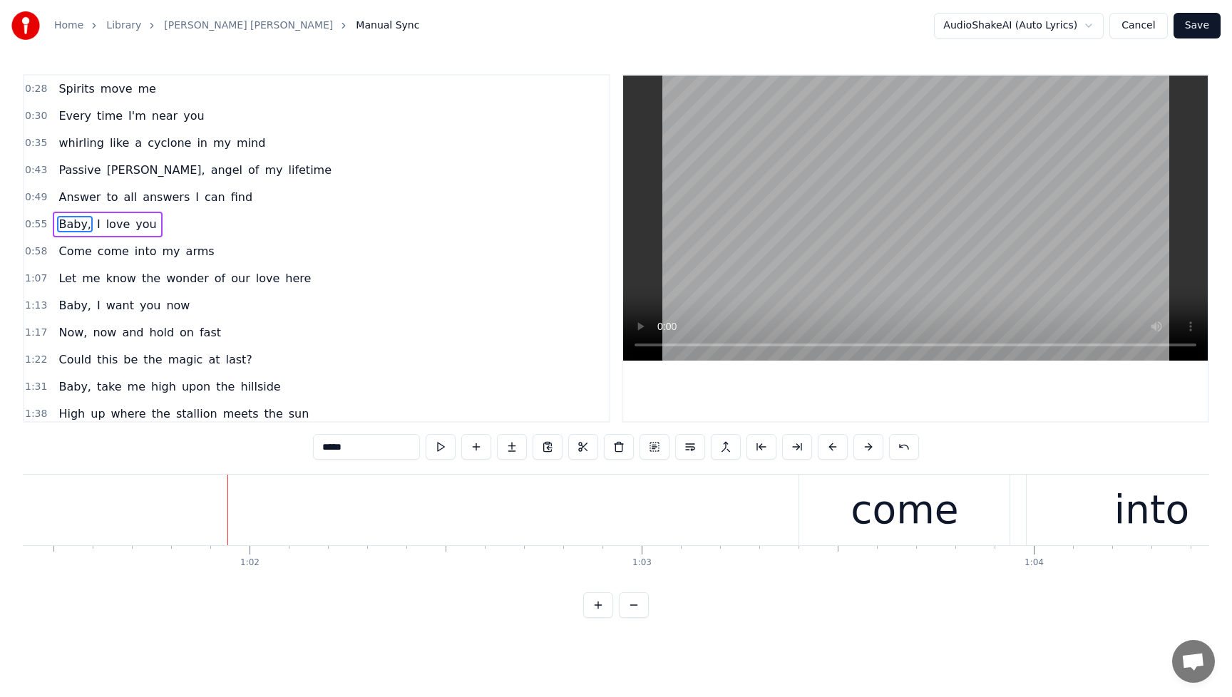
click at [824, 498] on div "come" at bounding box center [904, 510] width 210 height 71
type input "****"
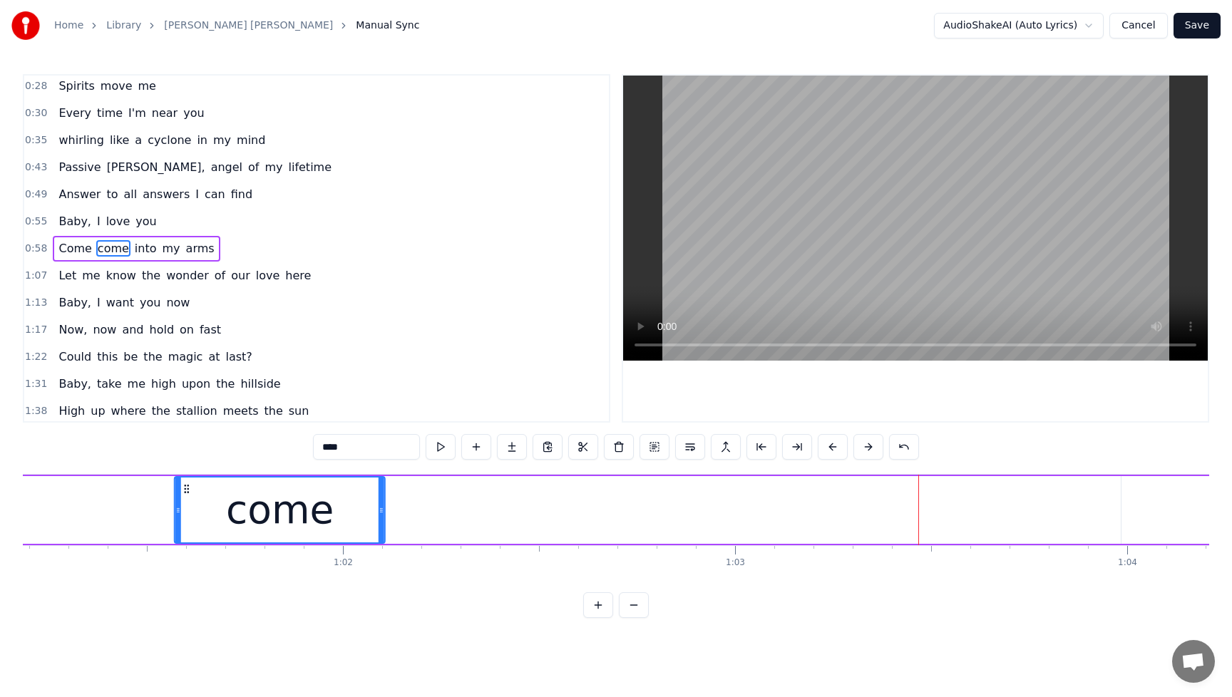
drag, startPoint x: 817, startPoint y: 492, endPoint x: 189, endPoint y: 498, distance: 628.3
click at [189, 498] on div "come" at bounding box center [279, 510] width 209 height 65
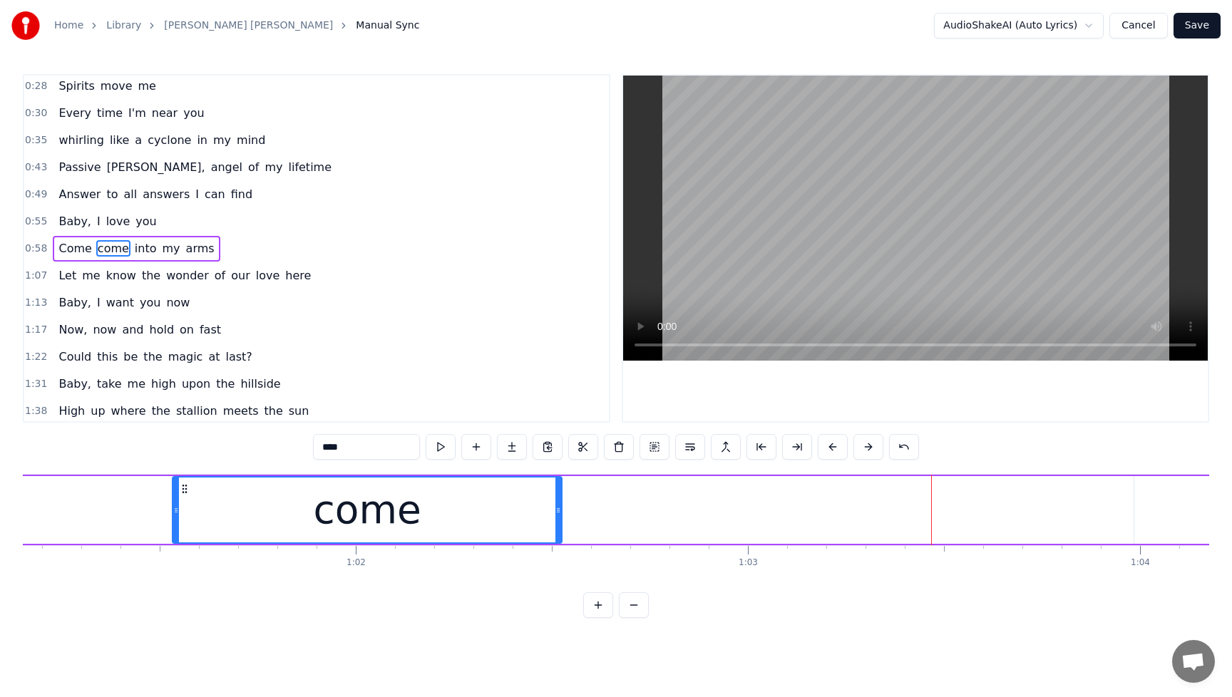
drag, startPoint x: 381, startPoint y: 514, endPoint x: 523, endPoint y: 495, distance: 143.9
click at [560, 513] on icon at bounding box center [559, 510] width 6 height 11
click at [53, 211] on div "Baby, I love you" at bounding box center [107, 222] width 109 height 26
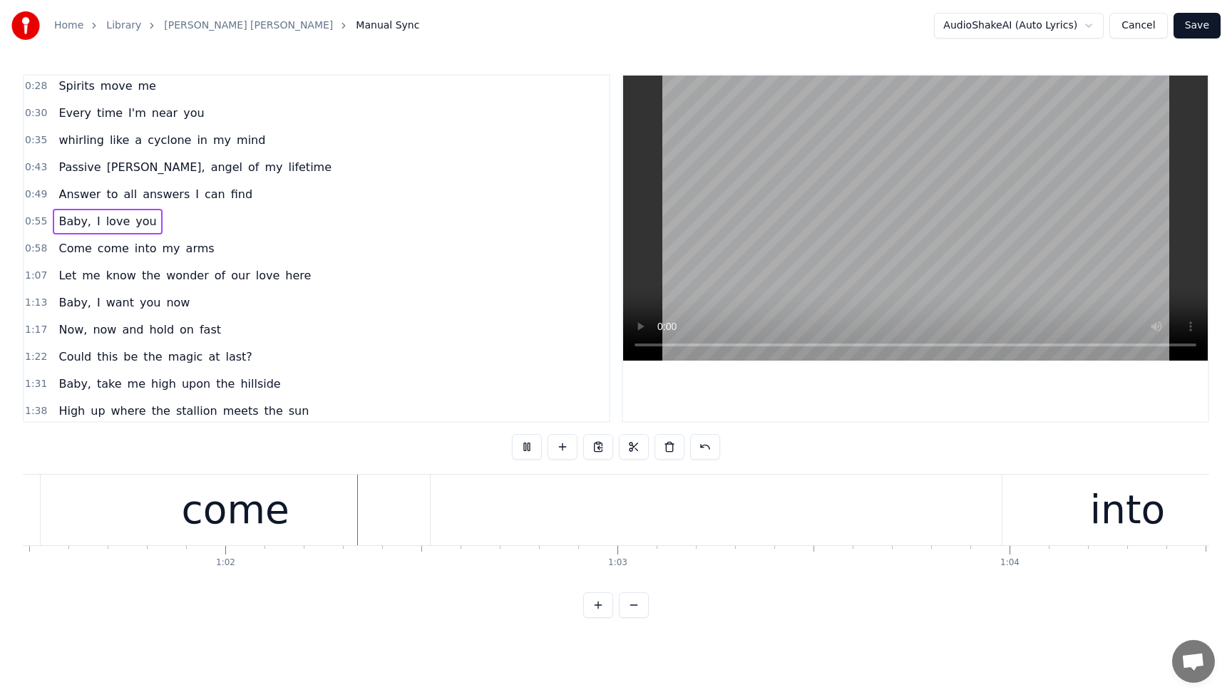
scroll to position [0, 24125]
click at [527, 441] on button at bounding box center [527, 447] width 30 height 26
click at [257, 519] on div "come" at bounding box center [227, 510] width 108 height 59
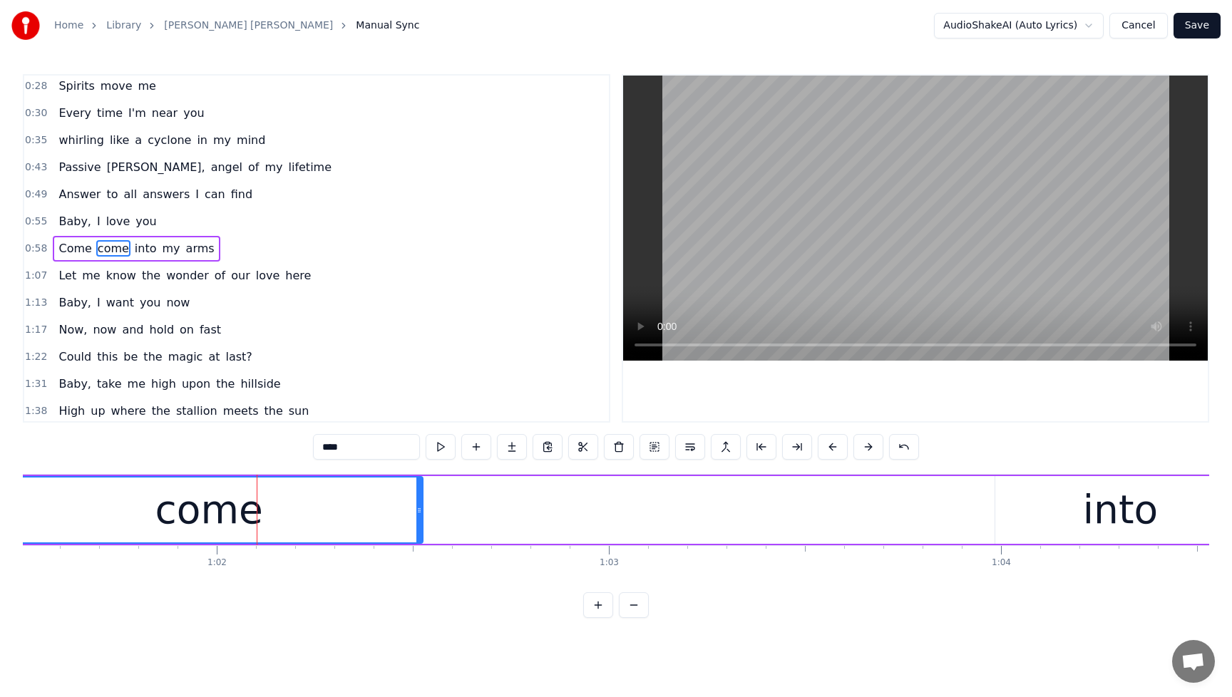
drag, startPoint x: 39, startPoint y: 513, endPoint x: 0, endPoint y: 512, distance: 38.5
click at [0, 512] on div "Home Library [PERSON_NAME] [PERSON_NAME] Manual Sync AudioShakeAI (Auto Lyrics)…" at bounding box center [616, 309] width 1232 height 618
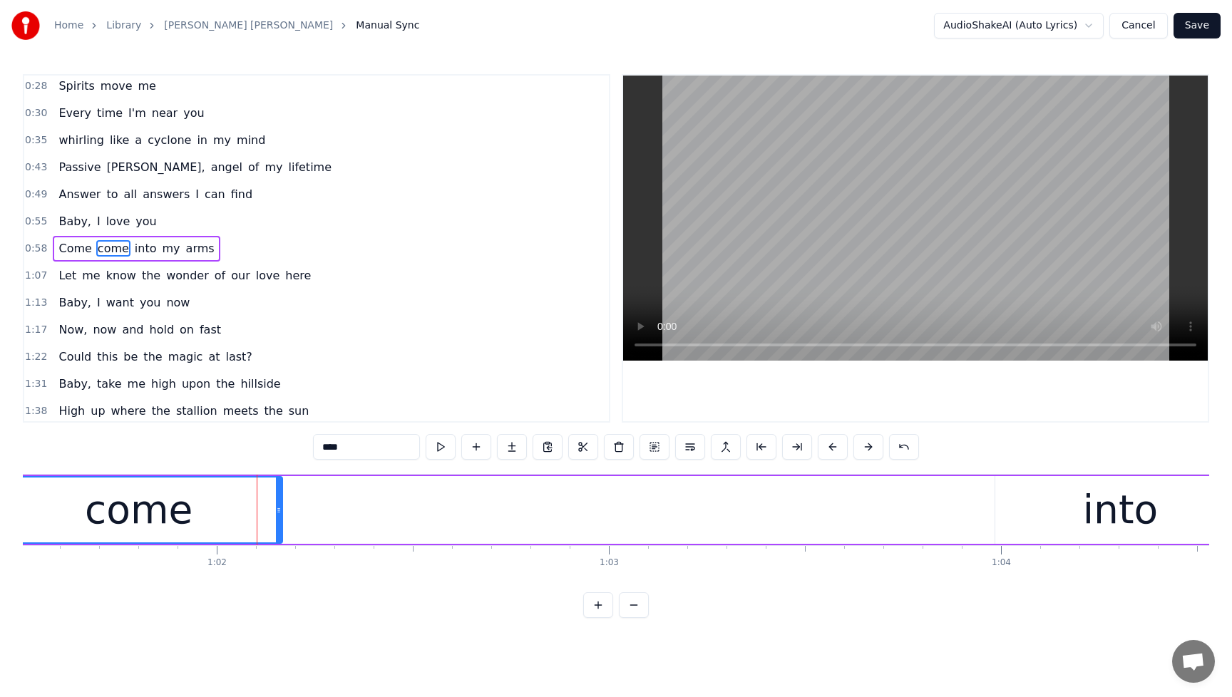
drag, startPoint x: 420, startPoint y: 512, endPoint x: 280, endPoint y: 513, distance: 140.5
click at [280, 513] on icon at bounding box center [279, 510] width 6 height 11
click at [57, 217] on span "Baby," at bounding box center [75, 221] width 36 height 16
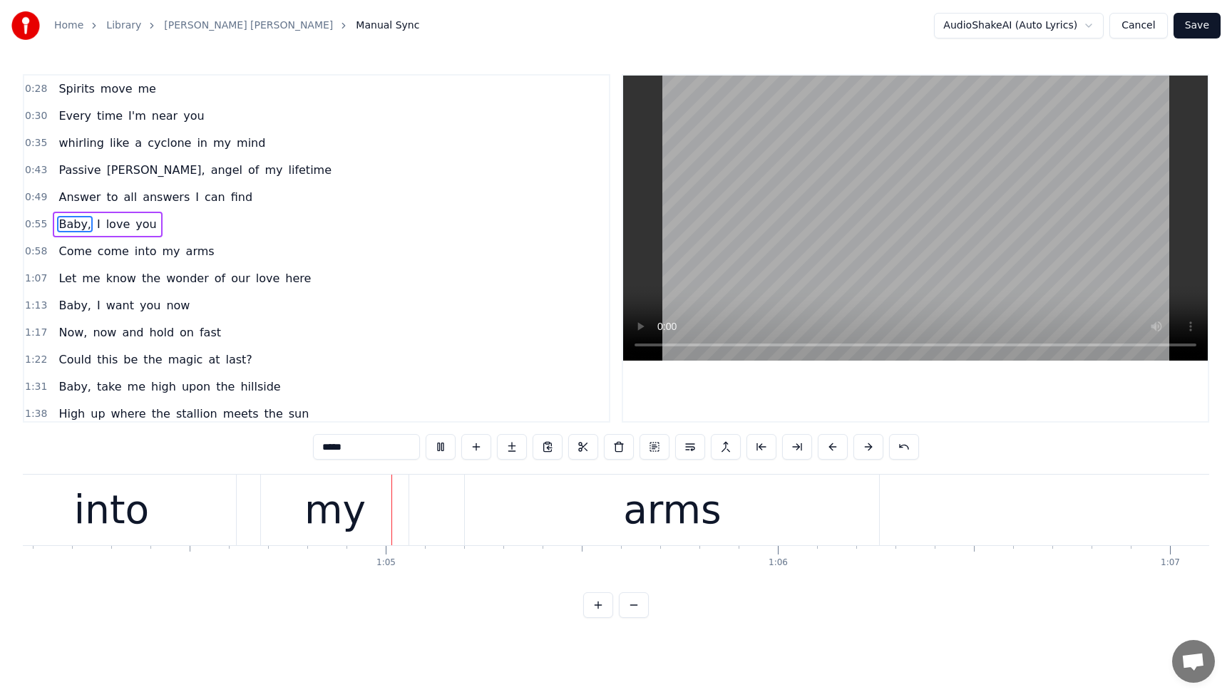
scroll to position [0, 25137]
click at [441, 450] on button at bounding box center [441, 447] width 30 height 26
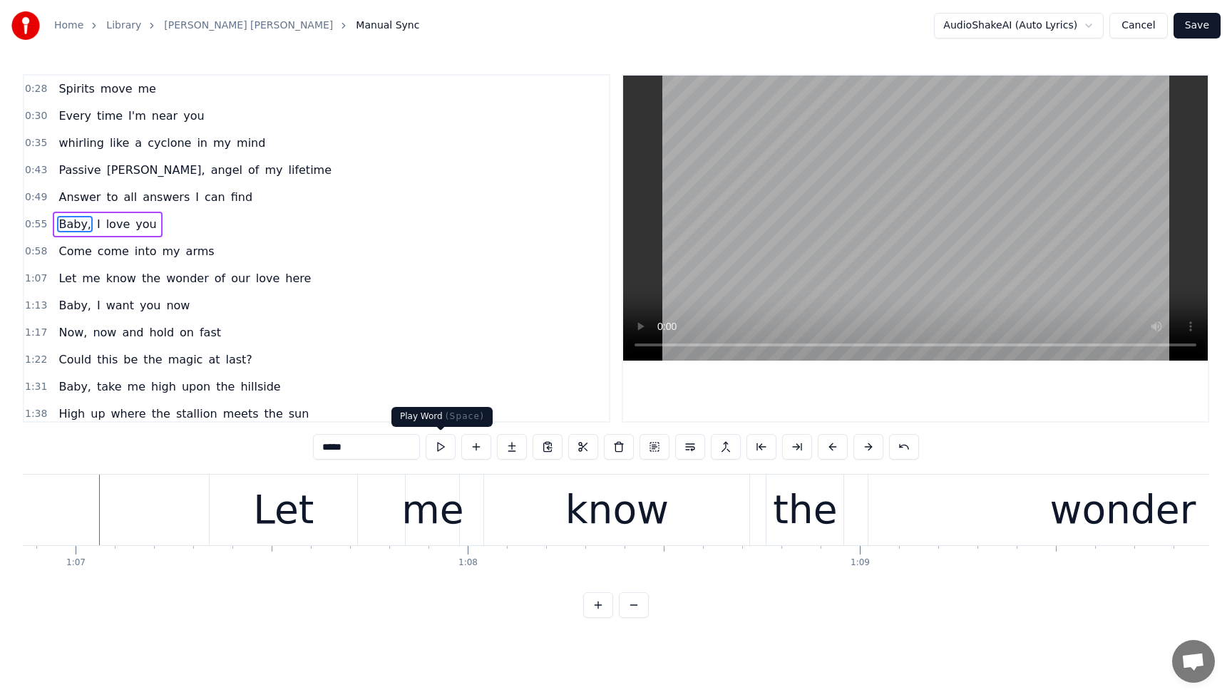
scroll to position [0, 26232]
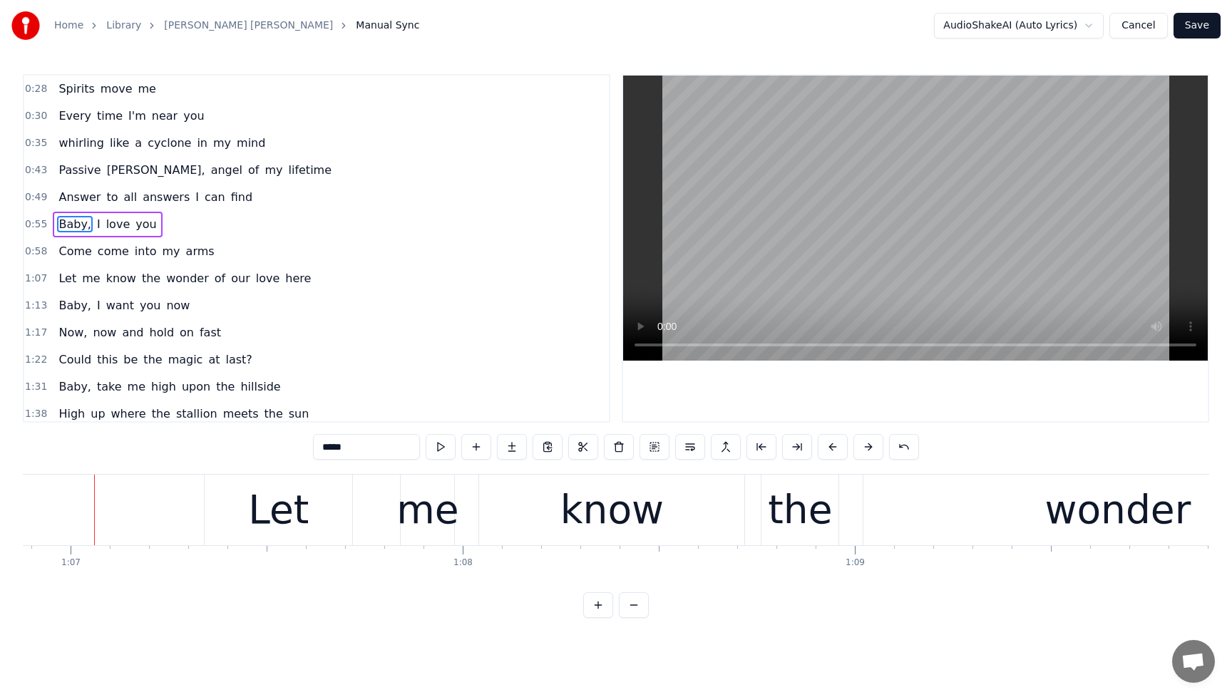
click at [104, 249] on span "come" at bounding box center [113, 251] width 34 height 16
type input "****"
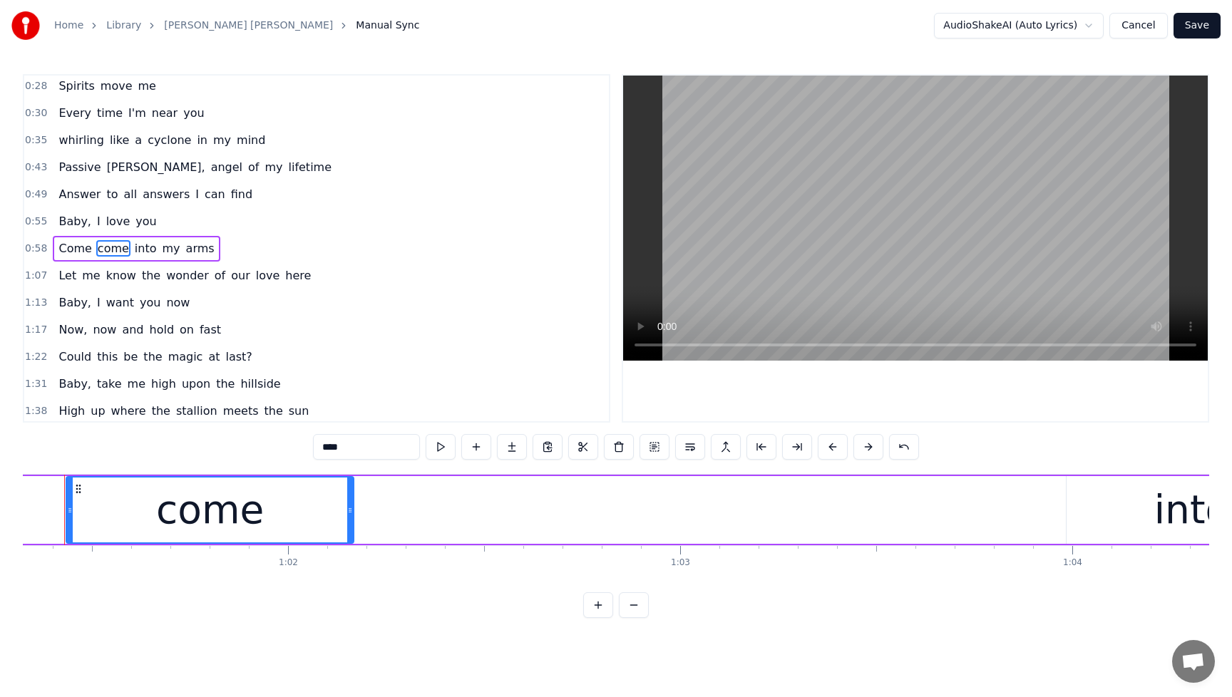
scroll to position [0, 24023]
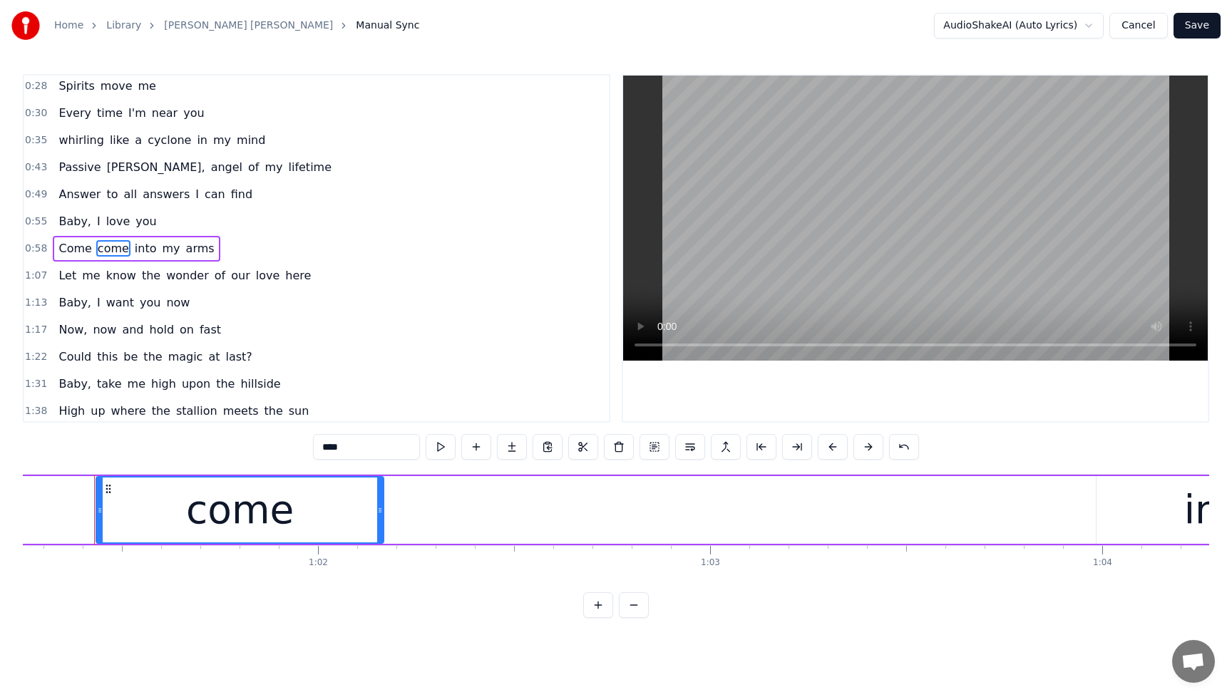
click at [110, 489] on circle at bounding box center [110, 489] width 1 height 1
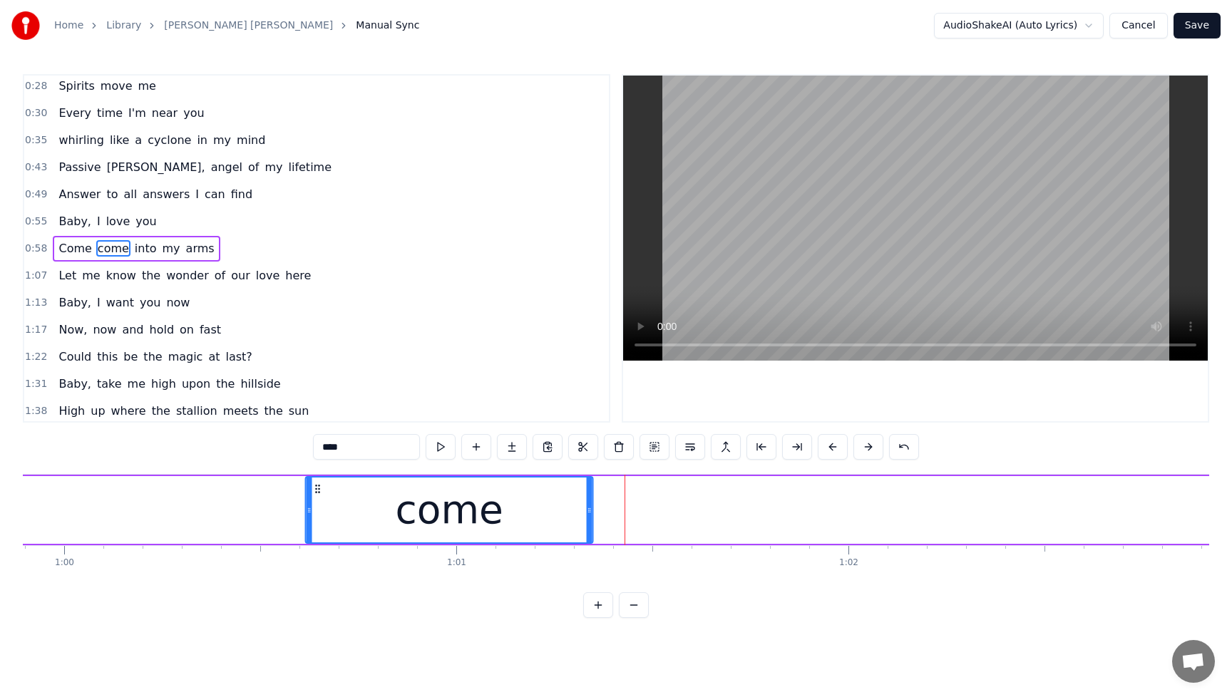
scroll to position [0, 23493]
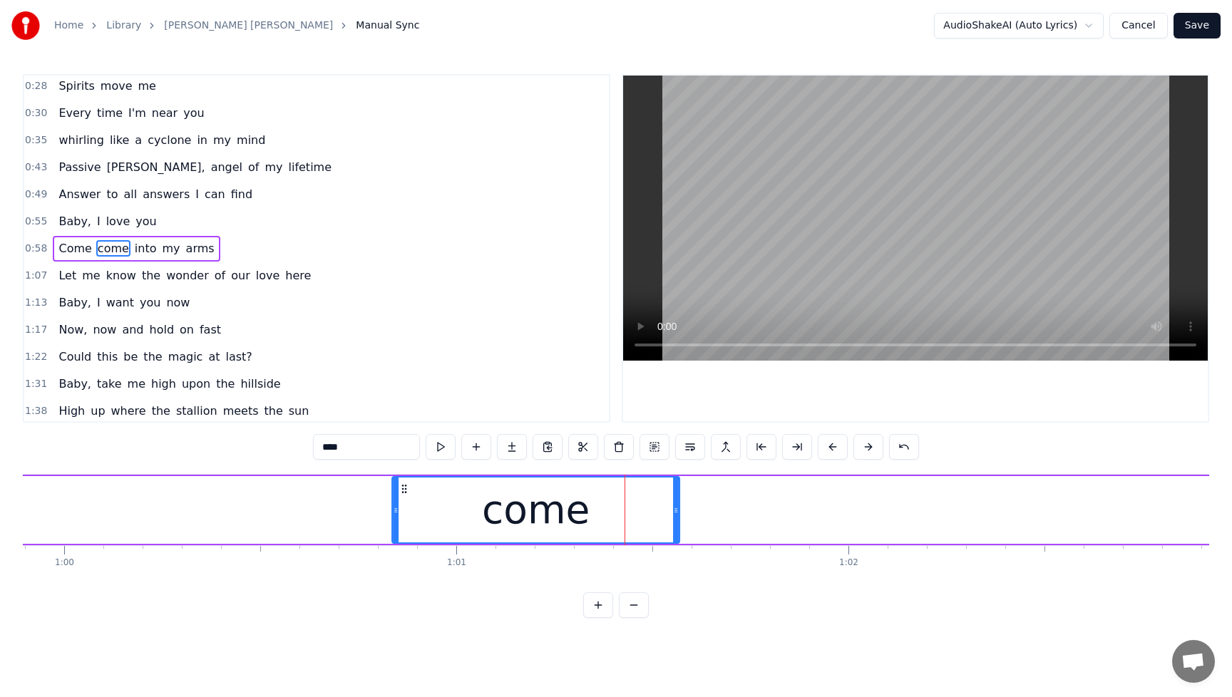
drag, startPoint x: 108, startPoint y: 490, endPoint x: 404, endPoint y: 496, distance: 296.0
click at [404, 496] on div "come" at bounding box center [536, 510] width 286 height 65
click at [745, 518] on div "Come come into my arms" at bounding box center [1063, 510] width 2918 height 71
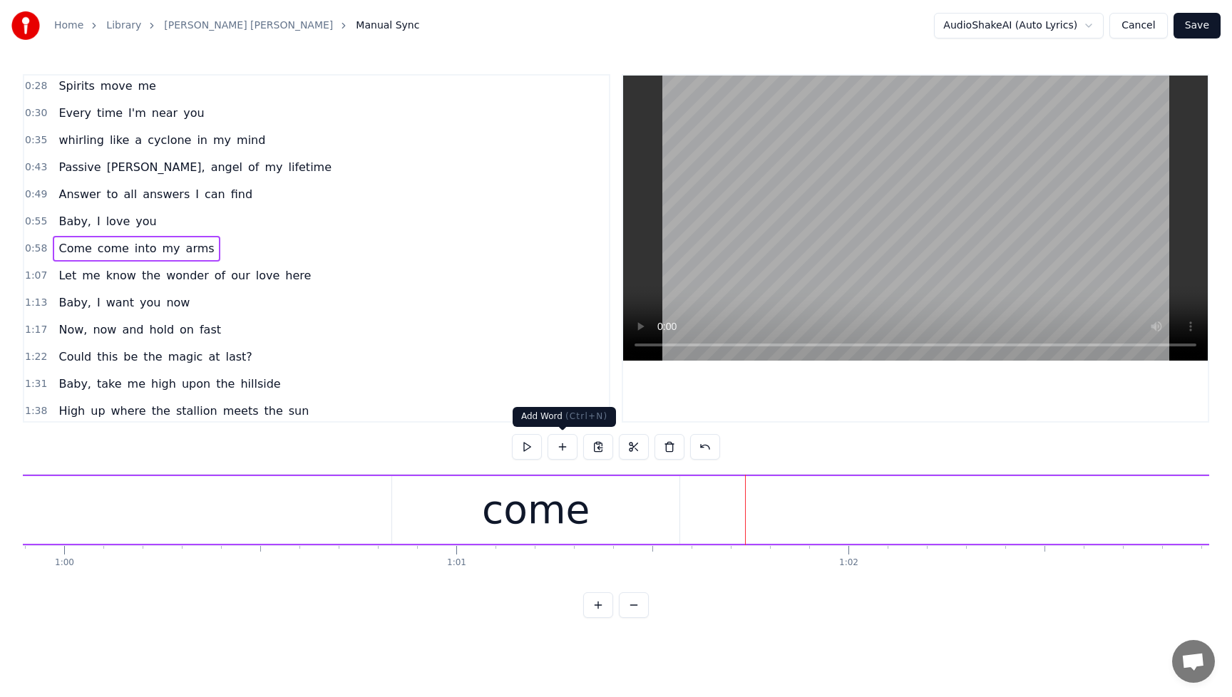
click at [556, 446] on button at bounding box center [563, 447] width 30 height 26
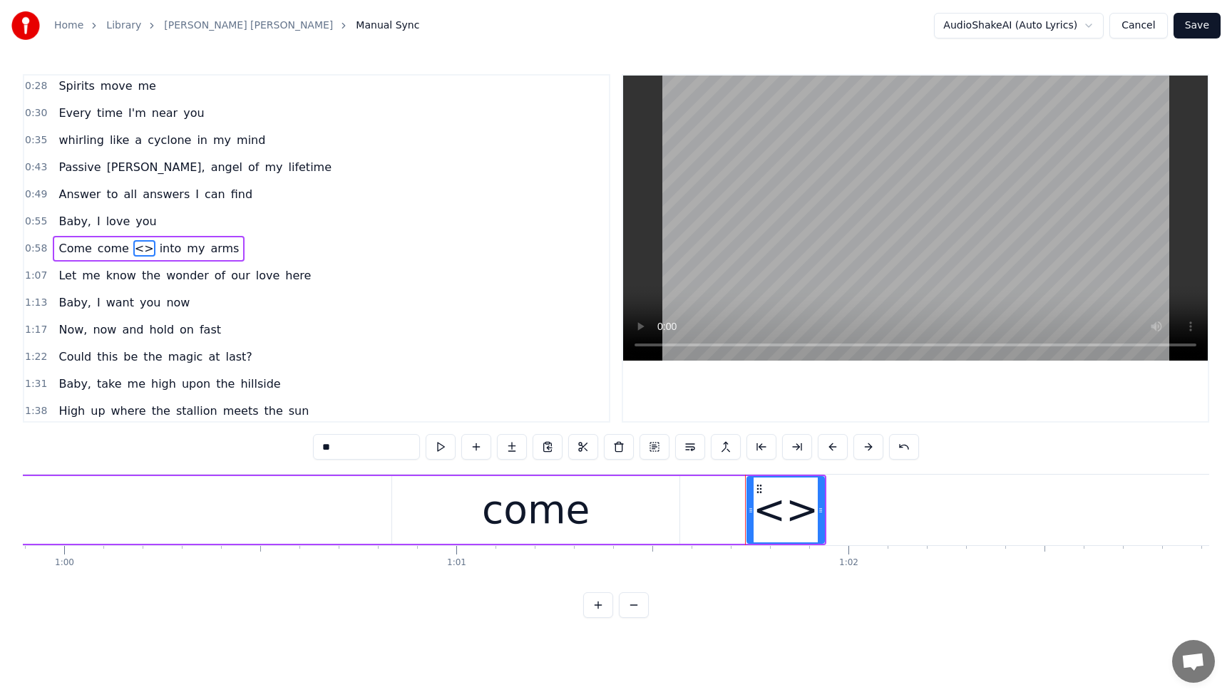
click at [783, 505] on div "<>" at bounding box center [786, 510] width 66 height 59
drag, startPoint x: 369, startPoint y: 449, endPoint x: 295, endPoint y: 450, distance: 74.2
click at [296, 450] on div "0:28 Spirits move me 0:30 Every time I'm near you 0:35 whirling like a cyclone …" at bounding box center [616, 346] width 1187 height 544
type input "****"
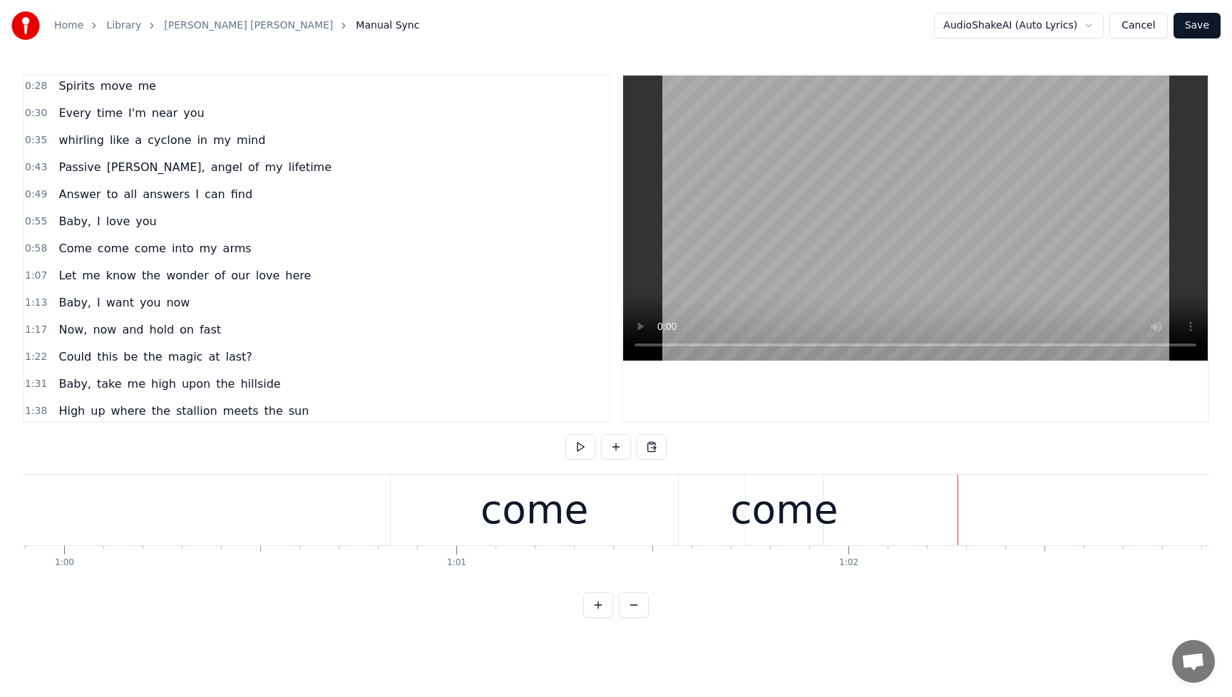
click at [777, 496] on div "come" at bounding box center [784, 510] width 108 height 59
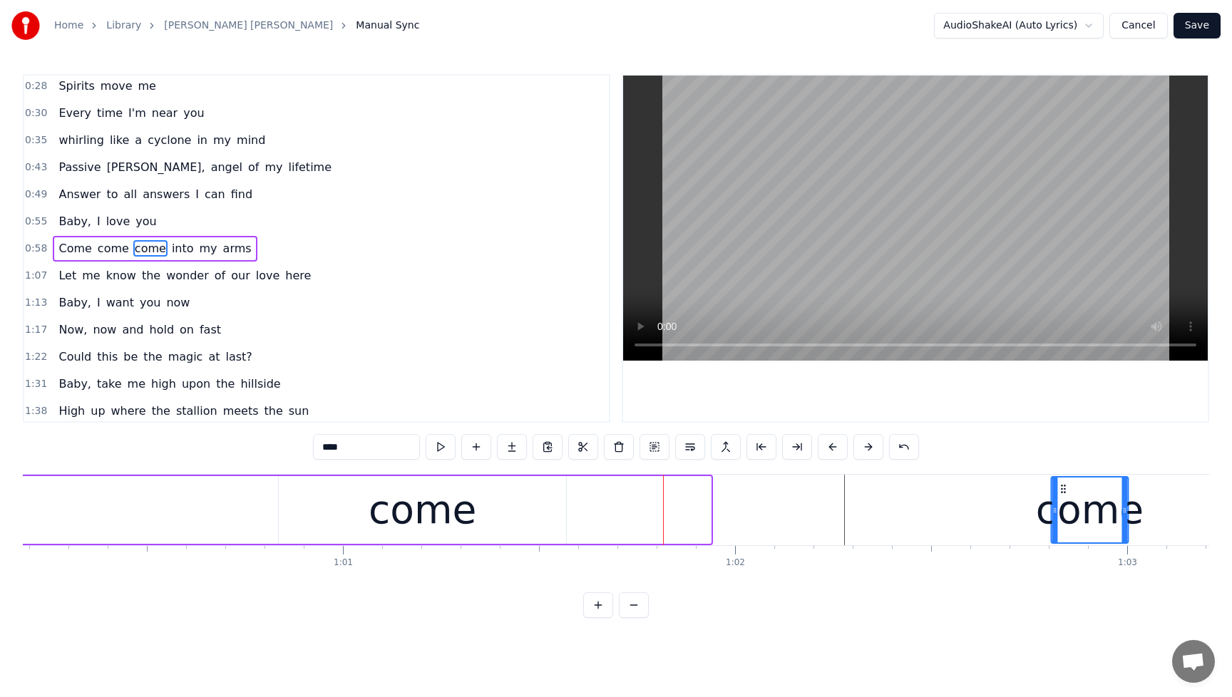
drag, startPoint x: 759, startPoint y: 489, endPoint x: 1116, endPoint y: 506, distance: 357.7
click at [1119, 505] on div "come" at bounding box center [1090, 510] width 76 height 65
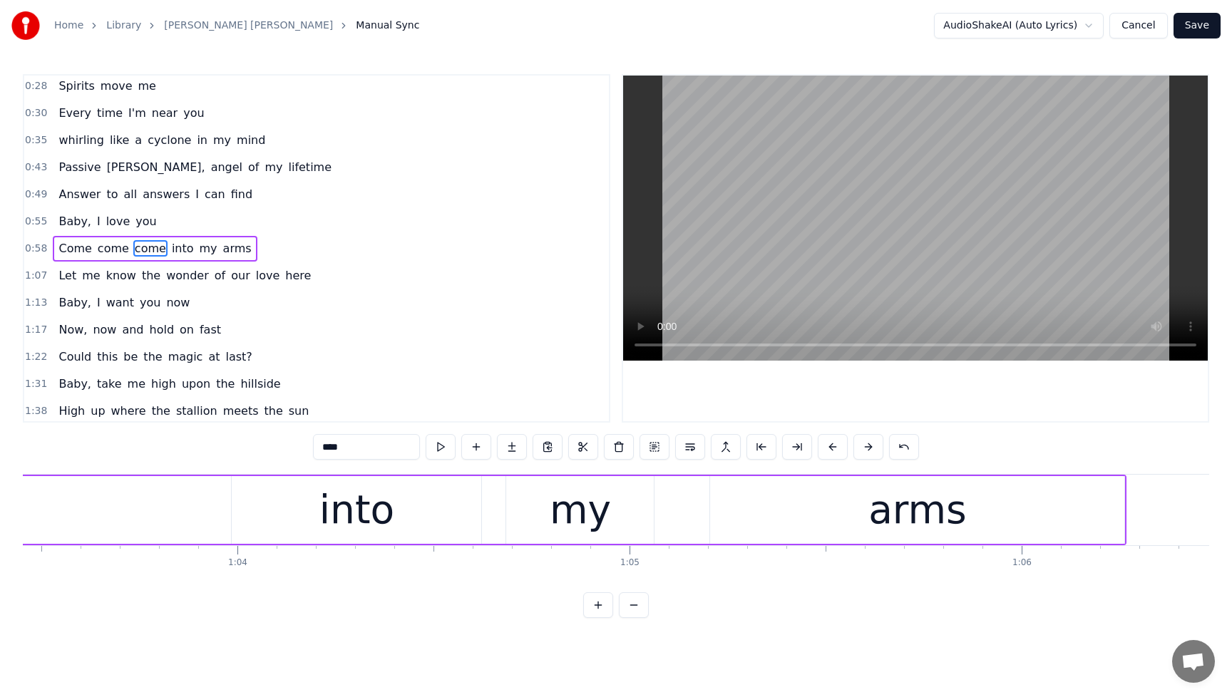
scroll to position [0, 23206]
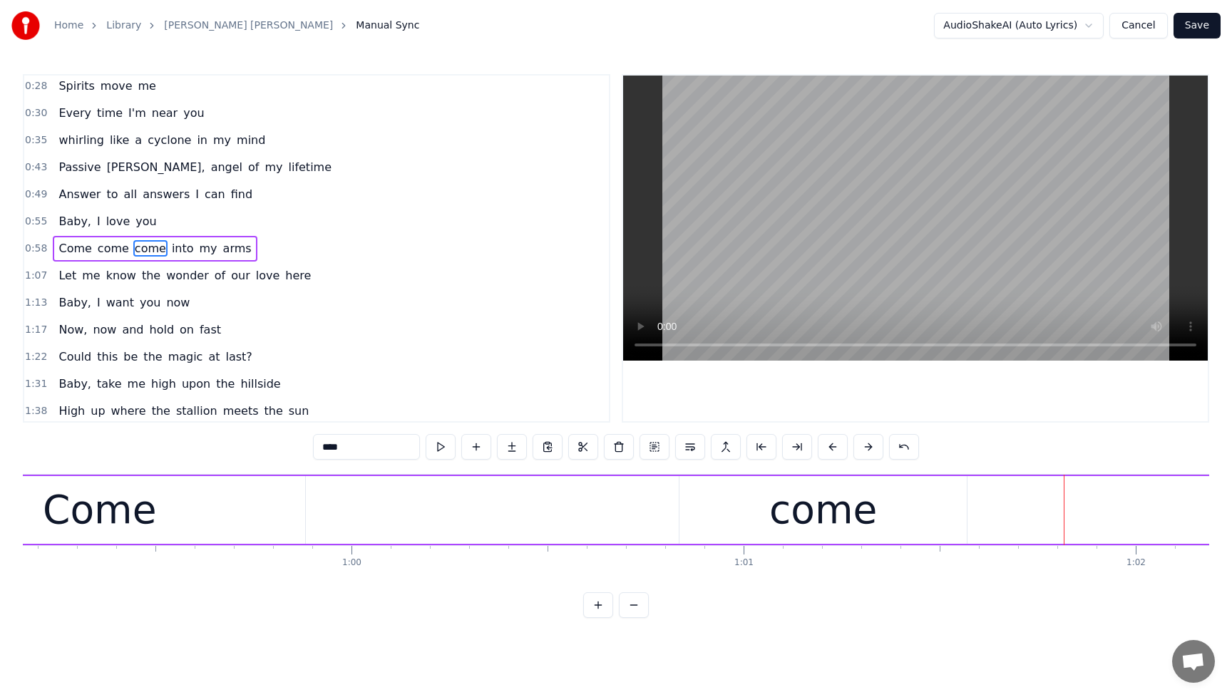
click at [88, 505] on div "Come" at bounding box center [99, 510] width 113 height 59
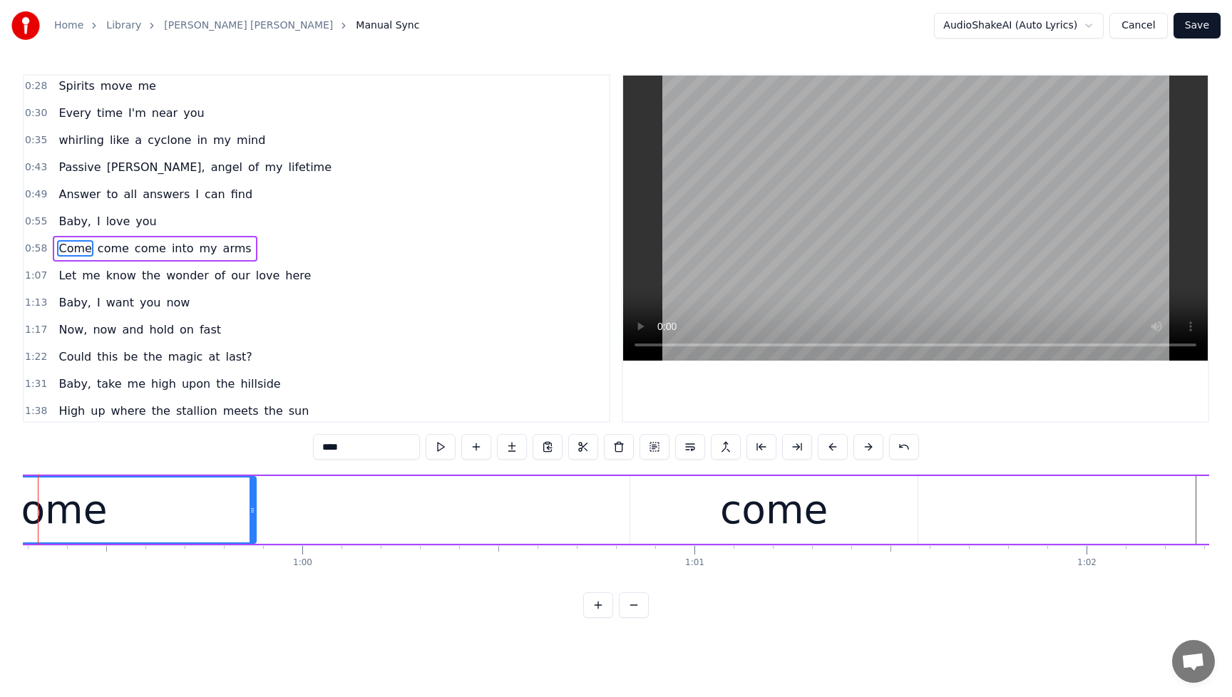
scroll to position [0, 23796]
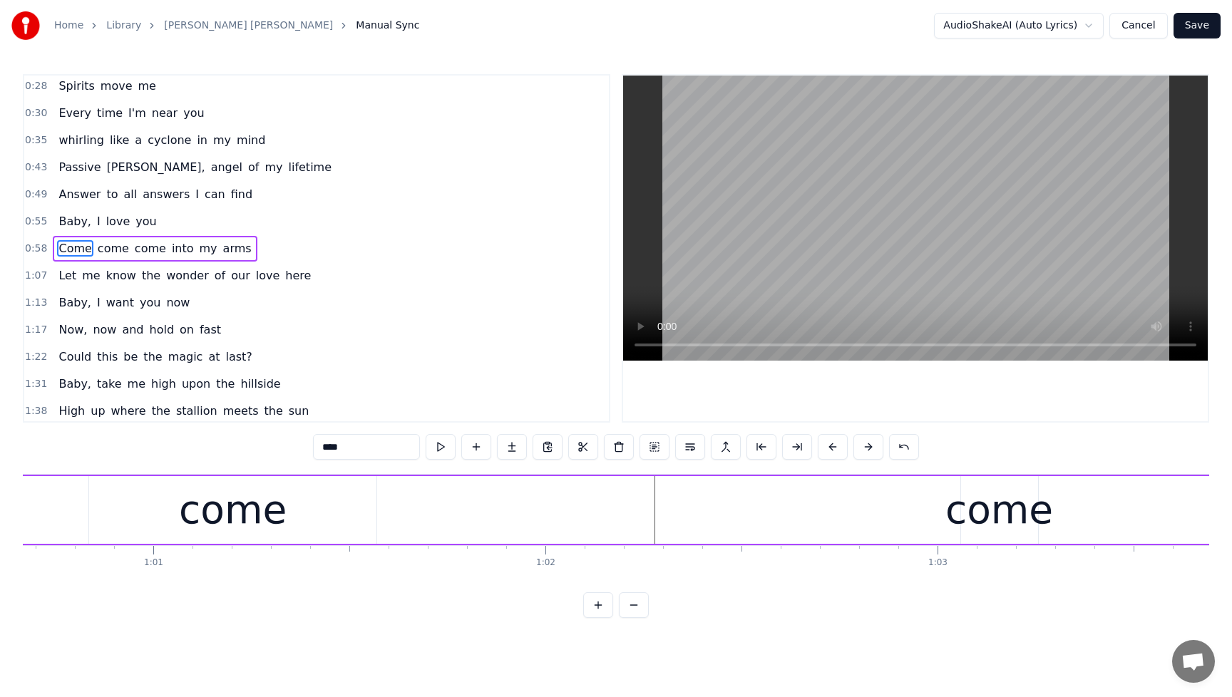
click at [208, 517] on div "come" at bounding box center [233, 510] width 108 height 59
type input "****"
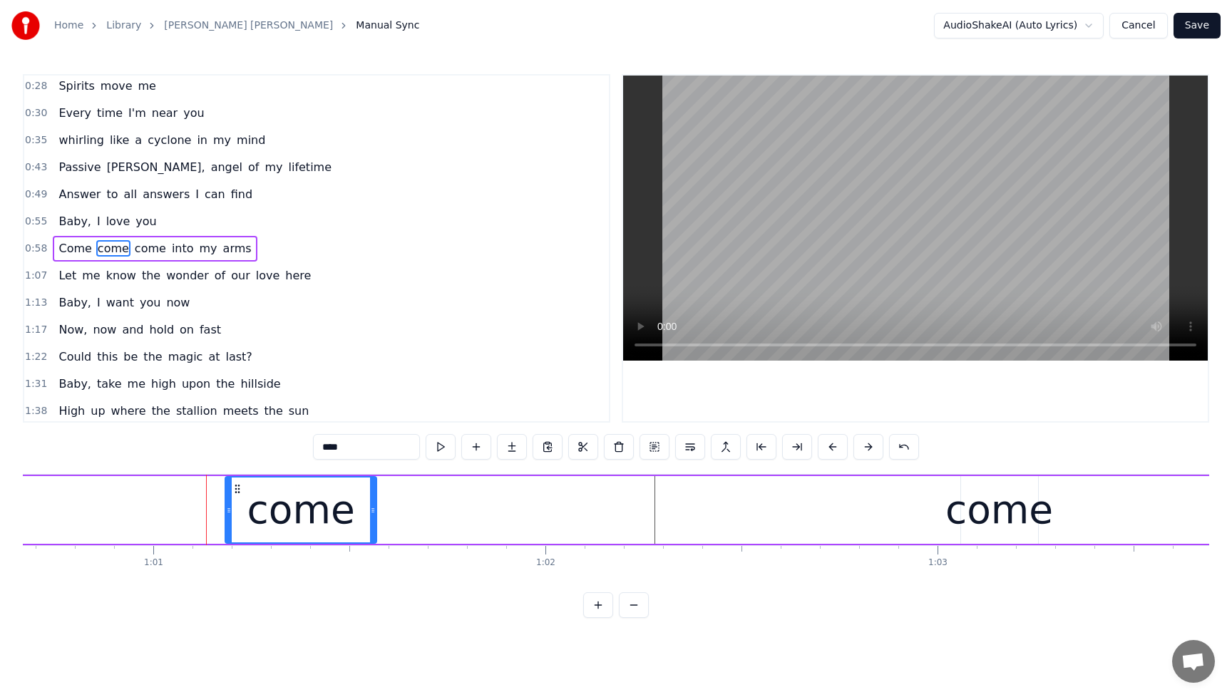
drag, startPoint x: 93, startPoint y: 518, endPoint x: 231, endPoint y: 522, distance: 137.7
click at [232, 526] on div at bounding box center [229, 510] width 6 height 65
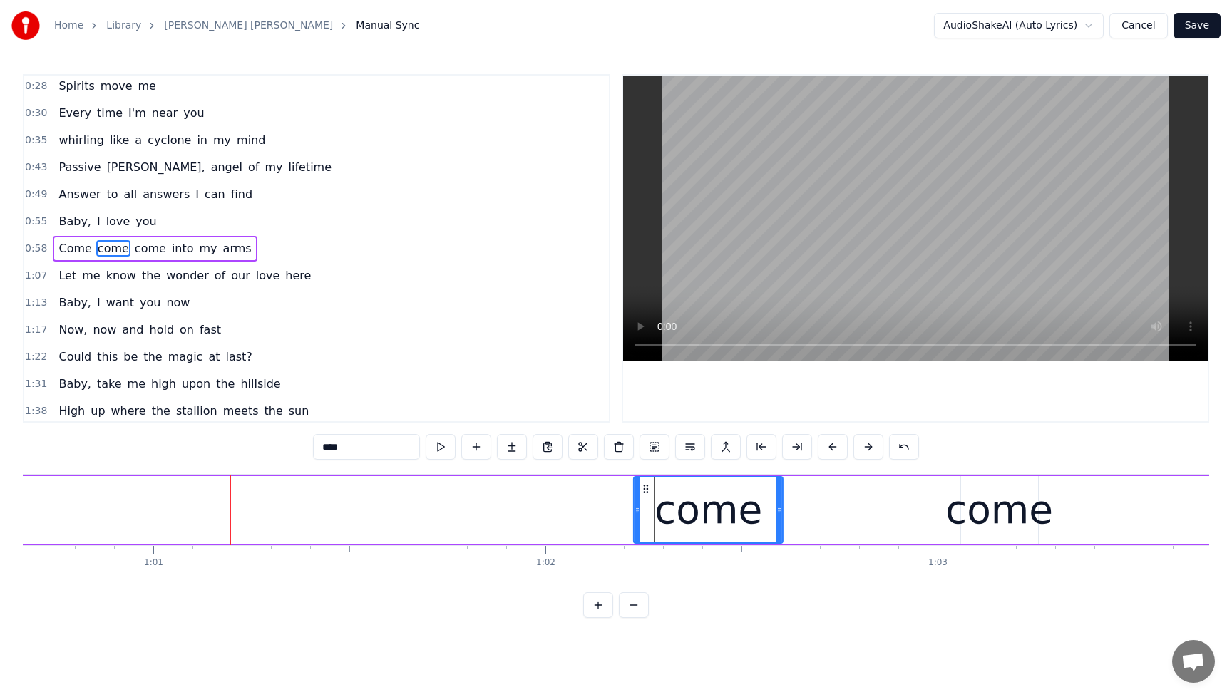
drag, startPoint x: 237, startPoint y: 493, endPoint x: 643, endPoint y: 498, distance: 405.8
click at [643, 498] on div "come" at bounding box center [709, 510] width 148 height 65
click at [63, 211] on div "Baby, I love you" at bounding box center [107, 222] width 109 height 26
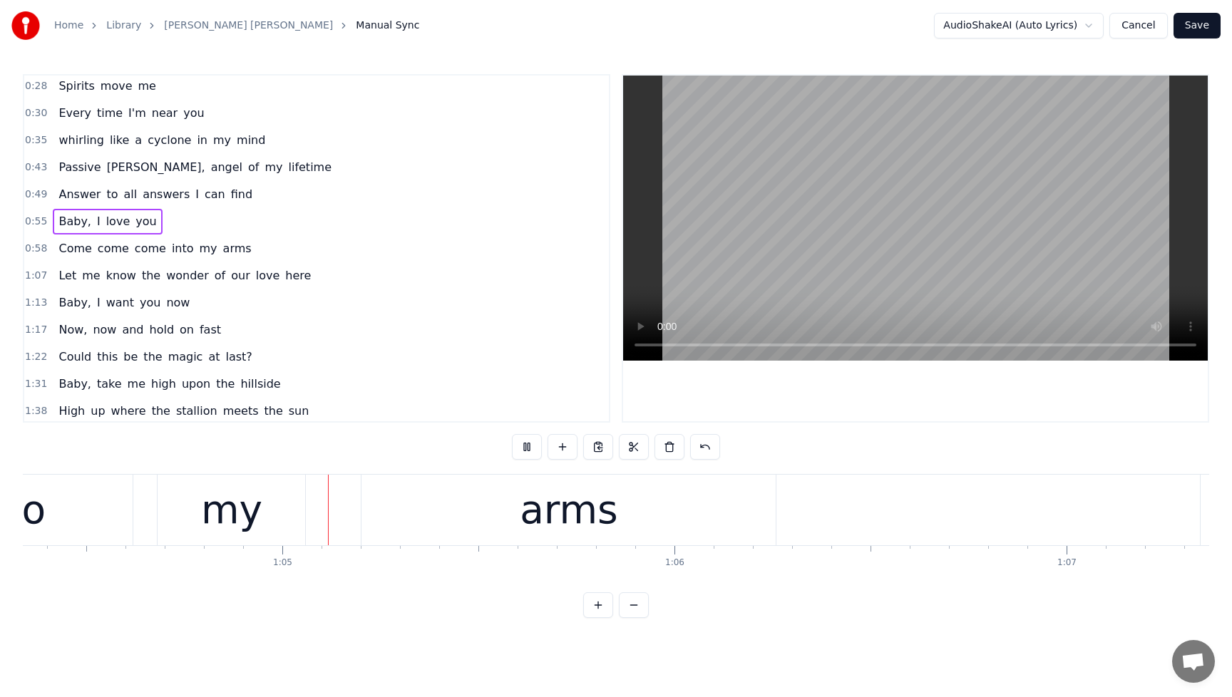
scroll to position [0, 25247]
click at [536, 451] on button at bounding box center [527, 447] width 30 height 26
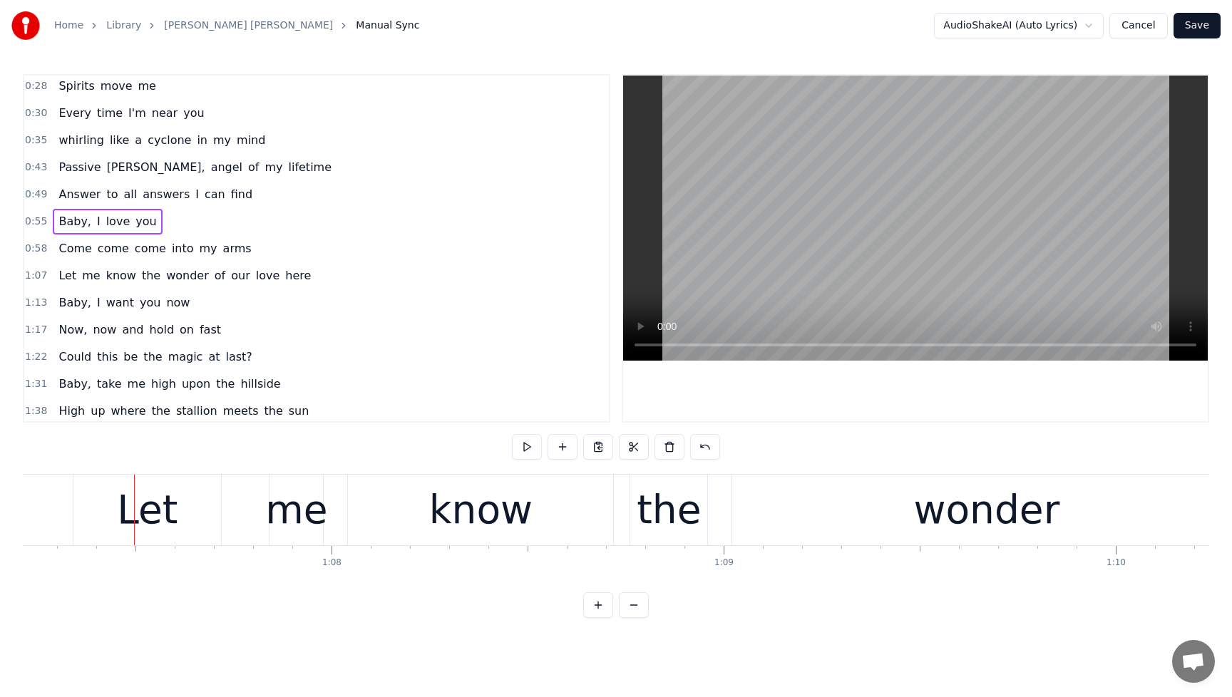
scroll to position [0, 26403]
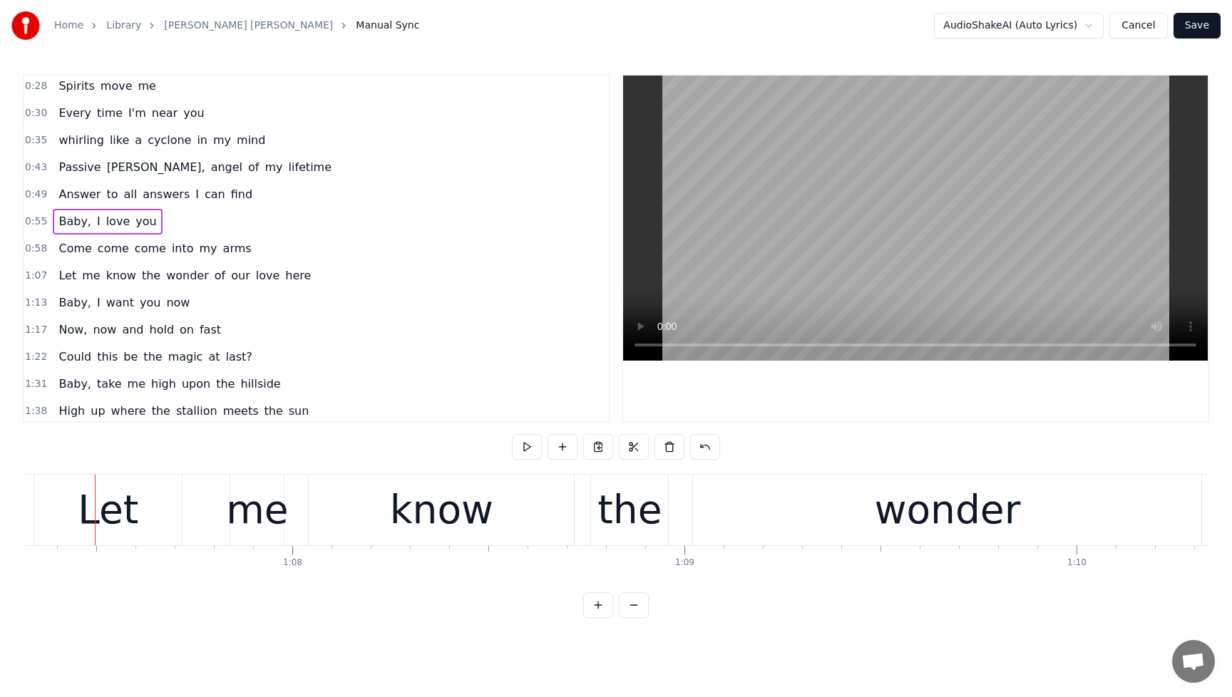
click at [72, 254] on span "Come" at bounding box center [75, 248] width 36 height 16
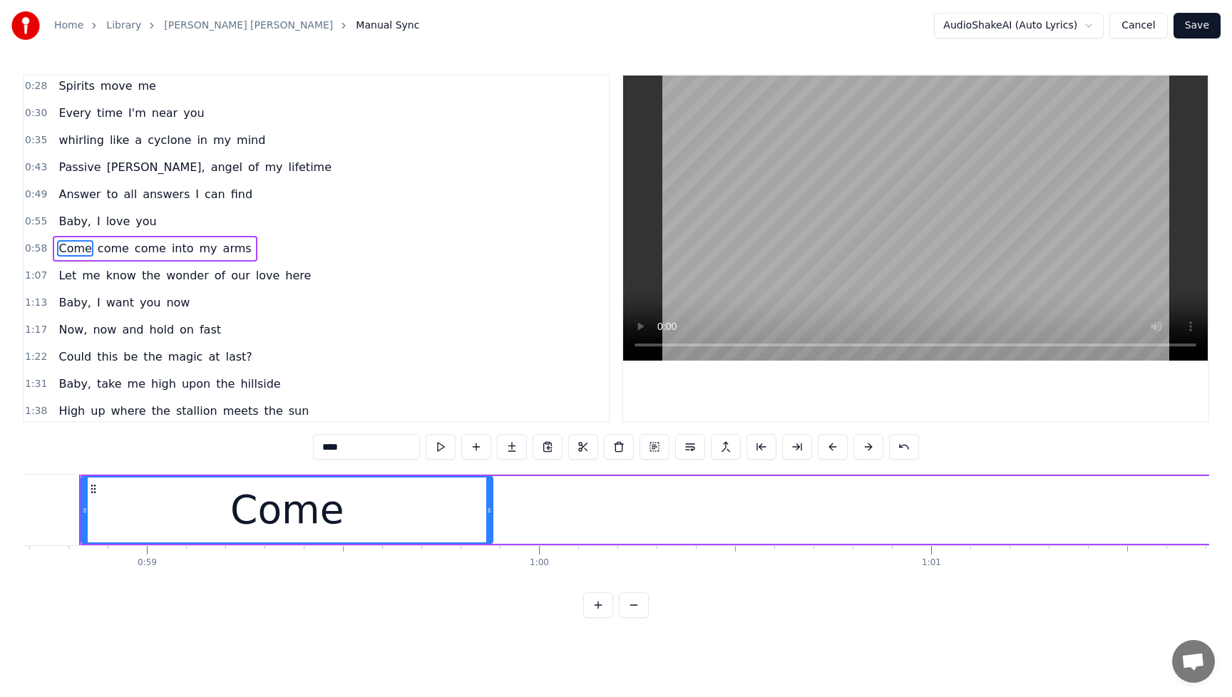
scroll to position [0, 23003]
click at [379, 532] on div "Come" at bounding box center [302, 510] width 410 height 65
click at [71, 253] on span "Come" at bounding box center [75, 248] width 36 height 16
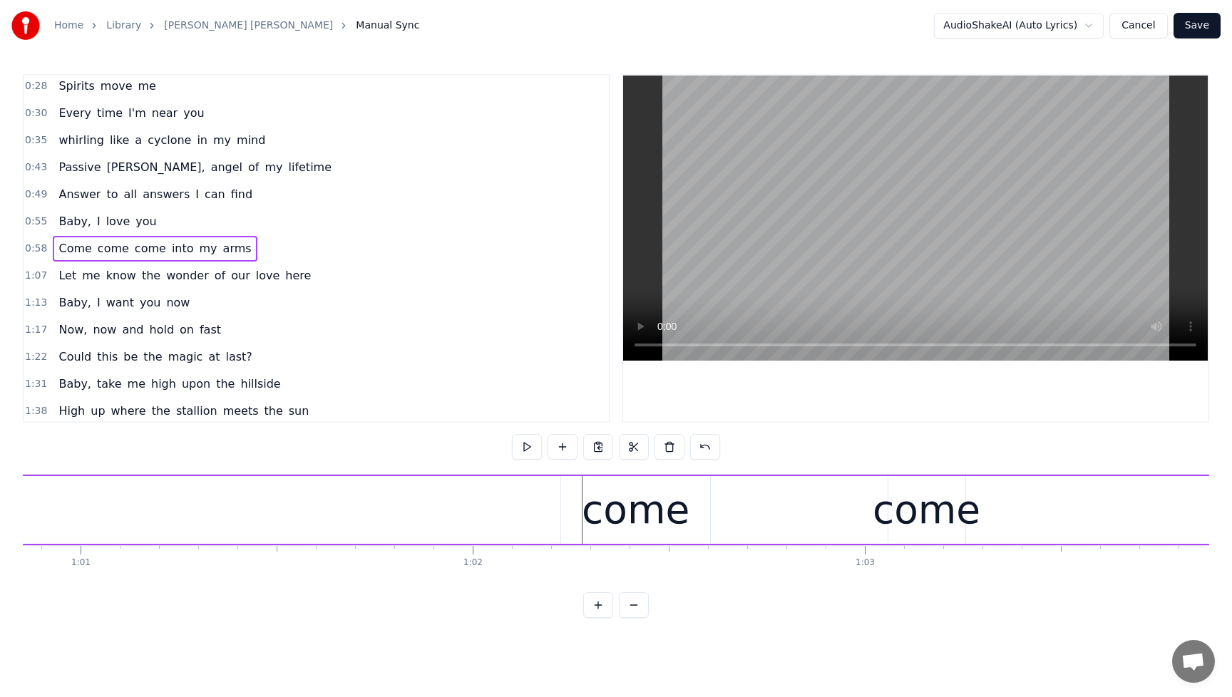
scroll to position [0, 23989]
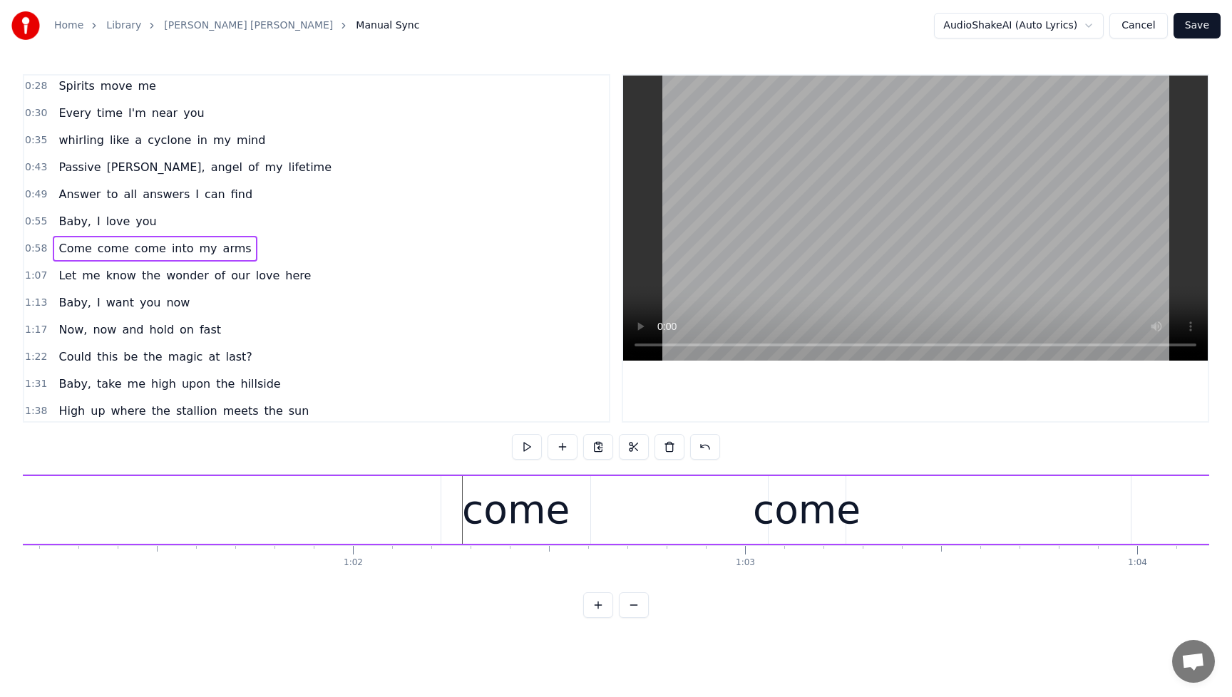
click at [501, 516] on div "come" at bounding box center [516, 510] width 108 height 59
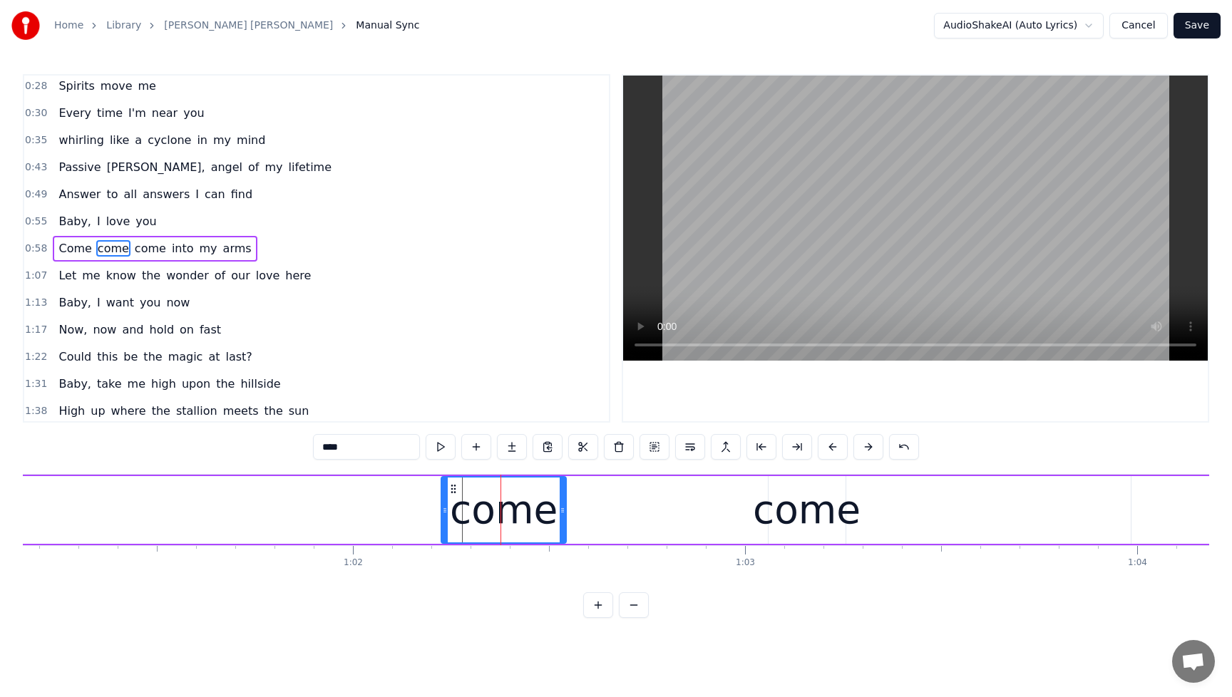
drag, startPoint x: 586, startPoint y: 513, endPoint x: 562, endPoint y: 516, distance: 24.4
click at [562, 516] on div at bounding box center [563, 510] width 6 height 65
drag, startPoint x: 443, startPoint y: 513, endPoint x: 404, endPoint y: 517, distance: 39.5
click at [404, 517] on div at bounding box center [405, 510] width 6 height 65
drag, startPoint x: 564, startPoint y: 513, endPoint x: 545, endPoint y: 516, distance: 19.5
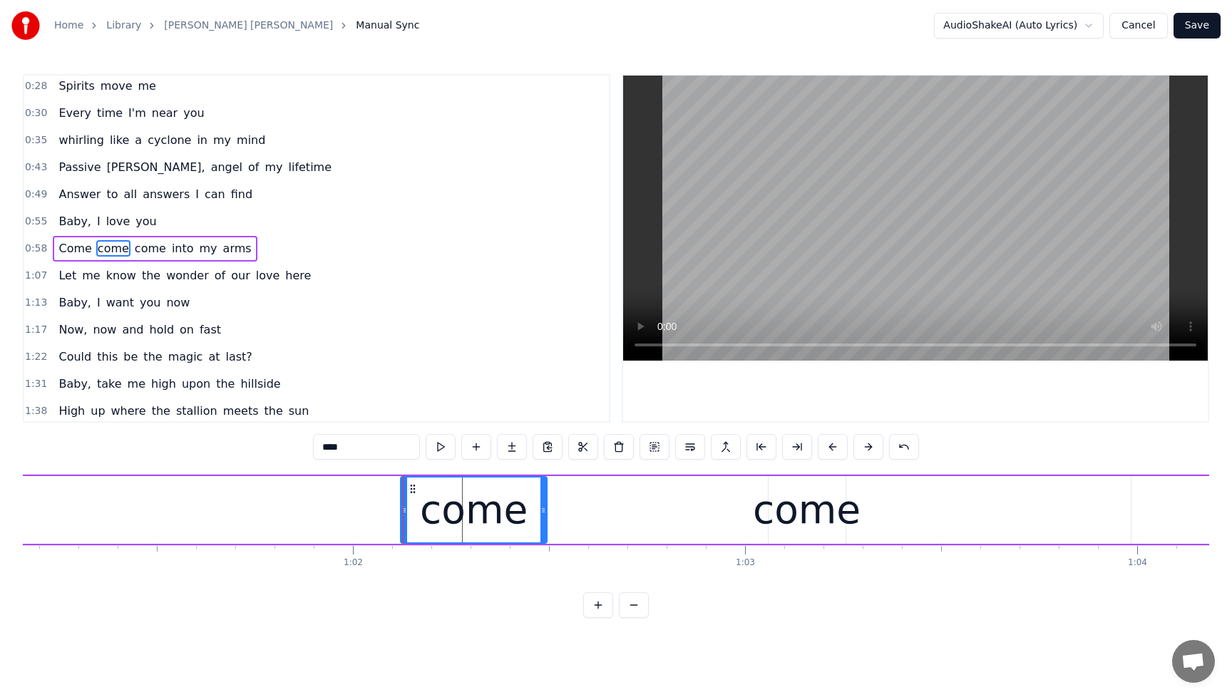
click at [545, 516] on icon at bounding box center [544, 510] width 6 height 11
click at [748, 516] on div "Come come come into my arms" at bounding box center [568, 510] width 2918 height 71
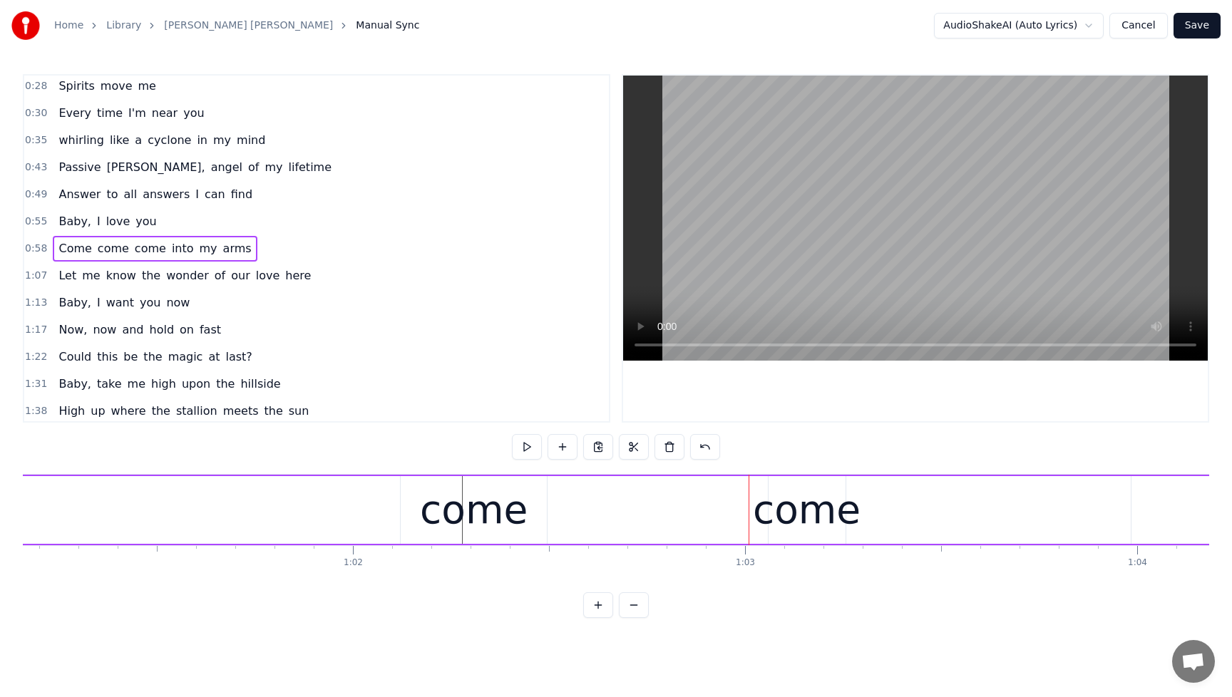
click at [766, 515] on div "come" at bounding box center [807, 510] width 108 height 59
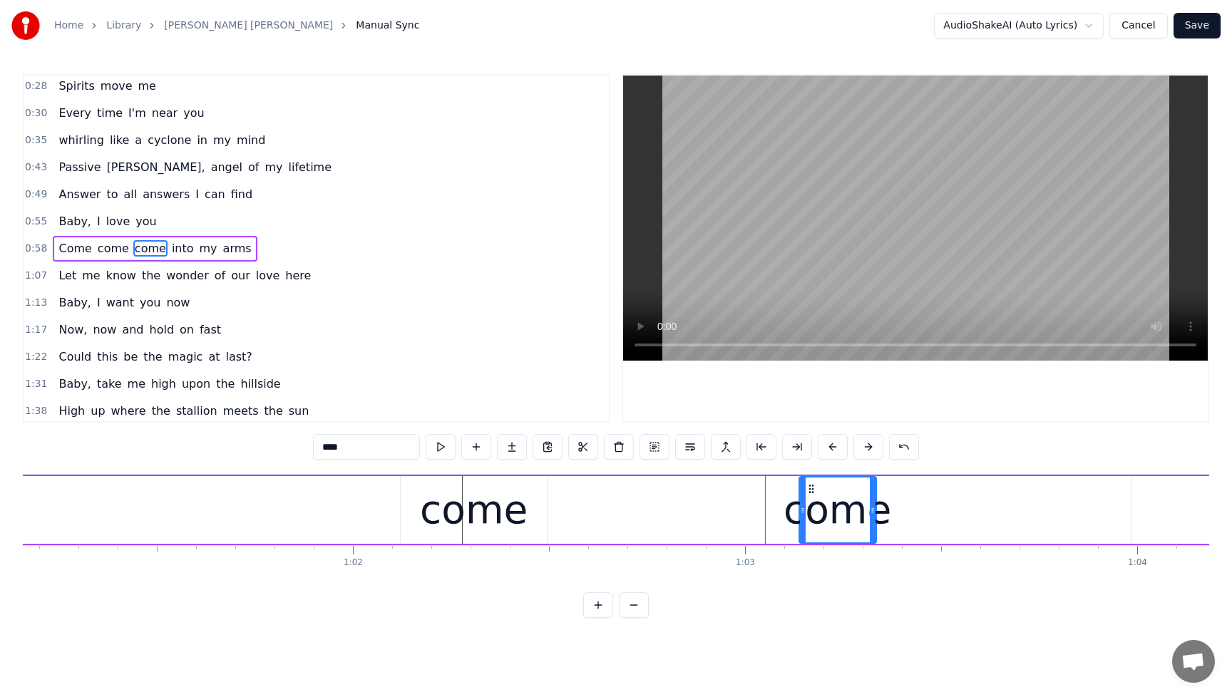
drag, startPoint x: 782, startPoint y: 491, endPoint x: 812, endPoint y: 492, distance: 30.7
click at [812, 492] on circle at bounding box center [812, 492] width 1 height 1
click at [520, 514] on div "come" at bounding box center [474, 510] width 146 height 68
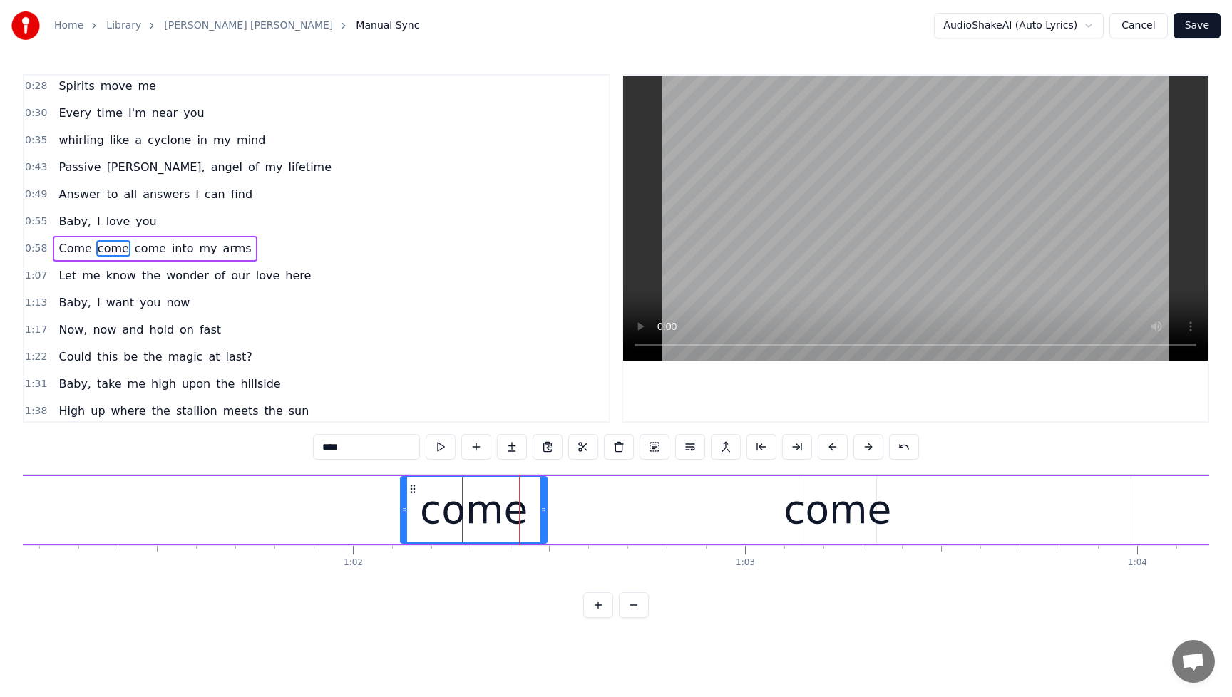
click at [813, 521] on div "come" at bounding box center [838, 510] width 108 height 59
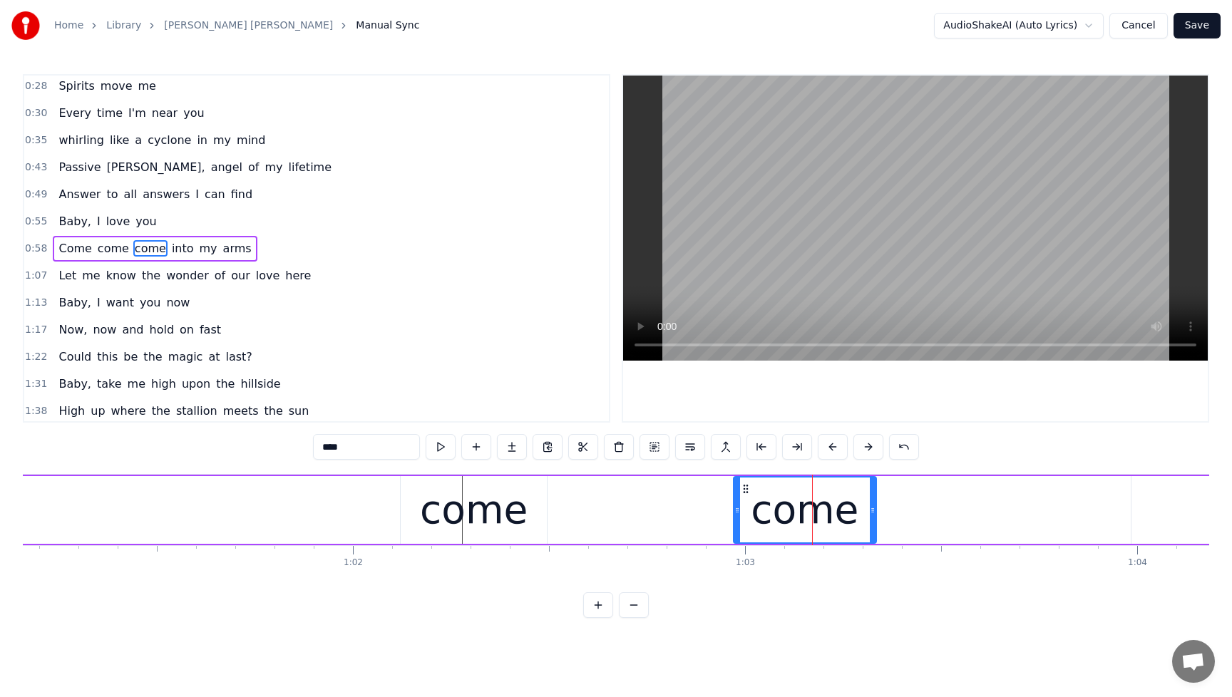
drag, startPoint x: 802, startPoint y: 511, endPoint x: 733, endPoint y: 520, distance: 69.0
click at [735, 520] on div at bounding box center [738, 510] width 6 height 65
click at [528, 518] on div "come" at bounding box center [474, 510] width 146 height 68
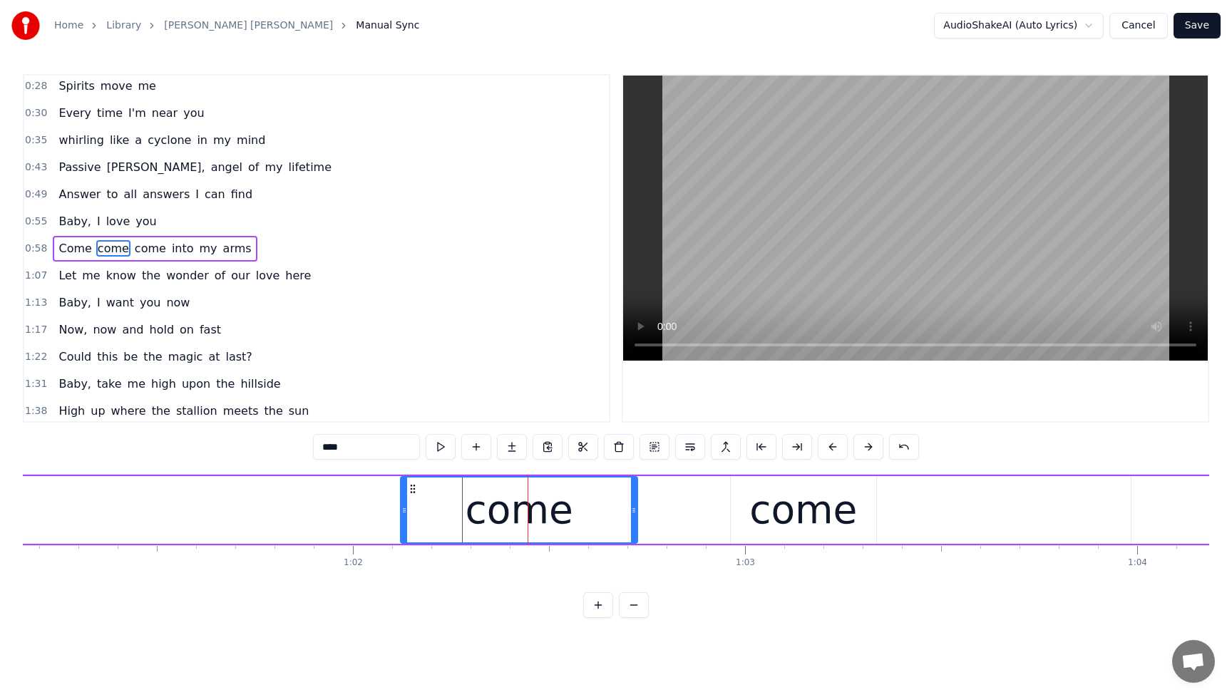
drag, startPoint x: 545, startPoint y: 515, endPoint x: 637, endPoint y: 517, distance: 92.0
click at [636, 516] on div at bounding box center [634, 510] width 6 height 65
click at [961, 531] on div "Come come come into my arms" at bounding box center [568, 510] width 2918 height 71
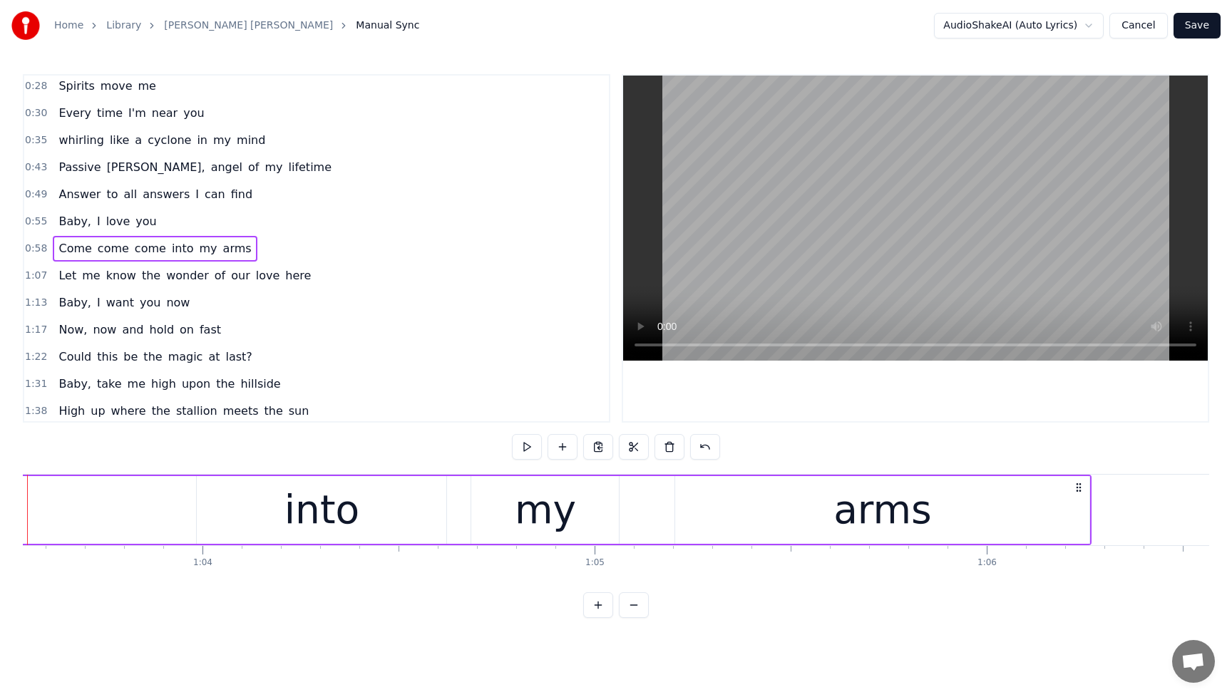
scroll to position [0, 24563]
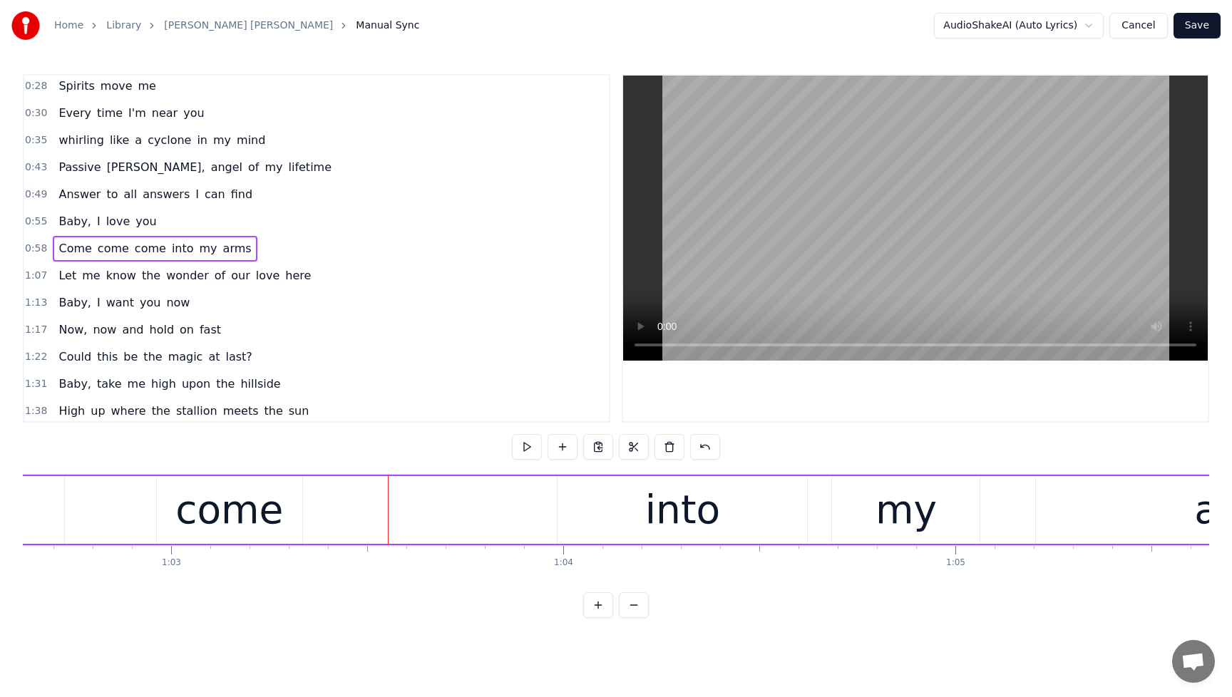
click at [625, 506] on div "into" at bounding box center [683, 510] width 250 height 68
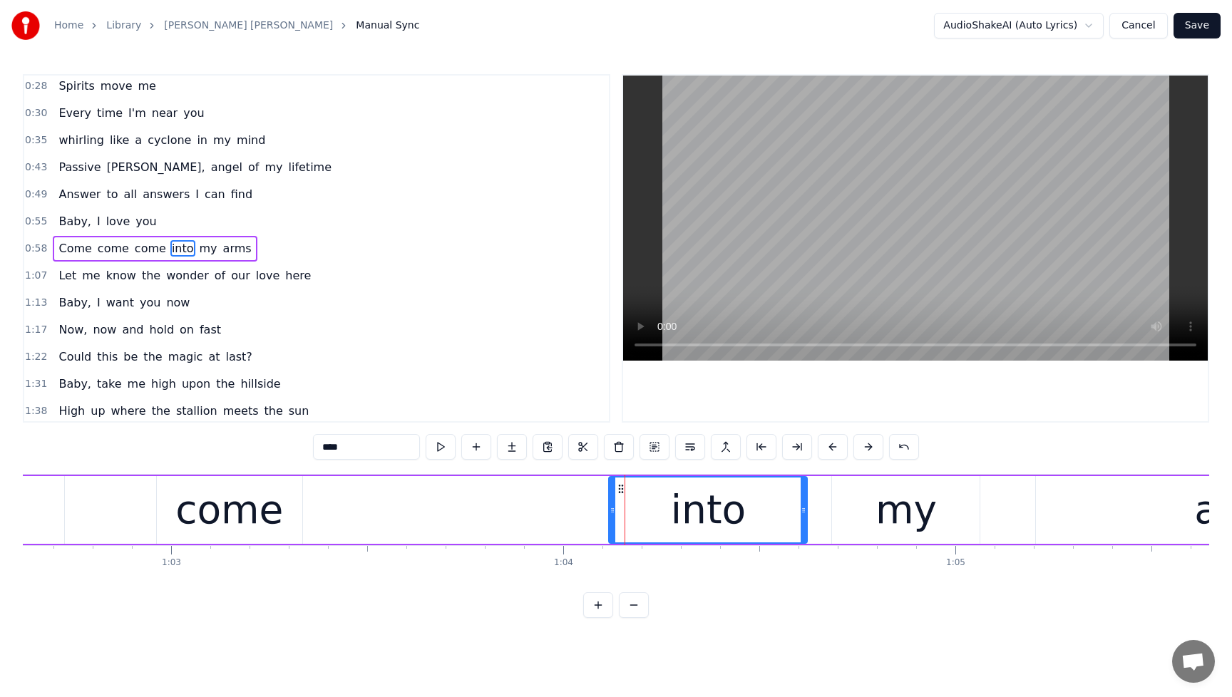
drag, startPoint x: 562, startPoint y: 513, endPoint x: 616, endPoint y: 515, distance: 54.2
click at [615, 515] on icon at bounding box center [613, 510] width 6 height 11
drag, startPoint x: 616, startPoint y: 513, endPoint x: 686, endPoint y: 522, distance: 70.5
click at [685, 522] on div at bounding box center [682, 510] width 6 height 65
drag, startPoint x: 686, startPoint y: 522, endPoint x: 720, endPoint y: 522, distance: 34.2
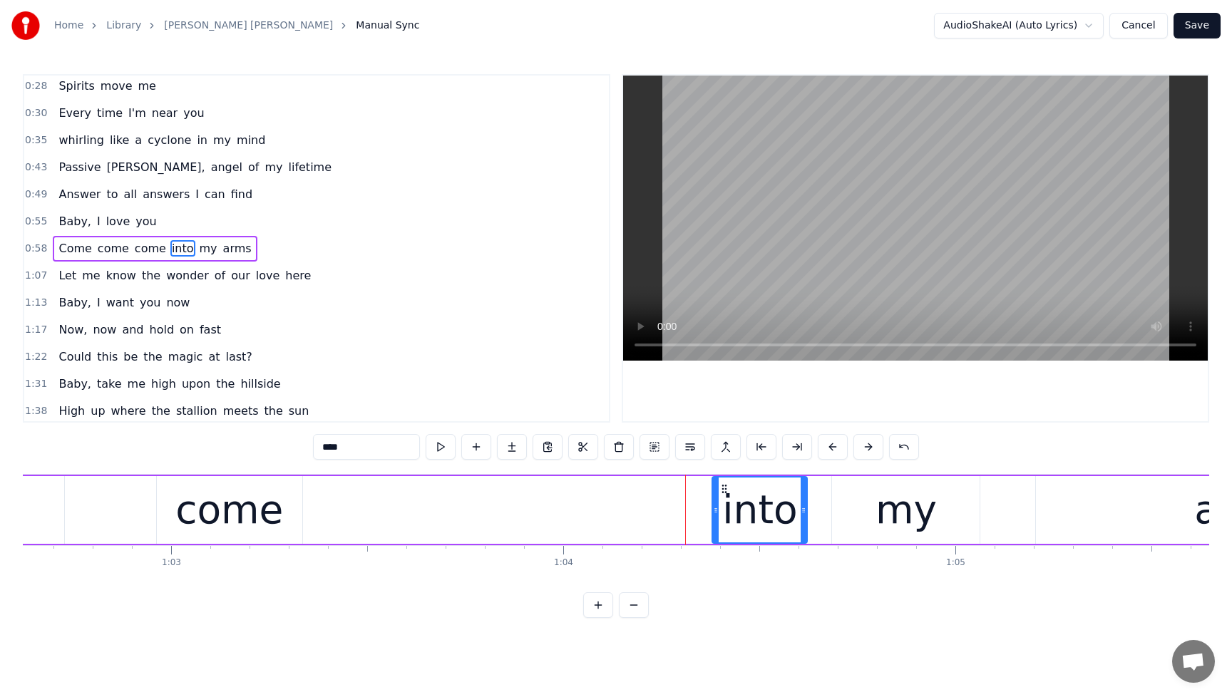
click at [719, 522] on div at bounding box center [716, 510] width 6 height 65
drag, startPoint x: 720, startPoint y: 522, endPoint x: 711, endPoint y: 523, distance: 9.3
click at [711, 523] on div at bounding box center [710, 510] width 6 height 65
drag, startPoint x: 710, startPoint y: 517, endPoint x: 718, endPoint y: 518, distance: 7.9
click at [718, 518] on div at bounding box center [718, 510] width 6 height 65
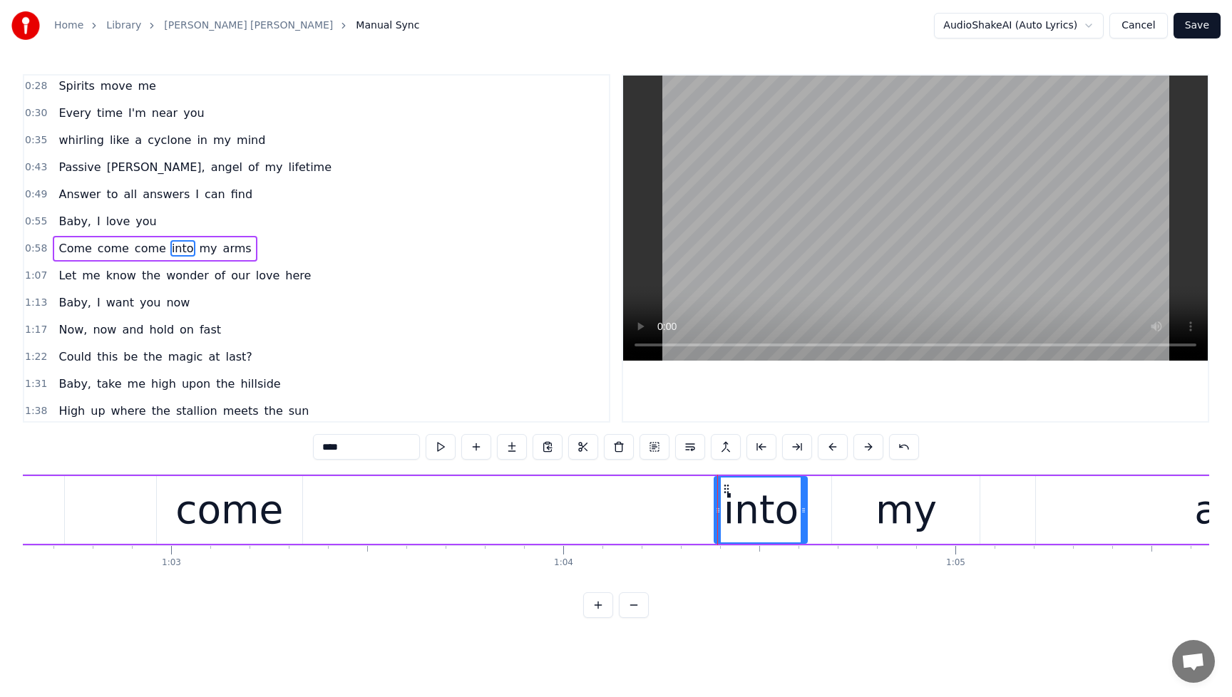
click at [71, 211] on div "Baby, I love you" at bounding box center [107, 222] width 109 height 26
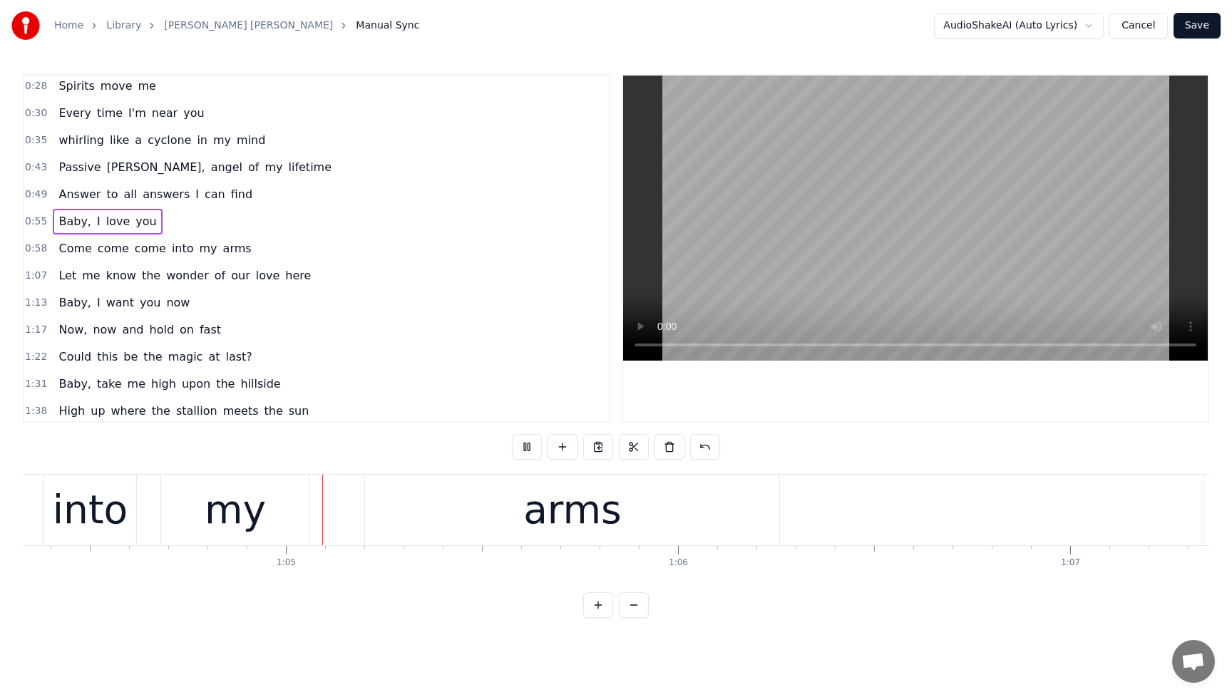
scroll to position [0, 25244]
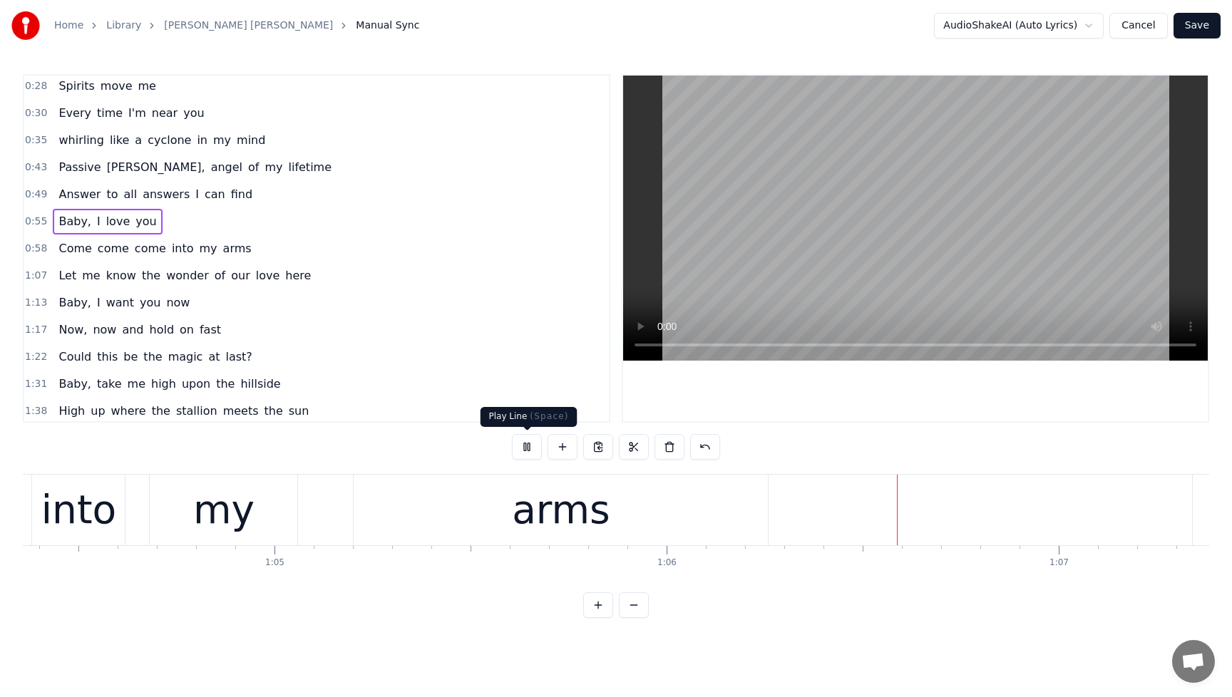
click at [522, 431] on div "0:28 Spirits move me 0:30 Every time I'm near you 0:35 whirling like a cyclone …" at bounding box center [616, 346] width 1187 height 544
click at [525, 447] on button at bounding box center [527, 447] width 30 height 26
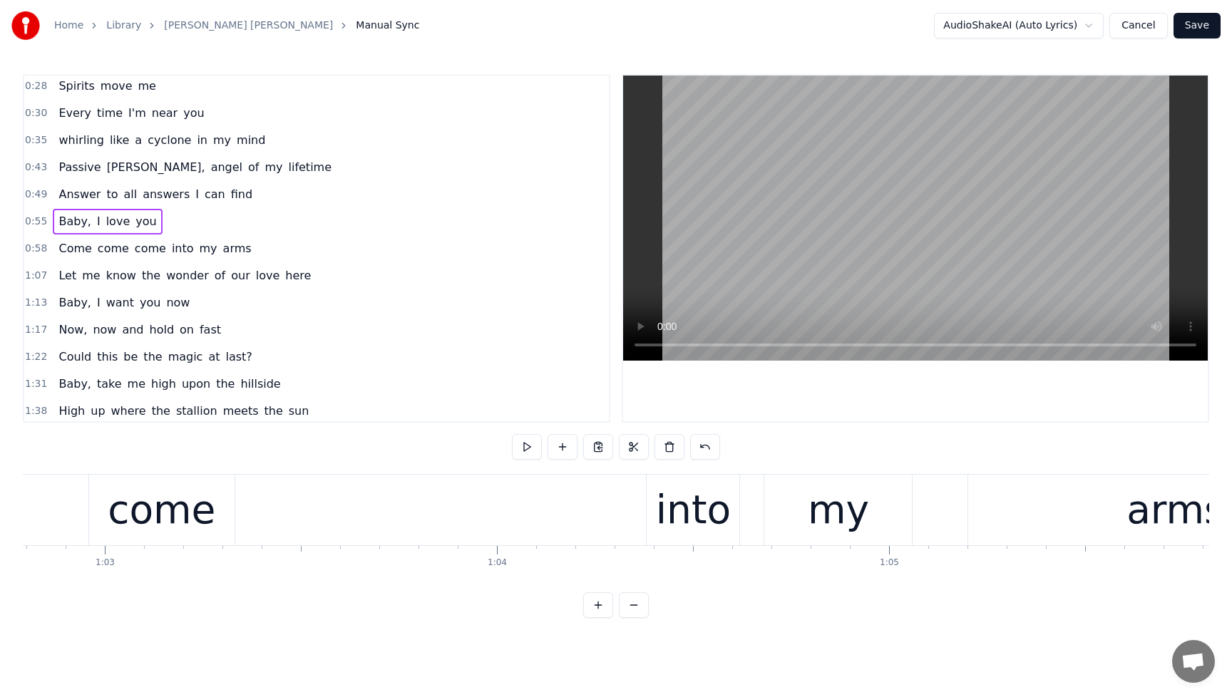
scroll to position [0, 24690]
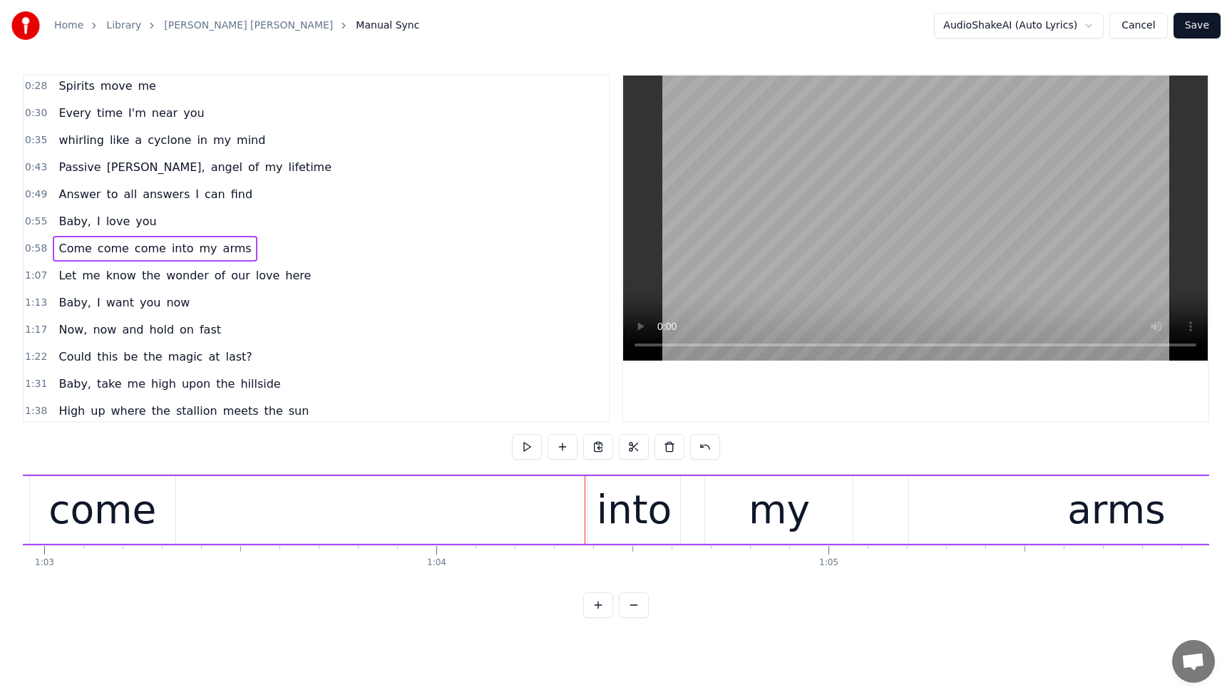
click at [615, 513] on div "into" at bounding box center [634, 510] width 75 height 59
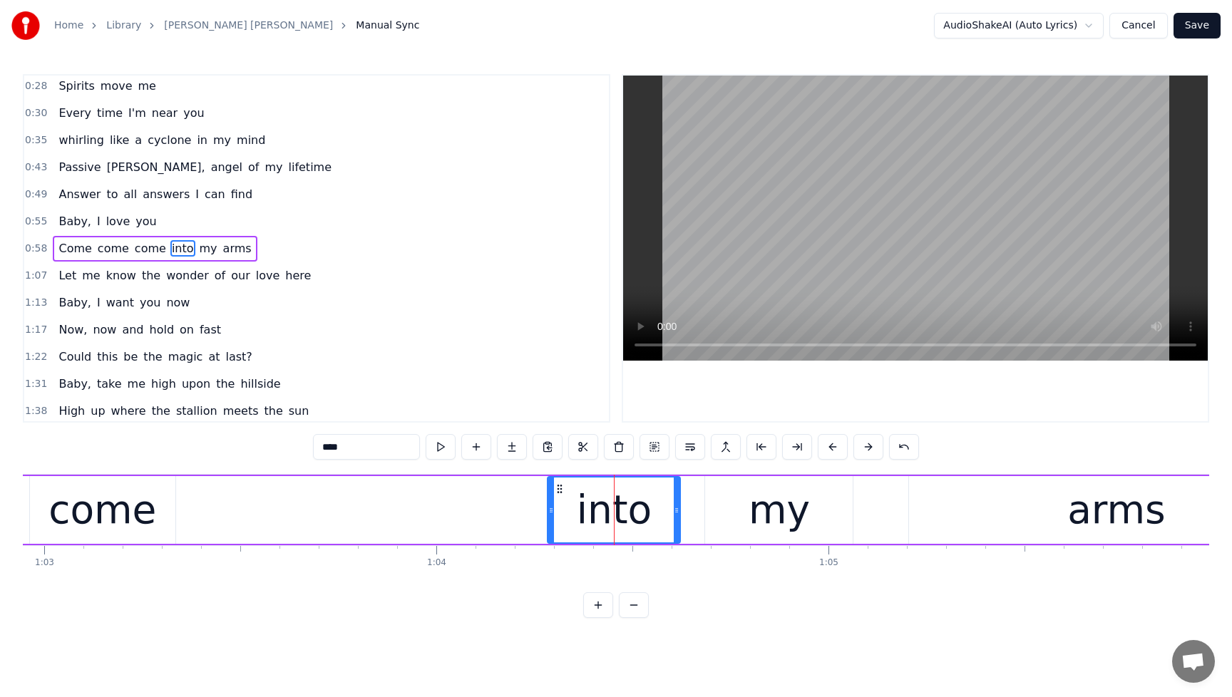
drag, startPoint x: 591, startPoint y: 513, endPoint x: 551, endPoint y: 514, distance: 39.9
click at [551, 514] on icon at bounding box center [551, 510] width 6 height 11
click at [558, 515] on icon at bounding box center [559, 510] width 6 height 11
click at [562, 516] on div at bounding box center [564, 510] width 6 height 65
click at [565, 517] on div at bounding box center [566, 510] width 6 height 65
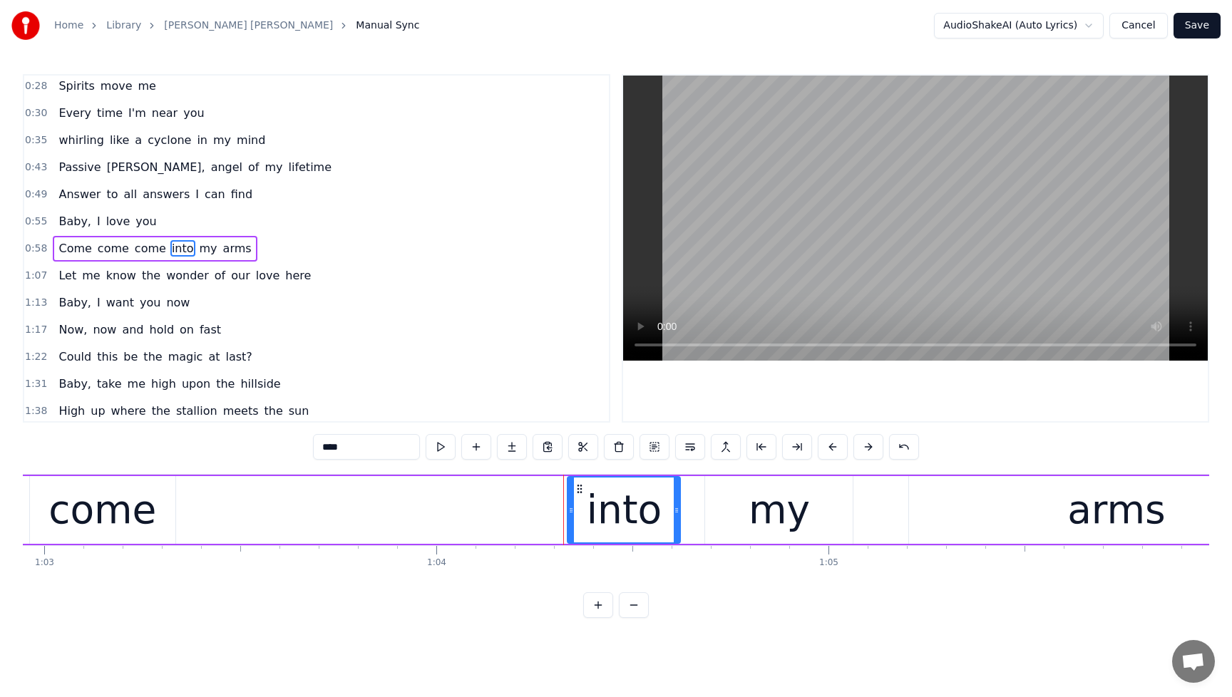
click at [570, 516] on div at bounding box center [571, 510] width 6 height 65
click at [128, 513] on div "come" at bounding box center [102, 510] width 108 height 59
type input "****"
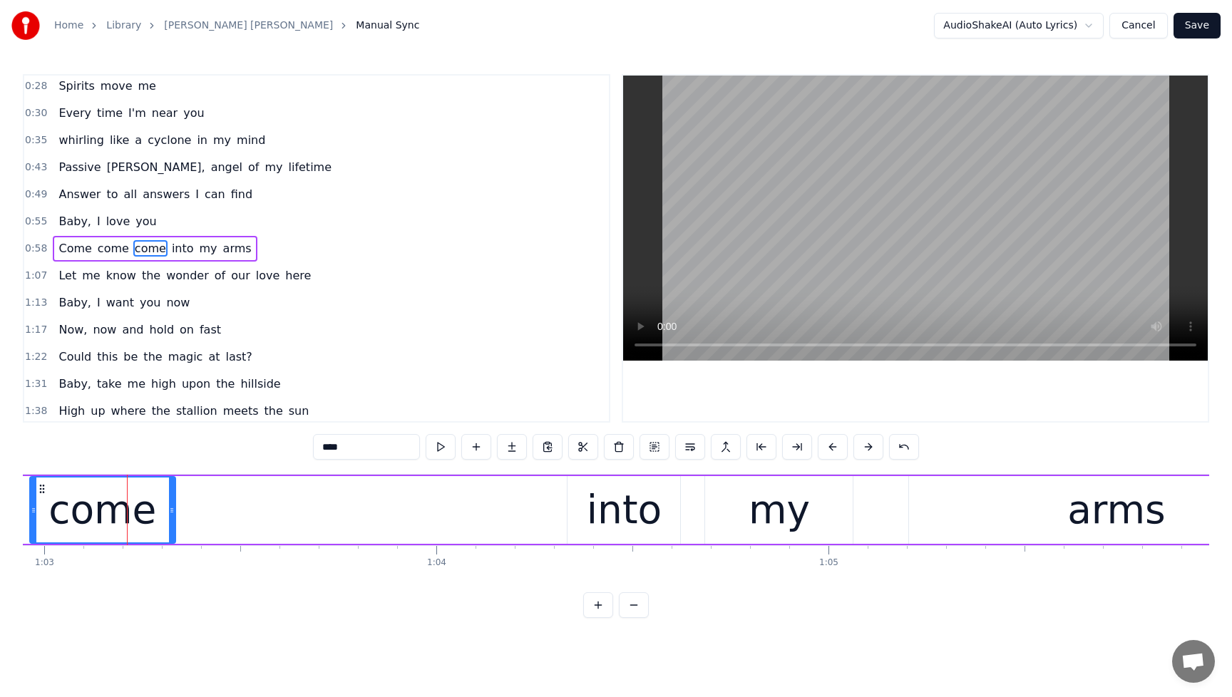
click at [175, 514] on div "come" at bounding box center [102, 510] width 147 height 68
drag, startPoint x: 174, startPoint y: 511, endPoint x: 237, endPoint y: 517, distance: 63.8
click at [237, 517] on div at bounding box center [235, 510] width 6 height 65
drag, startPoint x: 237, startPoint y: 513, endPoint x: 161, endPoint y: 517, distance: 75.7
click at [160, 517] on div "come" at bounding box center [96, 510] width 134 height 68
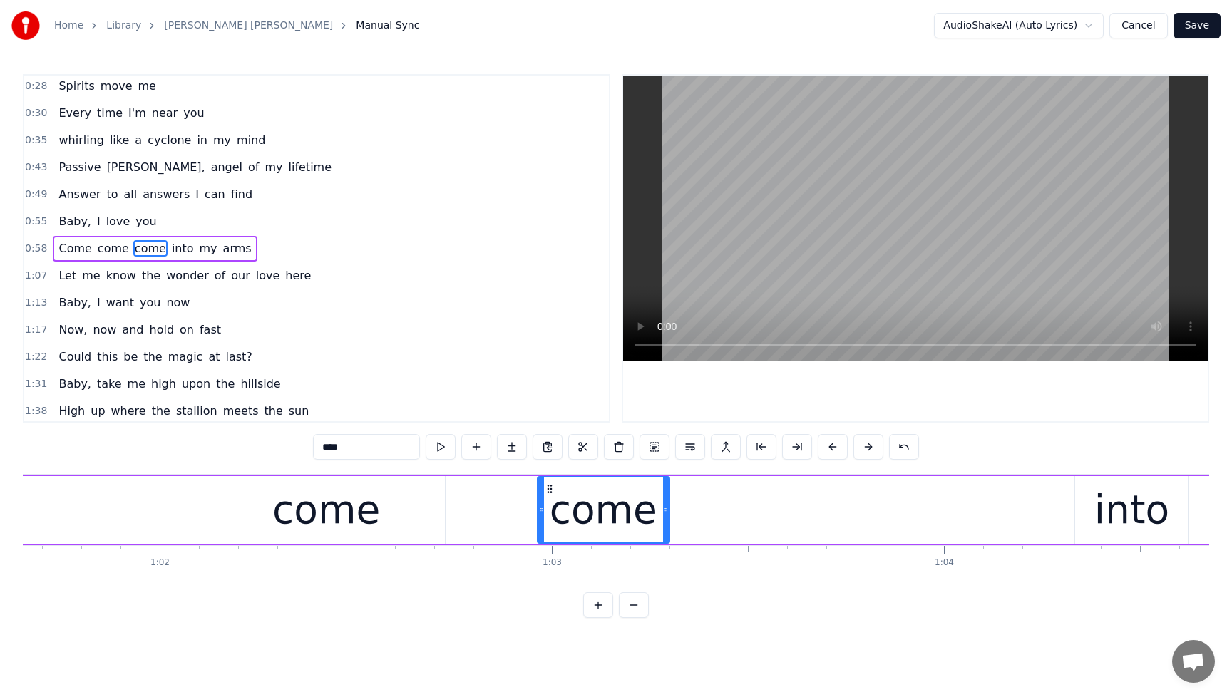
scroll to position [0, 24242]
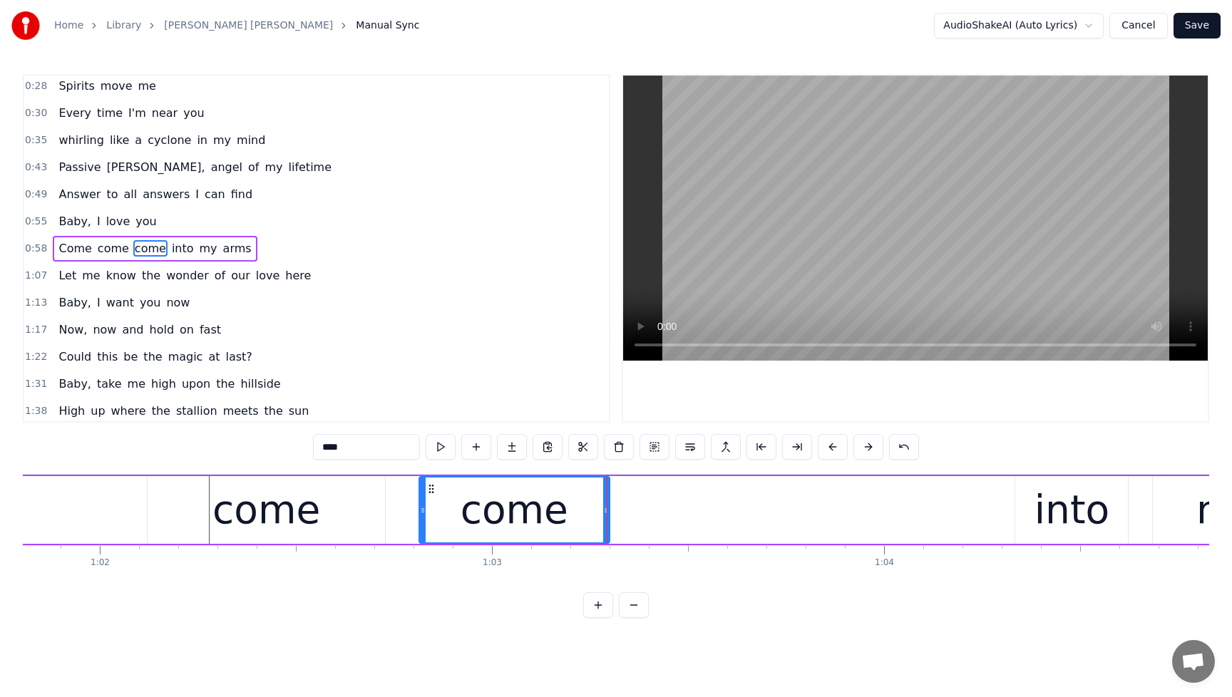
drag, startPoint x: 479, startPoint y: 510, endPoint x: 422, endPoint y: 519, distance: 57.1
click at [422, 519] on div at bounding box center [423, 510] width 6 height 65
click at [250, 513] on div "come" at bounding box center [267, 510] width 108 height 59
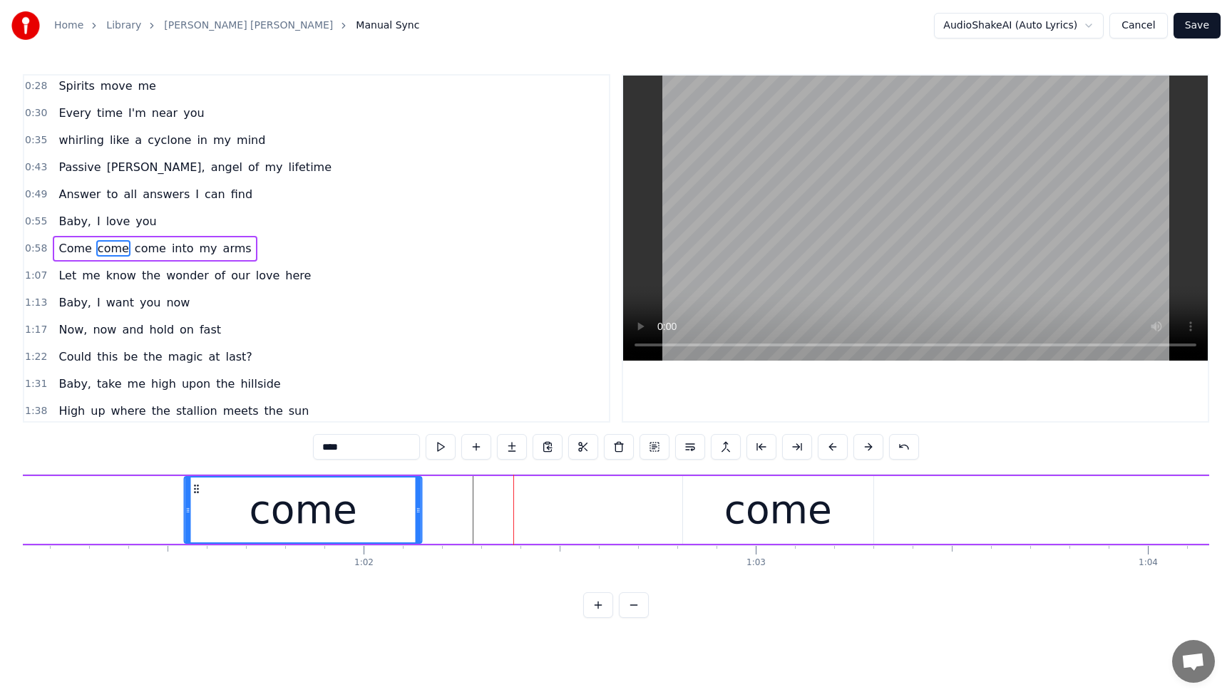
scroll to position [0, 23975]
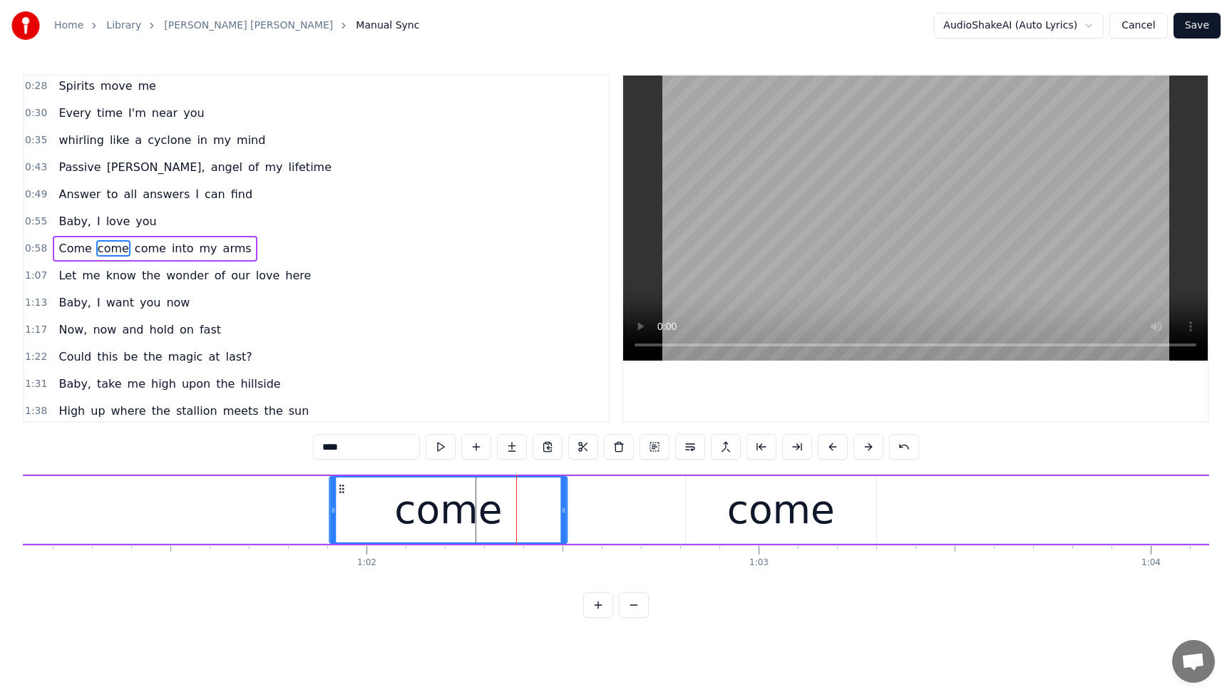
drag, startPoint x: 162, startPoint y: 485, endPoint x: 344, endPoint y: 494, distance: 182.1
click at [344, 494] on icon at bounding box center [341, 489] width 11 height 11
click at [66, 238] on div "Come come come into my arms" at bounding box center [155, 249] width 204 height 26
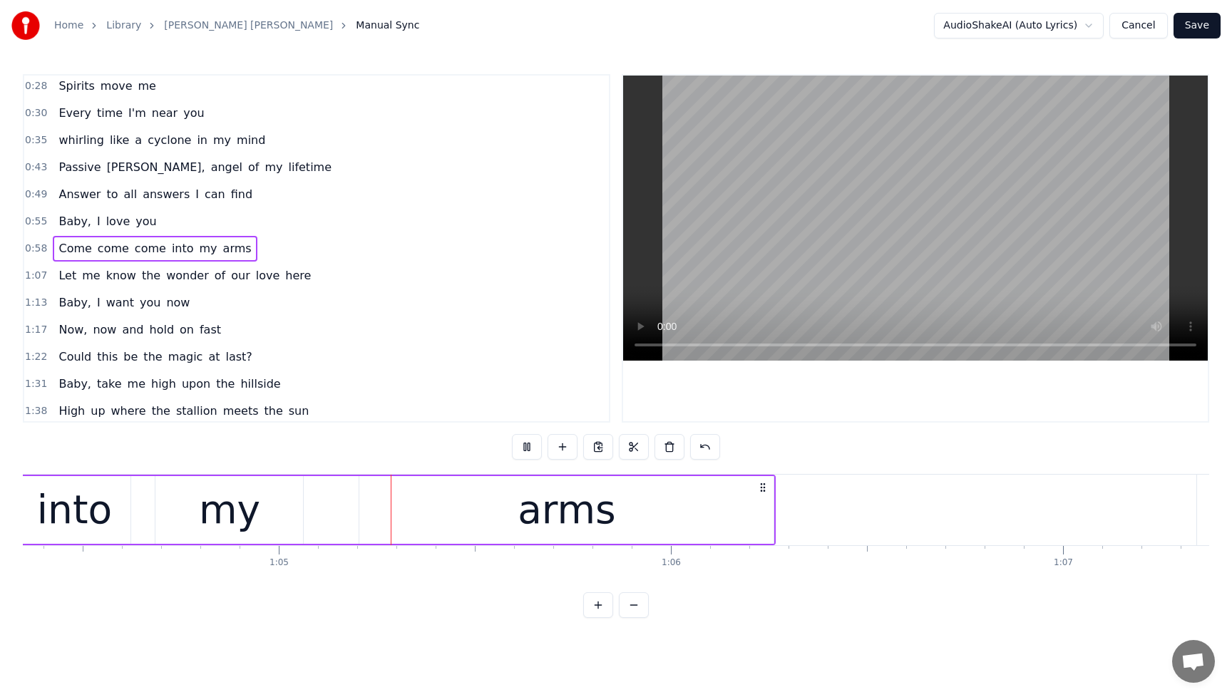
scroll to position [0, 25247]
click at [527, 446] on button at bounding box center [527, 447] width 30 height 26
click at [80, 510] on div "into" at bounding box center [66, 510] width 75 height 59
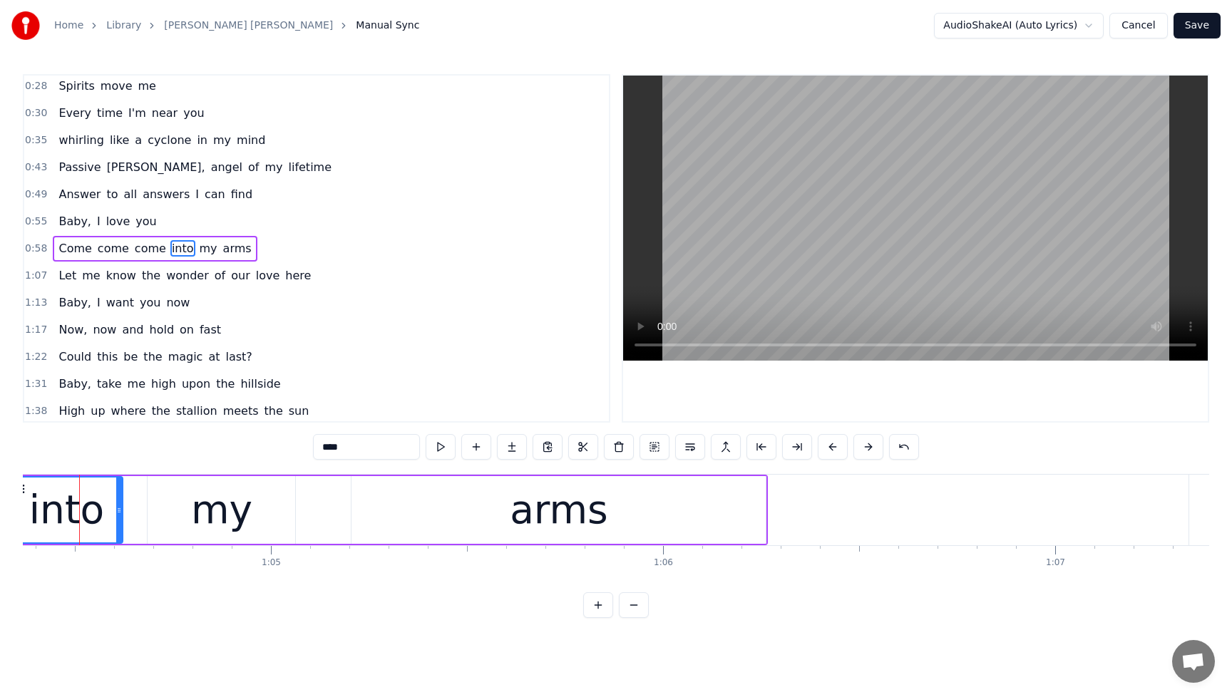
scroll to position [0, 25232]
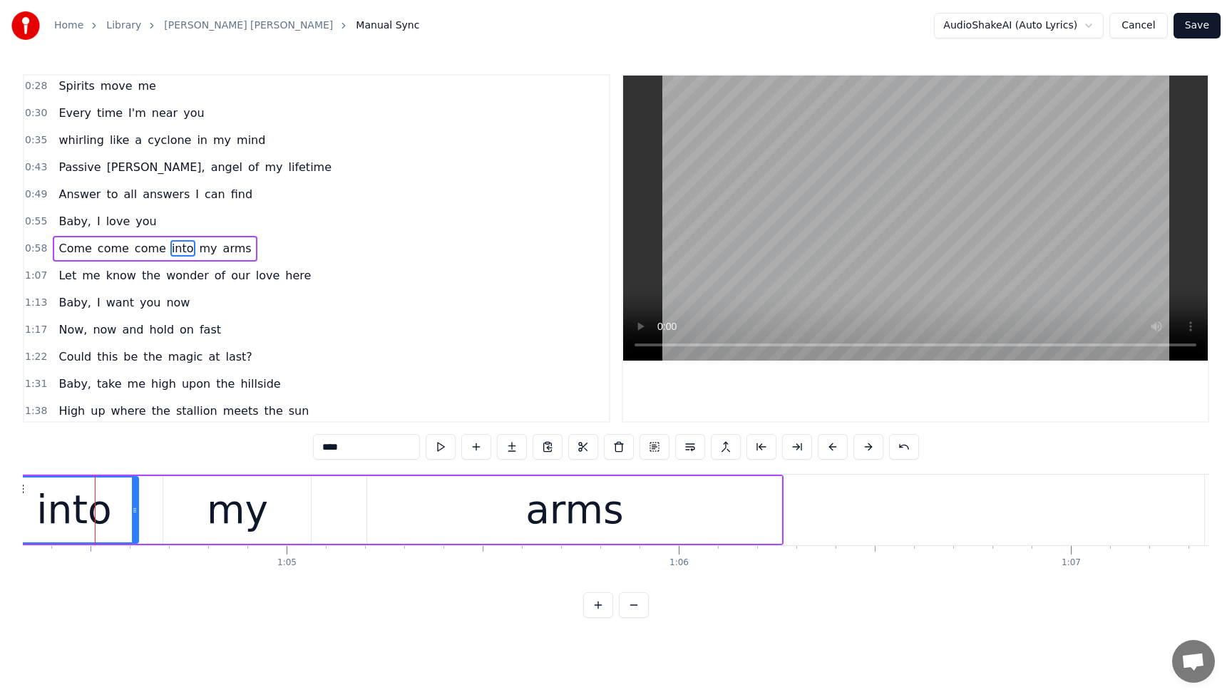
drag, startPoint x: 29, startPoint y: 511, endPoint x: 13, endPoint y: 513, distance: 16.5
click at [13, 513] on div "Home Library [PERSON_NAME] [PERSON_NAME] Manual Sync AudioShakeAI (Auto Lyrics)…" at bounding box center [616, 309] width 1232 height 618
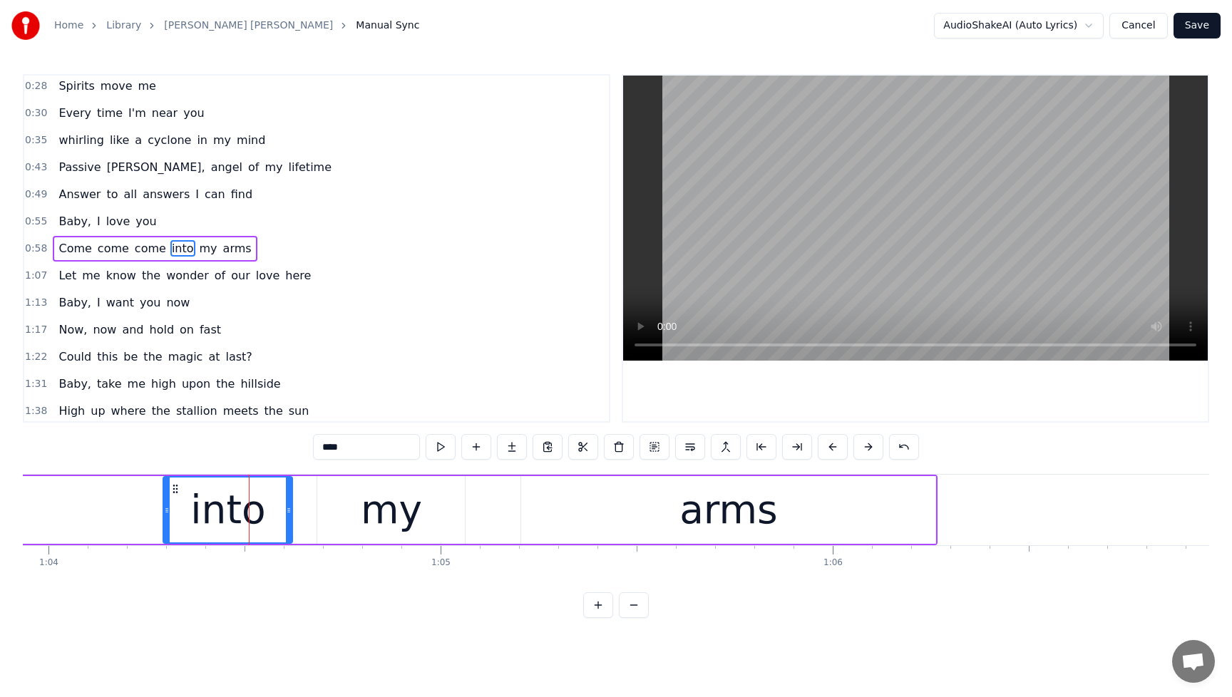
scroll to position [0, 24957]
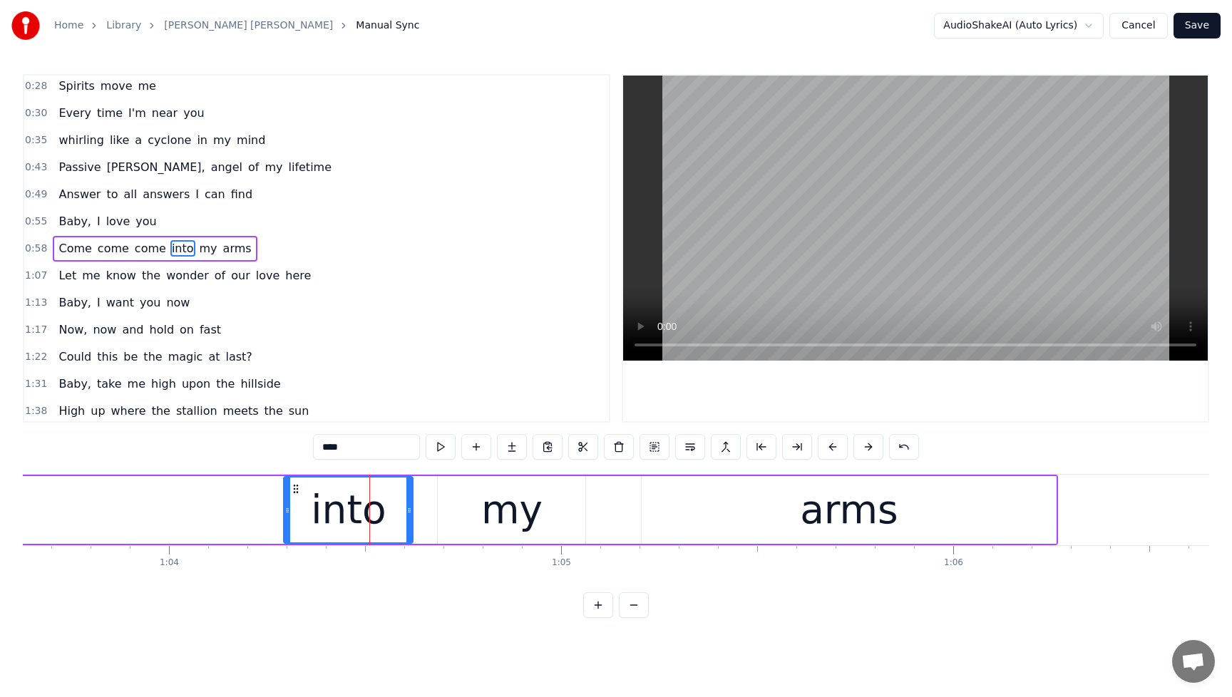
click at [308, 518] on div "into" at bounding box center [349, 510] width 128 height 65
drag, startPoint x: 287, startPoint y: 512, endPoint x: 264, endPoint y: 514, distance: 22.9
click at [264, 514] on icon at bounding box center [265, 510] width 6 height 11
click at [263, 514] on div at bounding box center [263, 510] width 1 height 71
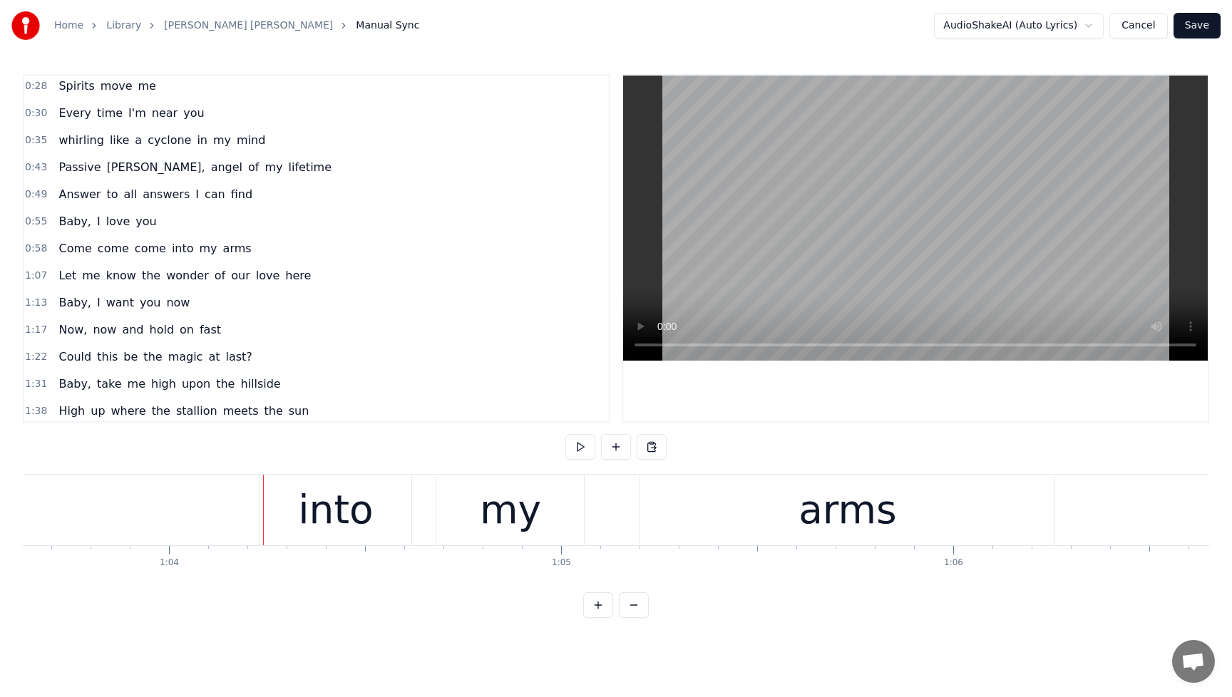
click at [305, 513] on div "into" at bounding box center [335, 510] width 75 height 59
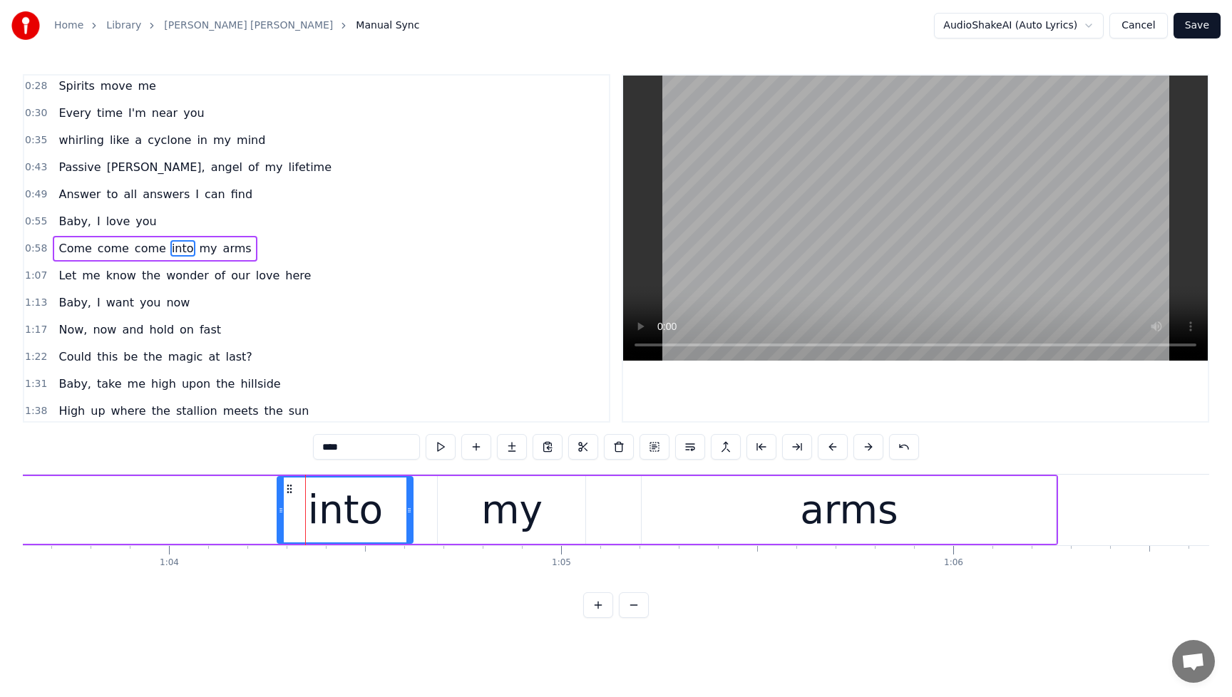
drag, startPoint x: 265, startPoint y: 513, endPoint x: 280, endPoint y: 513, distance: 15.7
click at [280, 513] on icon at bounding box center [281, 510] width 6 height 11
drag, startPoint x: 280, startPoint y: 513, endPoint x: 297, endPoint y: 514, distance: 17.1
click at [297, 514] on icon at bounding box center [298, 510] width 6 height 11
click at [62, 213] on span "Baby," at bounding box center [75, 221] width 36 height 16
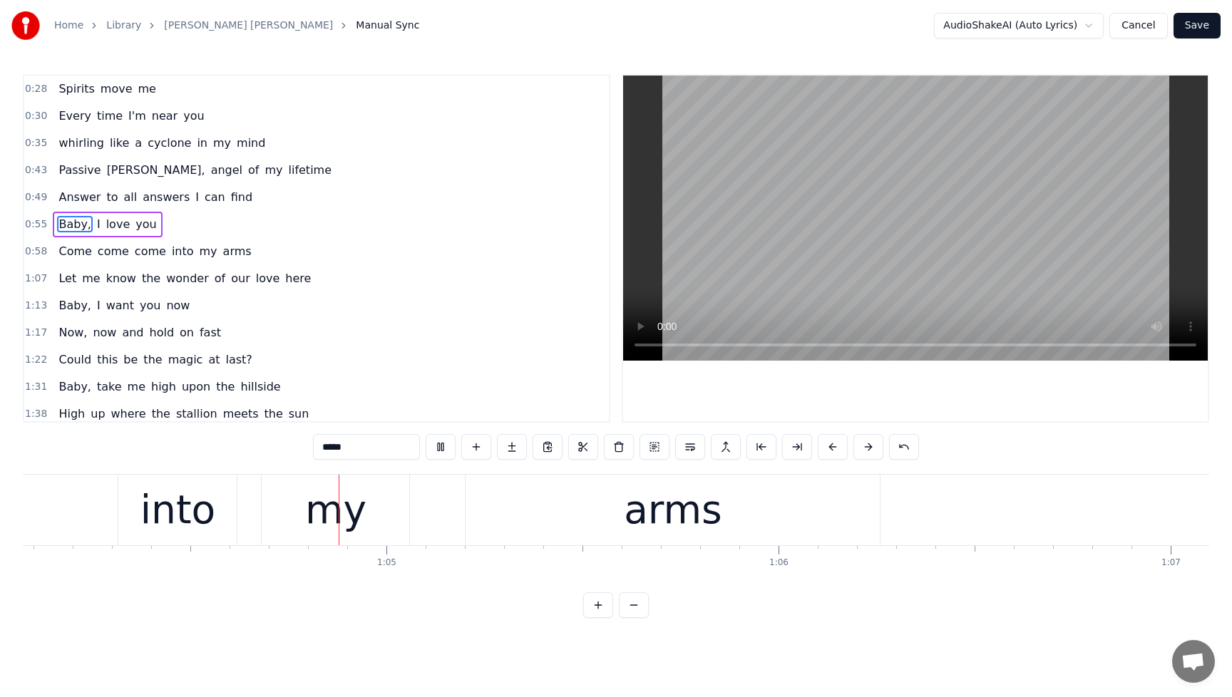
scroll to position [0, 25136]
click at [439, 438] on button at bounding box center [441, 447] width 30 height 26
click at [145, 255] on span "come" at bounding box center [150, 251] width 34 height 16
type input "****"
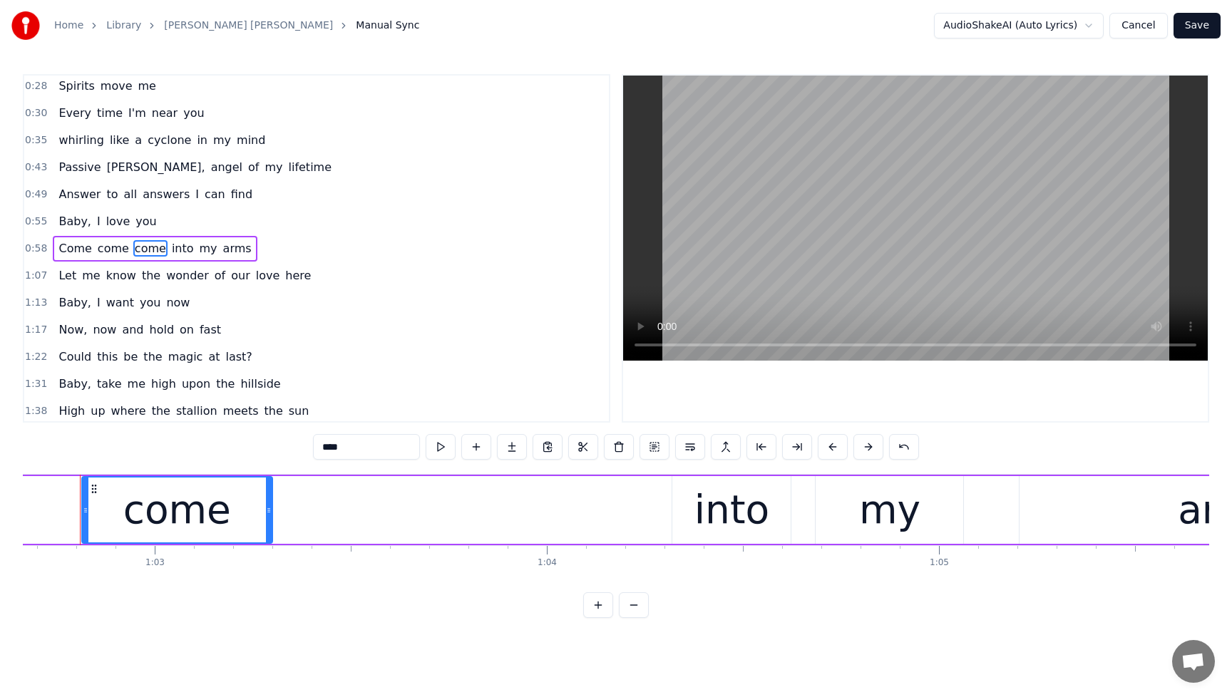
scroll to position [0, 24565]
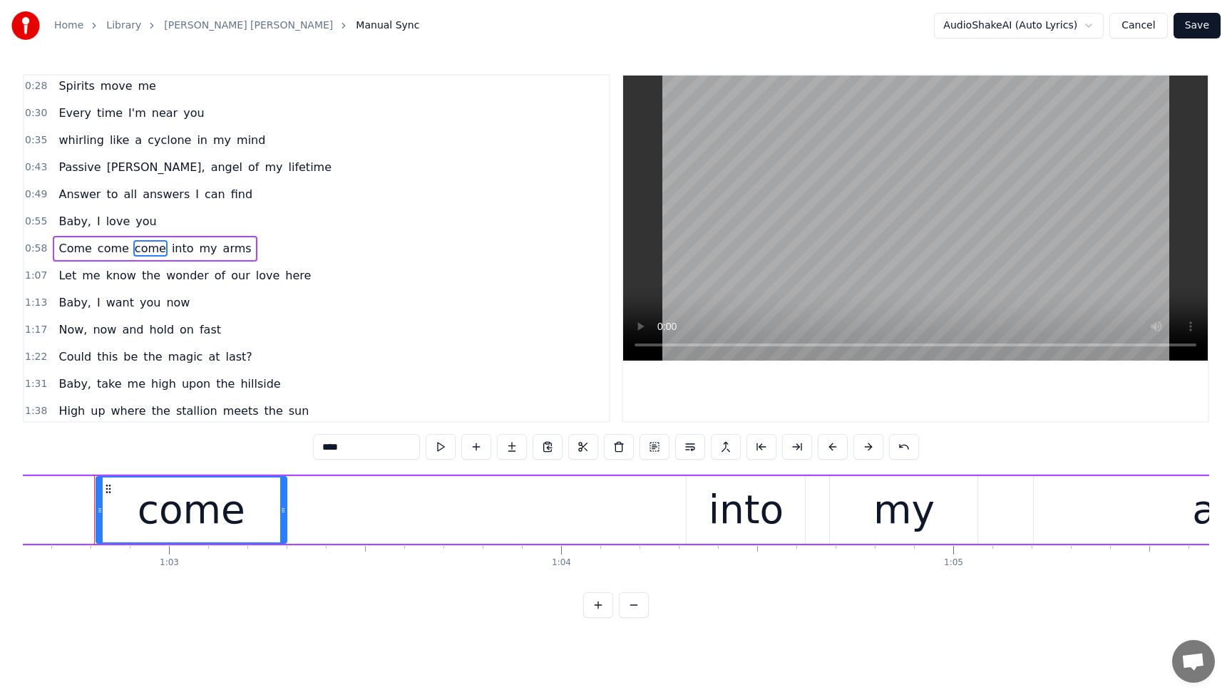
click at [156, 501] on div "come" at bounding box center [192, 510] width 108 height 59
drag, startPoint x: 100, startPoint y: 513, endPoint x: 121, endPoint y: 515, distance: 20.7
click at [121, 515] on icon at bounding box center [121, 510] width 6 height 11
drag, startPoint x: 283, startPoint y: 515, endPoint x: 267, endPoint y: 515, distance: 16.4
click at [267, 515] on icon at bounding box center [267, 510] width 6 height 11
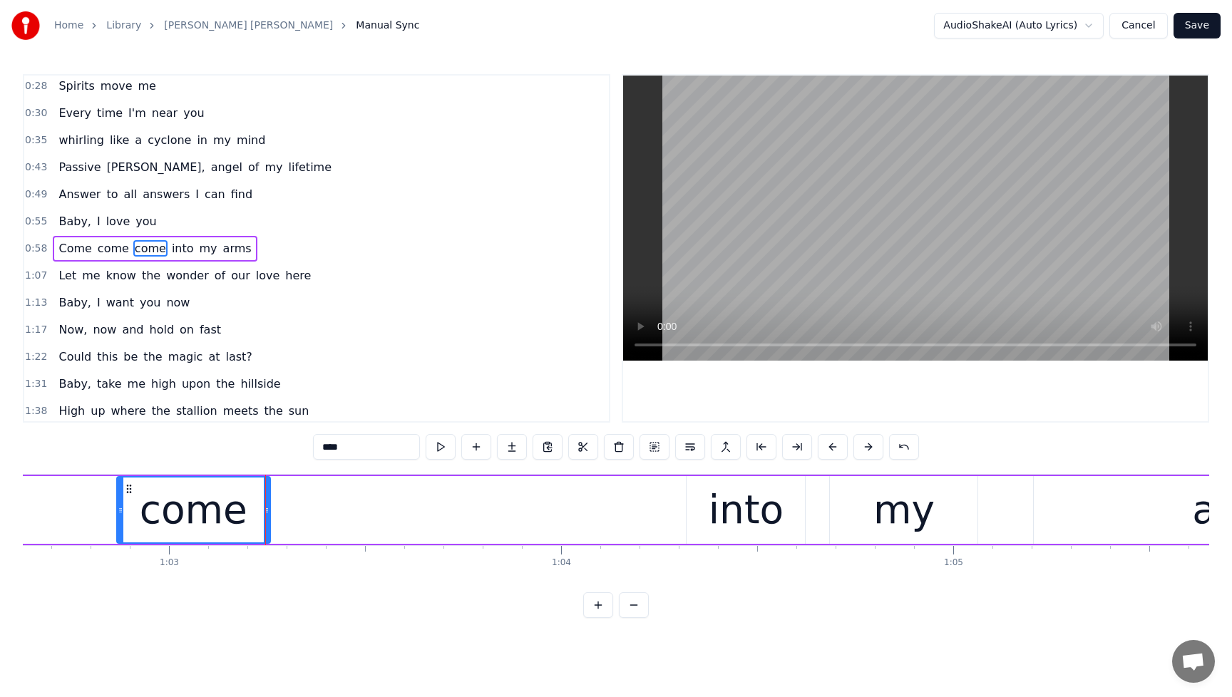
click at [64, 210] on div "Baby, I love you" at bounding box center [107, 222] width 109 height 26
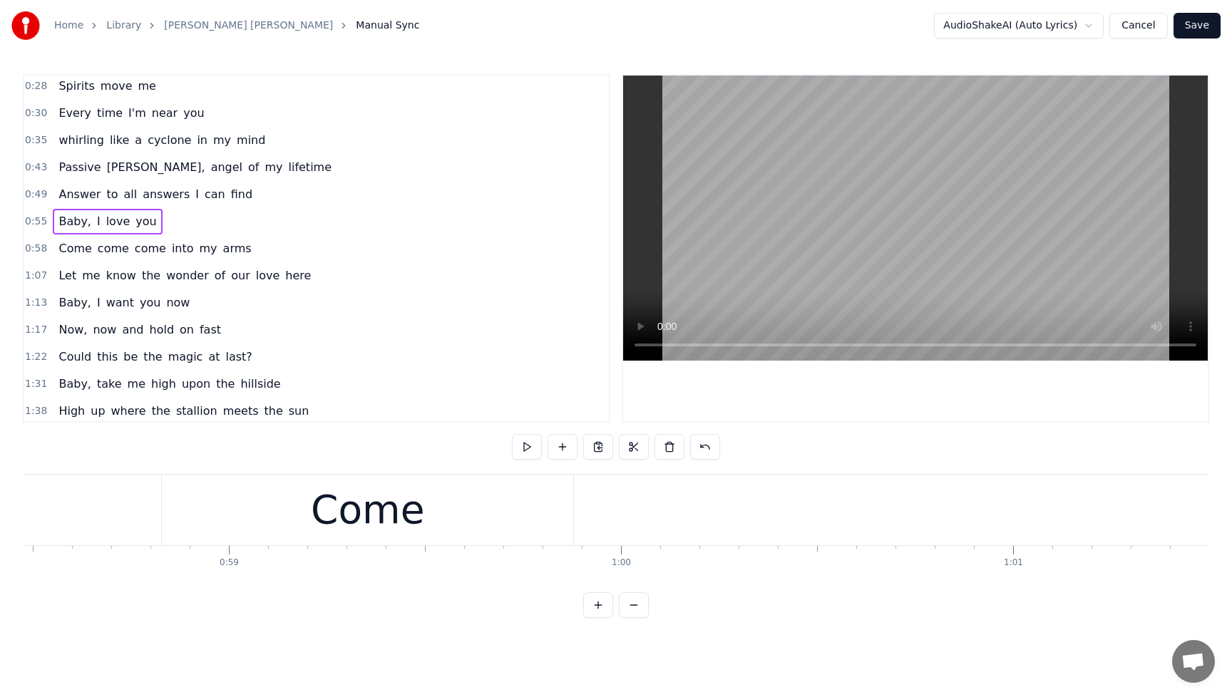
click at [64, 213] on span "Baby," at bounding box center [75, 221] width 36 height 16
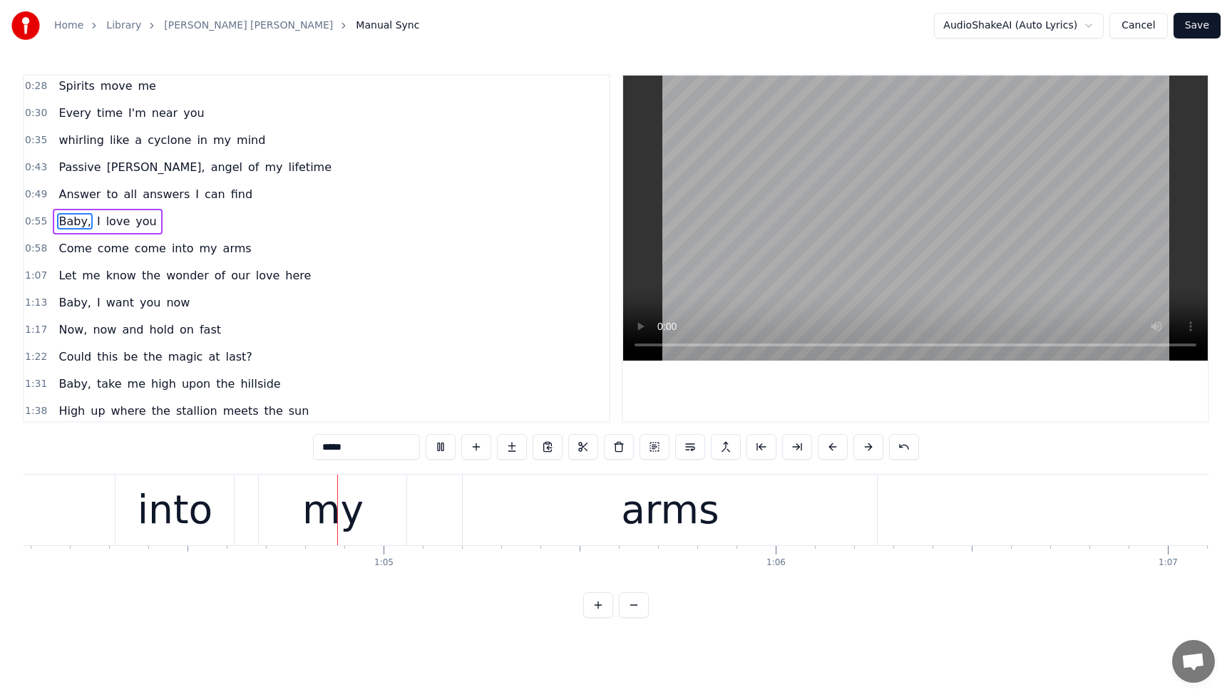
scroll to position [0, 25139]
click at [448, 444] on button at bounding box center [441, 447] width 30 height 26
click at [157, 514] on div "into" at bounding box center [170, 510] width 75 height 59
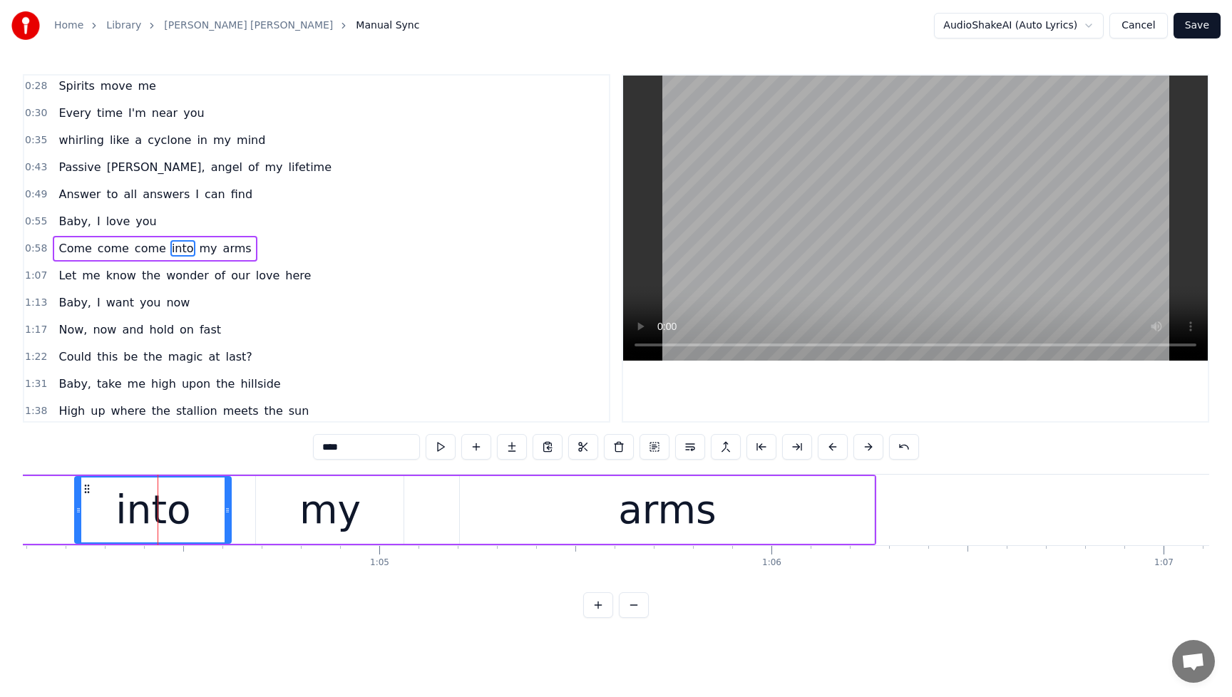
drag, startPoint x: 115, startPoint y: 513, endPoint x: 72, endPoint y: 513, distance: 42.8
click at [76, 513] on icon at bounding box center [79, 510] width 6 height 11
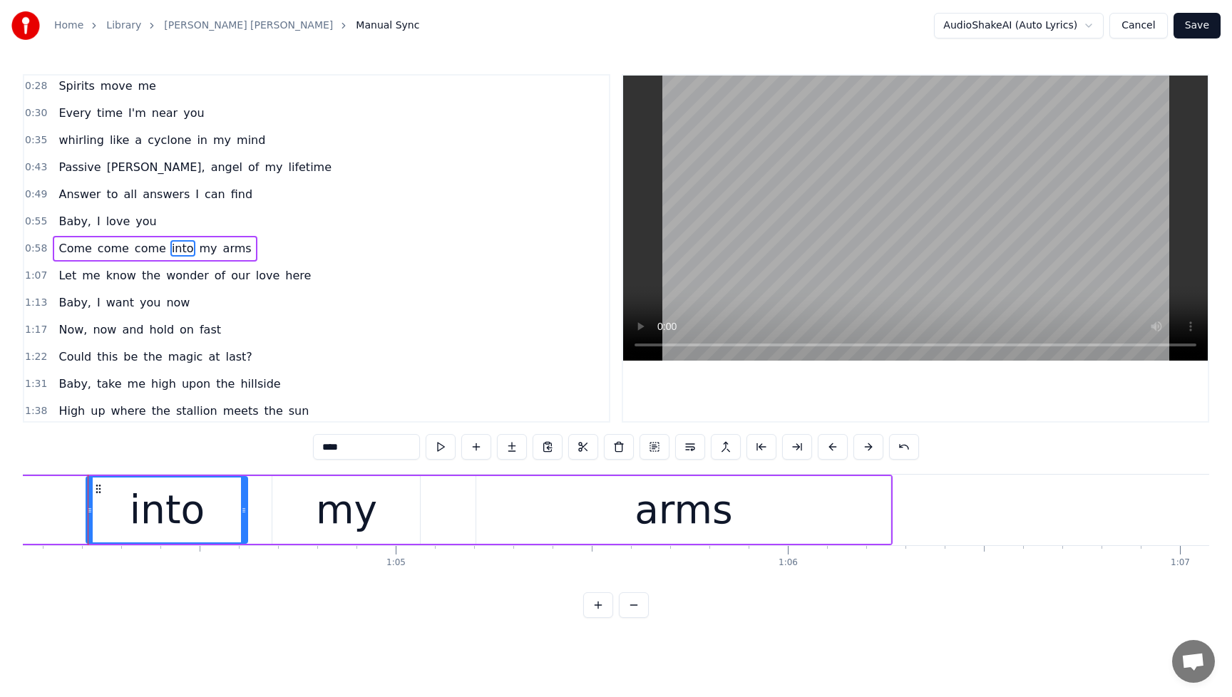
scroll to position [0, 25115]
drag, startPoint x: 94, startPoint y: 513, endPoint x: 82, endPoint y: 515, distance: 12.2
click at [82, 515] on icon at bounding box center [83, 510] width 6 height 11
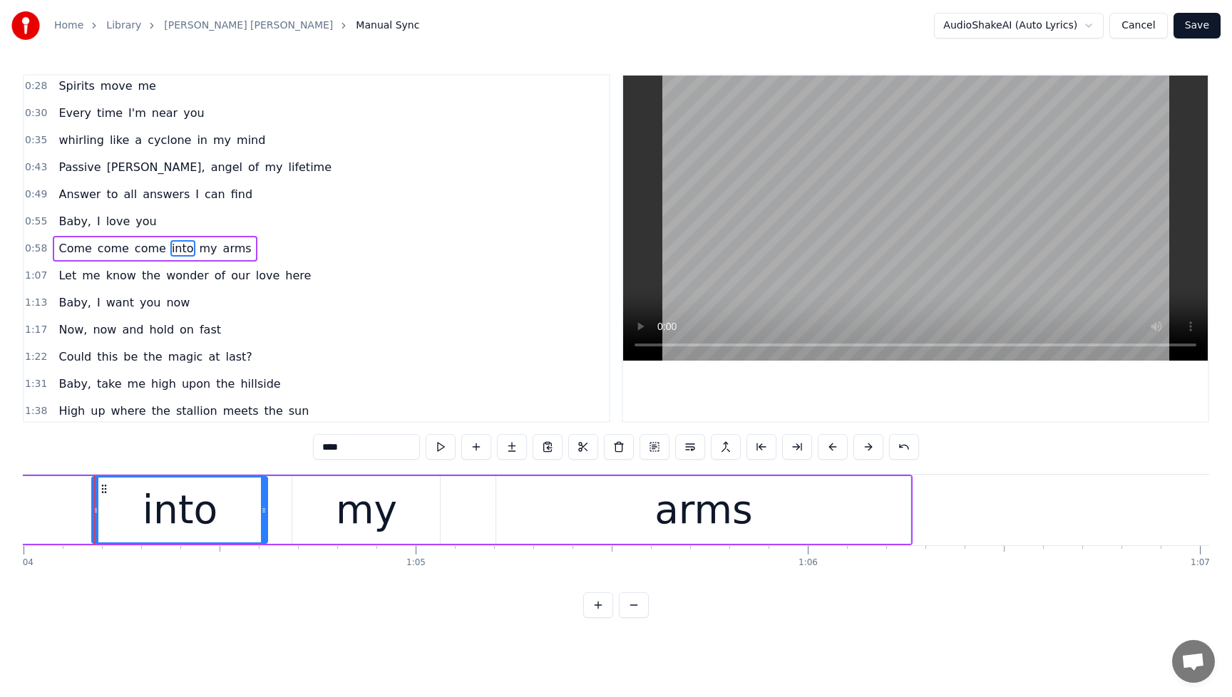
scroll to position [0, 25102]
click at [114, 245] on span "come" at bounding box center [113, 248] width 34 height 16
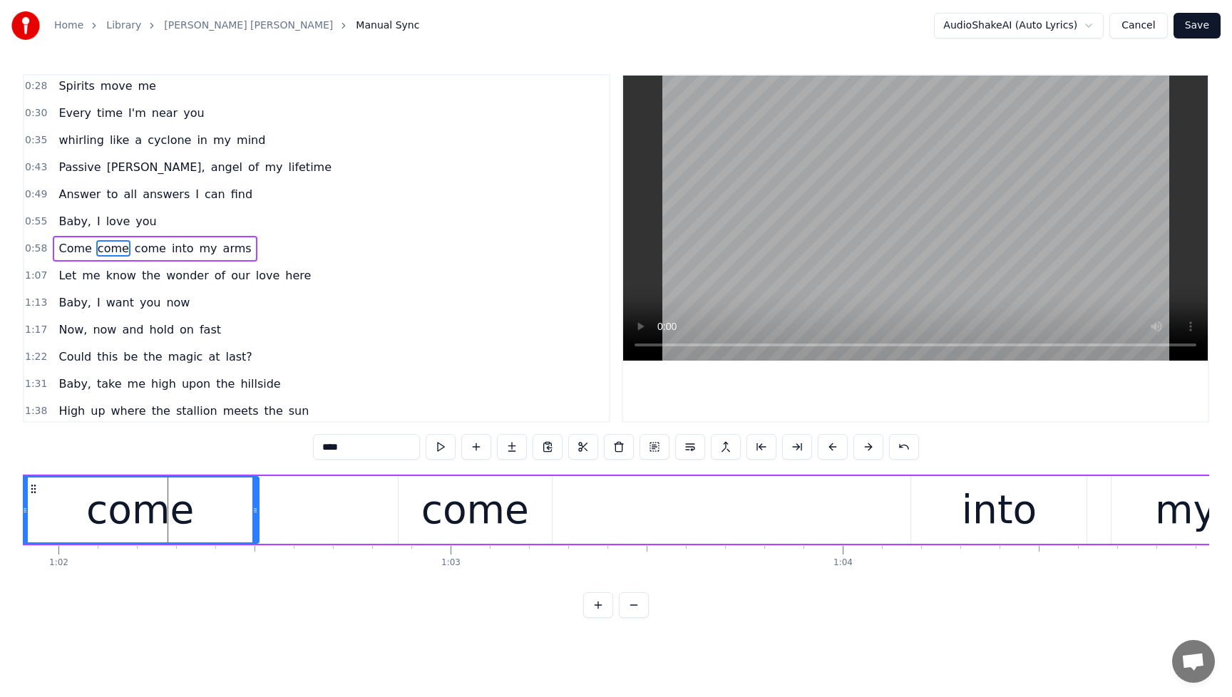
scroll to position [0, 24208]
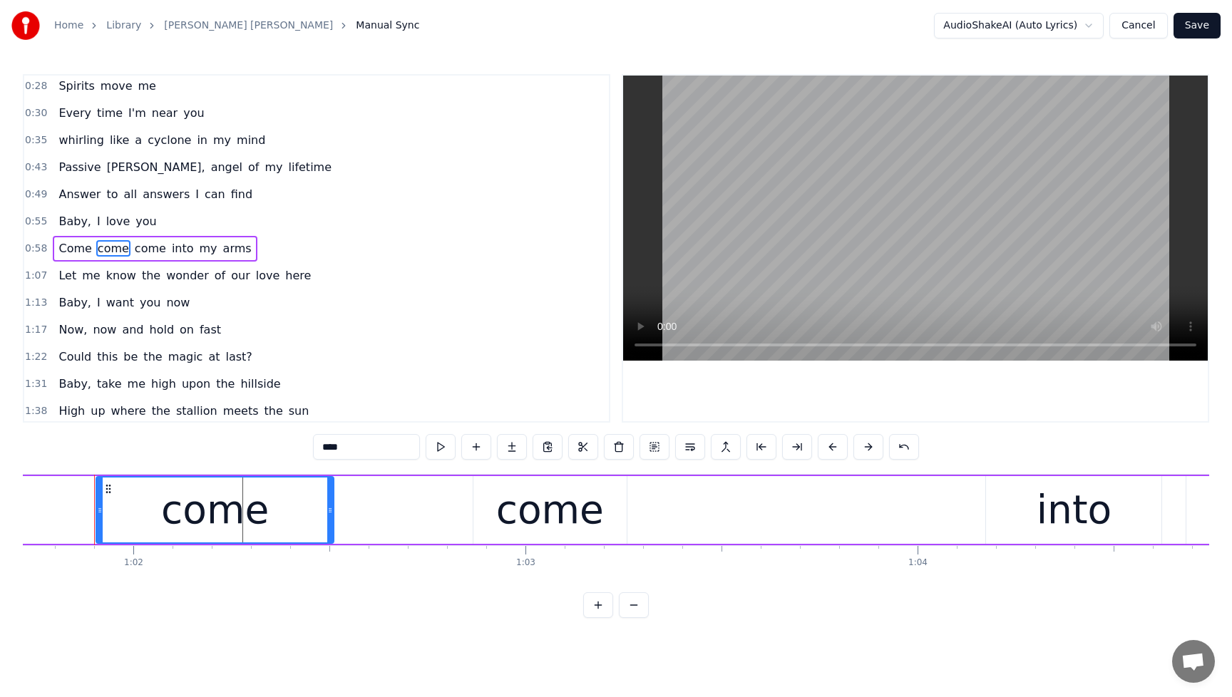
click at [290, 516] on div "come" at bounding box center [215, 510] width 236 height 65
drag, startPoint x: 329, startPoint y: 515, endPoint x: 274, endPoint y: 514, distance: 54.9
click at [274, 514] on icon at bounding box center [275, 510] width 6 height 11
click at [62, 214] on span "Baby," at bounding box center [75, 221] width 36 height 16
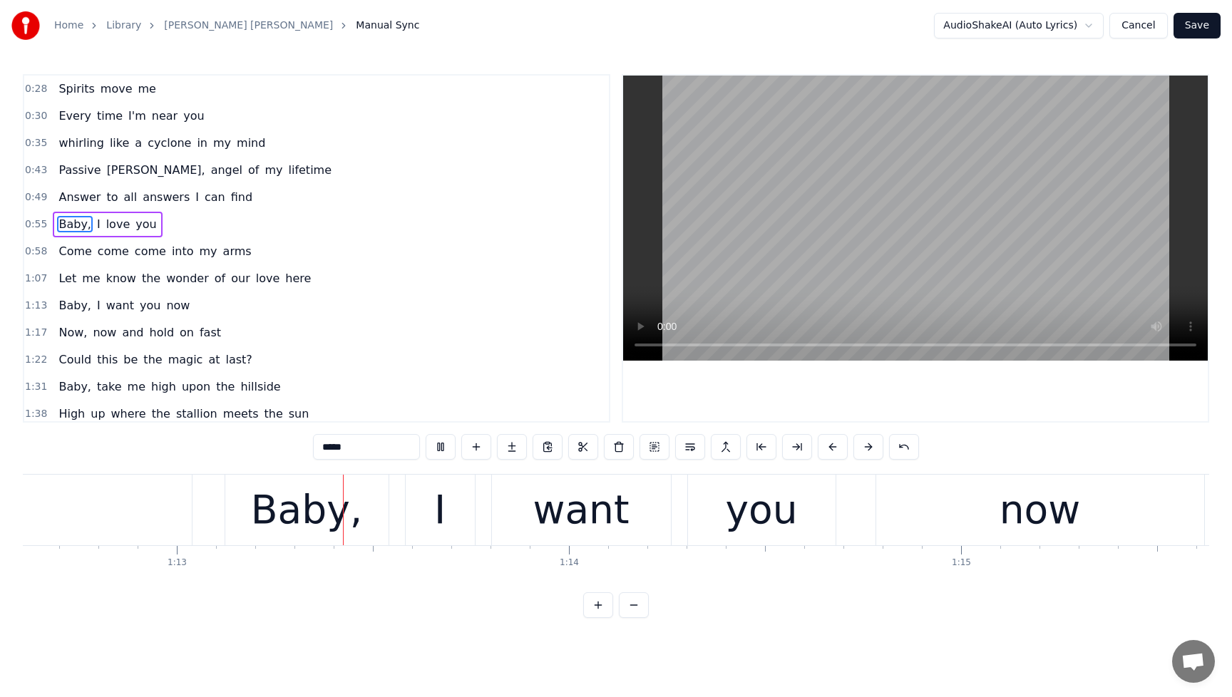
scroll to position [0, 28484]
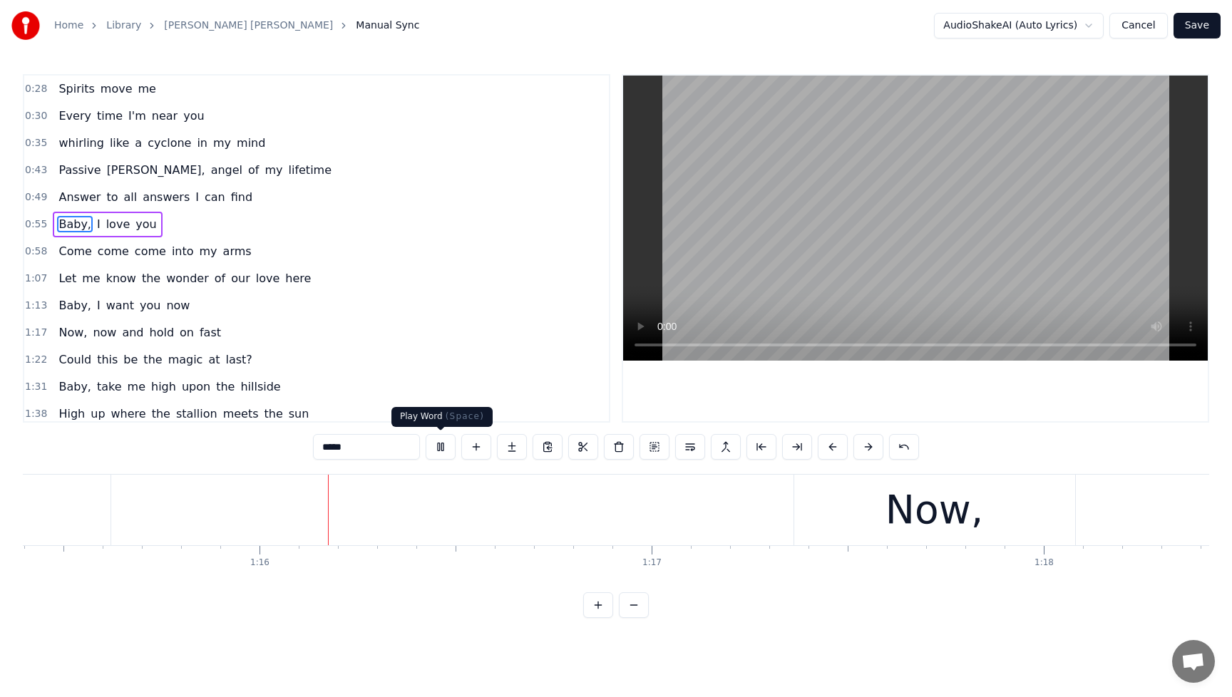
click at [434, 445] on button at bounding box center [441, 447] width 30 height 26
click at [59, 192] on span "Answer" at bounding box center [79, 197] width 45 height 16
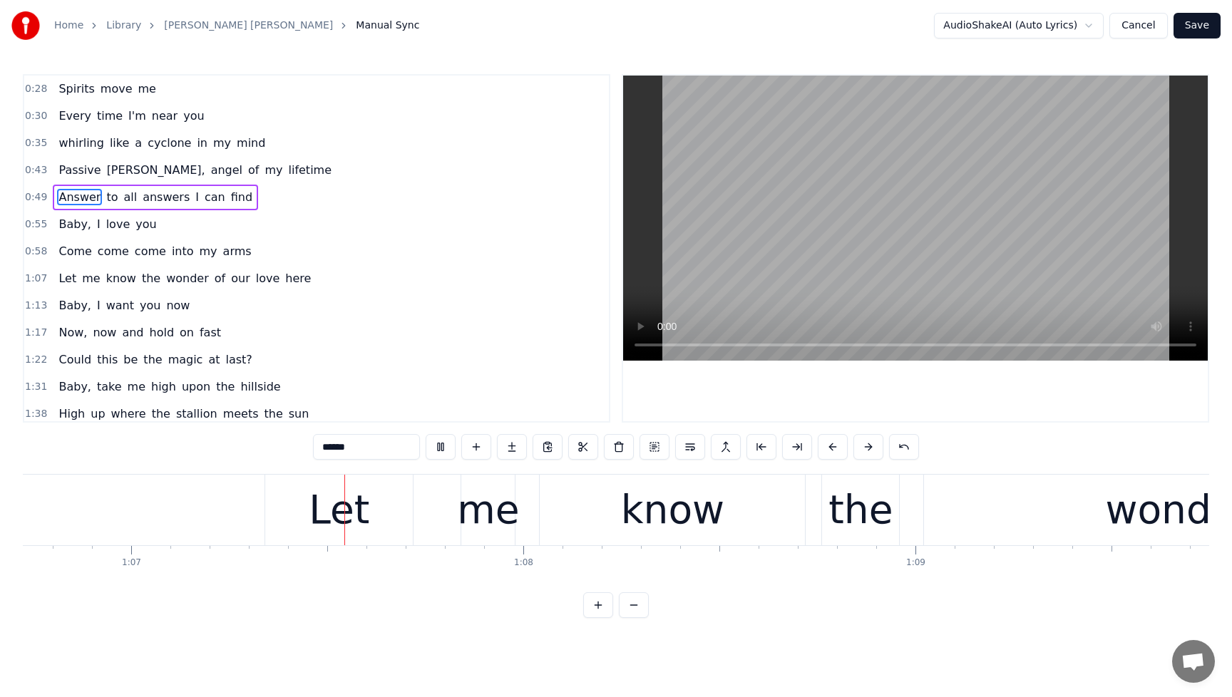
scroll to position [0, 26174]
click at [62, 189] on span "Answer" at bounding box center [79, 197] width 45 height 16
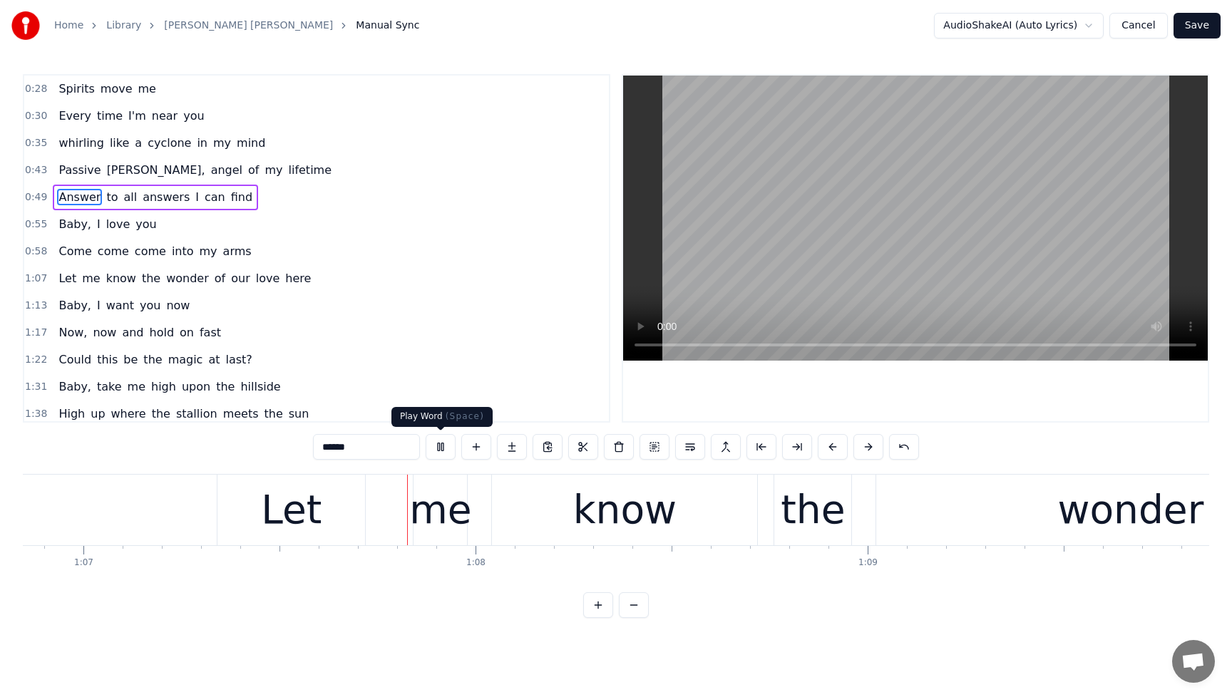
scroll to position [0, 26283]
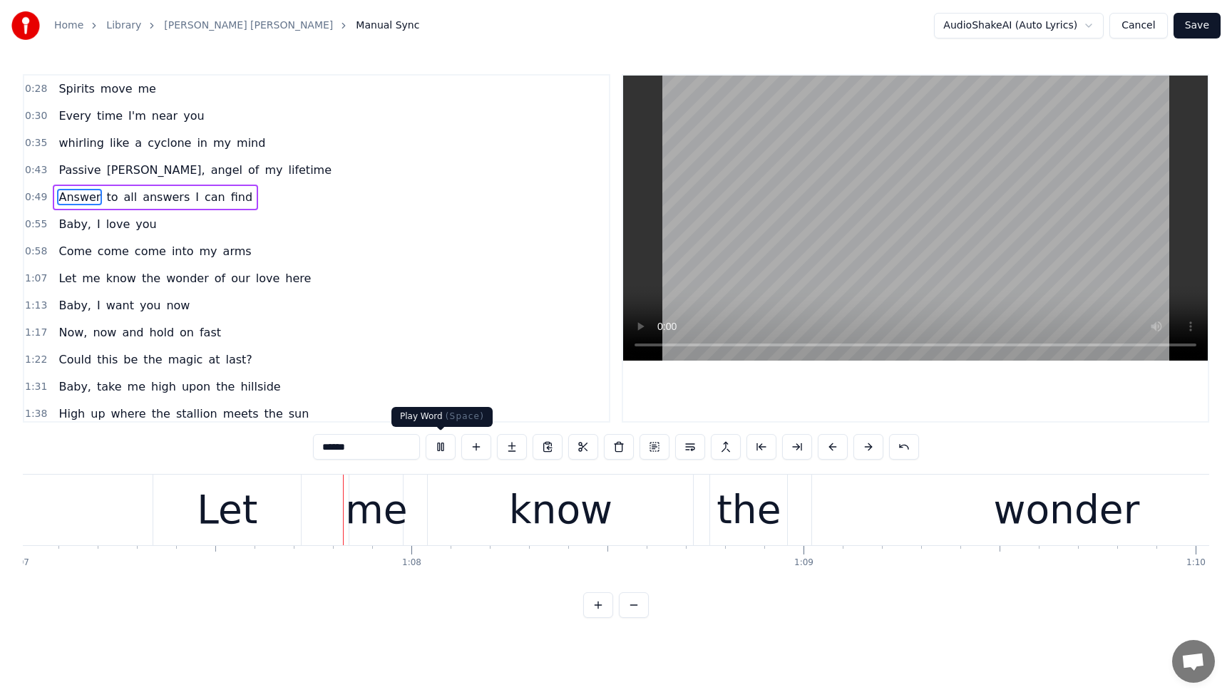
click at [446, 448] on button at bounding box center [441, 447] width 30 height 26
click at [109, 258] on span "come" at bounding box center [113, 251] width 34 height 16
type input "****"
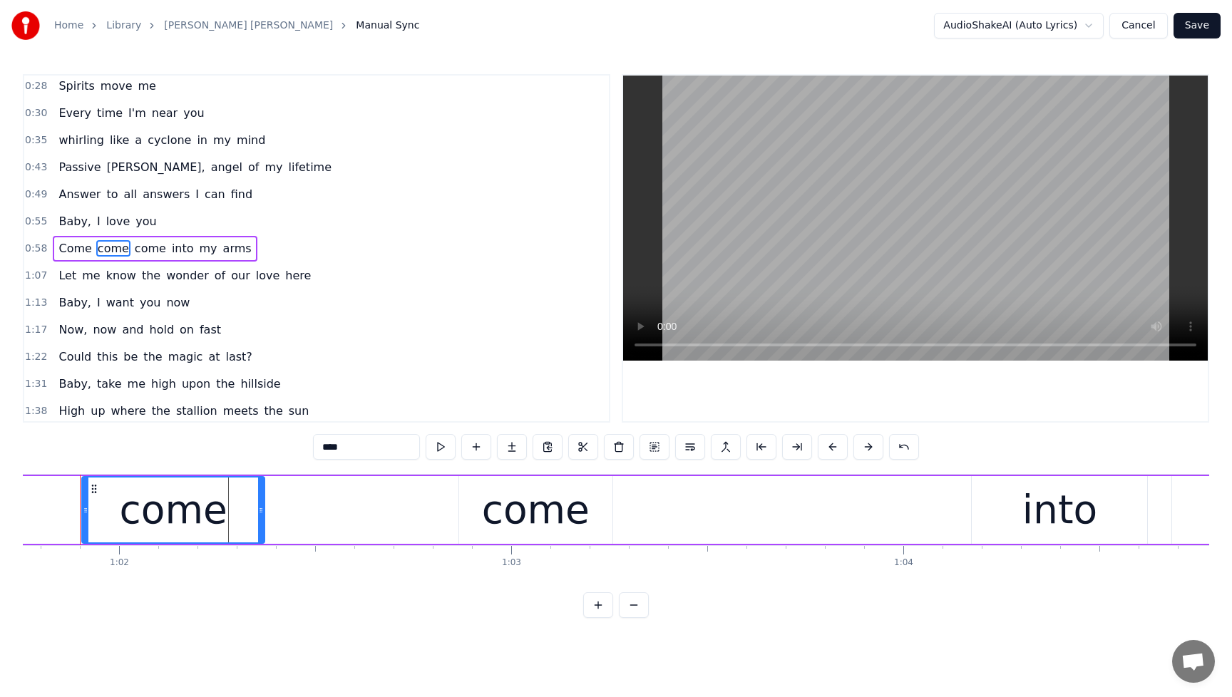
scroll to position [0, 24208]
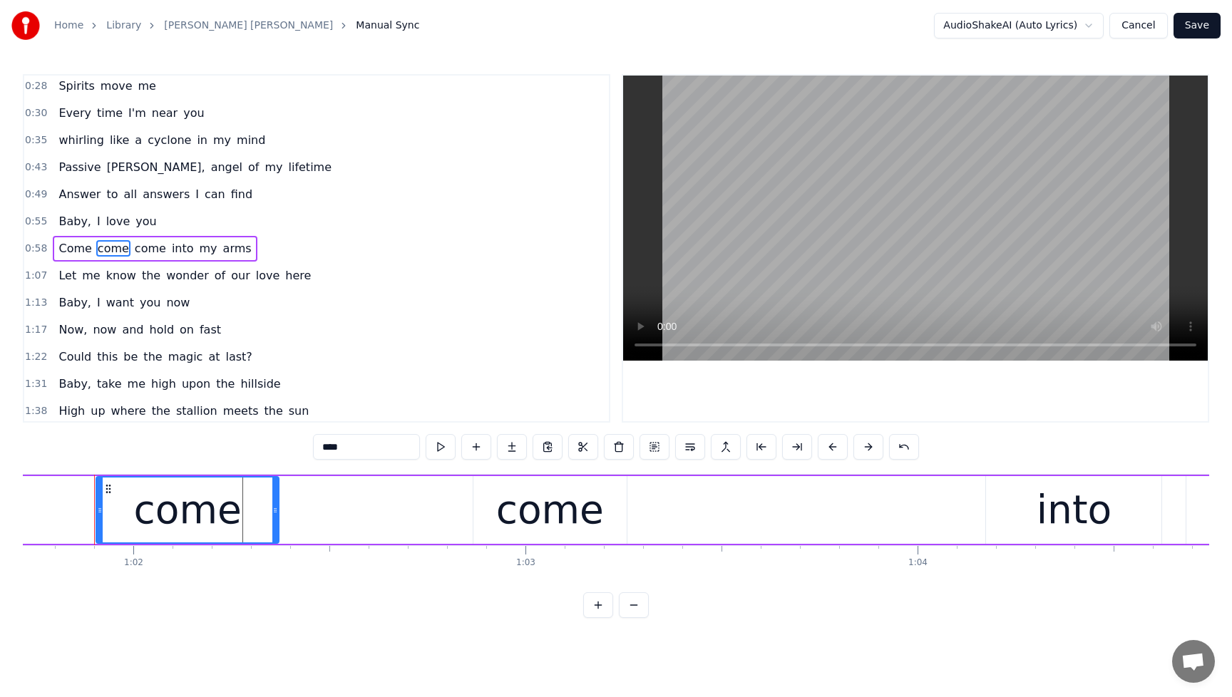
click at [146, 254] on span "come" at bounding box center [150, 248] width 34 height 16
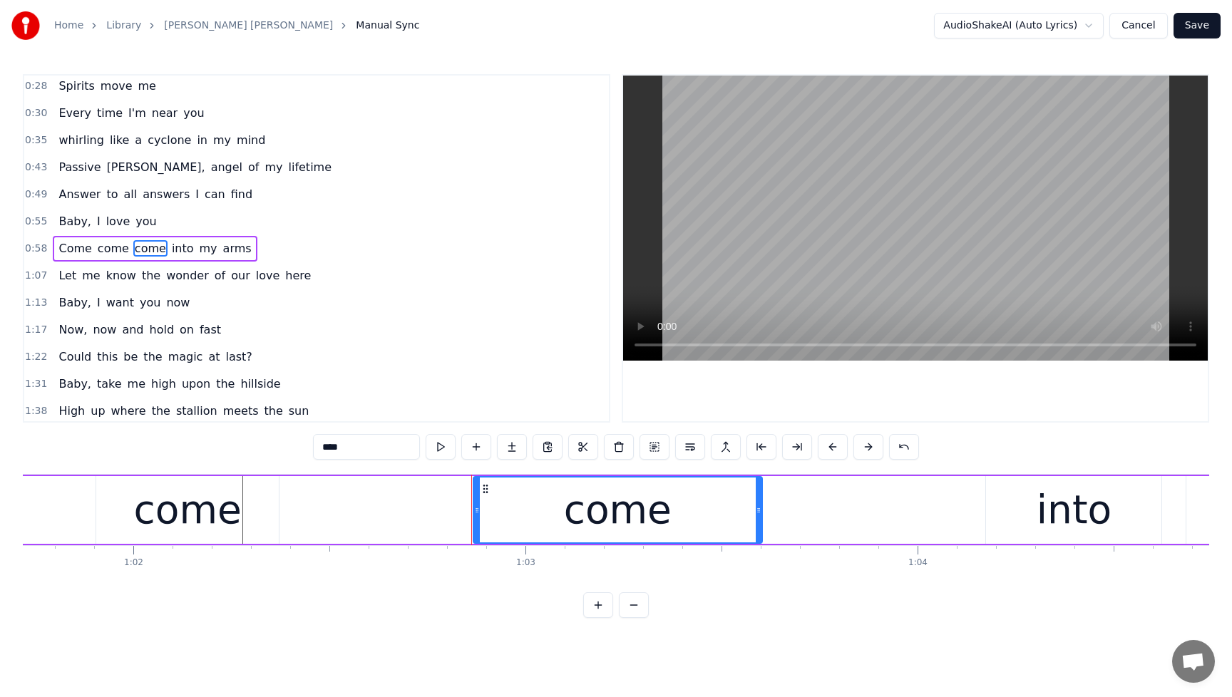
drag, startPoint x: 623, startPoint y: 511, endPoint x: 759, endPoint y: 516, distance: 135.6
click at [759, 516] on div at bounding box center [759, 510] width 6 height 65
click at [69, 209] on div "Baby, I love you" at bounding box center [107, 222] width 109 height 26
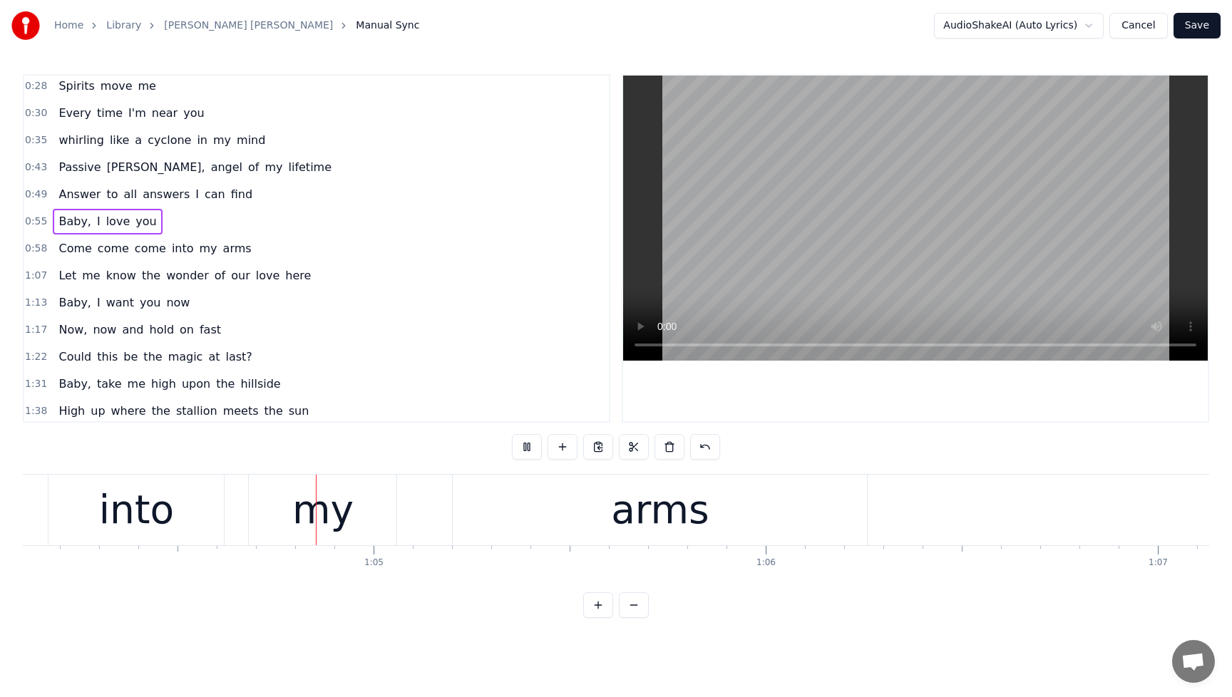
scroll to position [0, 25150]
click at [527, 445] on button at bounding box center [527, 447] width 30 height 26
click at [100, 521] on div "into" at bounding box center [131, 510] width 175 height 71
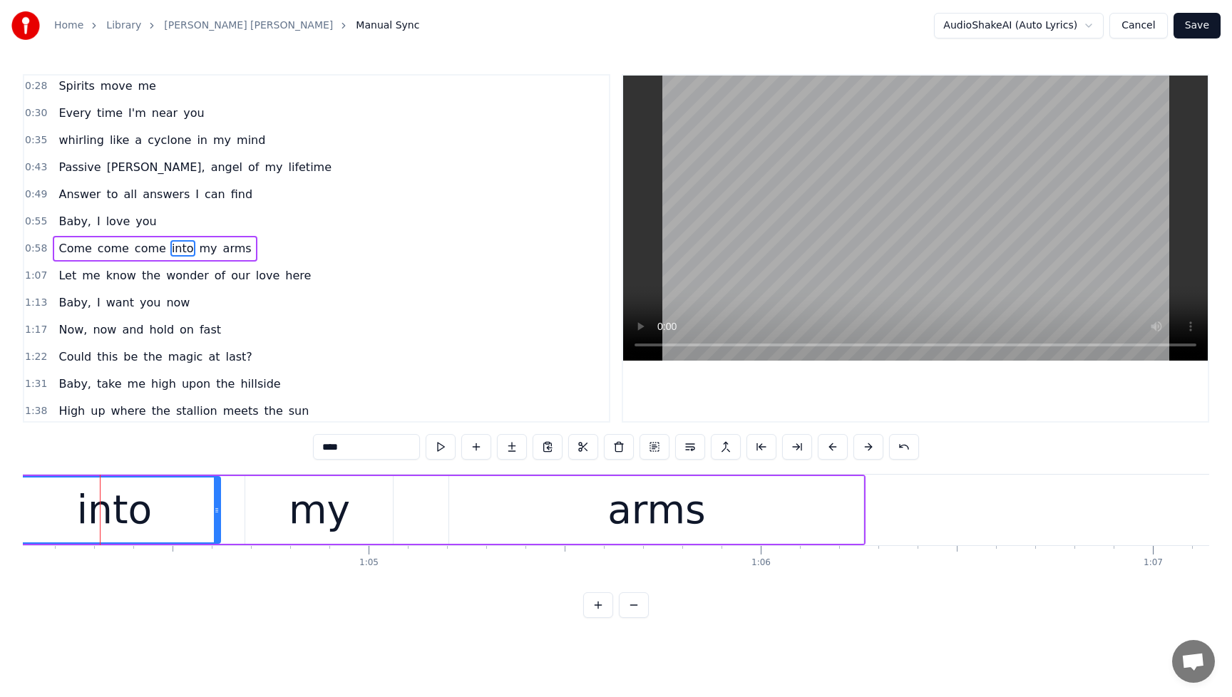
drag, startPoint x: 48, startPoint y: 515, endPoint x: 13, endPoint y: 520, distance: 36.0
click at [13, 520] on div "Home Library [PERSON_NAME] [PERSON_NAME] Manual Sync AudioShakeAI (Auto Lyrics)…" at bounding box center [616, 309] width 1232 height 618
click at [61, 214] on span "Baby," at bounding box center [75, 221] width 36 height 16
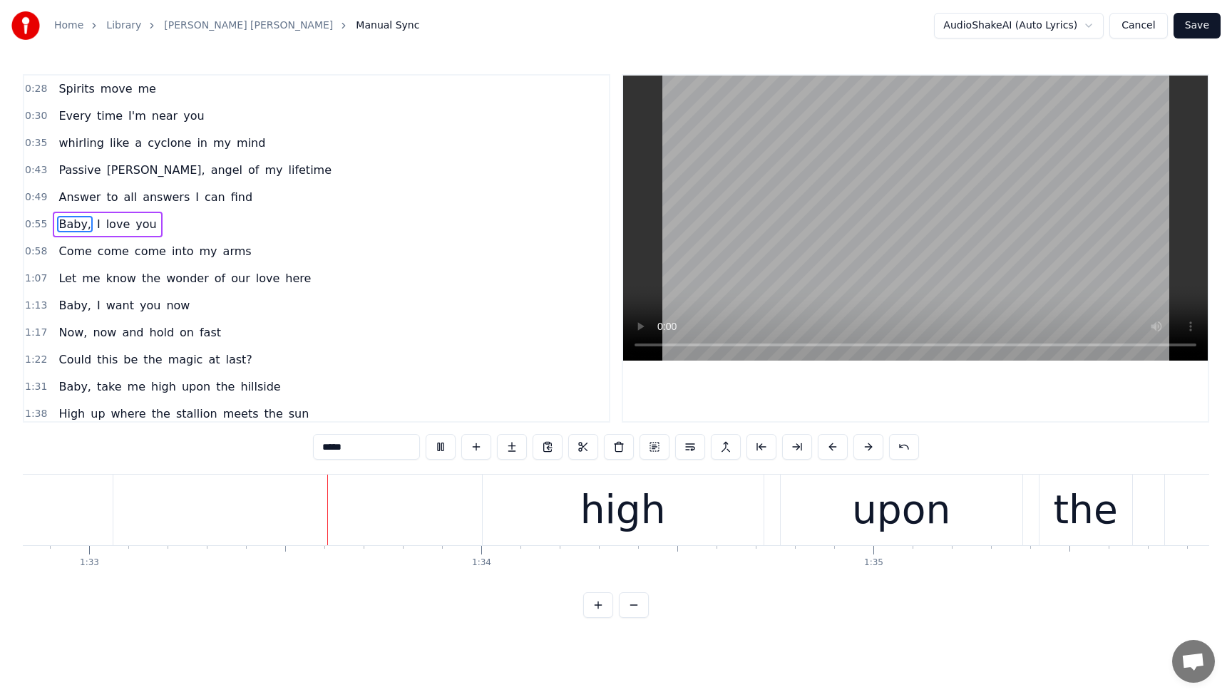
scroll to position [0, 36423]
click at [66, 113] on span "Every" at bounding box center [74, 116] width 35 height 16
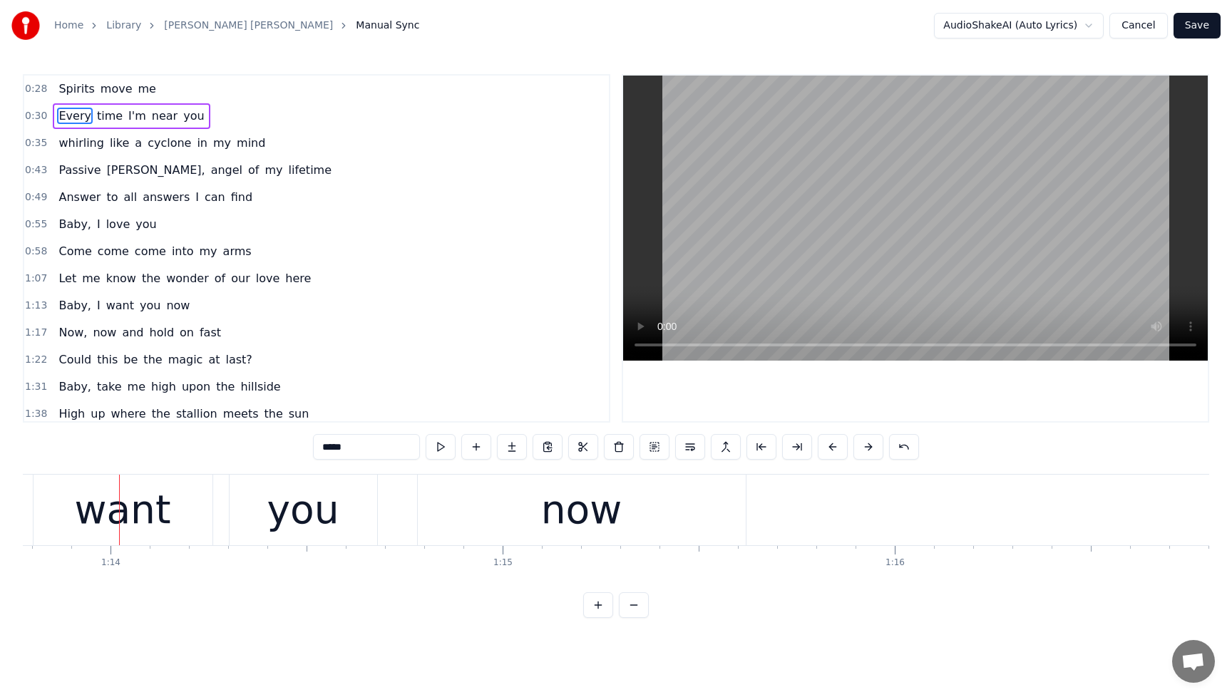
scroll to position [0, 28963]
click at [230, 283] on span "our" at bounding box center [241, 278] width 22 height 16
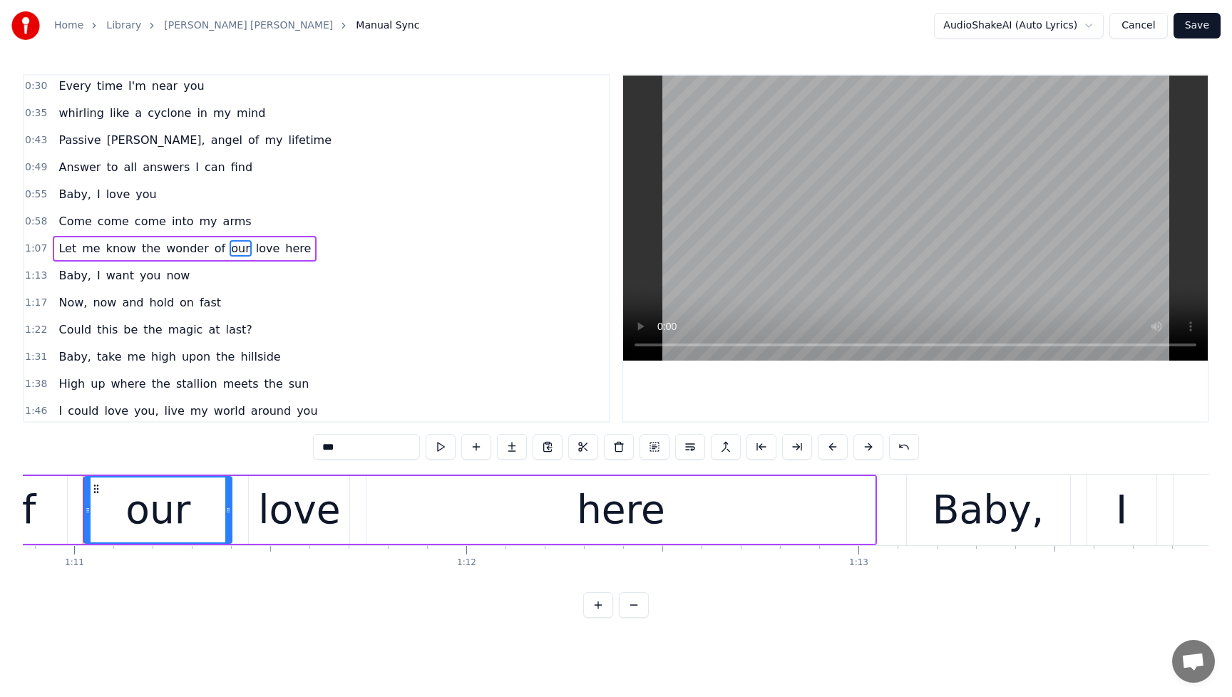
scroll to position [0, 27785]
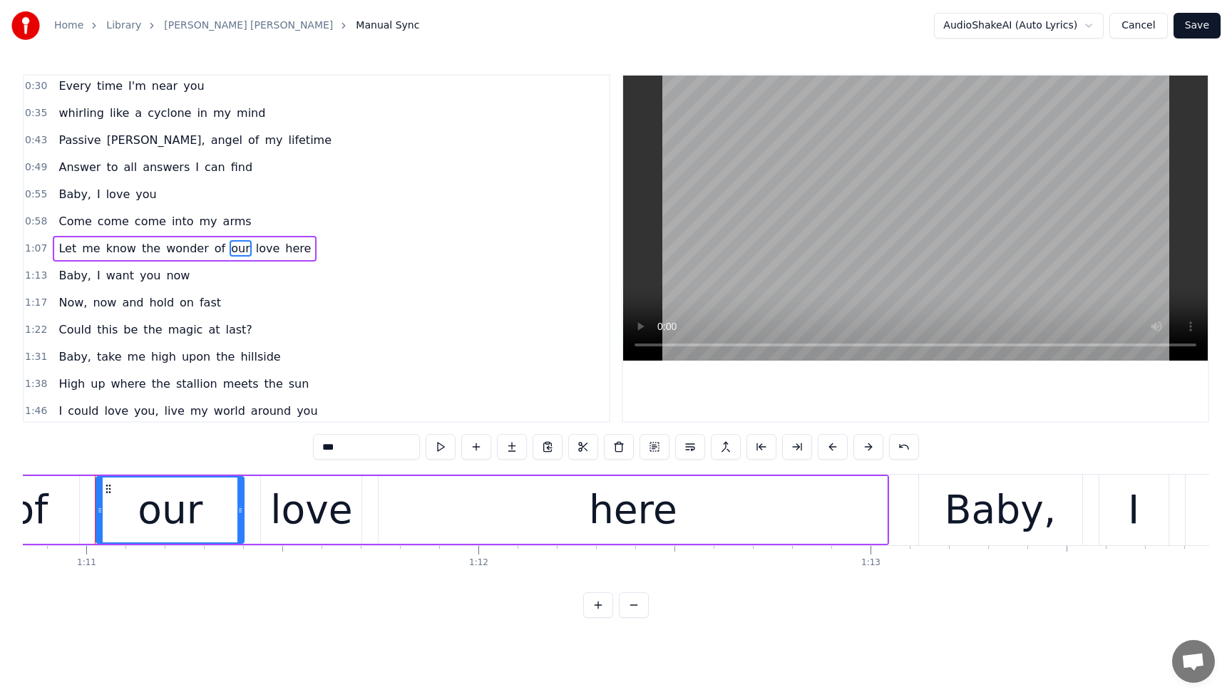
drag, startPoint x: 358, startPoint y: 446, endPoint x: 303, endPoint y: 453, distance: 55.3
click at [305, 453] on div "0:28 Spirits move me 0:30 Every time I'm near you 0:35 whirling like a cyclone …" at bounding box center [616, 346] width 1187 height 544
type input "*"
click at [249, 250] on span "love" at bounding box center [262, 248] width 27 height 16
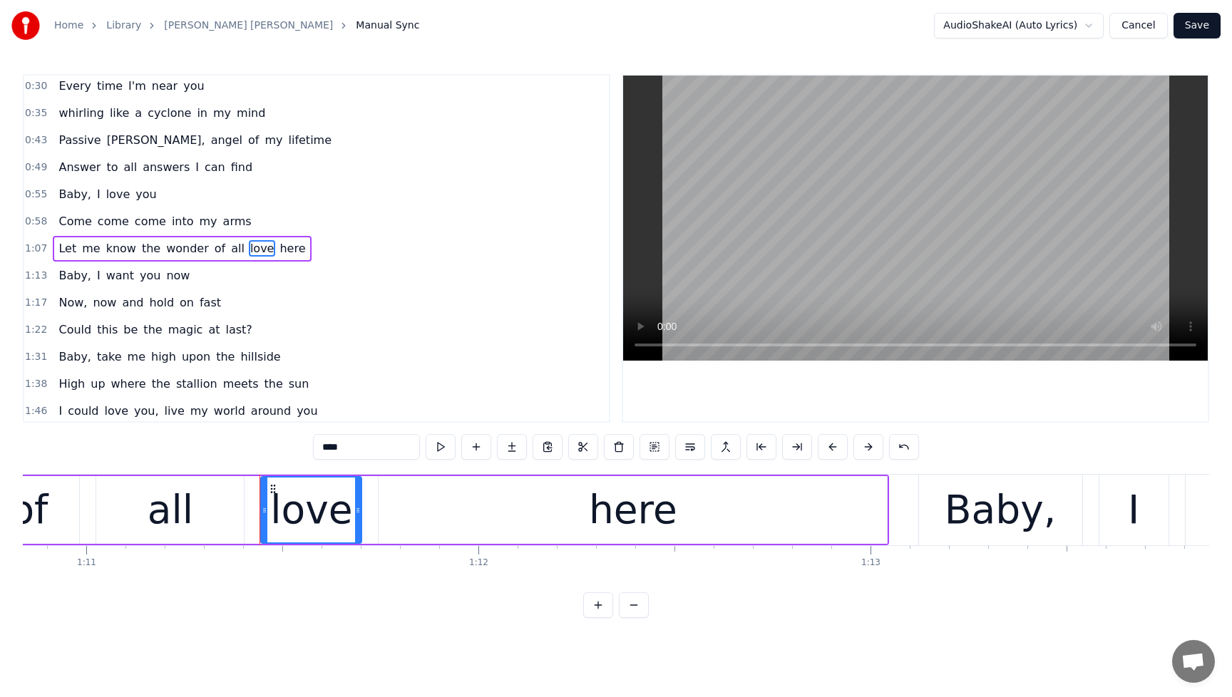
drag, startPoint x: 354, startPoint y: 449, endPoint x: 300, endPoint y: 448, distance: 54.2
click at [300, 448] on div "0:28 Spirits move me 0:30 Every time I'm near you 0:35 whirling like a cyclone …" at bounding box center [616, 346] width 1187 height 544
type input "*"
click at [265, 254] on span "here" at bounding box center [279, 248] width 29 height 16
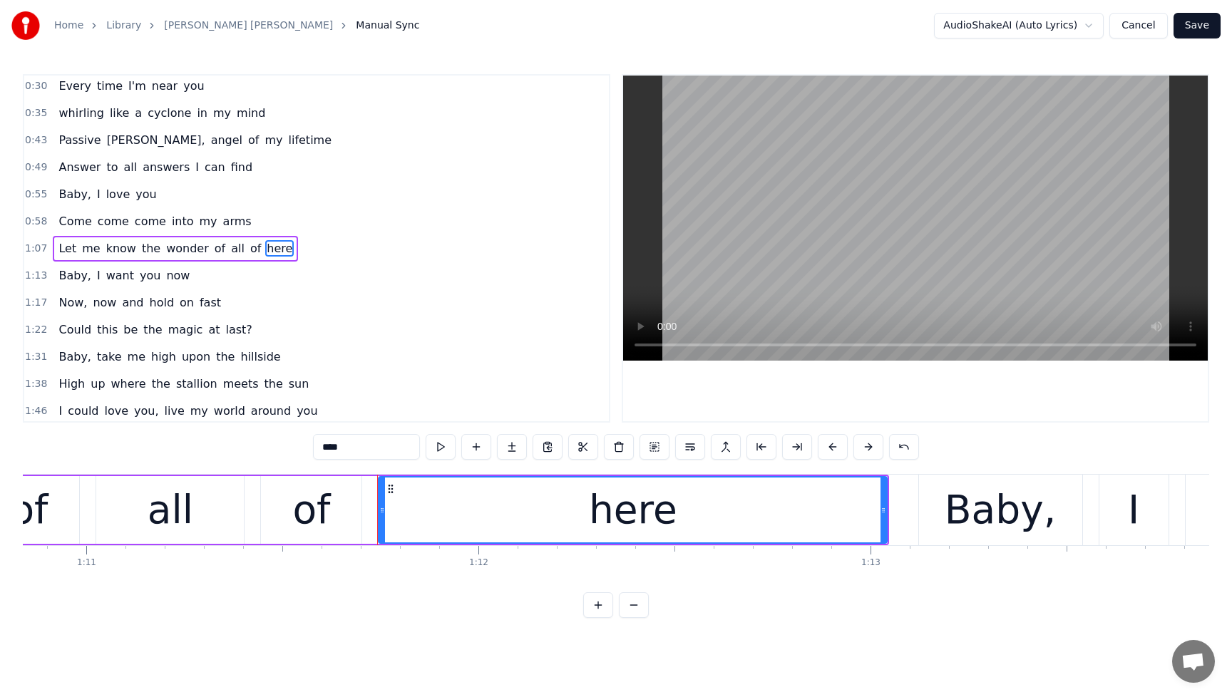
drag, startPoint x: 355, startPoint y: 447, endPoint x: 302, endPoint y: 446, distance: 52.8
click at [302, 446] on div "0:28 Spirits move me 0:30 Every time I'm near you 0:35 whirling like a cyclone …" at bounding box center [616, 346] width 1187 height 544
click at [63, 240] on span "Let" at bounding box center [67, 248] width 21 height 16
type input "***"
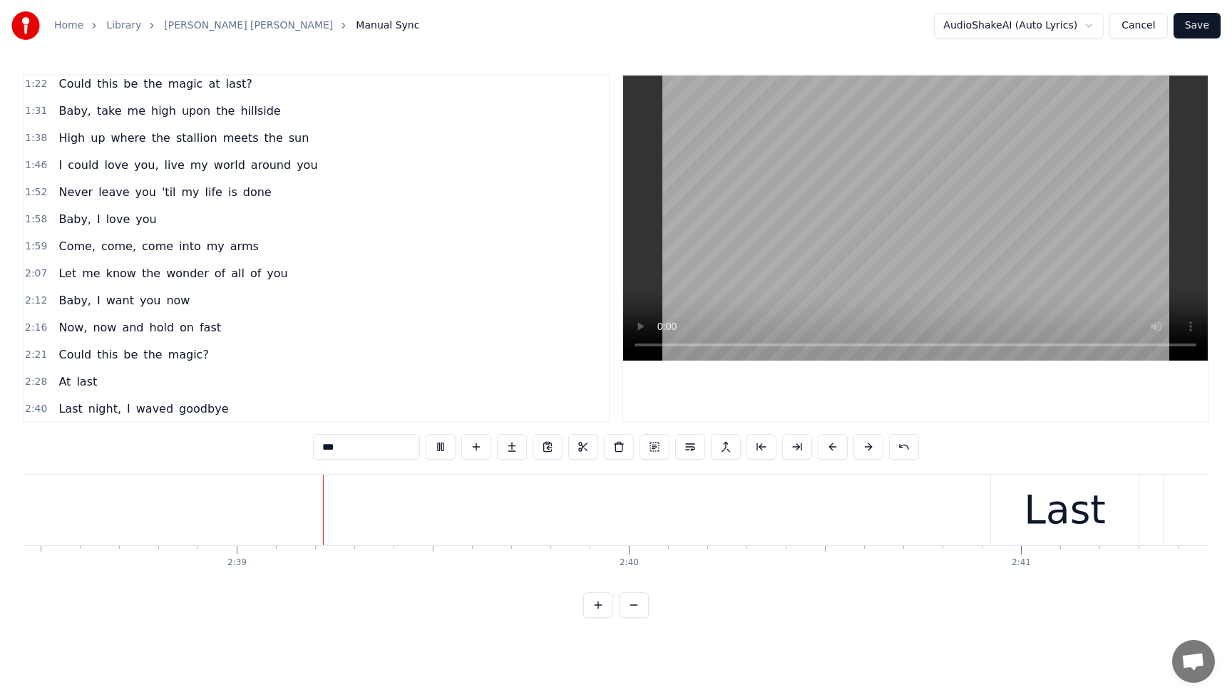
scroll to position [0, 62166]
click at [1209, 29] on button "Save" at bounding box center [1197, 26] width 47 height 26
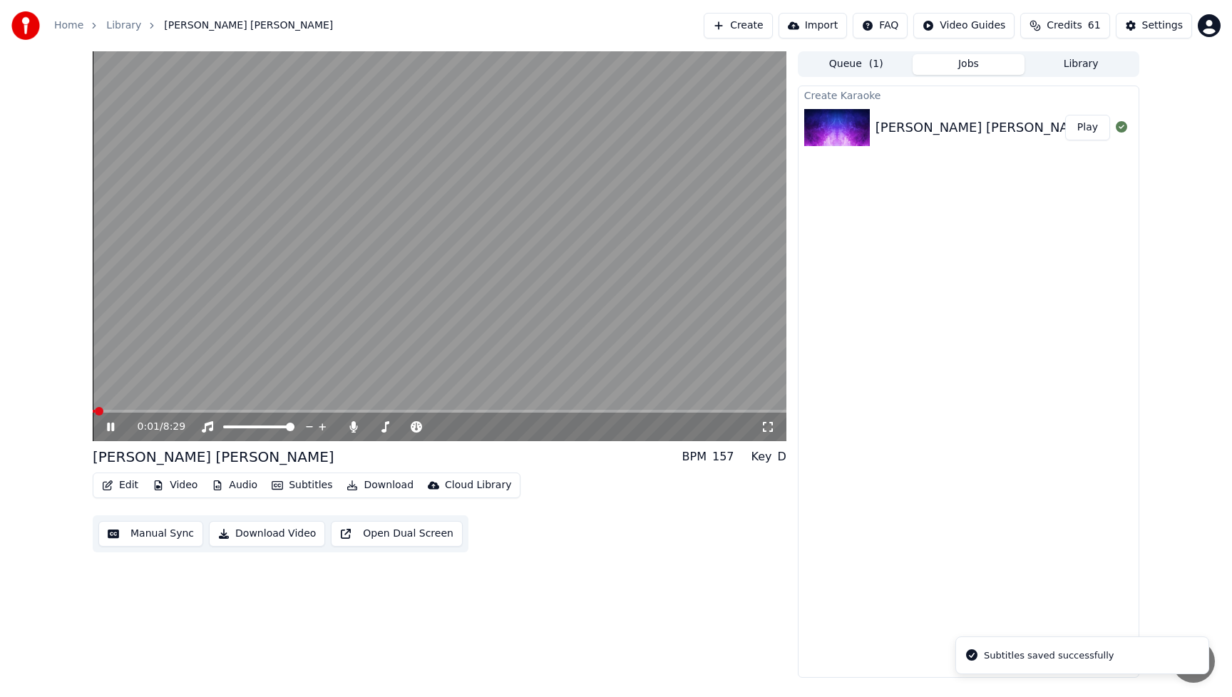
click at [113, 427] on icon at bounding box center [110, 427] width 7 height 9
